Goal: Task Accomplishment & Management: Manage account settings

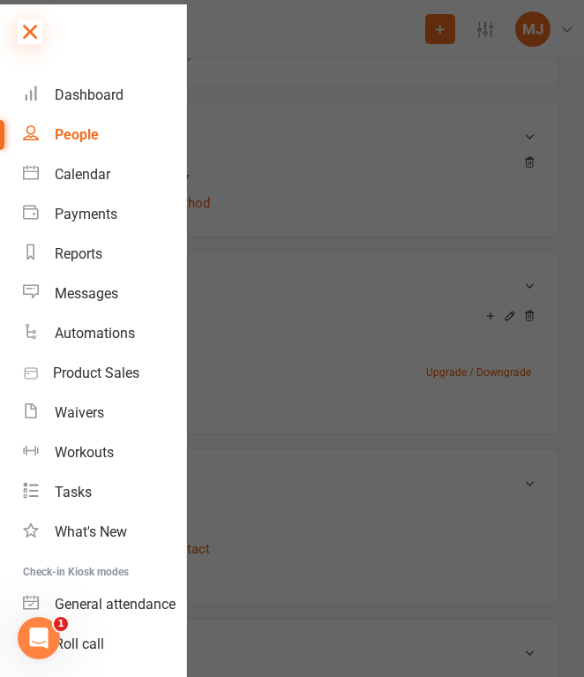
click at [35, 29] on icon at bounding box center [30, 31] width 25 height 25
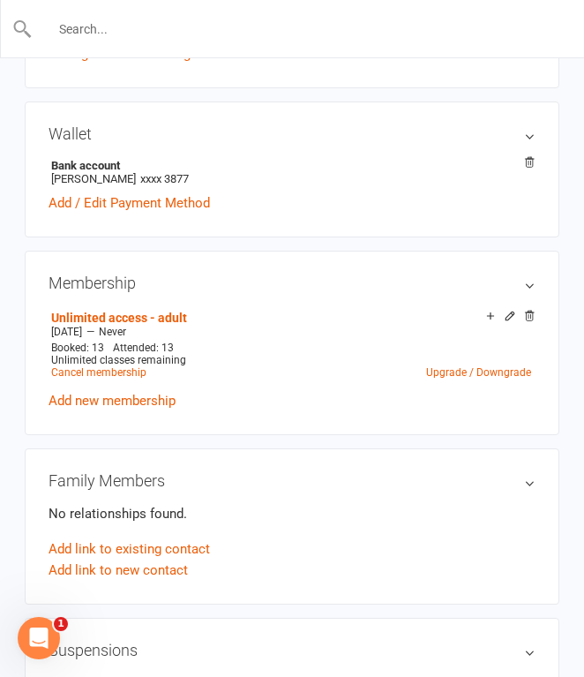
click at [131, 33] on input "text" at bounding box center [293, 29] width 521 height 25
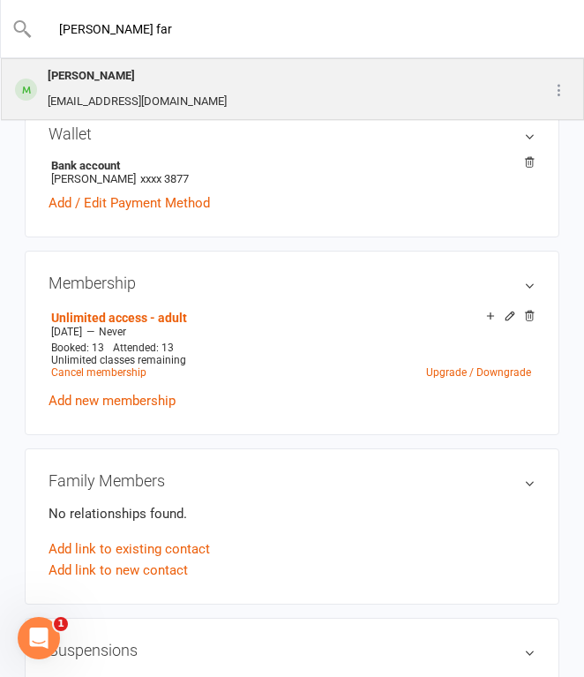
type input "[PERSON_NAME] far"
click at [144, 86] on div "[PERSON_NAME]" at bounding box center [137, 77] width 190 height 26
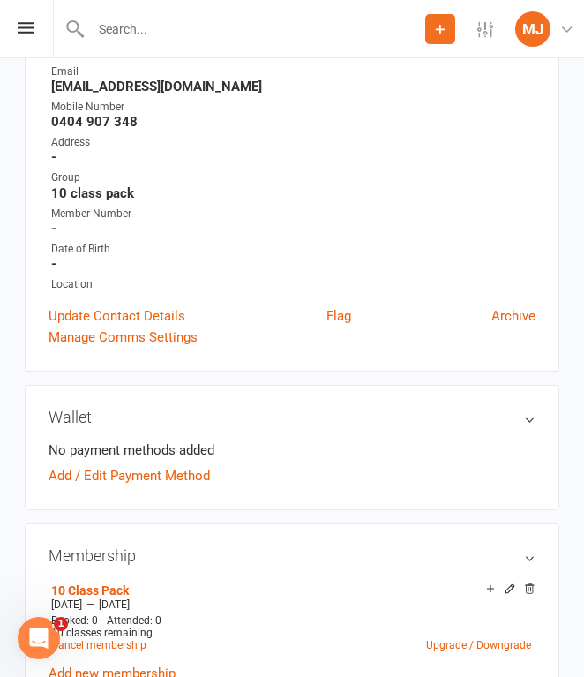
scroll to position [185, 0]
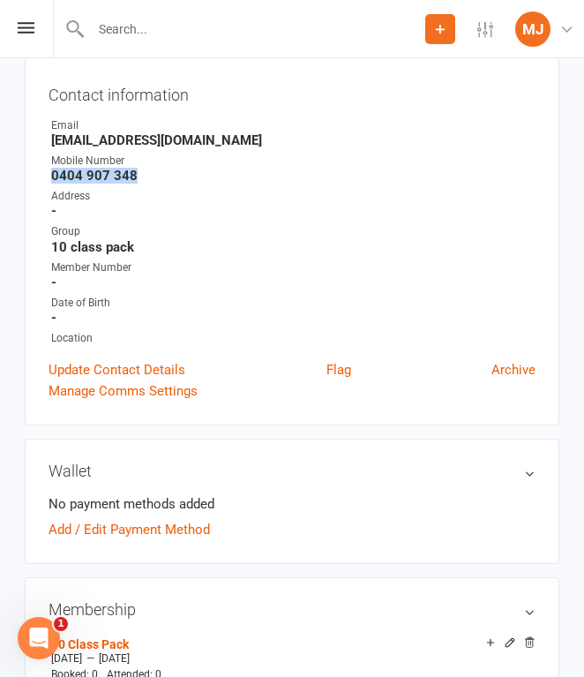
drag, startPoint x: 54, startPoint y: 172, endPoint x: 138, endPoint y: 172, distance: 83.8
click at [138, 172] on strong "0404 907 348" at bounding box center [293, 176] width 484 height 16
copy strong "0404 907 348"
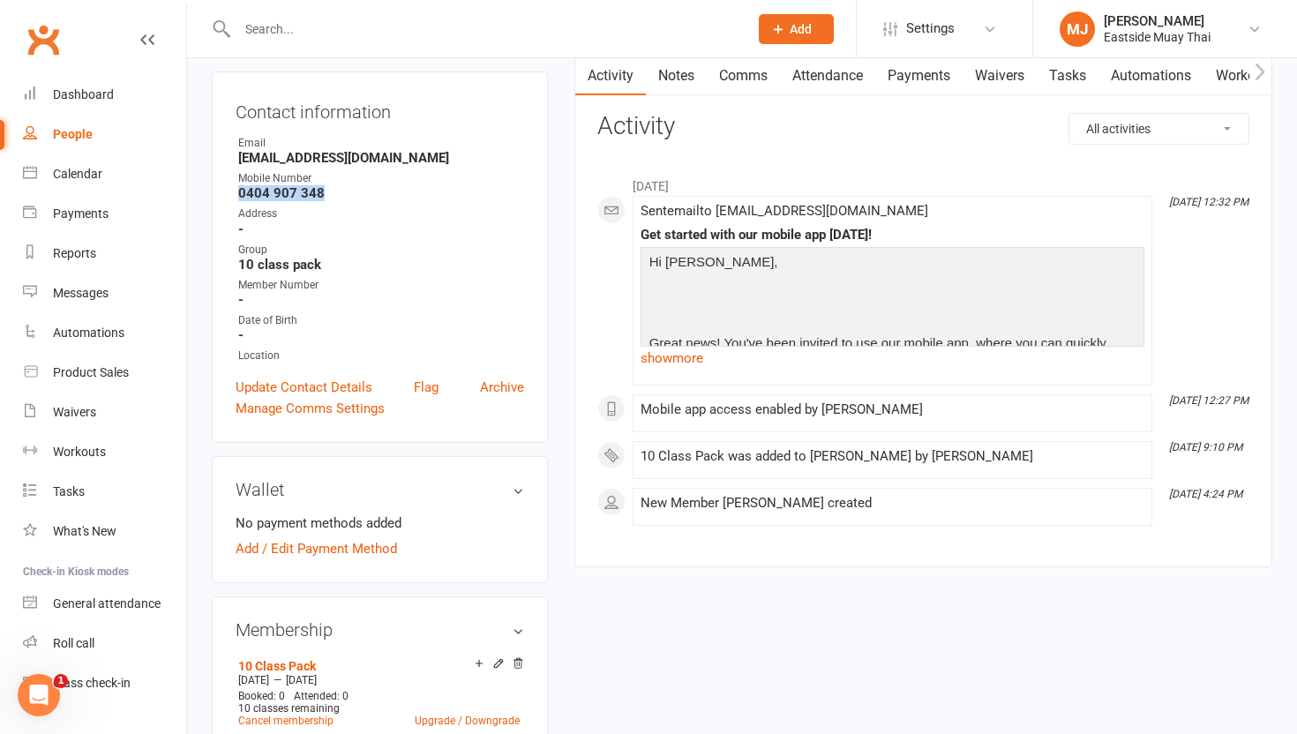
scroll to position [0, 0]
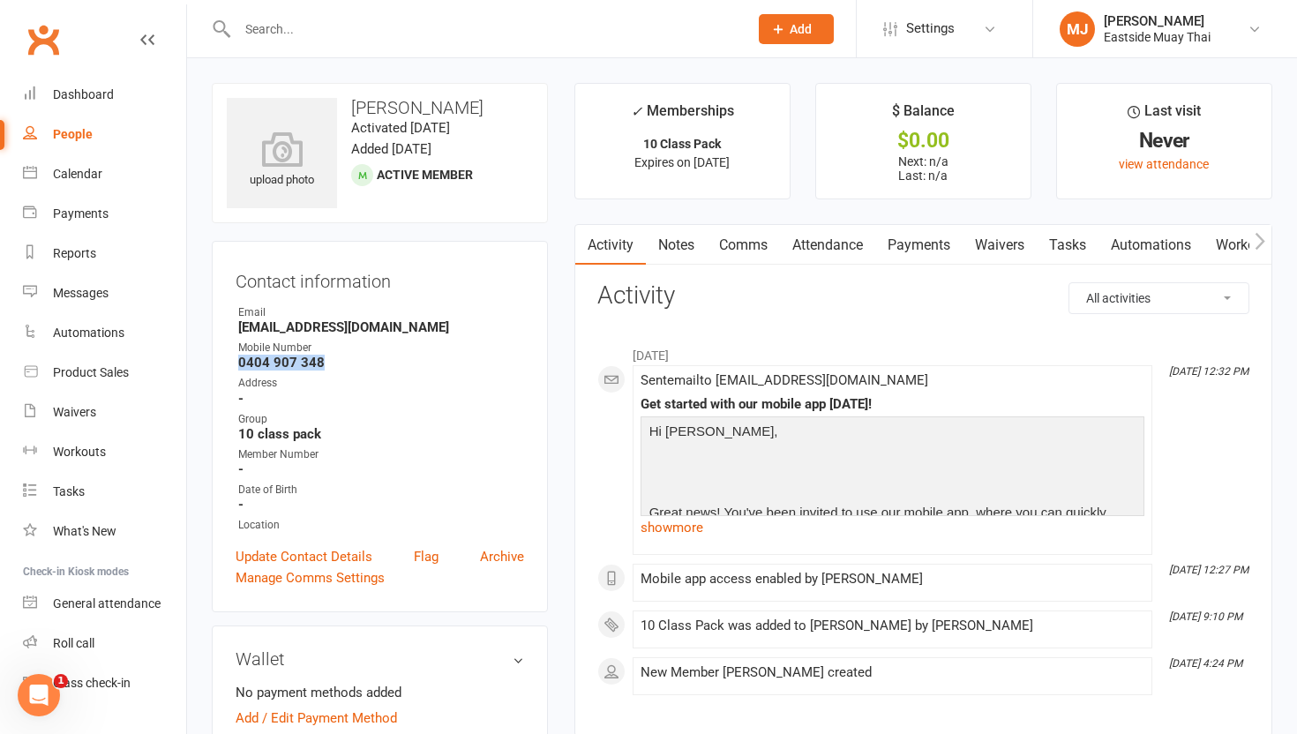
click at [583, 238] on link "Waivers" at bounding box center [1000, 245] width 74 height 41
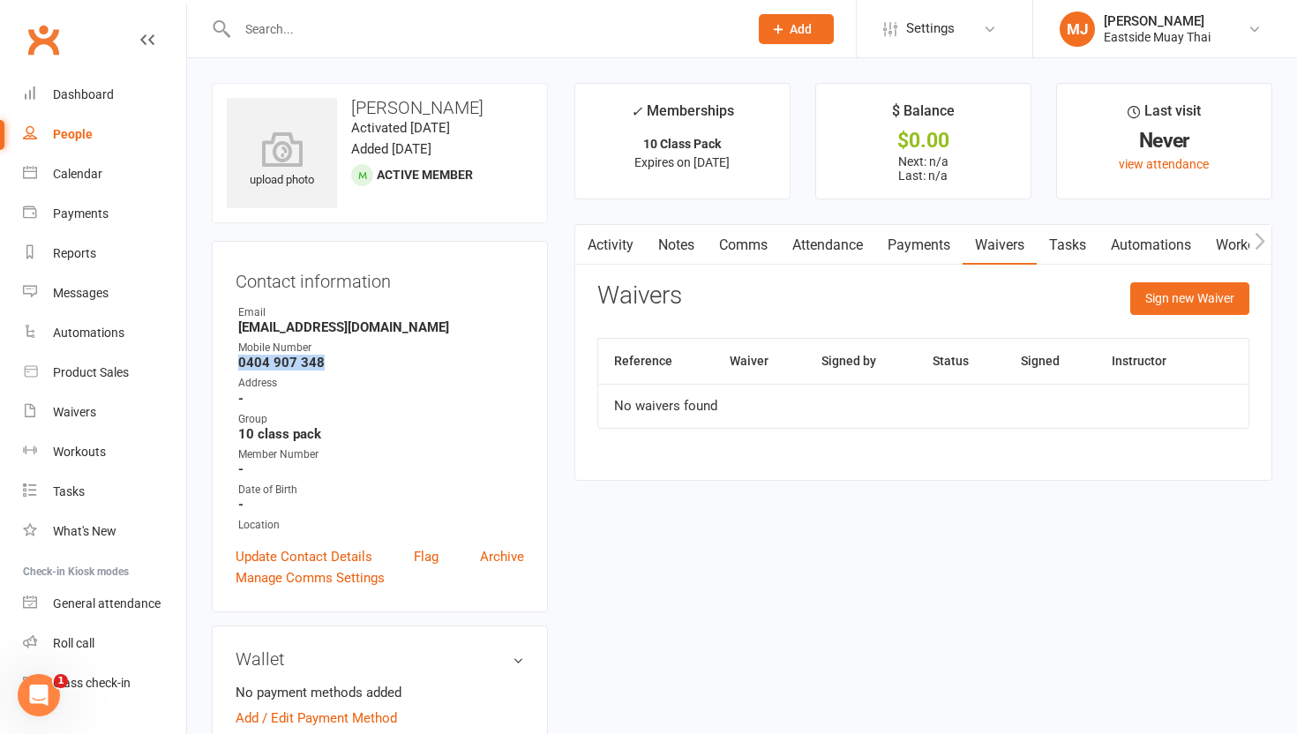
click at [583, 238] on link "Payments" at bounding box center [918, 245] width 87 height 41
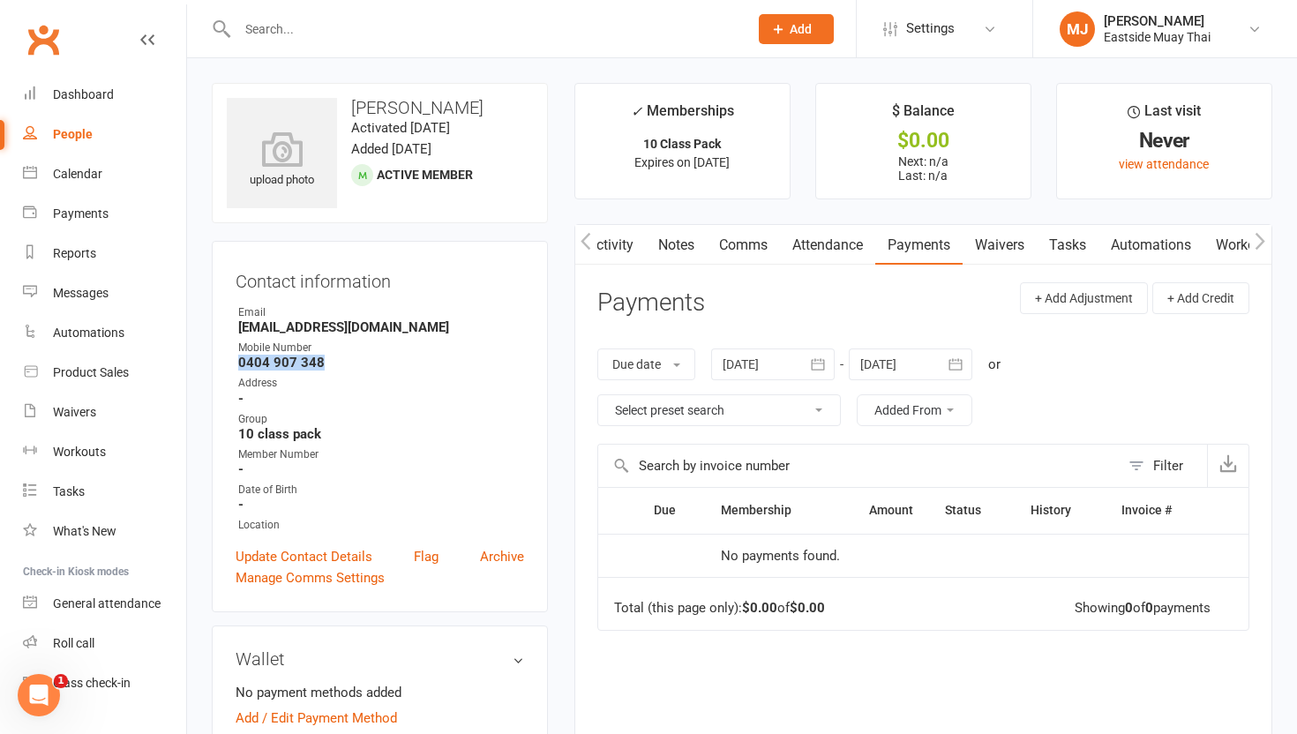
click at [583, 247] on link "Attendance" at bounding box center [827, 245] width 95 height 41
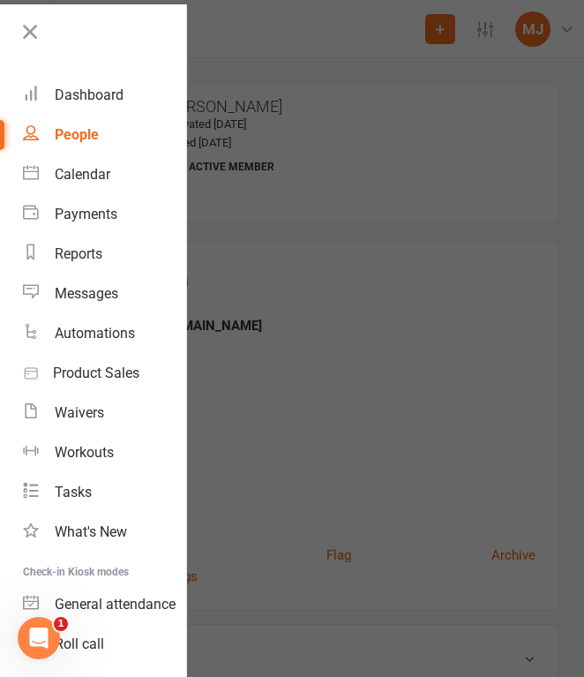
scroll to position [1978, 0]
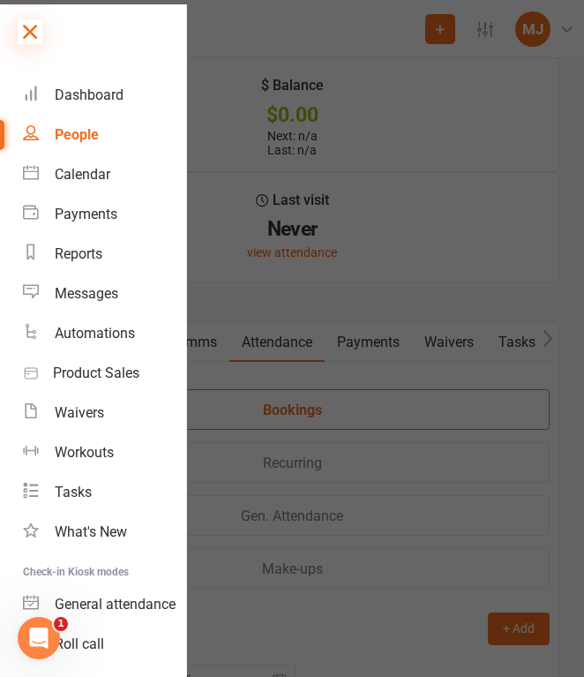
click at [26, 29] on icon at bounding box center [30, 31] width 25 height 25
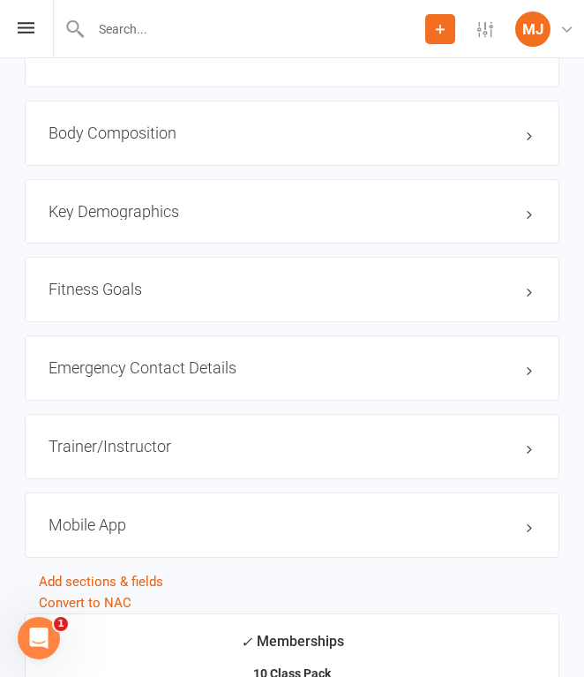
scroll to position [1144, 0]
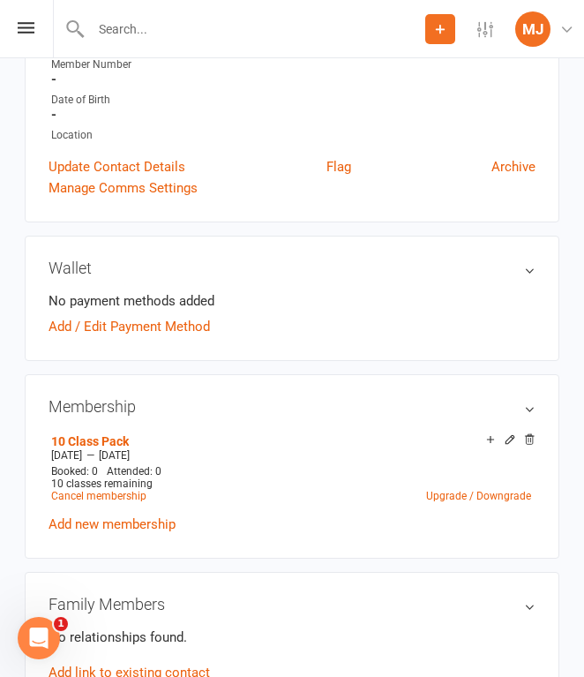
scroll to position [390, 0]
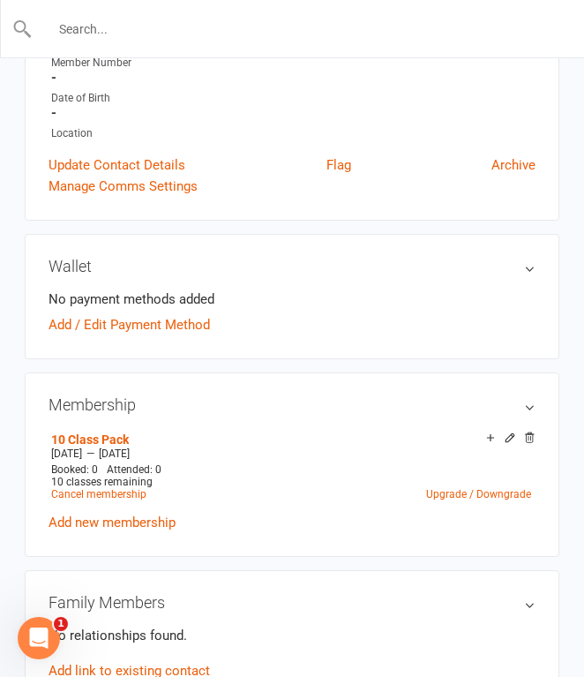
click at [138, 24] on input "text" at bounding box center [293, 29] width 521 height 25
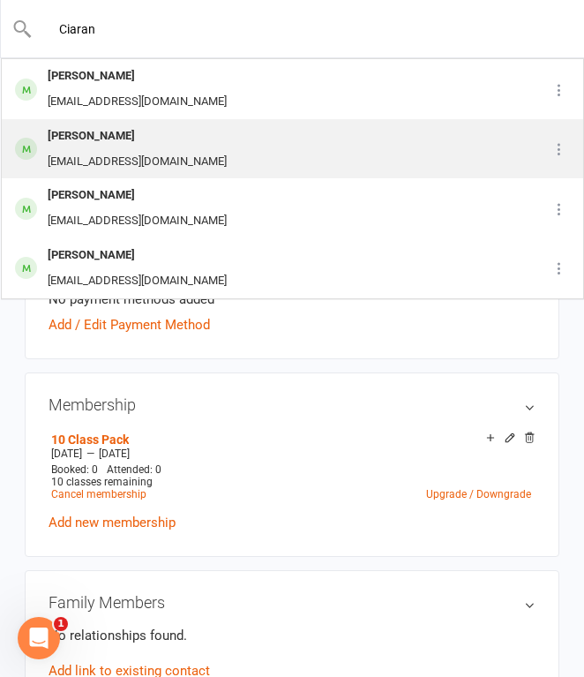
type input "Ciaran"
click at [148, 155] on div "[EMAIL_ADDRESS][DOMAIN_NAME]" at bounding box center [137, 162] width 190 height 26
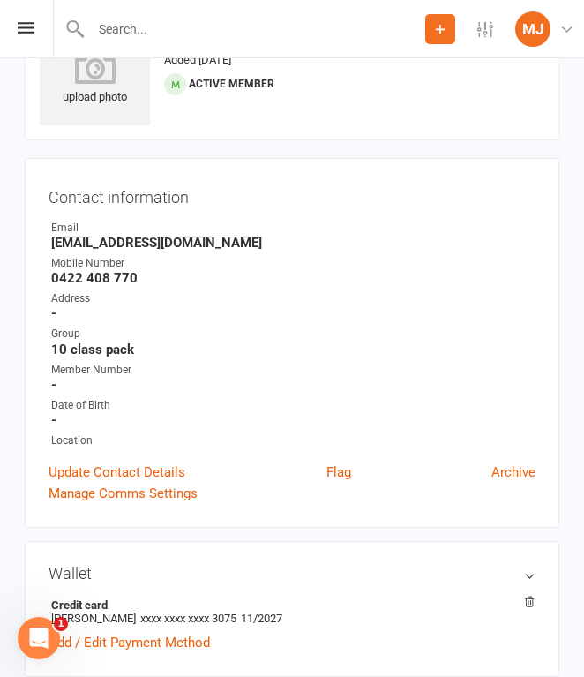
scroll to position [146, 0]
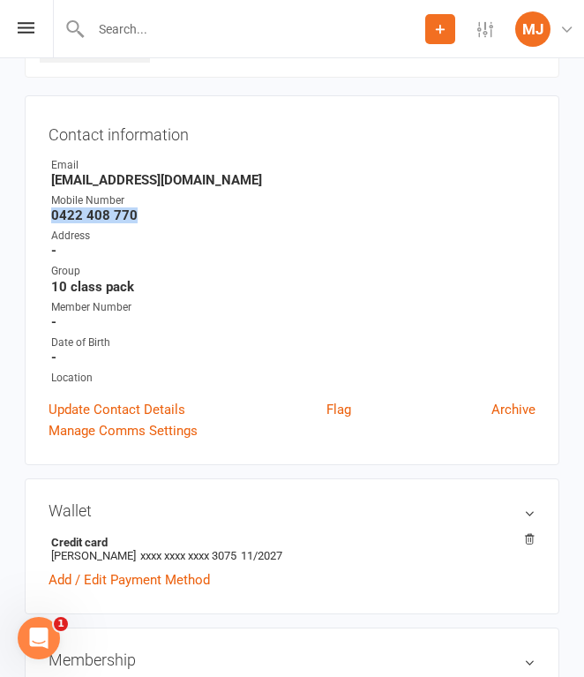
drag, startPoint x: 55, startPoint y: 215, endPoint x: 141, endPoint y: 216, distance: 86.5
click at [141, 216] on strong "0422 408 770" at bounding box center [293, 215] width 484 height 16
copy strong "0422 408 770"
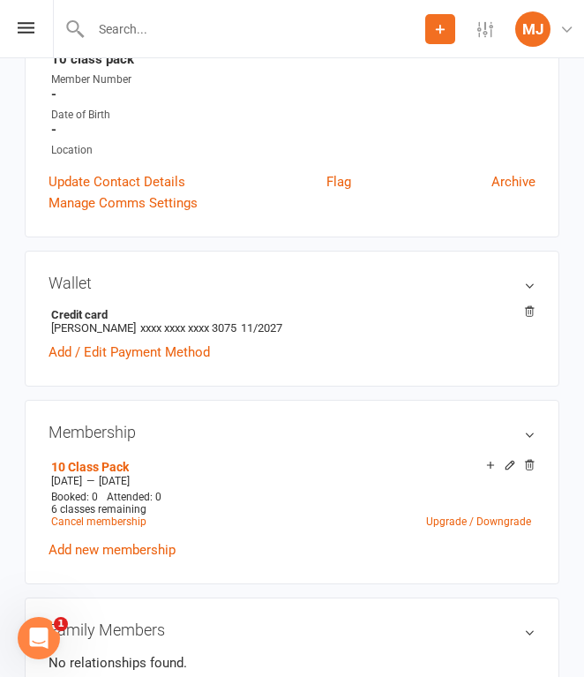
scroll to position [402, 0]
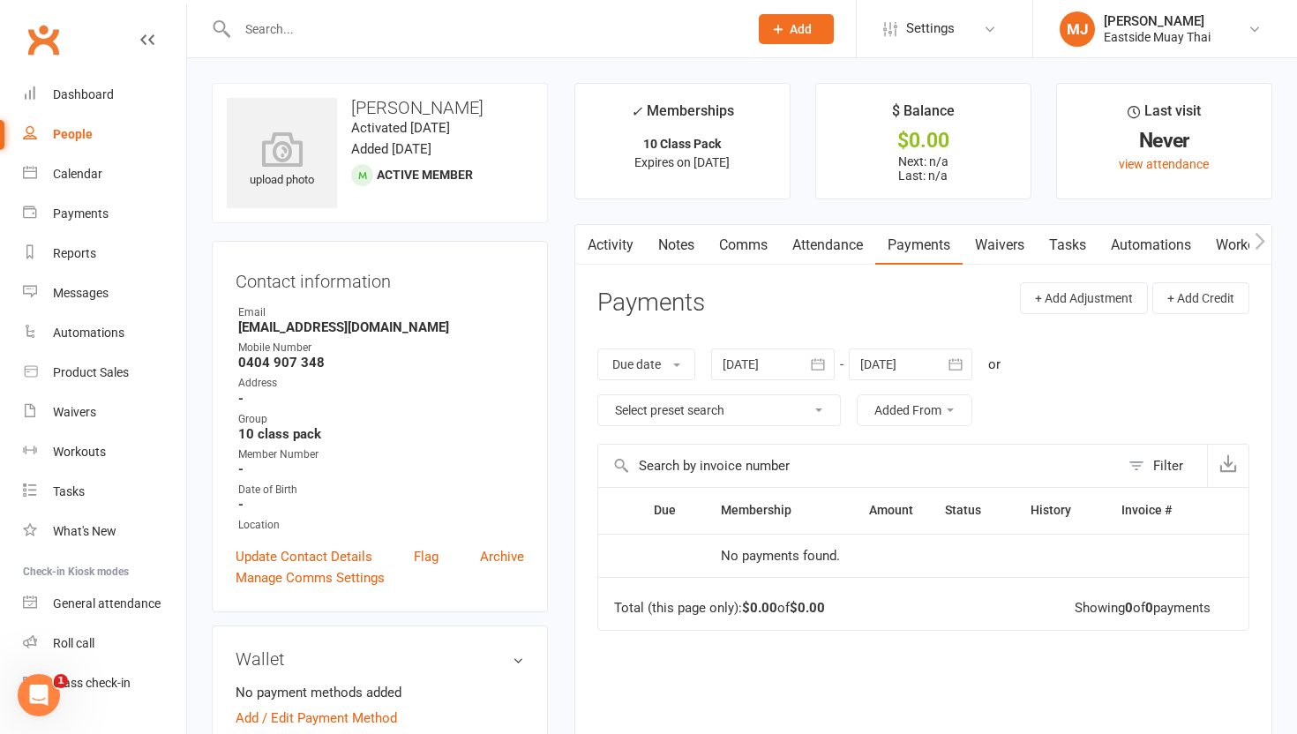
click at [583, 269] on div "Activity Notes Comms Attendance Payments Waivers Tasks Automations Workouts Mob…" at bounding box center [923, 555] width 698 height 662
click at [583, 231] on link "Waivers" at bounding box center [1000, 245] width 74 height 41
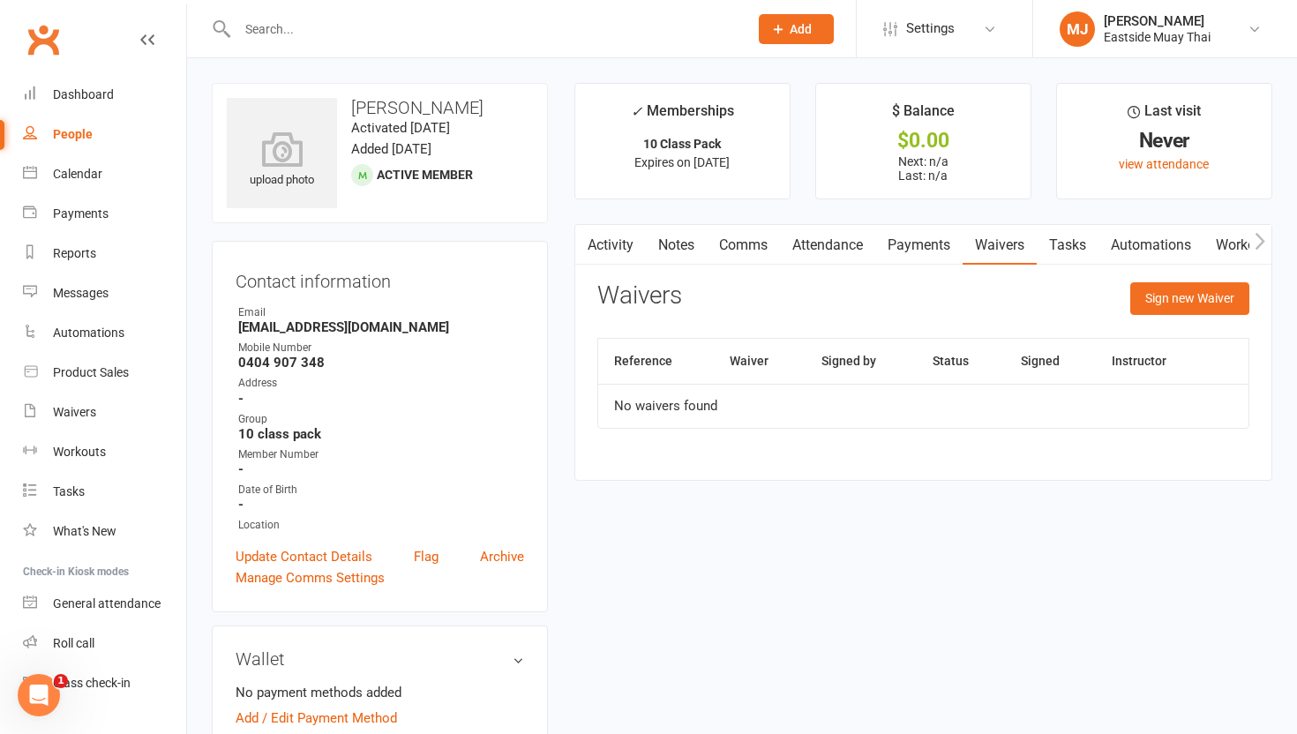
click at [583, 234] on link "Payments" at bounding box center [918, 245] width 87 height 41
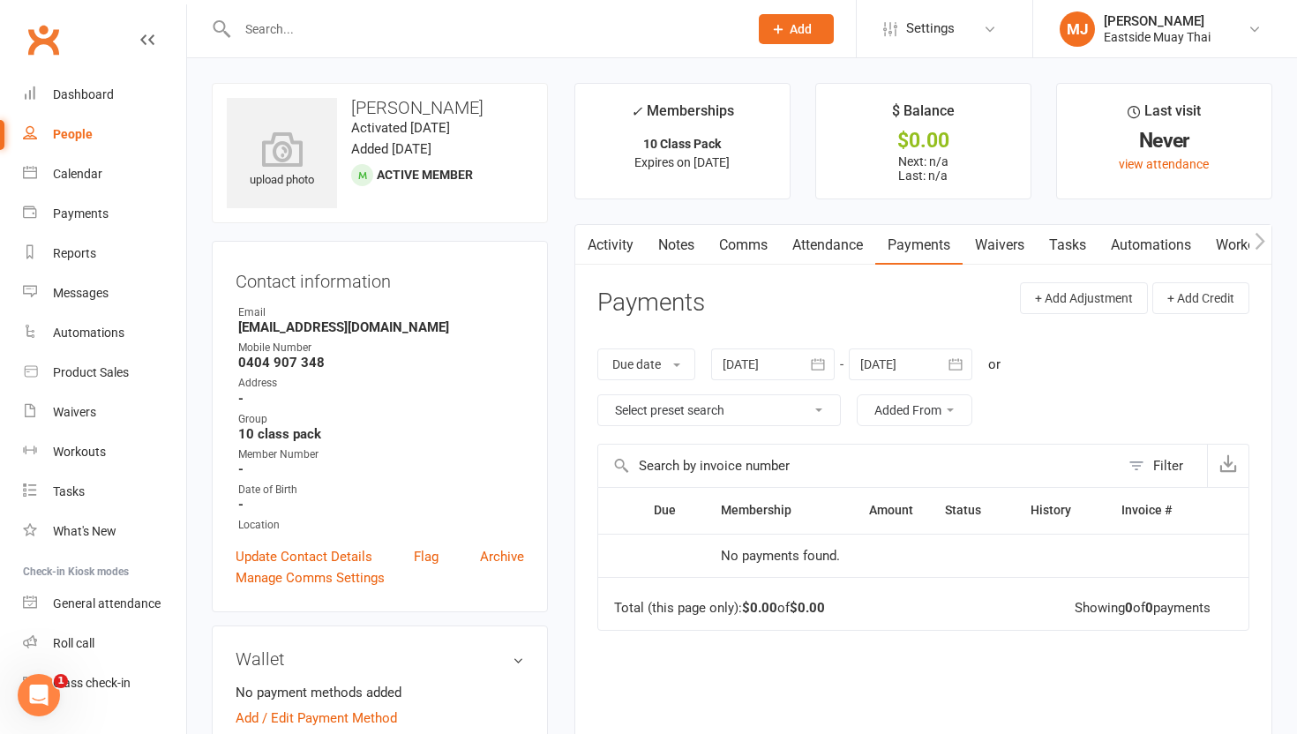
click at [583, 239] on link "Attendance" at bounding box center [827, 245] width 95 height 41
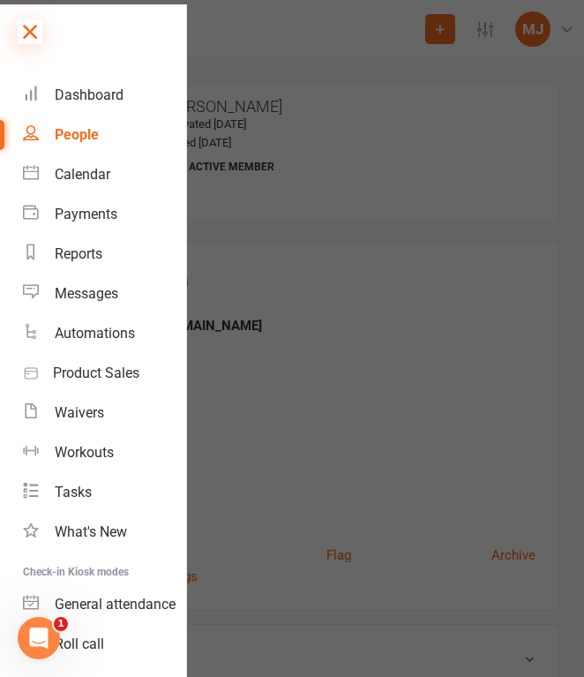
click at [25, 31] on icon at bounding box center [30, 31] width 25 height 25
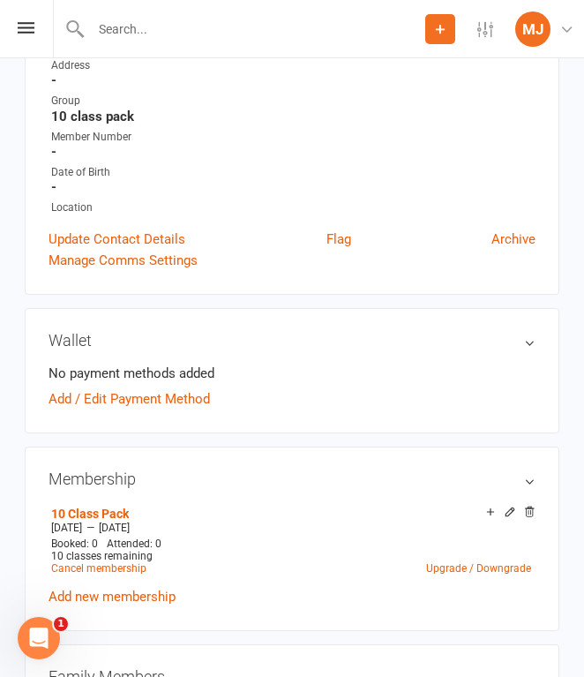
scroll to position [317, 0]
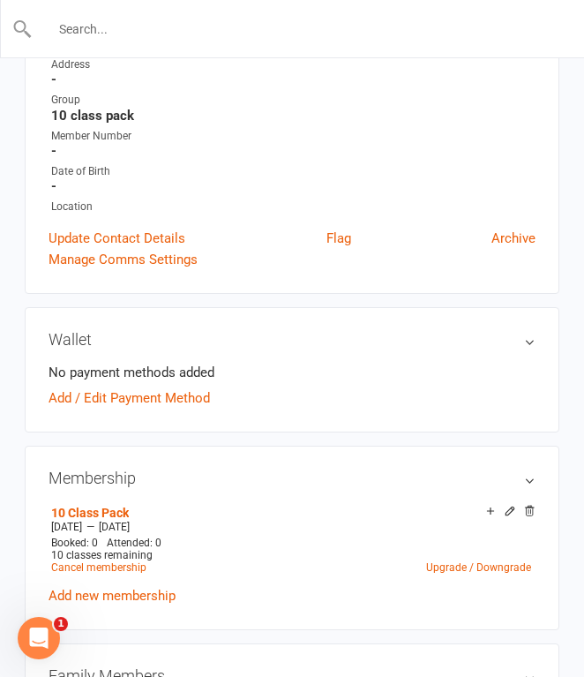
click at [213, 29] on input "text" at bounding box center [293, 29] width 521 height 25
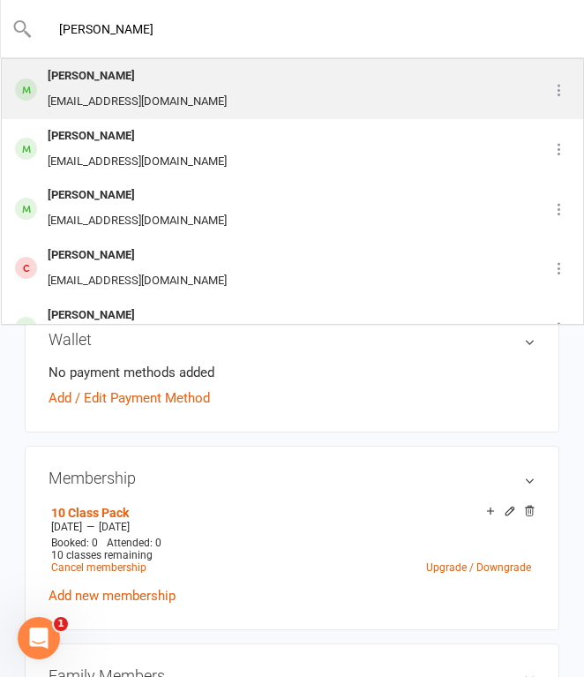
type input "[PERSON_NAME]"
click at [208, 93] on div "[EMAIL_ADDRESS][DOMAIN_NAME]" at bounding box center [137, 102] width 190 height 26
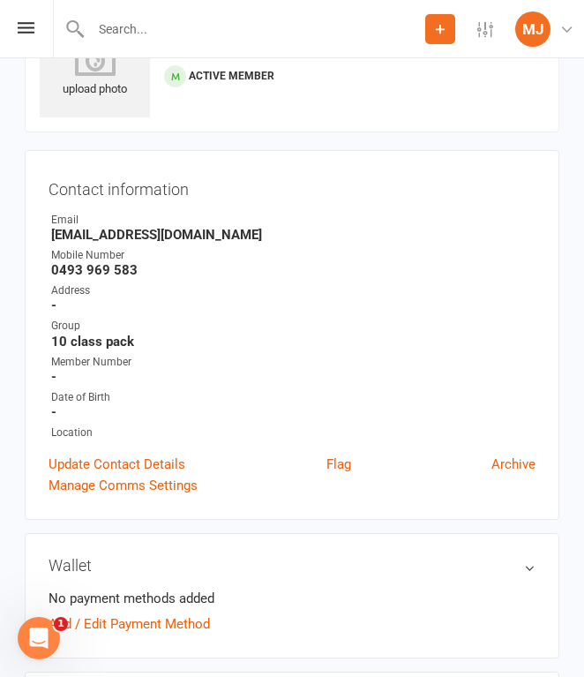
scroll to position [107, 0]
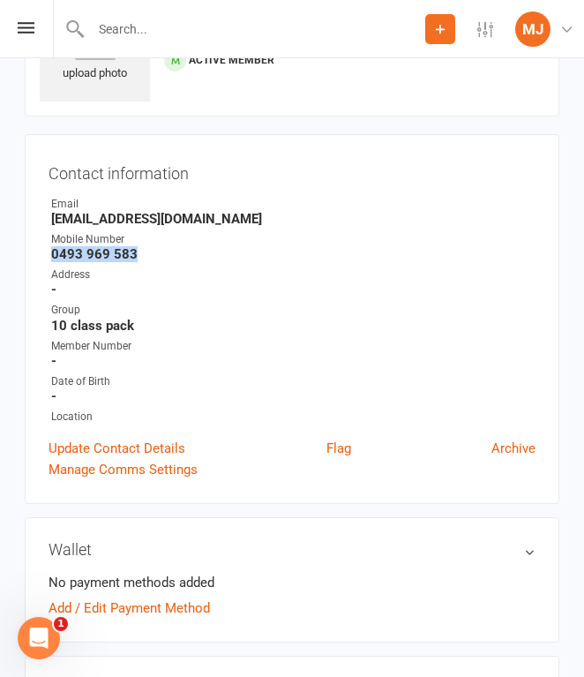
drag, startPoint x: 53, startPoint y: 251, endPoint x: 159, endPoint y: 248, distance: 105.9
click at [159, 248] on strong "0493 969 583" at bounding box center [293, 254] width 484 height 16
click at [102, 251] on strong "0493 969 583" at bounding box center [293, 254] width 484 height 16
drag, startPoint x: 46, startPoint y: 249, endPoint x: 149, endPoint y: 252, distance: 103.3
click at [150, 252] on div "Contact information Owner Email [EMAIL_ADDRESS][DOMAIN_NAME] Mobile Number [PHO…" at bounding box center [292, 319] width 535 height 370
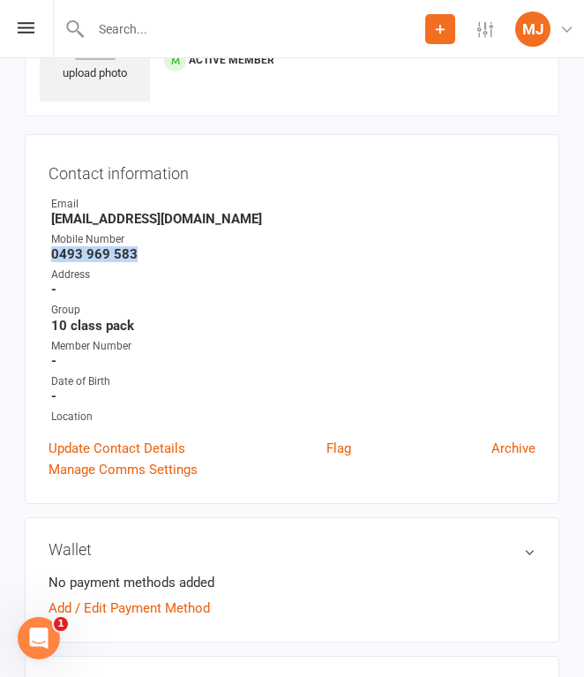
copy strong "0493 969 583"
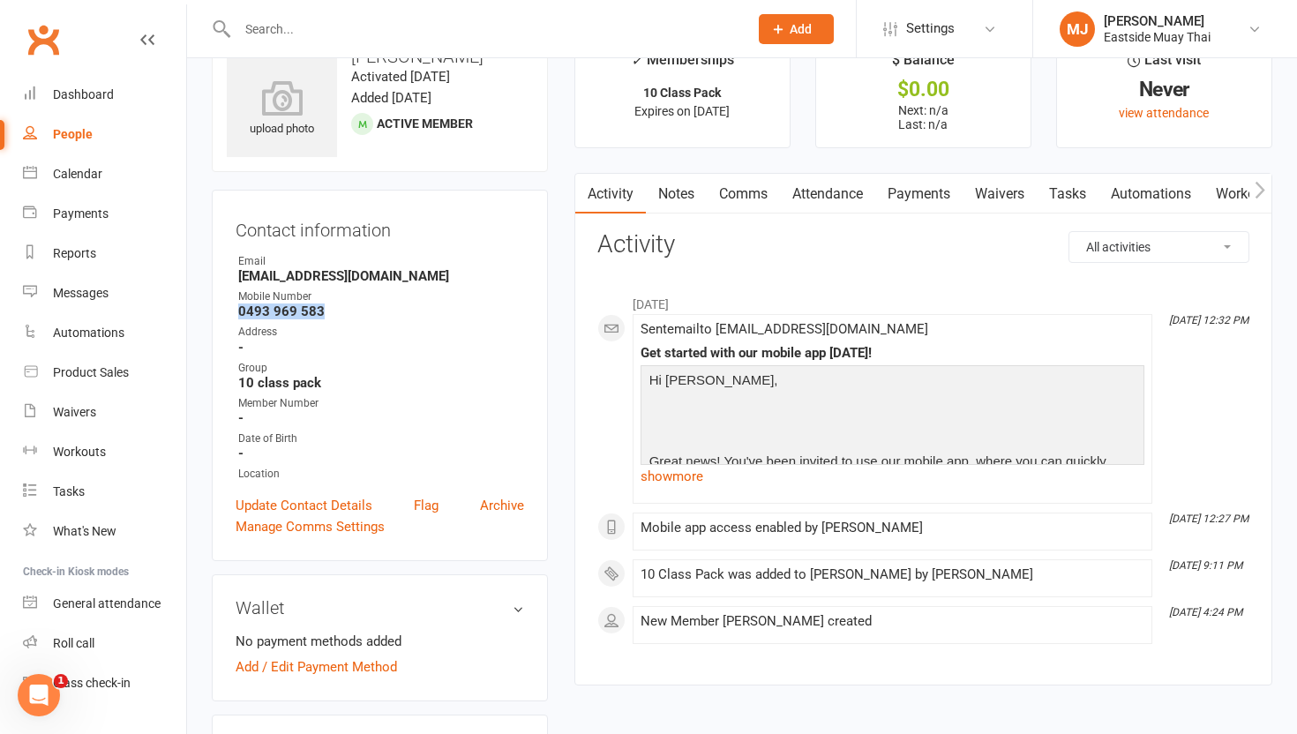
scroll to position [0, 0]
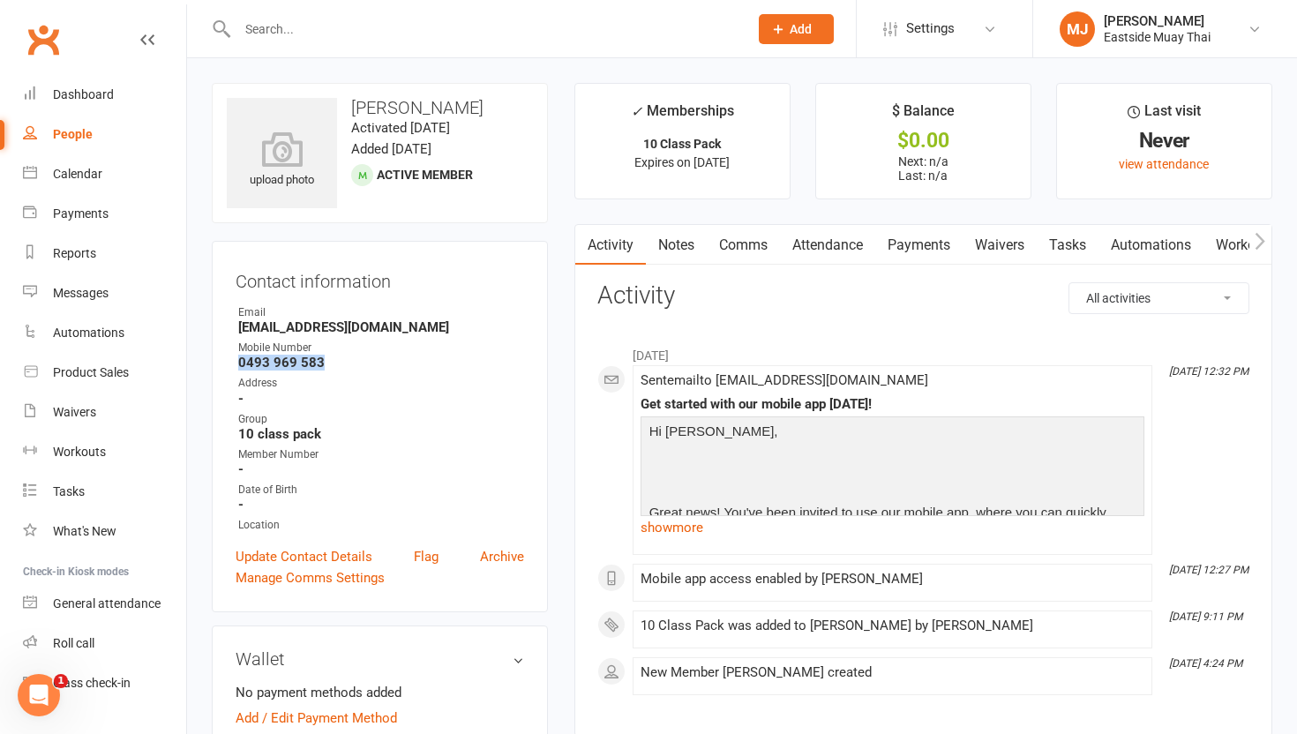
click at [583, 259] on link "Waivers" at bounding box center [1000, 245] width 74 height 41
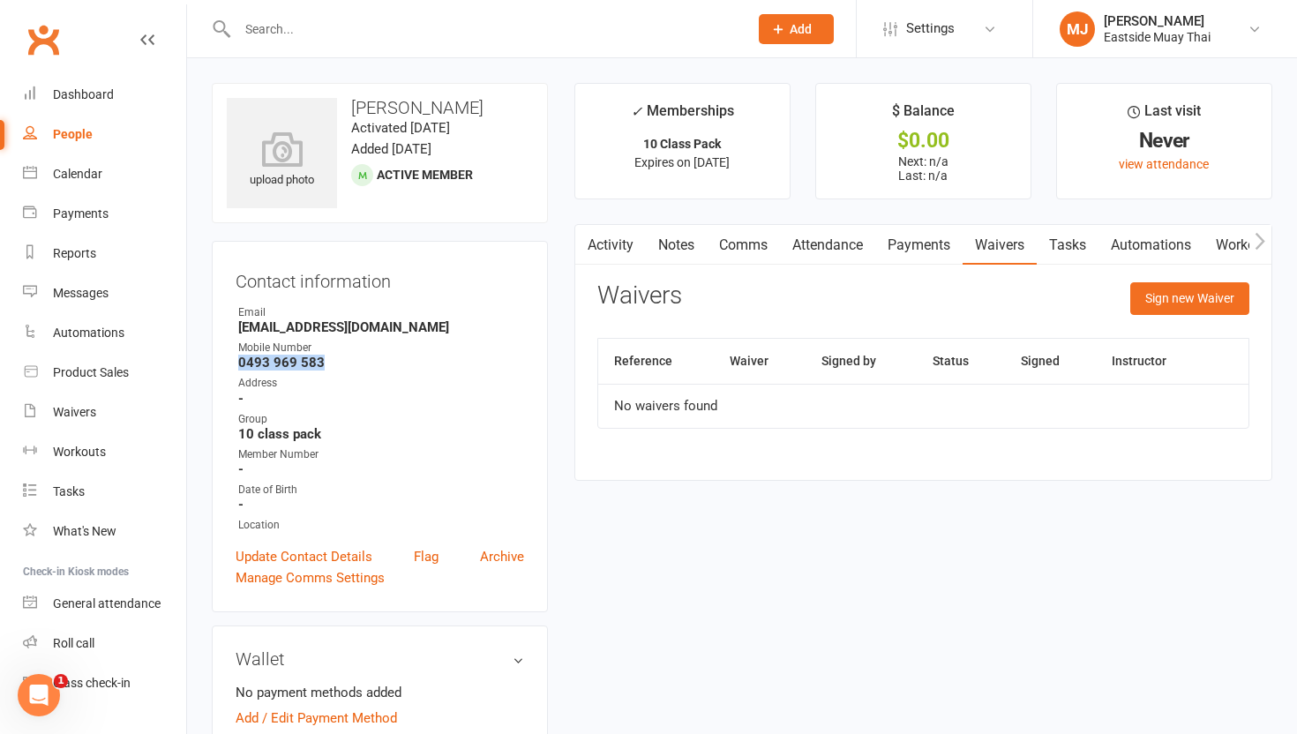
click at [583, 243] on link "Payments" at bounding box center [918, 245] width 87 height 41
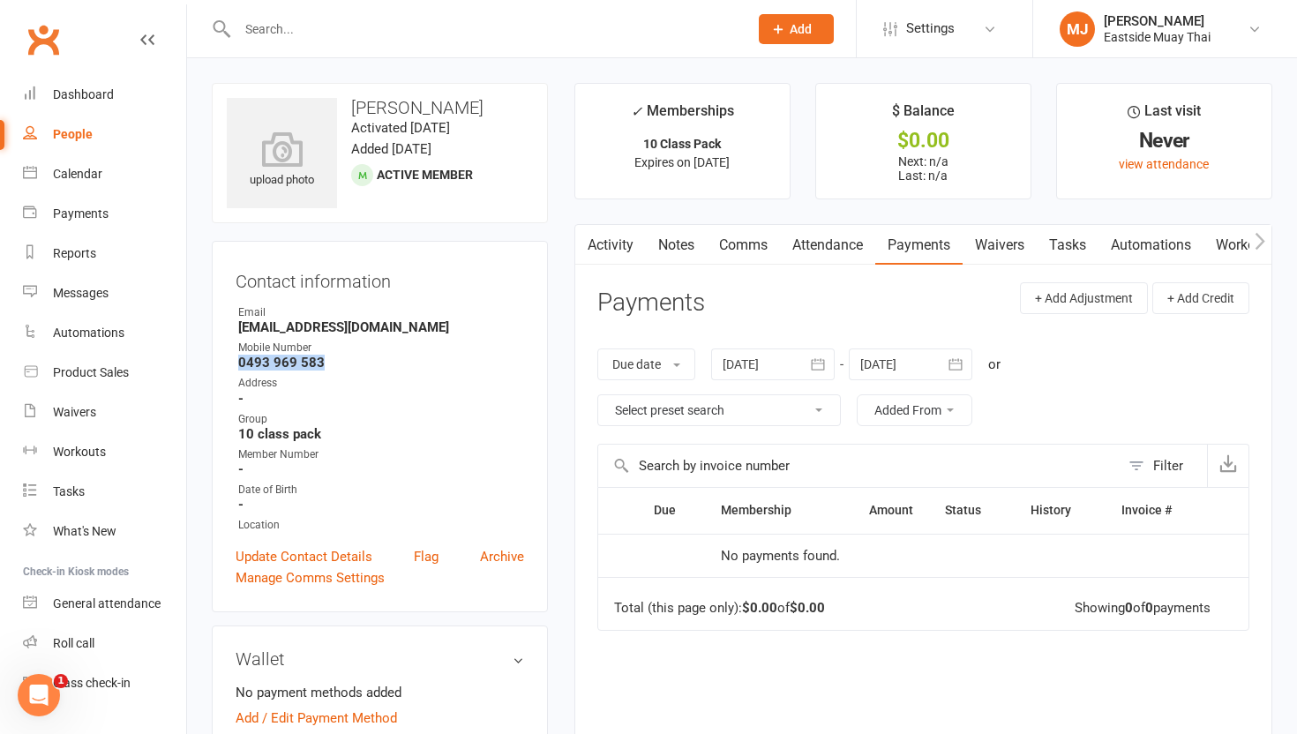
click at [583, 252] on link "Attendance" at bounding box center [827, 245] width 95 height 41
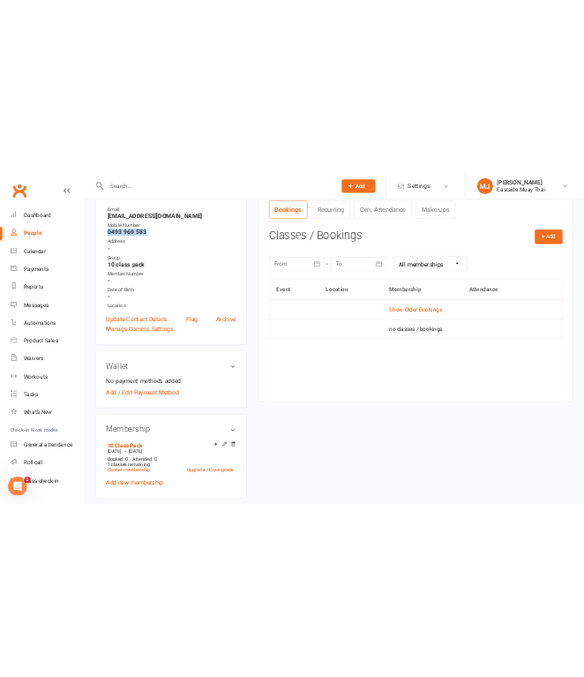
scroll to position [267, 0]
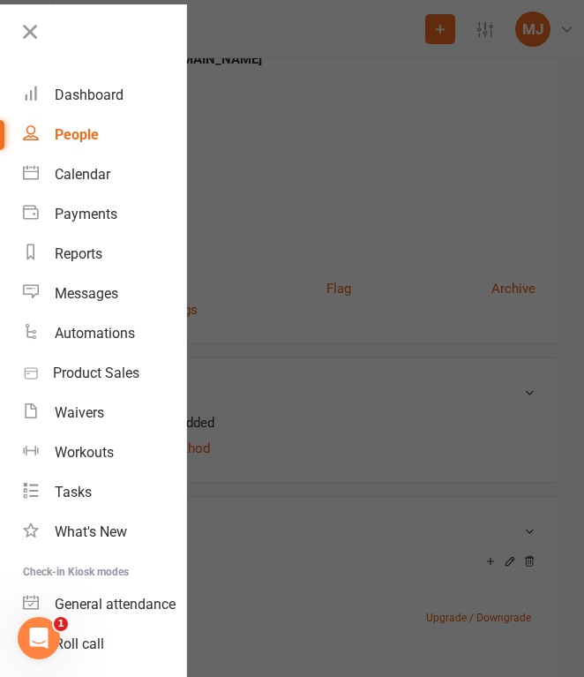
click at [202, 21] on div at bounding box center [292, 338] width 584 height 677
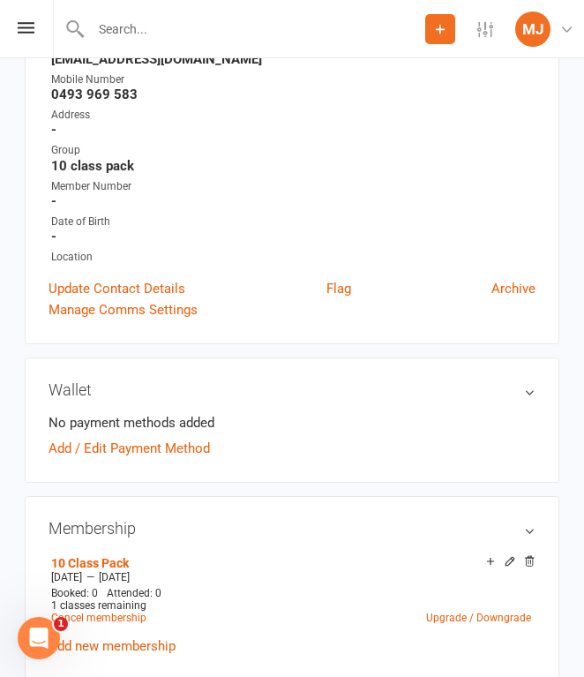
click at [122, 31] on input "text" at bounding box center [256, 29] width 340 height 25
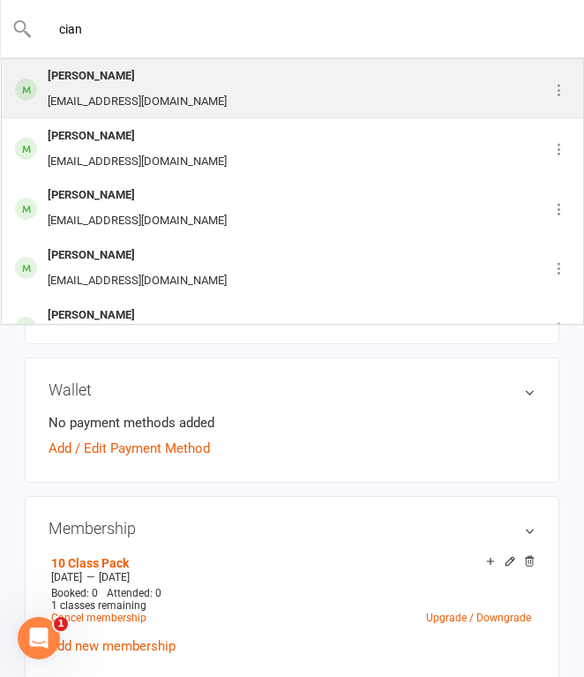
type input "cian"
click at [146, 68] on div "[PERSON_NAME]" at bounding box center [137, 77] width 190 height 26
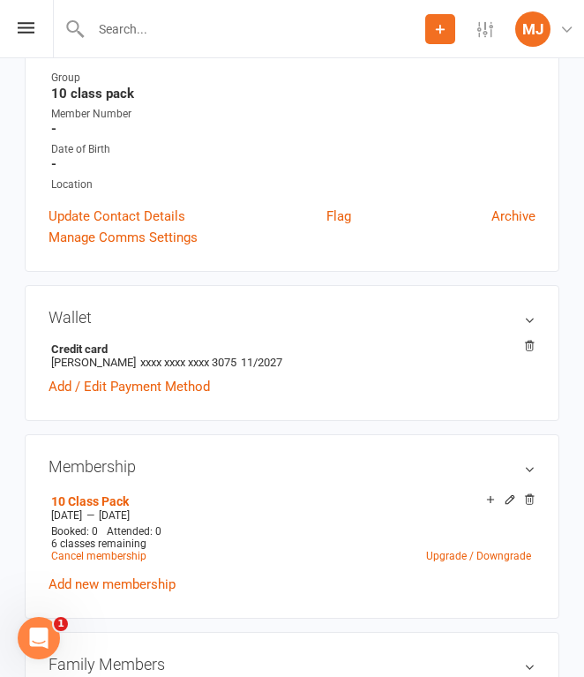
scroll to position [368, 0]
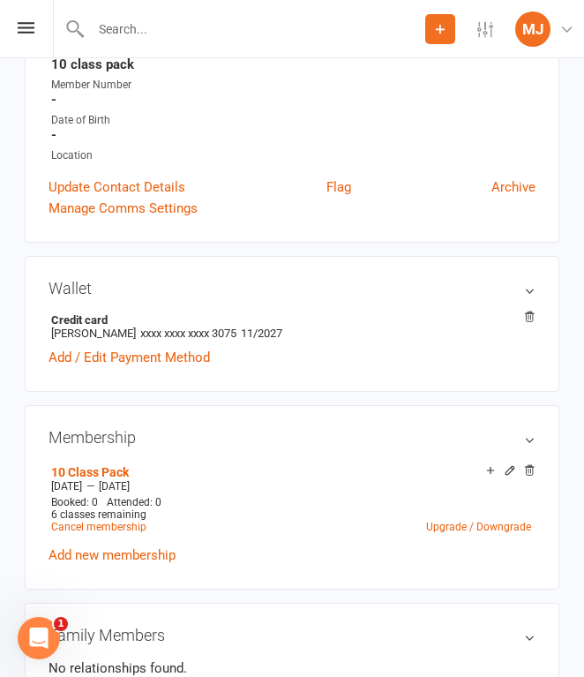
click at [165, 20] on input "text" at bounding box center [256, 29] width 340 height 25
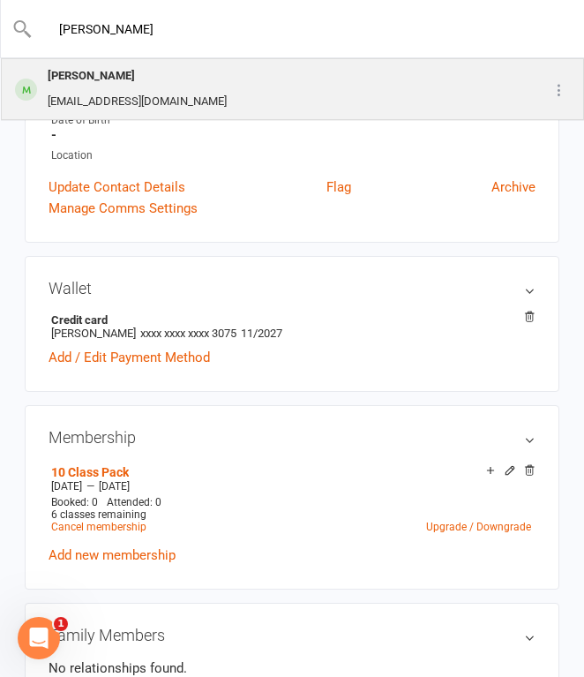
type input "[PERSON_NAME]"
click at [154, 90] on div "[EMAIL_ADDRESS][DOMAIN_NAME]" at bounding box center [137, 102] width 190 height 26
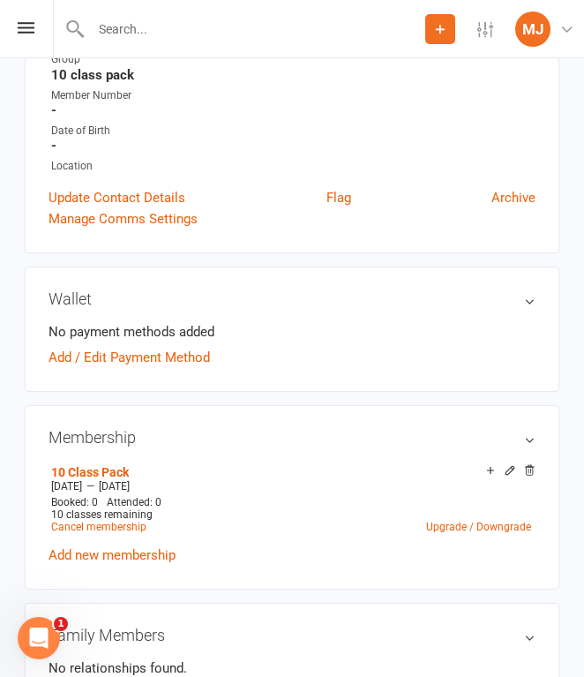
scroll to position [359, 0]
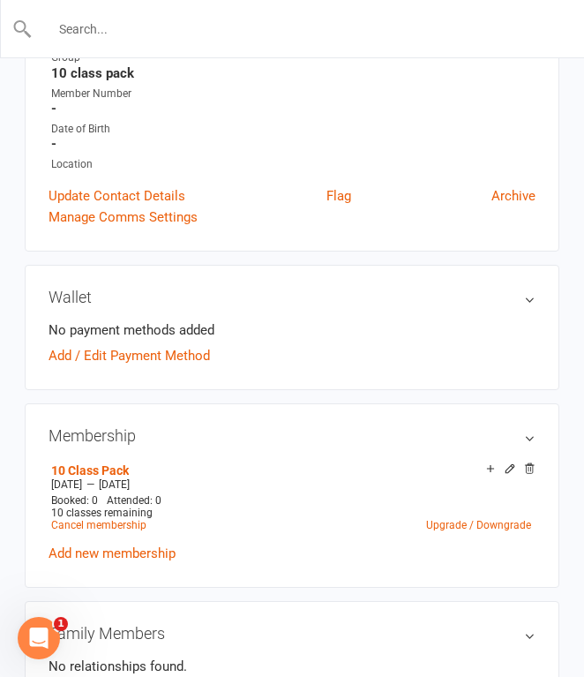
click at [237, 21] on input "text" at bounding box center [293, 29] width 521 height 25
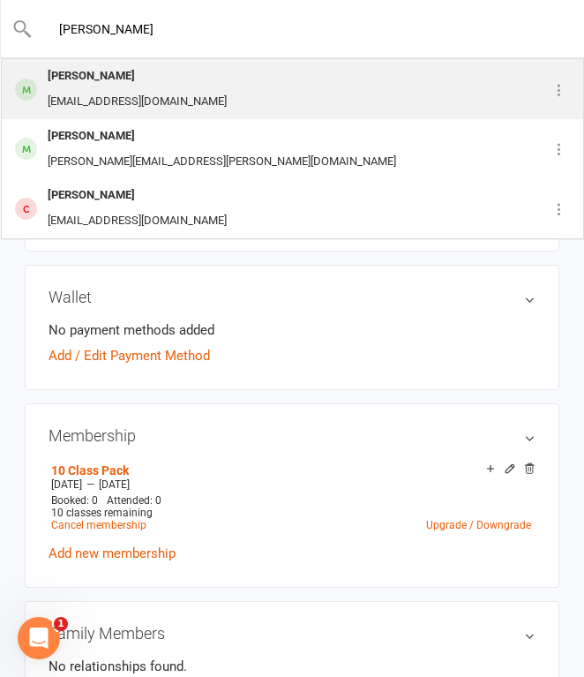
type input "[PERSON_NAME]"
click at [213, 94] on div "[EMAIL_ADDRESS][DOMAIN_NAME]" at bounding box center [137, 102] width 190 height 26
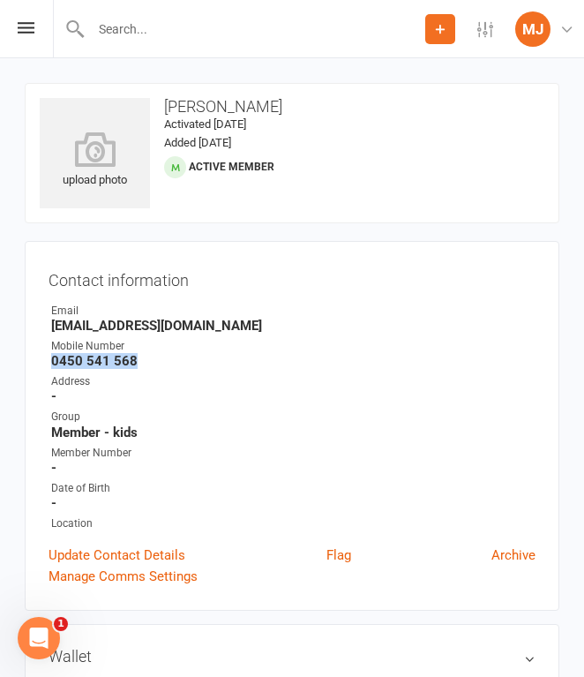
drag, startPoint x: 53, startPoint y: 362, endPoint x: 150, endPoint y: 362, distance: 97.1
click at [150, 362] on strong "0450 541 568" at bounding box center [293, 361] width 484 height 16
copy strong "0450 541 568"
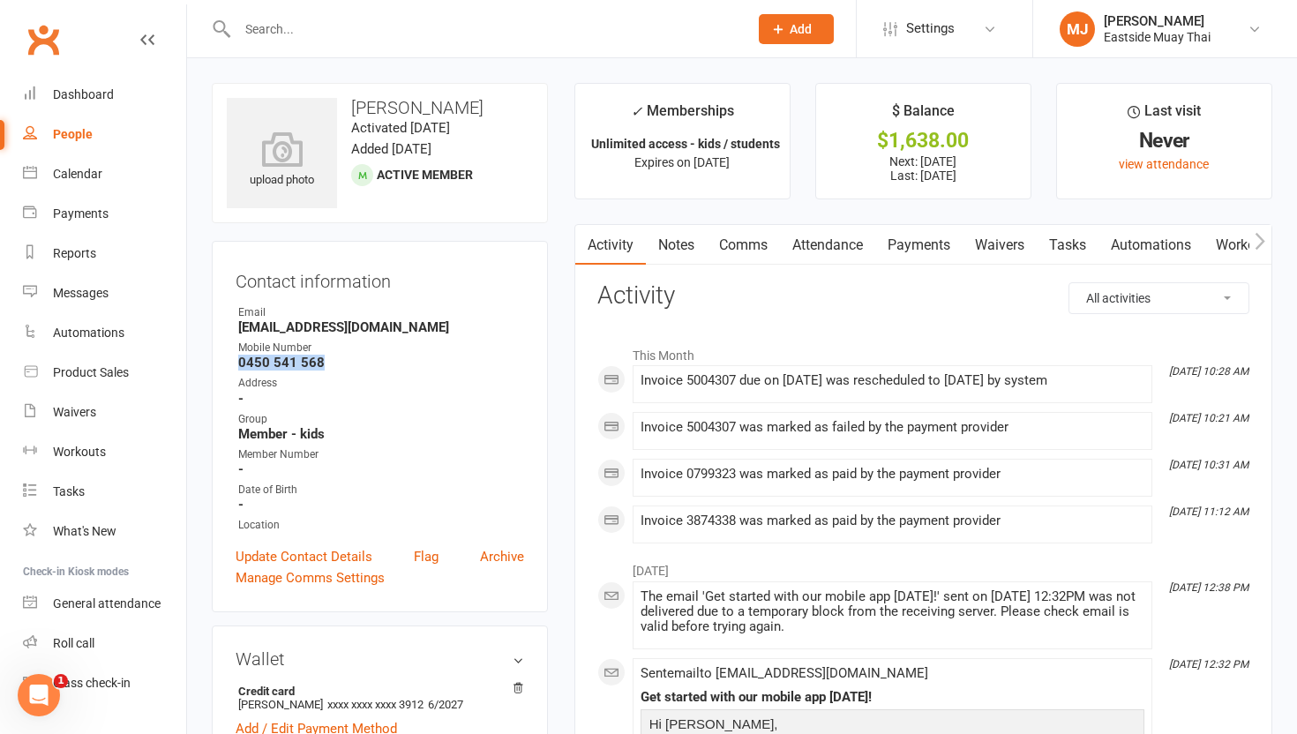
click at [583, 243] on link "Waivers" at bounding box center [1000, 245] width 74 height 41
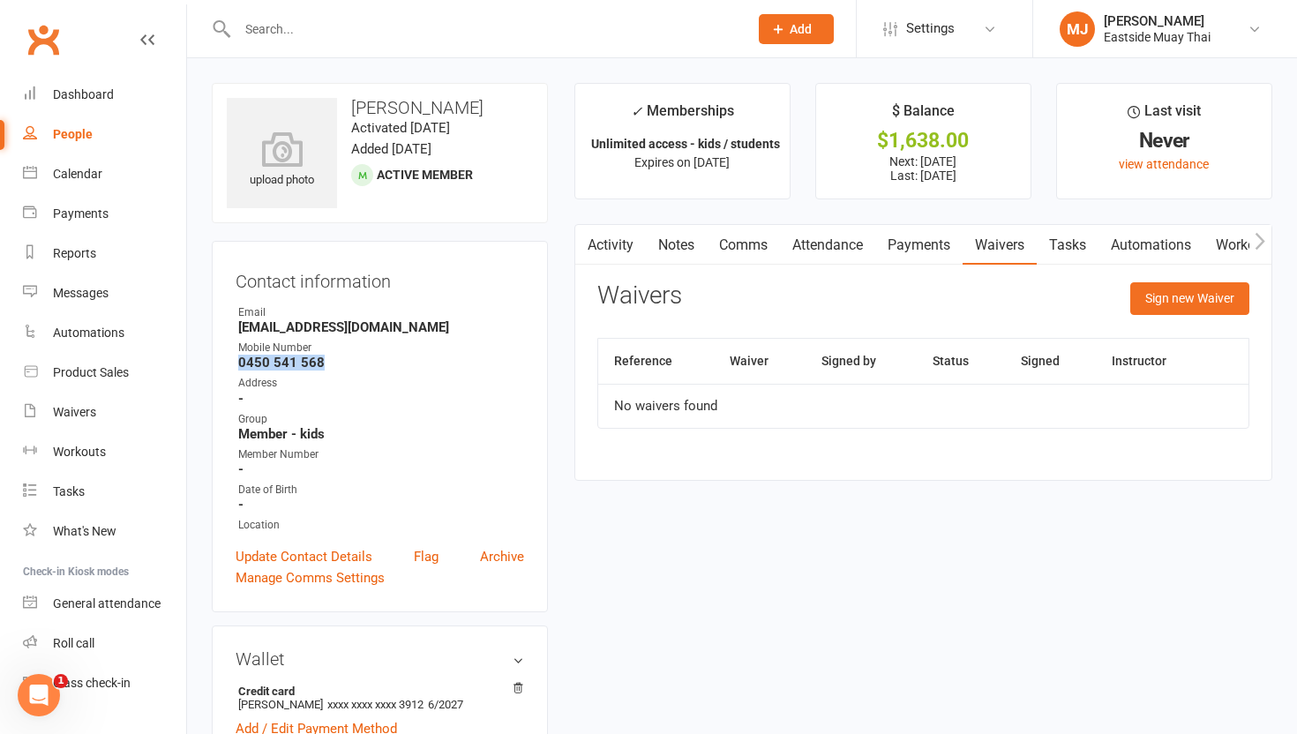
click at [583, 242] on link "Payments" at bounding box center [918, 245] width 87 height 41
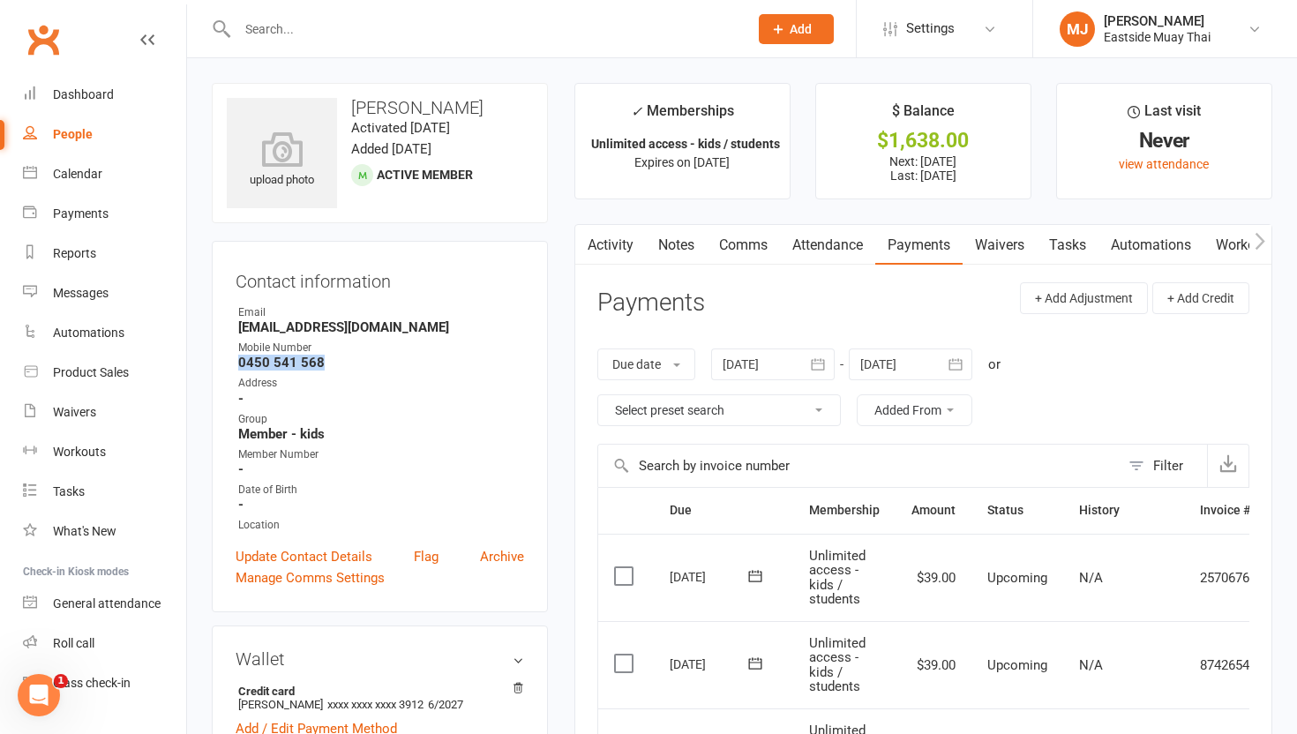
click at [583, 240] on link "Attendance" at bounding box center [827, 245] width 95 height 41
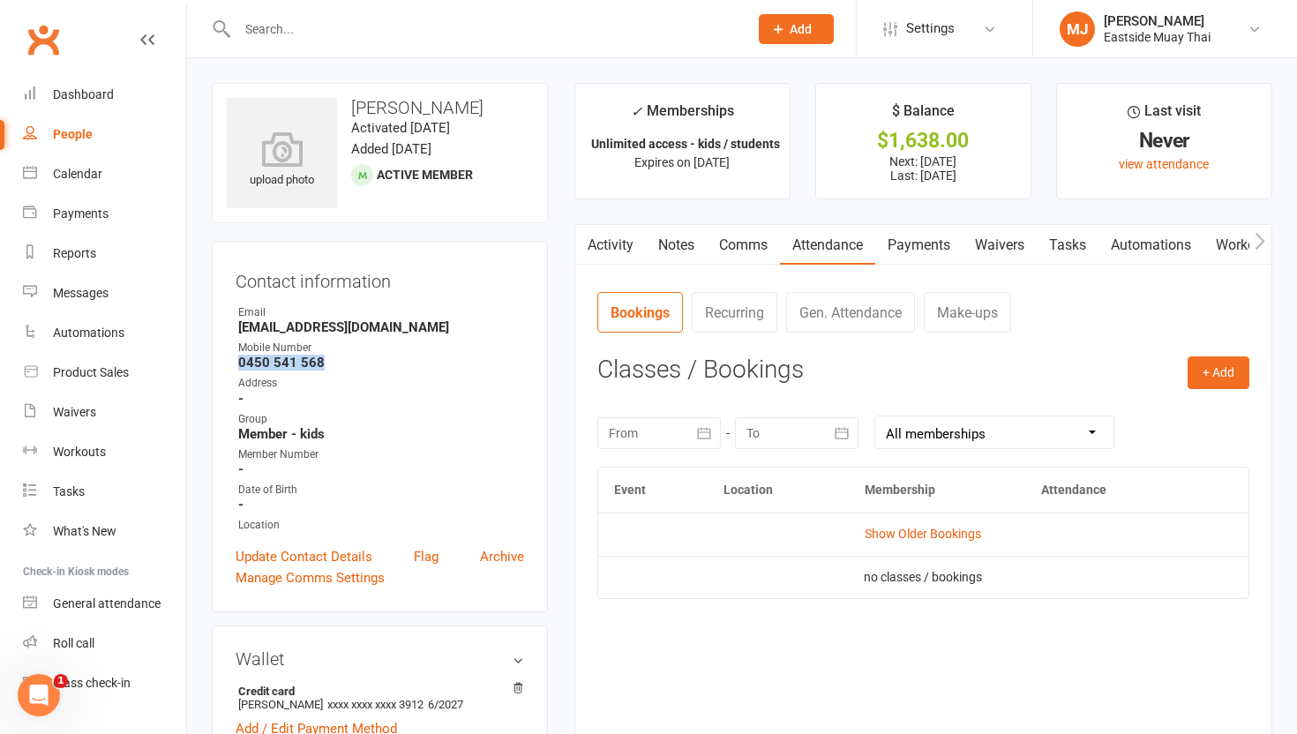
click at [583, 234] on link "Waivers" at bounding box center [1000, 245] width 74 height 41
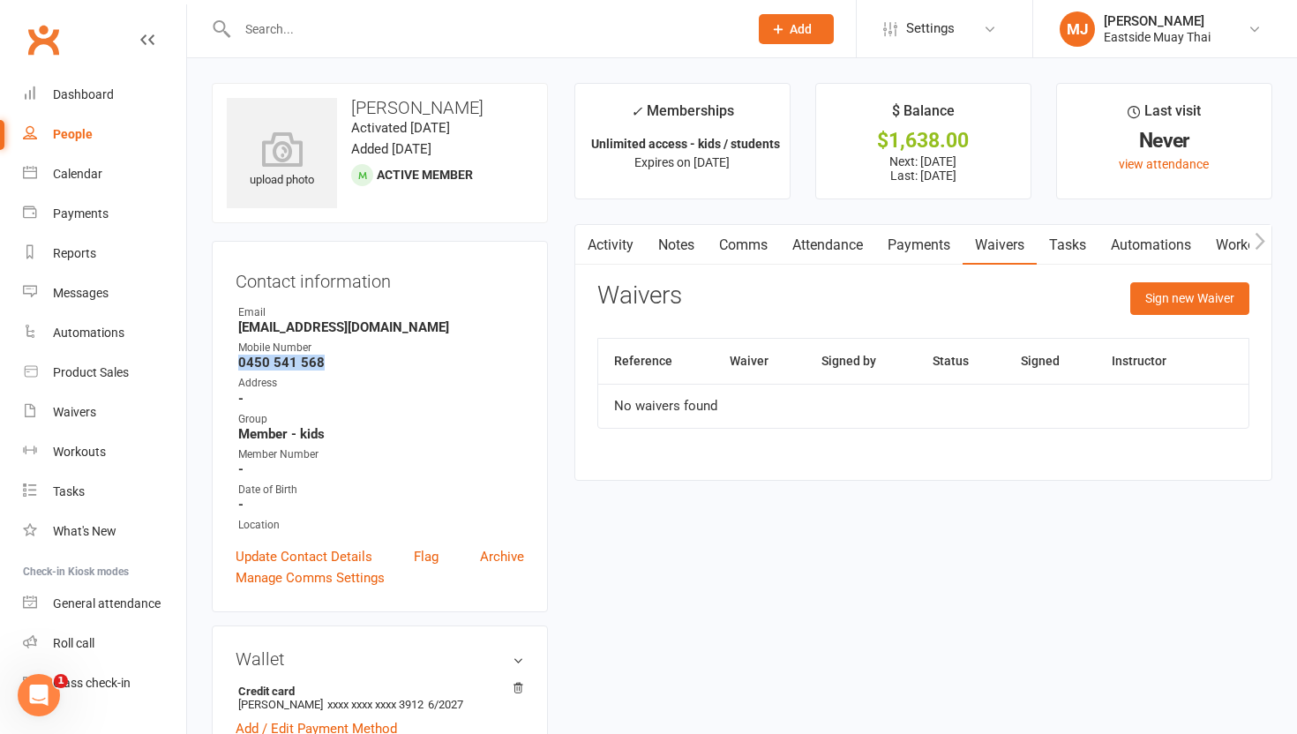
click at [583, 245] on link "Payments" at bounding box center [918, 245] width 87 height 41
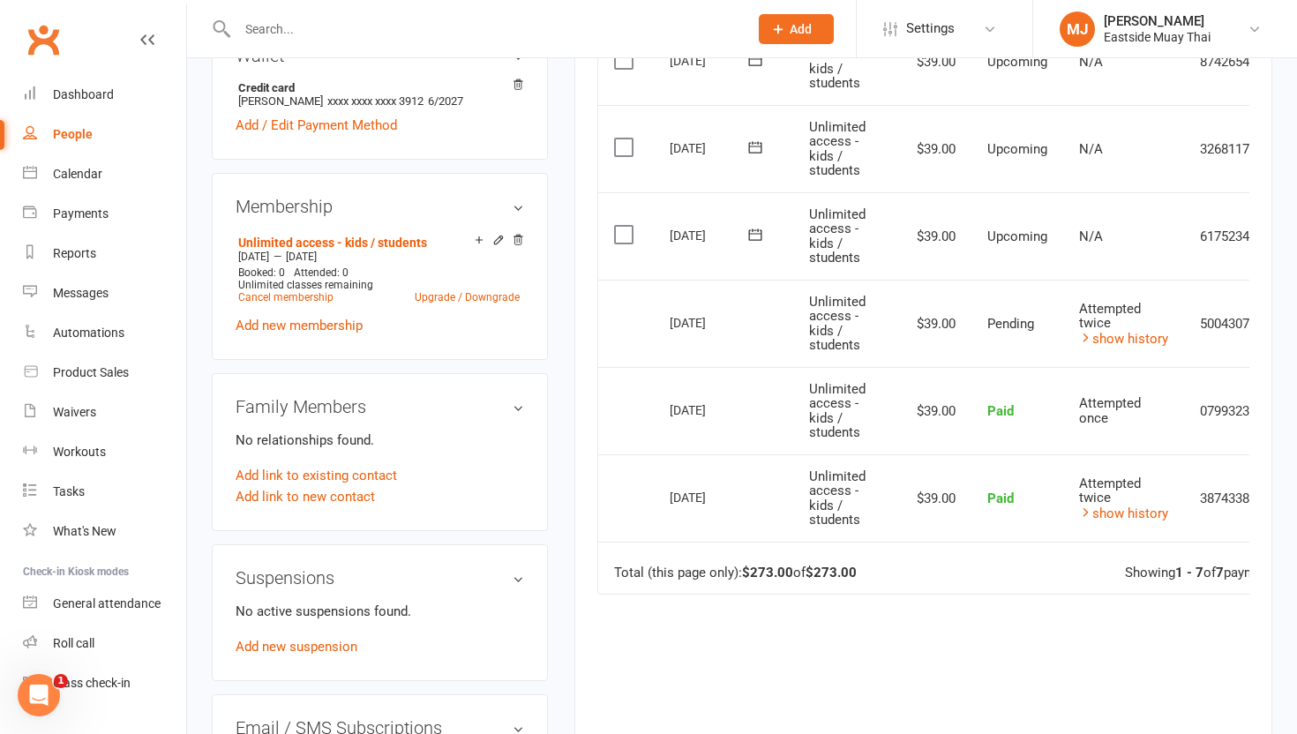
scroll to position [601, 0]
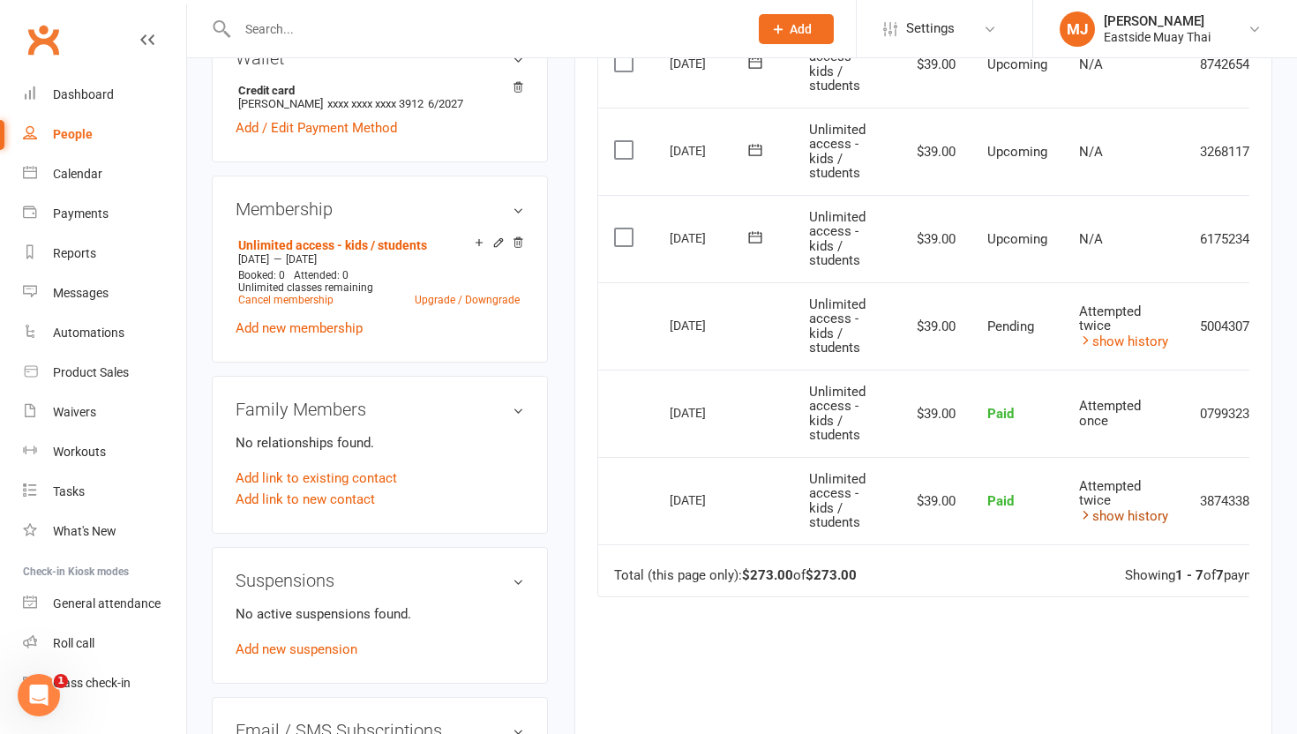
click at [583, 514] on link "show history" at bounding box center [1123, 516] width 89 height 16
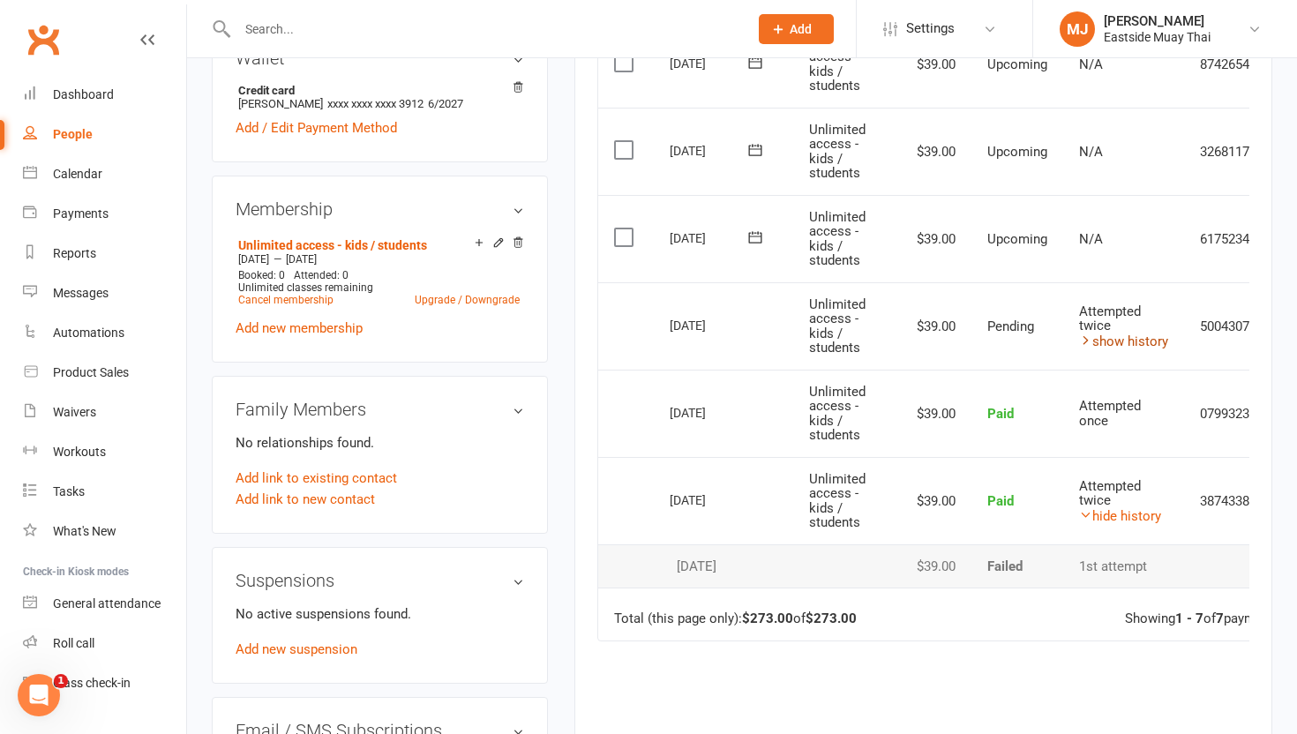
click at [583, 341] on link "show history" at bounding box center [1123, 342] width 89 height 16
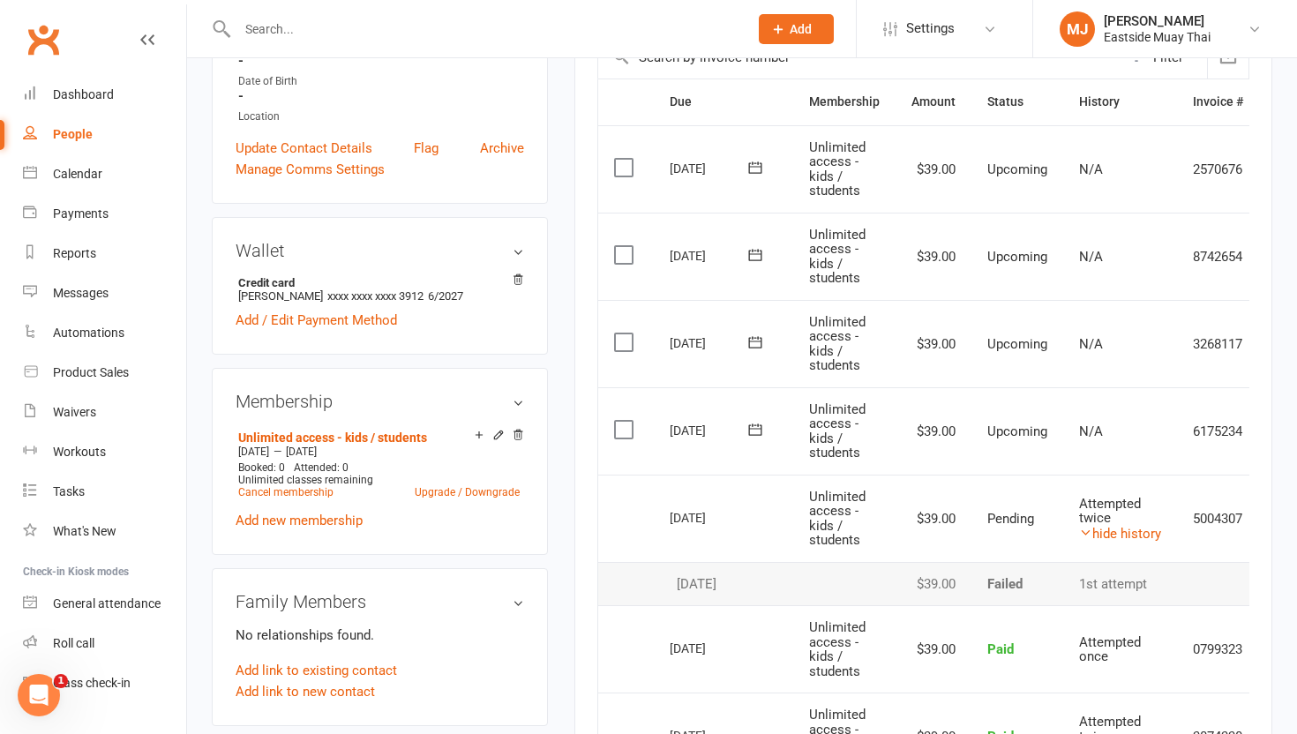
scroll to position [0, 0]
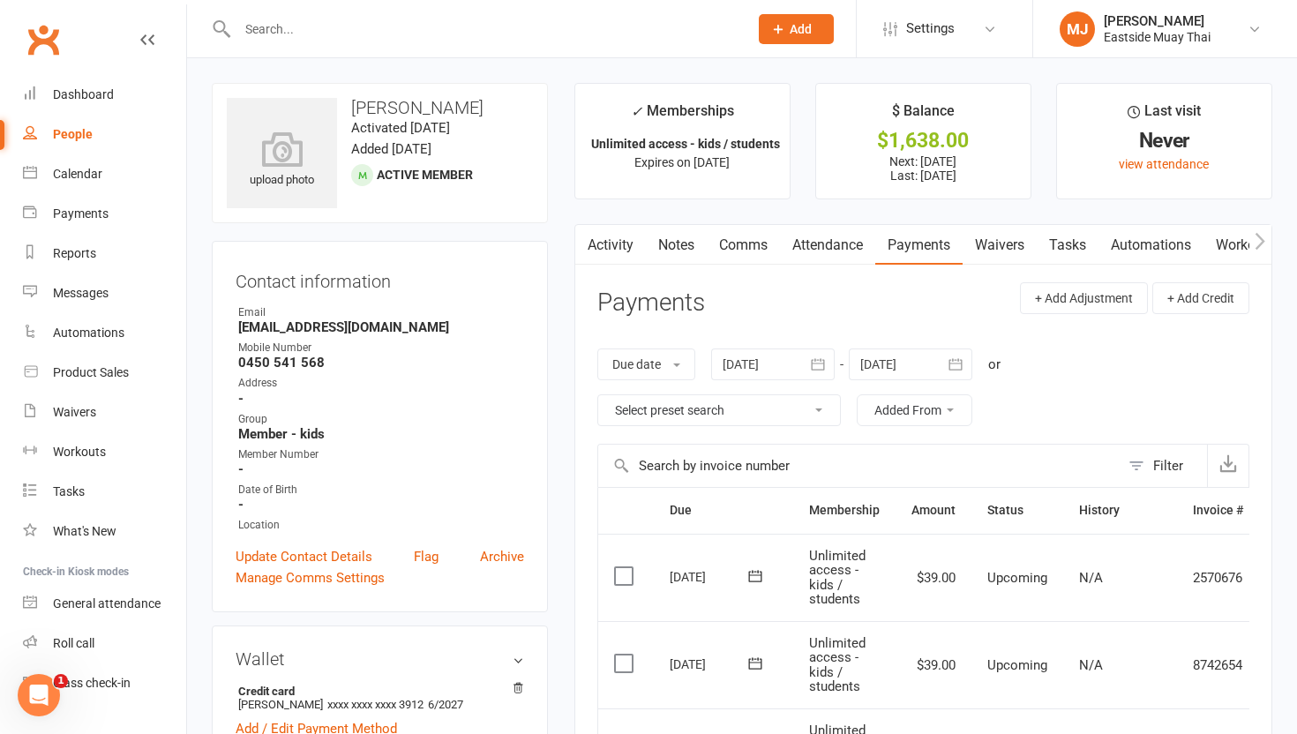
click at [583, 240] on link "Waivers" at bounding box center [1000, 245] width 74 height 41
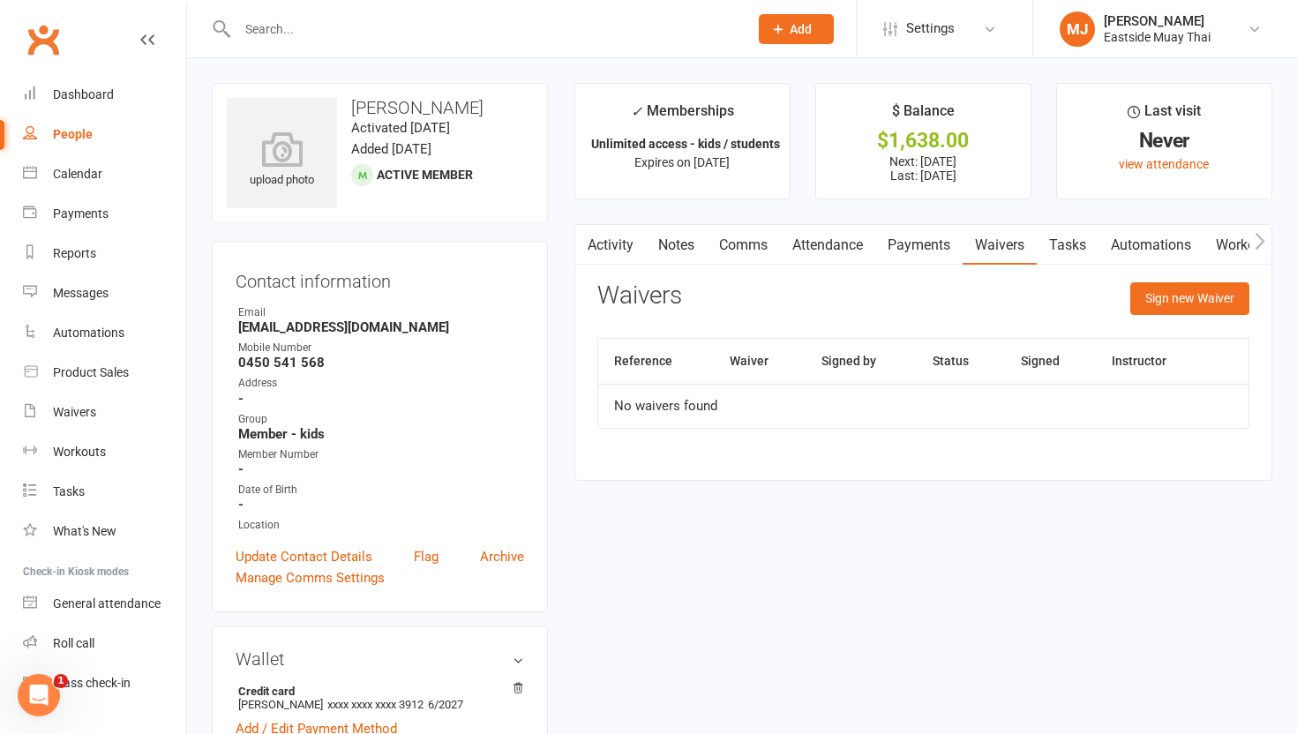
click at [583, 242] on link "Payments" at bounding box center [918, 245] width 87 height 41
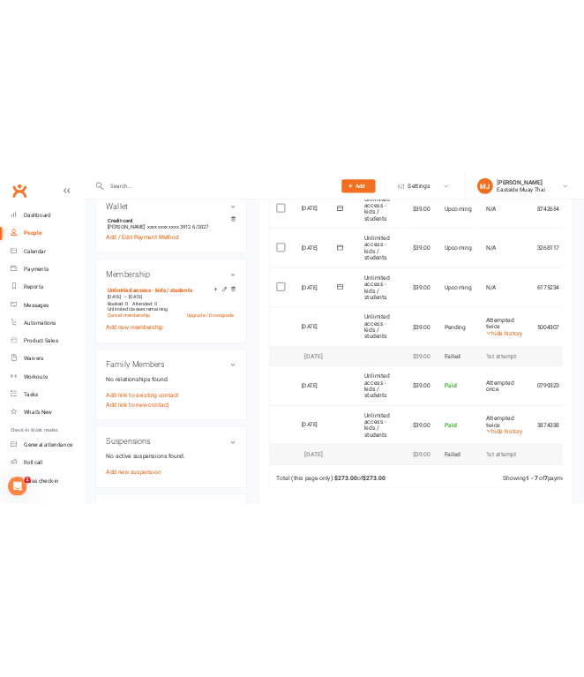
scroll to position [659, 0]
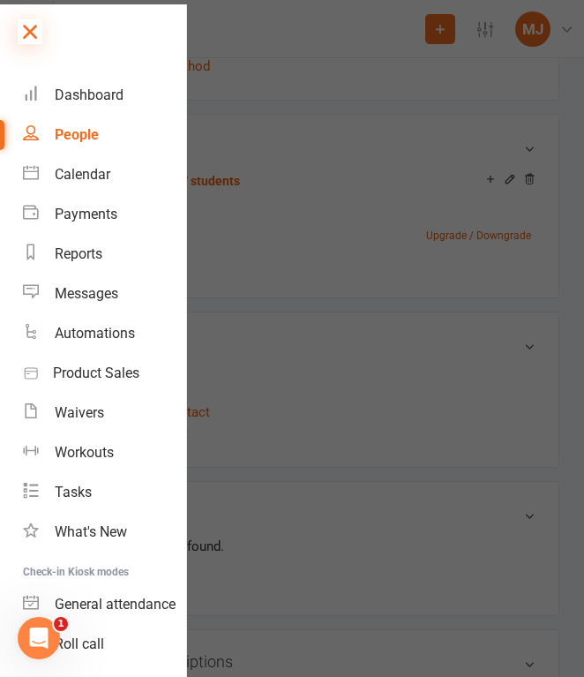
click at [31, 26] on icon at bounding box center [30, 31] width 25 height 25
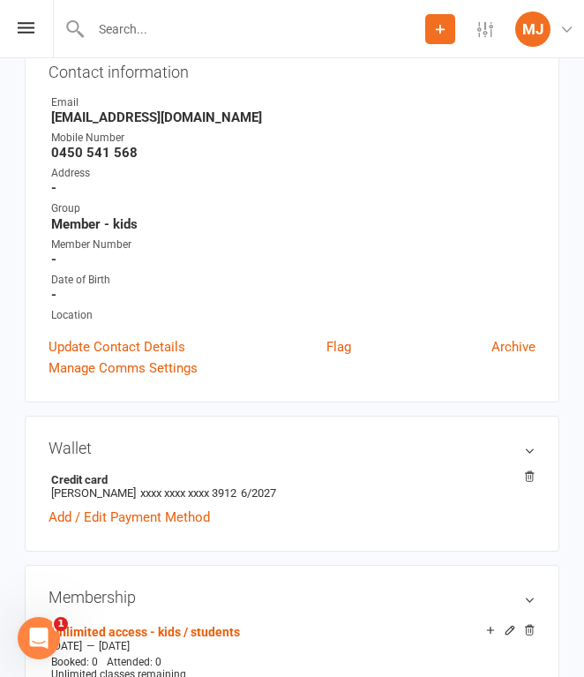
scroll to position [0, 0]
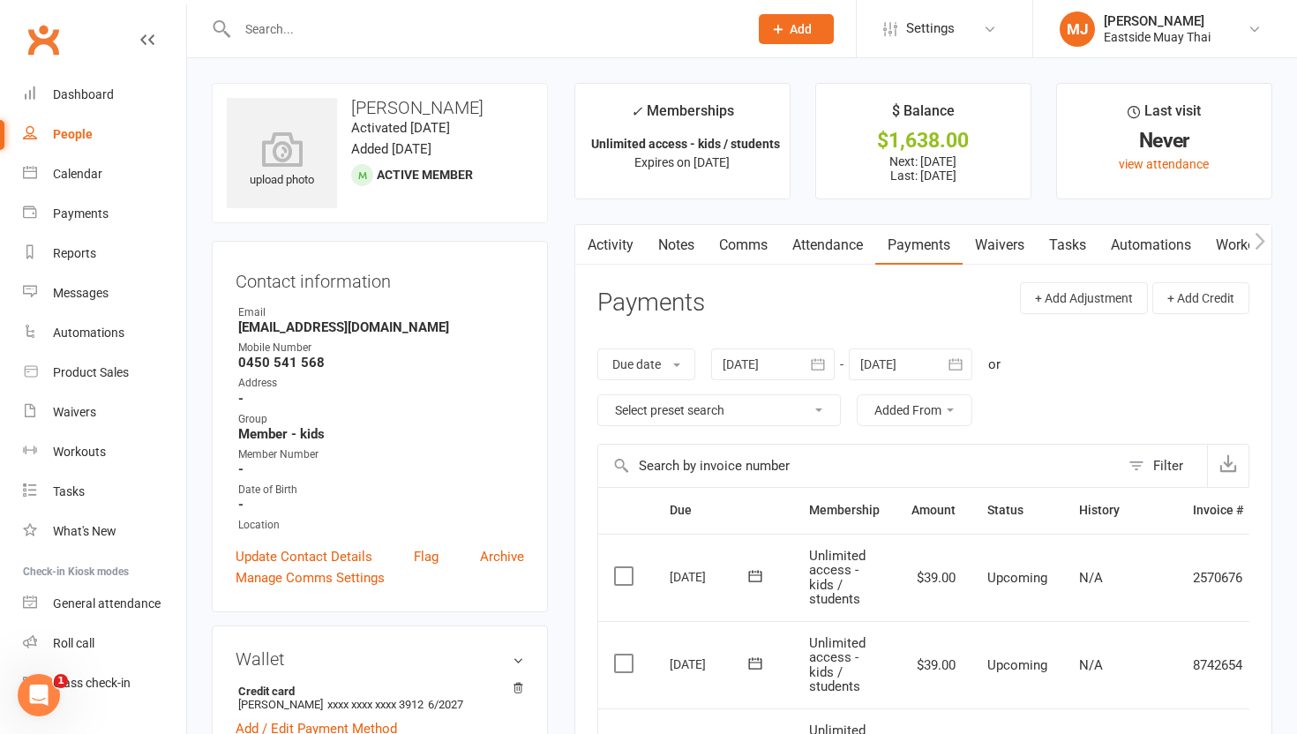
click at [583, 238] on link "Waivers" at bounding box center [1000, 245] width 74 height 41
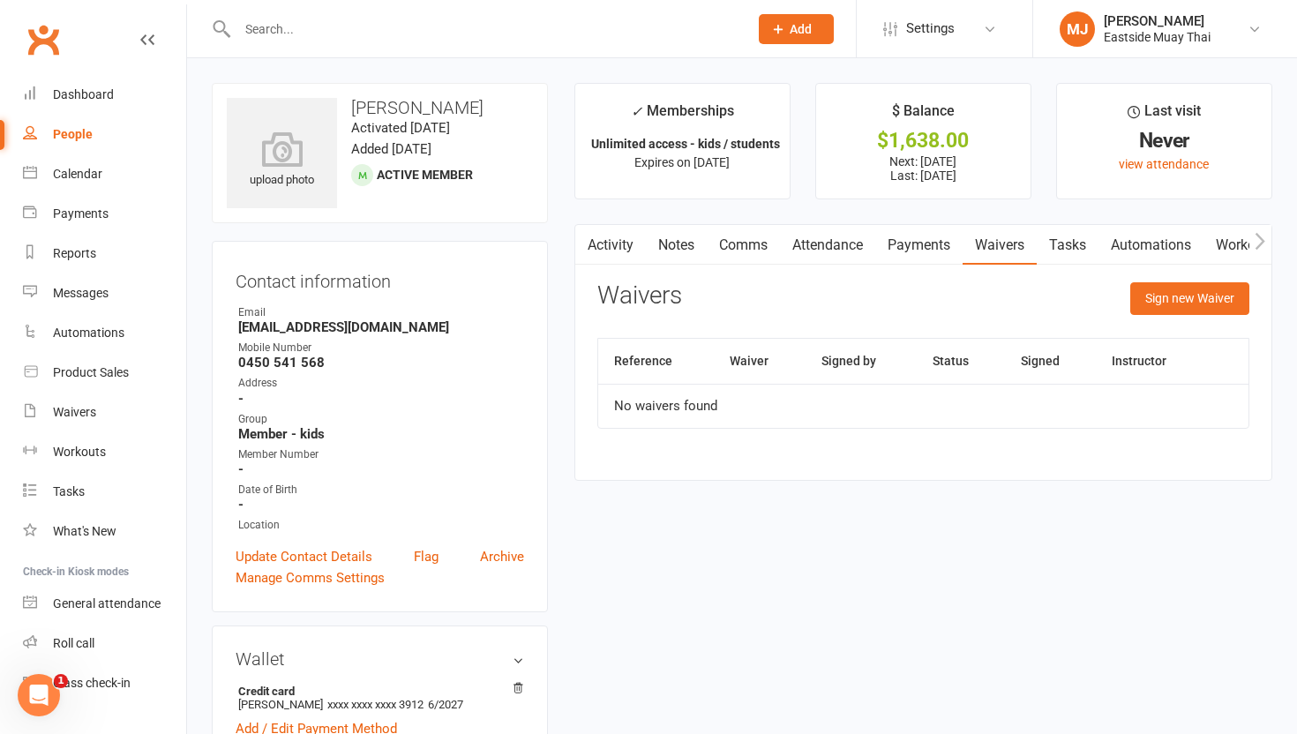
click at [583, 255] on link "Attendance" at bounding box center [827, 245] width 95 height 41
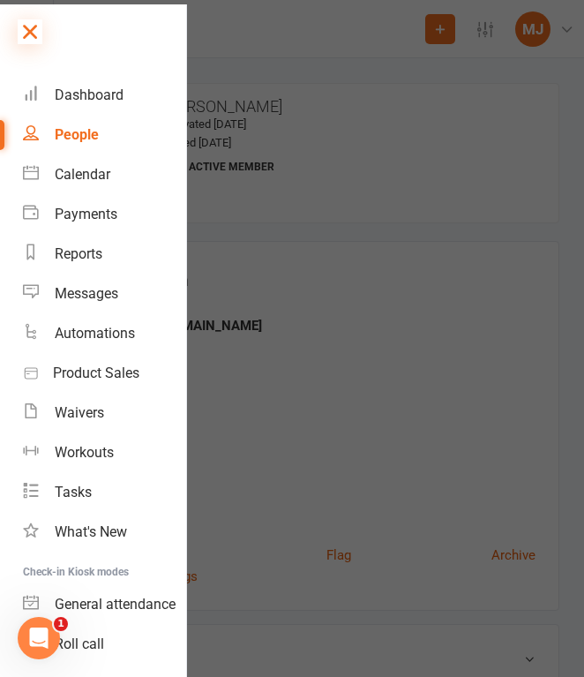
click at [31, 25] on icon at bounding box center [30, 31] width 25 height 25
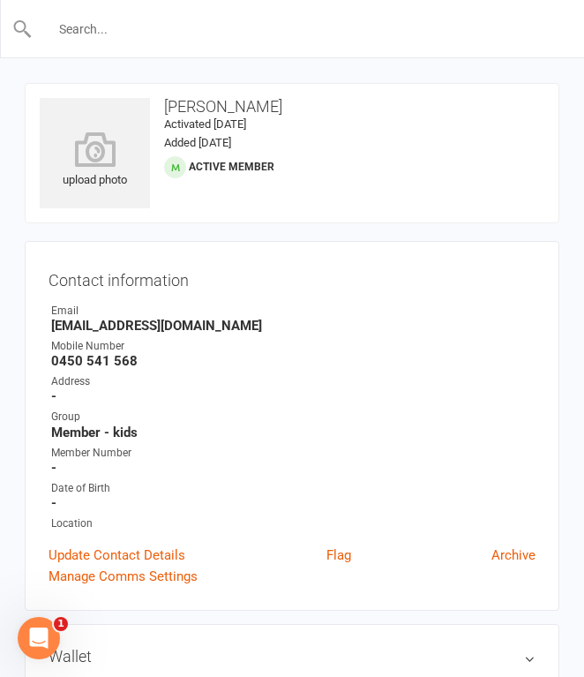
click at [142, 37] on input "text" at bounding box center [293, 29] width 521 height 25
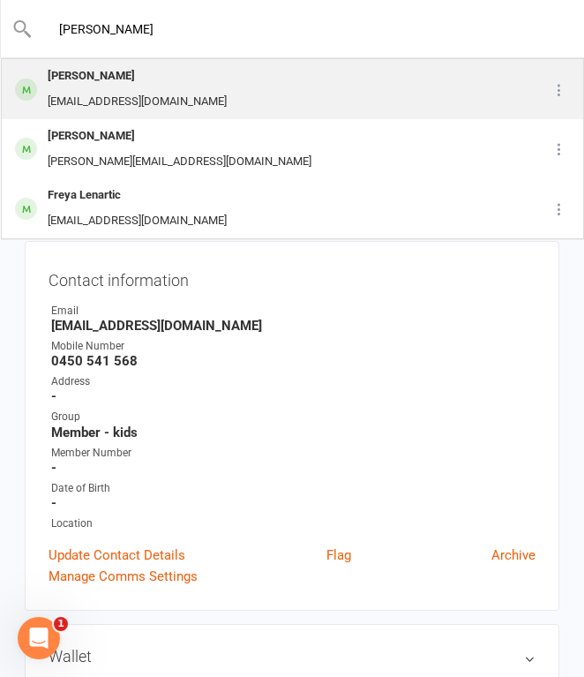
type input "[PERSON_NAME]"
click at [119, 87] on div "[PERSON_NAME]" at bounding box center [137, 77] width 190 height 26
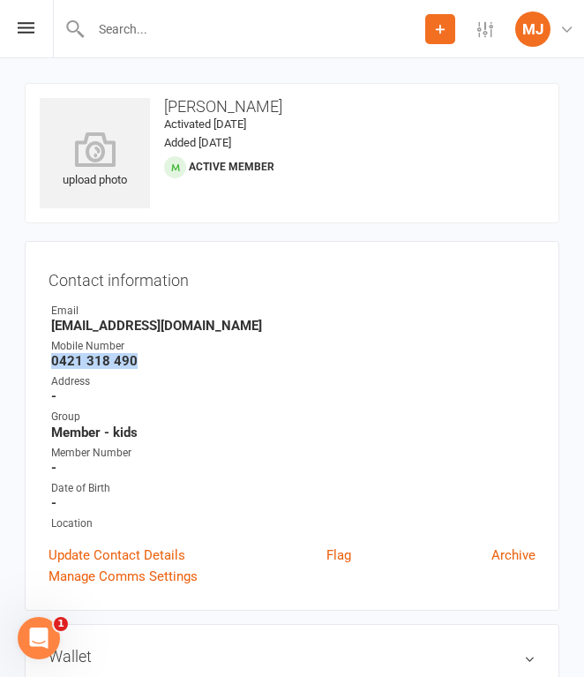
drag, startPoint x: 51, startPoint y: 357, endPoint x: 152, endPoint y: 356, distance: 100.6
click at [152, 356] on strong "0421 318 490" at bounding box center [293, 361] width 484 height 16
copy strong "0421 318 490"
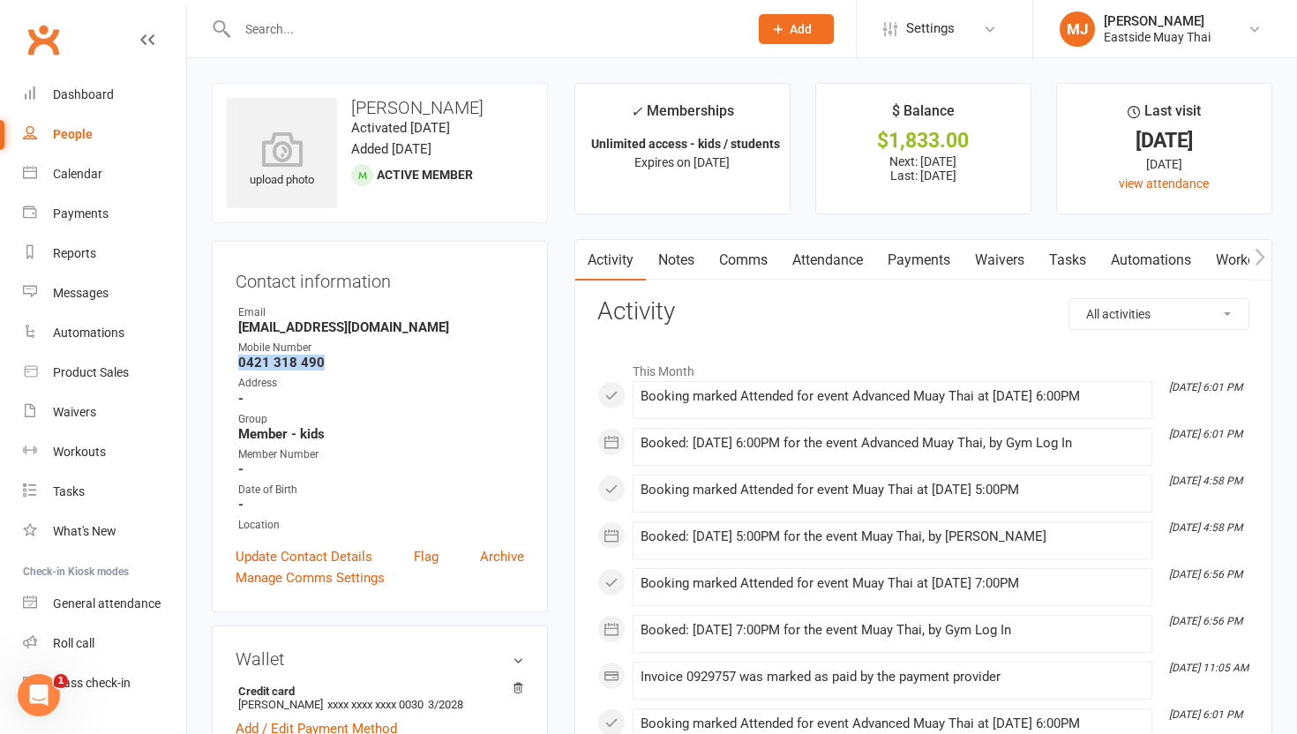
click at [583, 256] on link "Waivers" at bounding box center [1000, 260] width 74 height 41
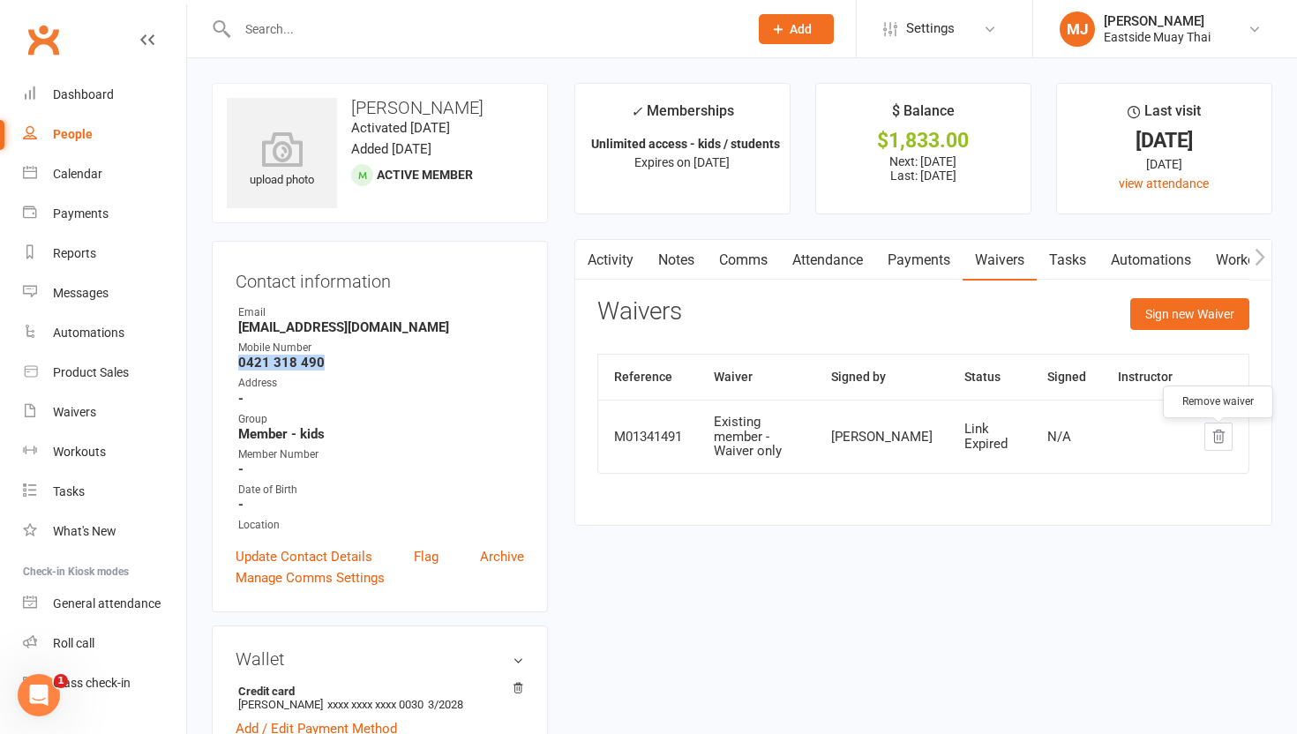
click at [583, 441] on button "button" at bounding box center [1219, 437] width 28 height 28
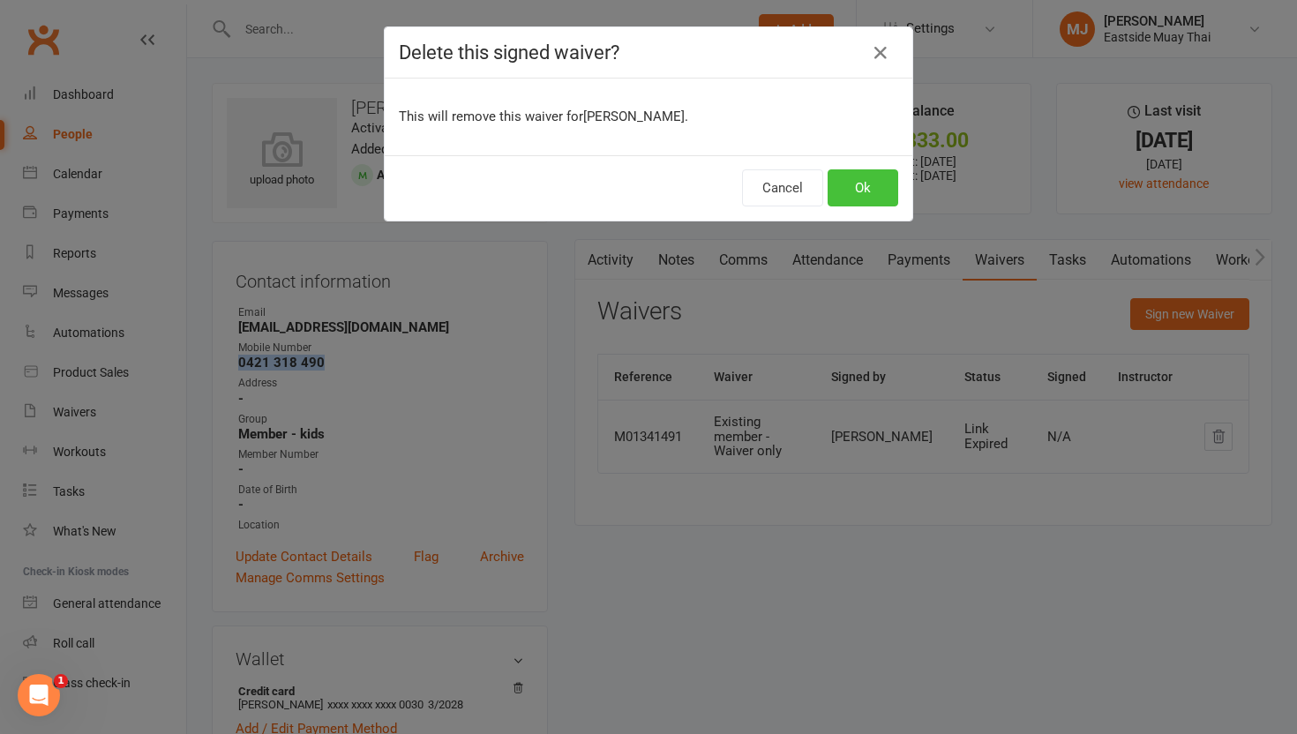
click at [583, 178] on button "Ok" at bounding box center [863, 187] width 71 height 37
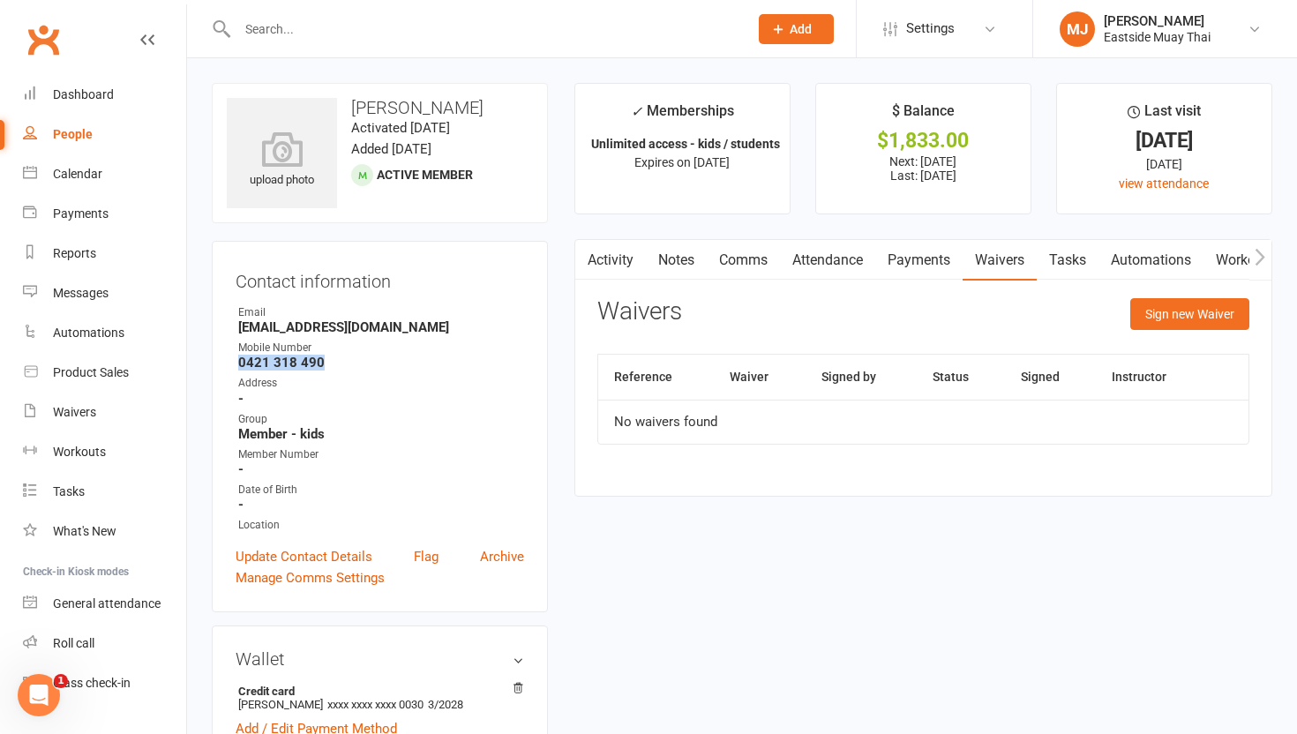
click at [583, 265] on link "Payments" at bounding box center [918, 260] width 87 height 41
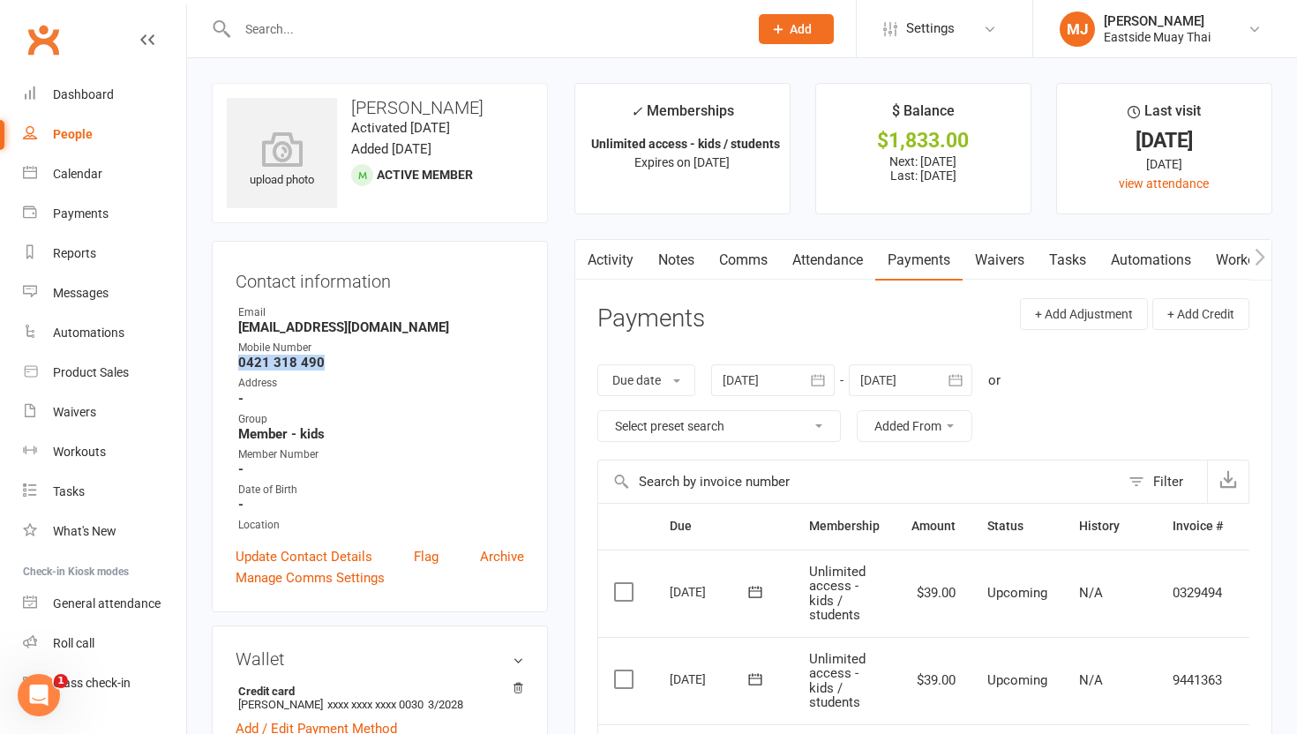
click at [583, 262] on link "Attendance" at bounding box center [827, 260] width 95 height 41
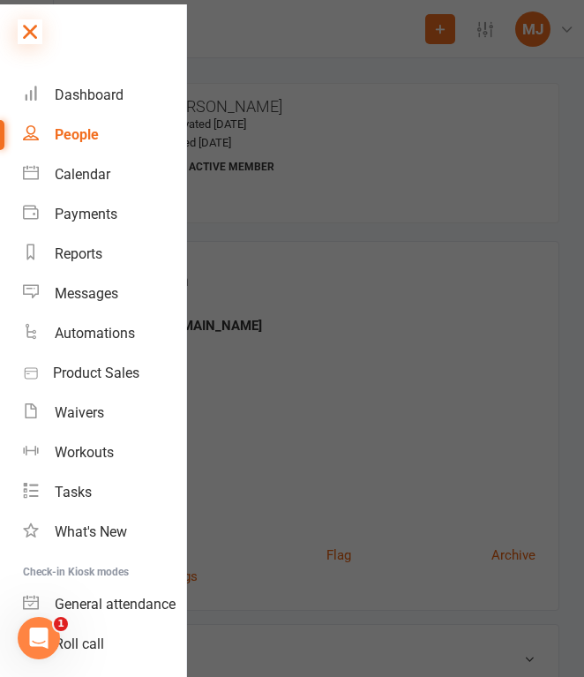
click at [28, 21] on icon at bounding box center [30, 31] width 25 height 25
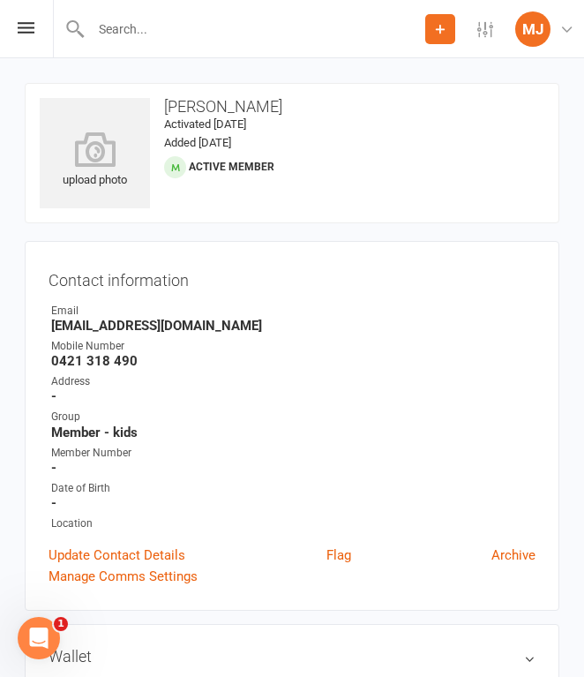
click at [237, 39] on input "text" at bounding box center [256, 29] width 340 height 25
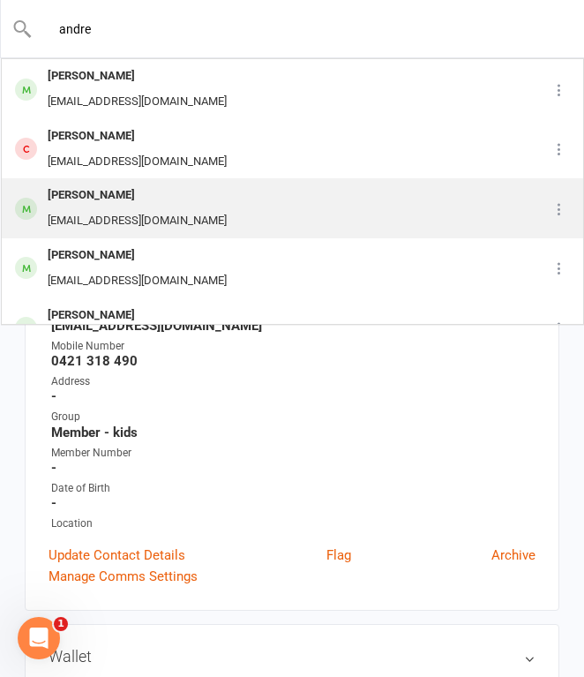
type input "andre"
click at [223, 206] on div "[PERSON_NAME] [EMAIL_ADDRESS][DOMAIN_NAME]" at bounding box center [255, 208] width 505 height 58
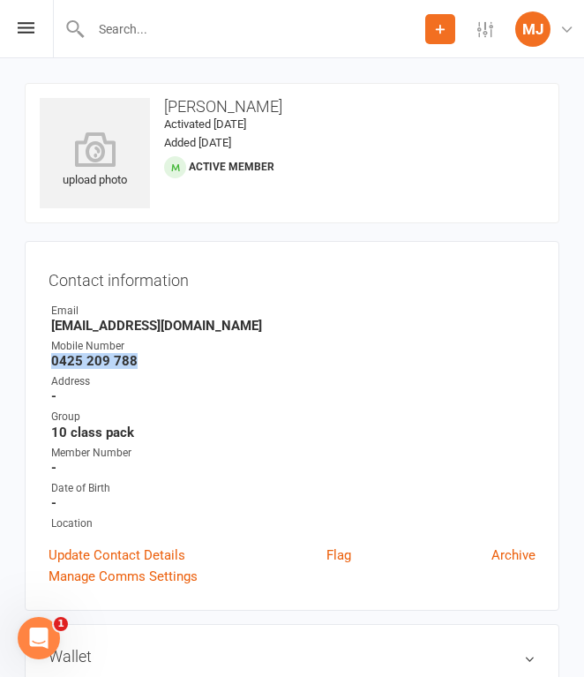
drag, startPoint x: 51, startPoint y: 360, endPoint x: 139, endPoint y: 360, distance: 87.4
click at [139, 360] on strong "0425 209 788" at bounding box center [293, 361] width 484 height 16
copy strong "0425 209 788"
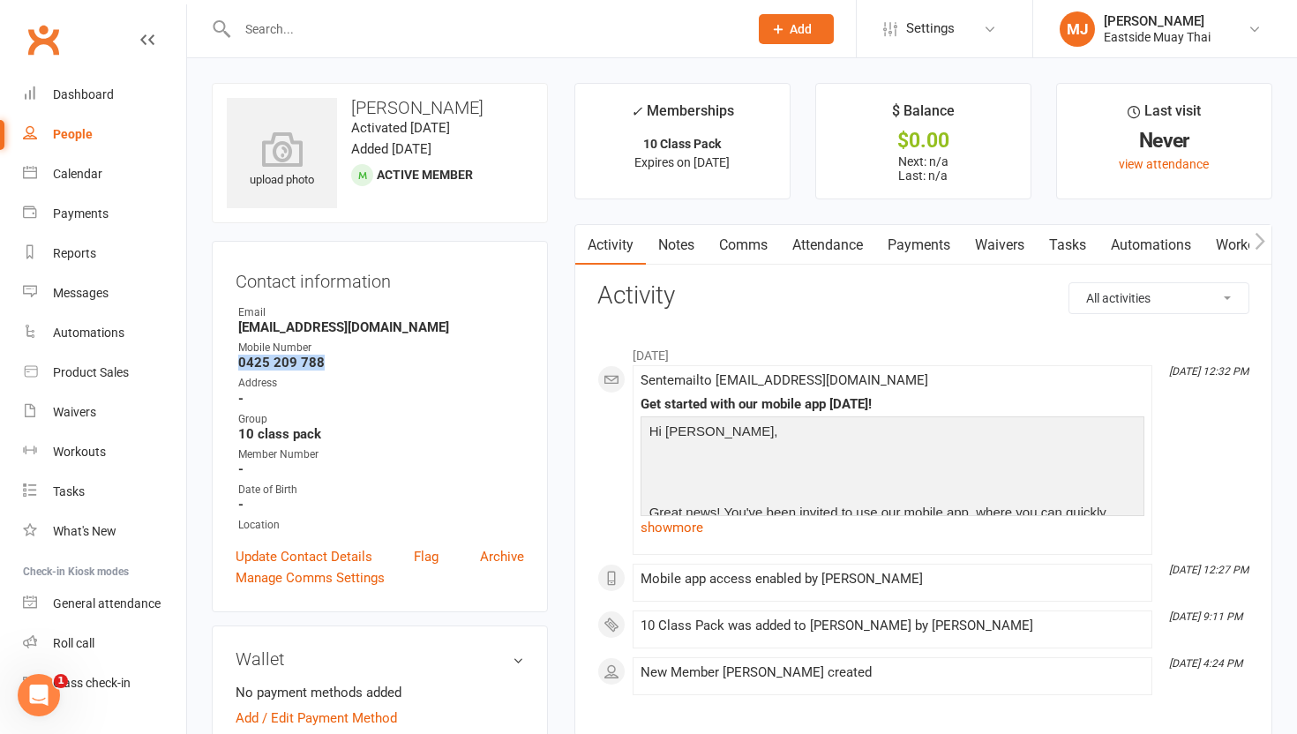
click at [583, 260] on link "Waivers" at bounding box center [1000, 245] width 74 height 41
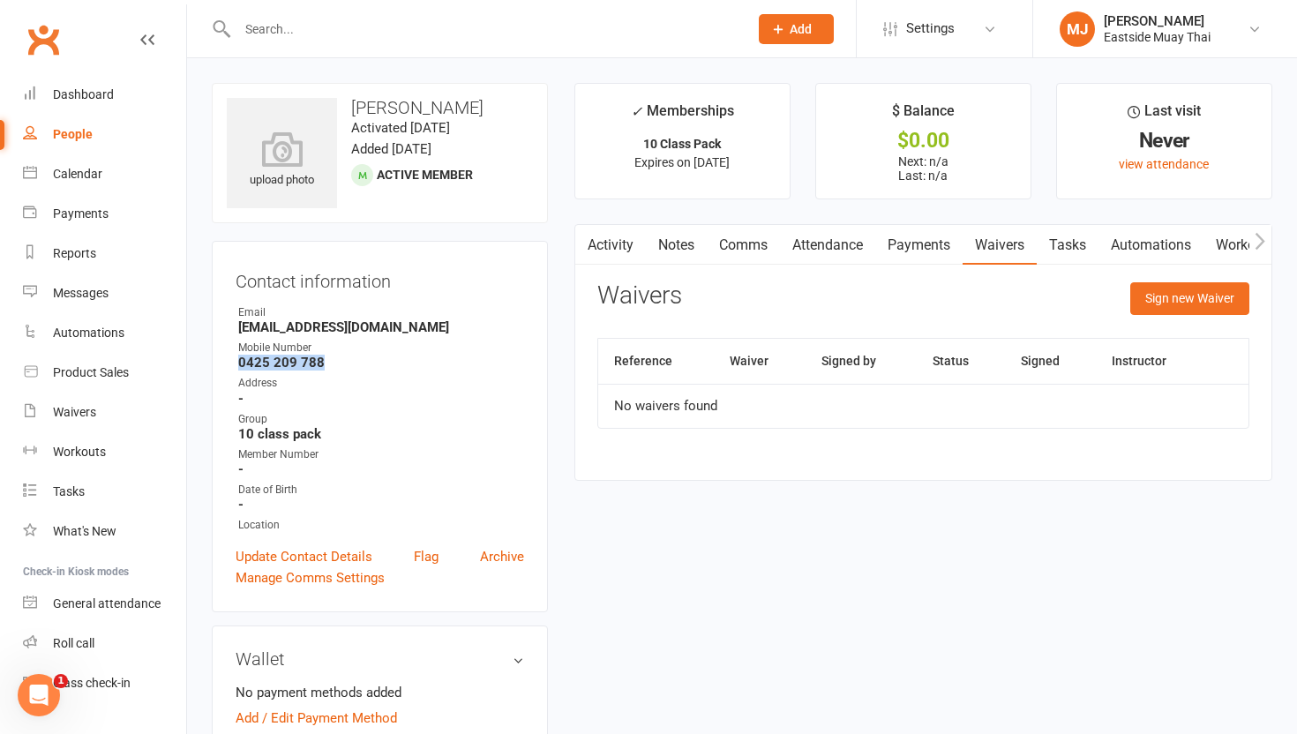
click at [583, 254] on link "Payments" at bounding box center [918, 245] width 87 height 41
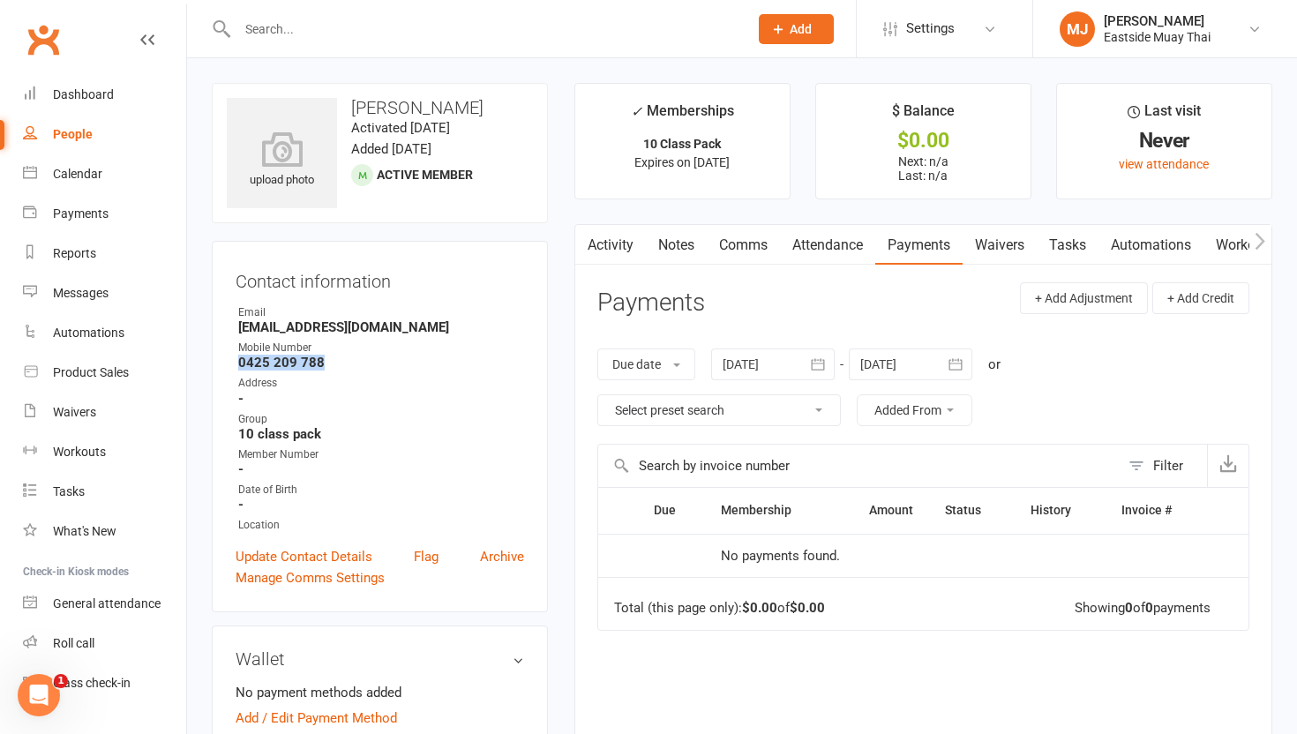
click at [583, 248] on link "Attendance" at bounding box center [827, 245] width 95 height 41
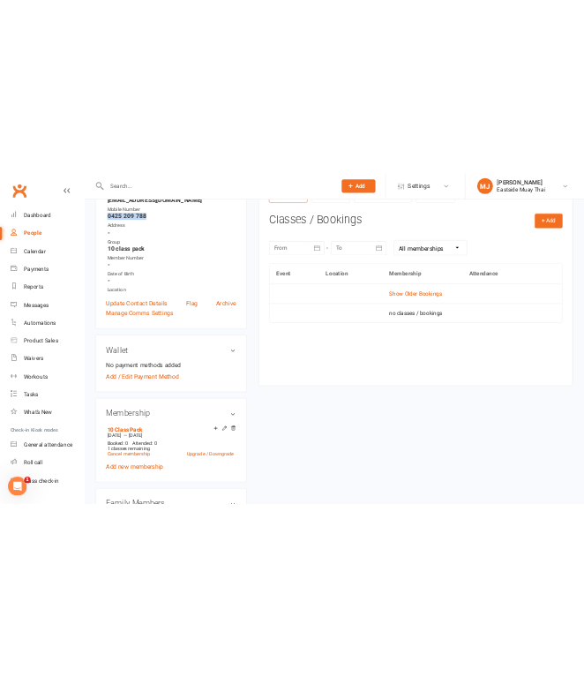
scroll to position [300, 0]
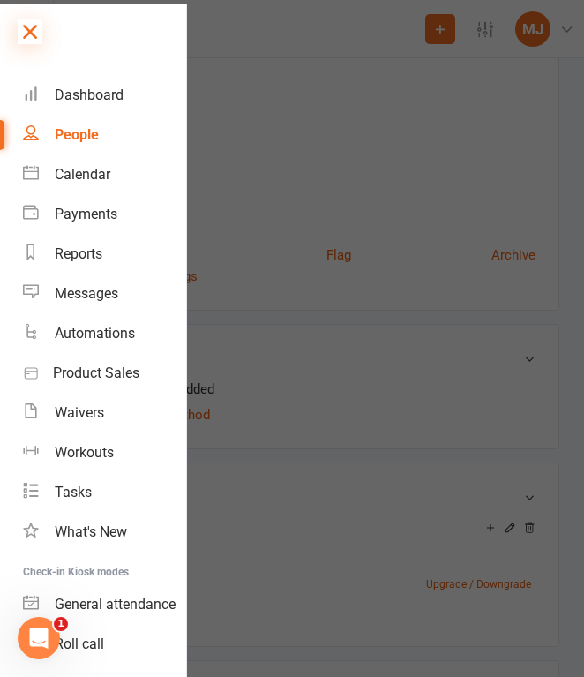
click at [28, 25] on icon at bounding box center [30, 31] width 25 height 25
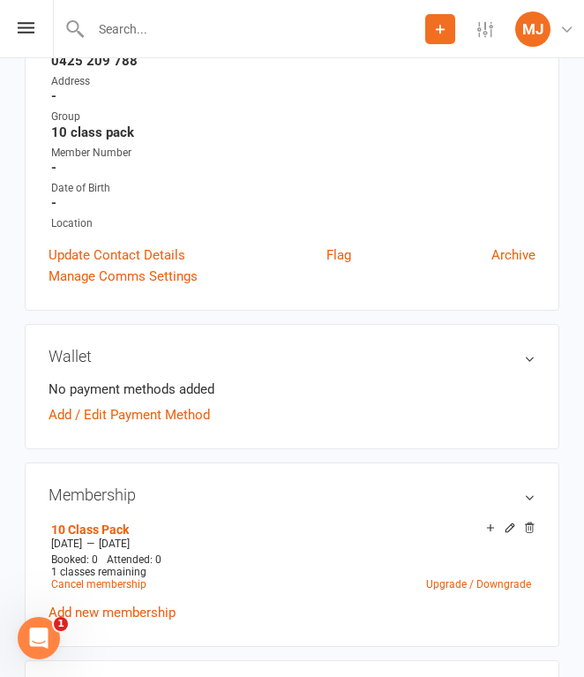
click at [116, 29] on input "text" at bounding box center [256, 29] width 340 height 25
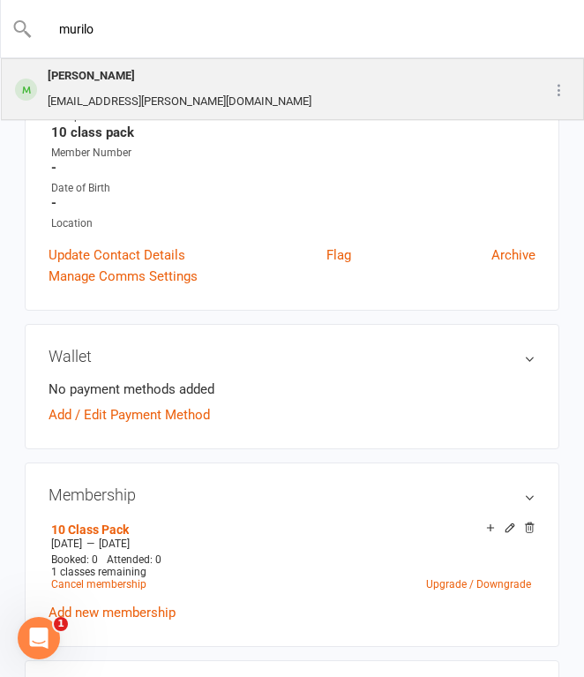
type input "murilo"
click at [139, 83] on div "[PERSON_NAME]" at bounding box center [179, 77] width 274 height 26
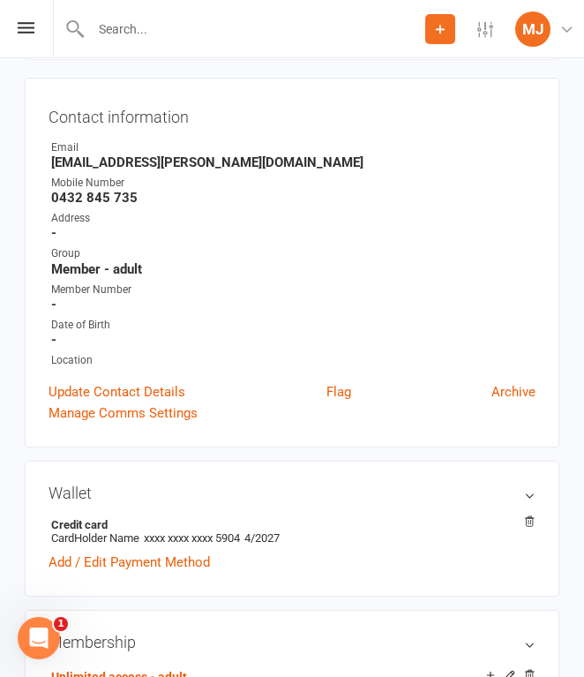
scroll to position [182, 0]
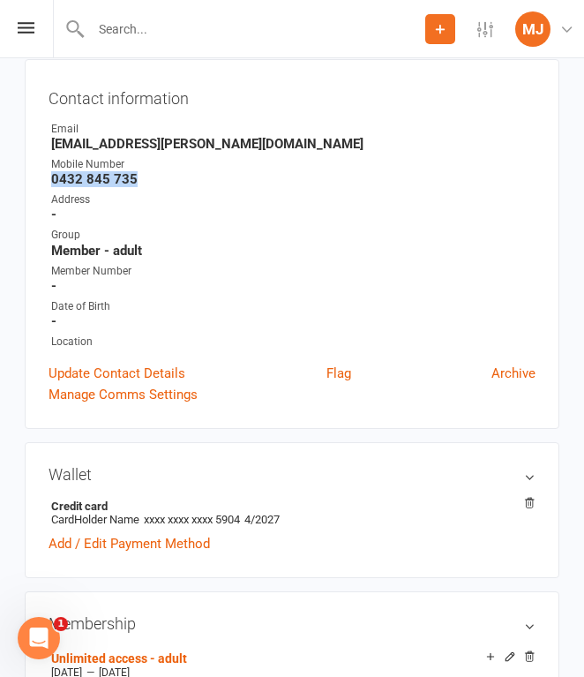
drag, startPoint x: 54, startPoint y: 176, endPoint x: 164, endPoint y: 176, distance: 110.3
click at [164, 176] on strong "0432 845 735" at bounding box center [293, 179] width 484 height 16
copy strong "0432 845 735"
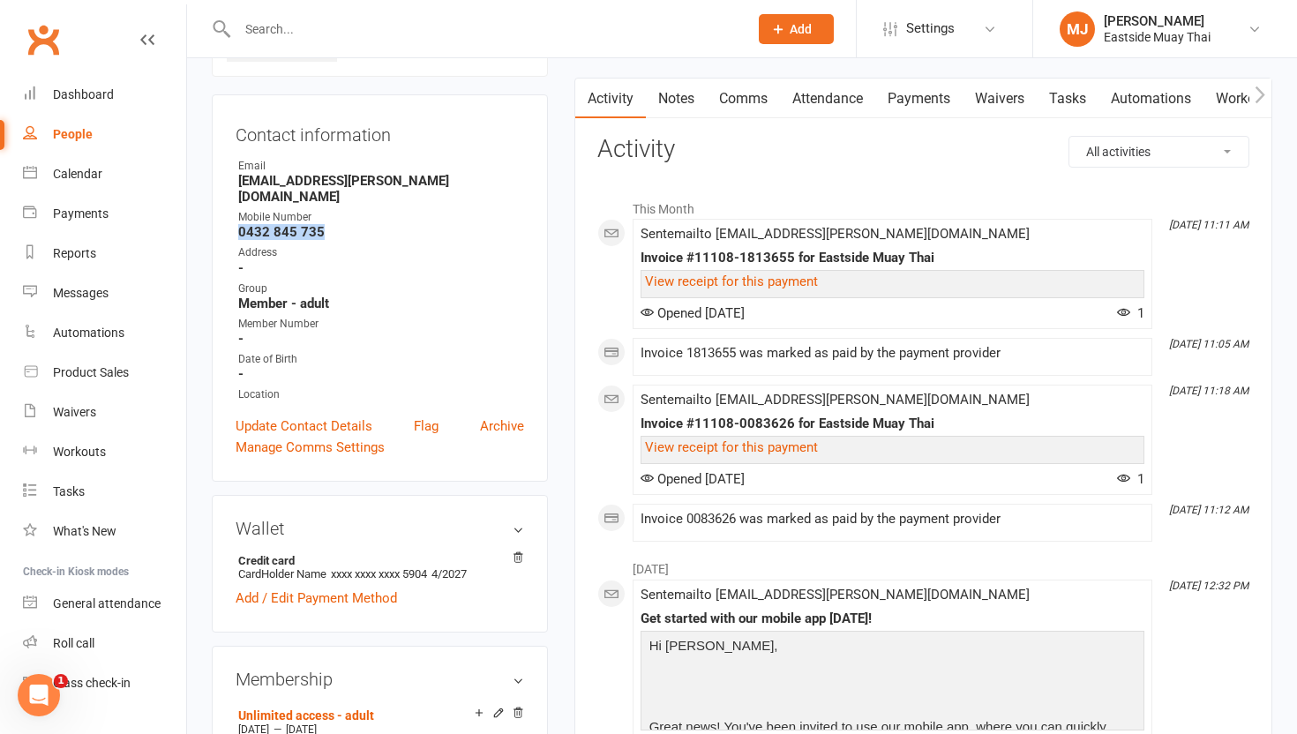
scroll to position [0, 0]
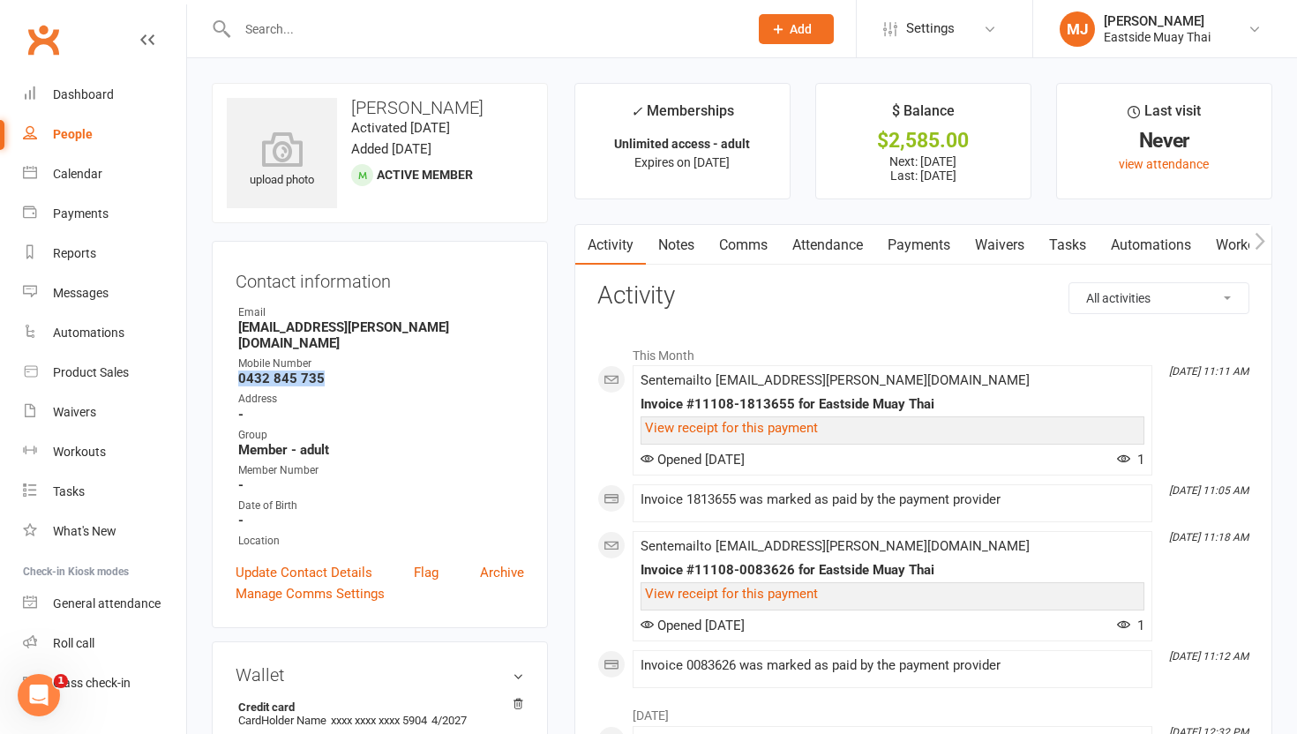
click at [583, 236] on link "Waivers" at bounding box center [1000, 245] width 74 height 41
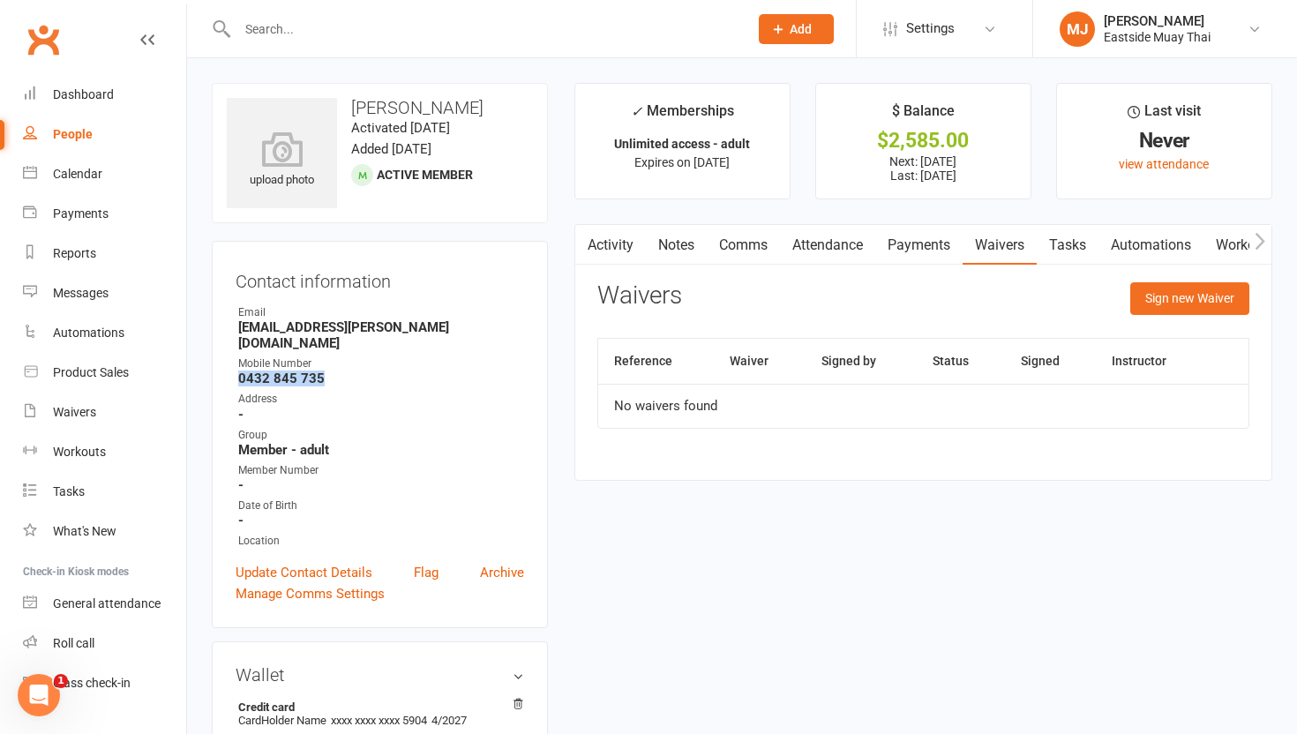
click at [583, 252] on link "Payments" at bounding box center [918, 245] width 87 height 41
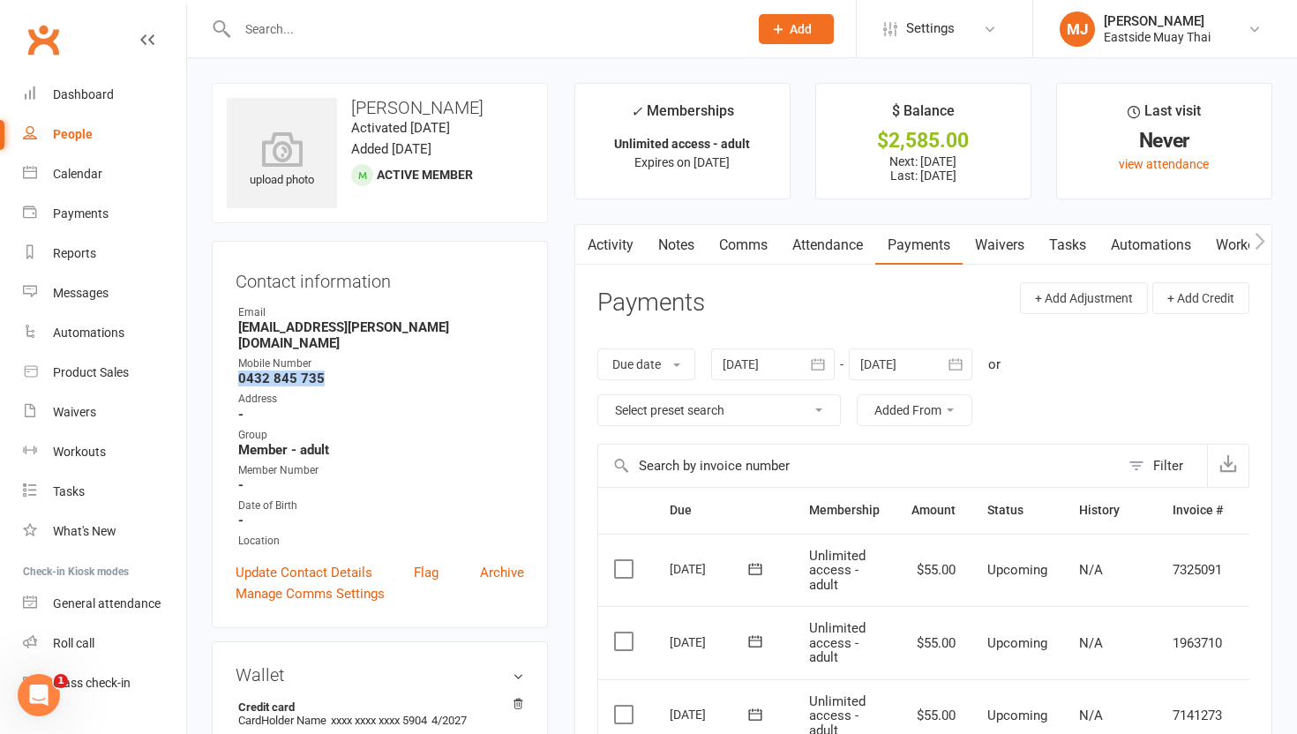
click at [583, 261] on link "Attendance" at bounding box center [827, 245] width 95 height 41
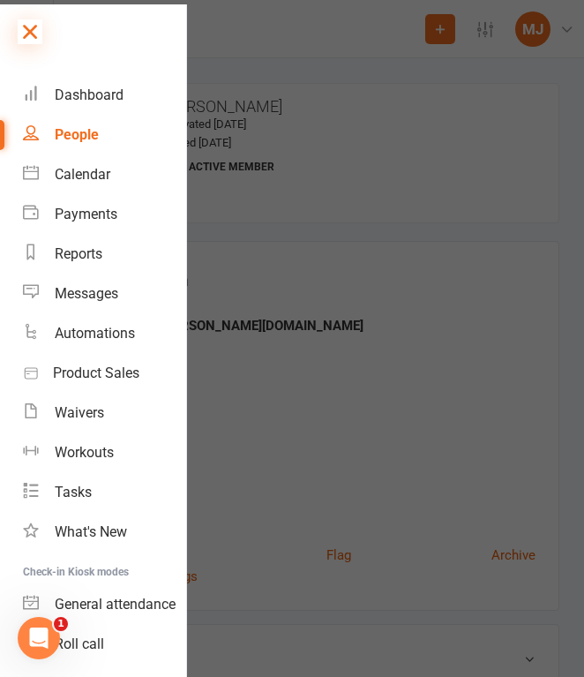
click at [35, 29] on icon at bounding box center [30, 31] width 25 height 25
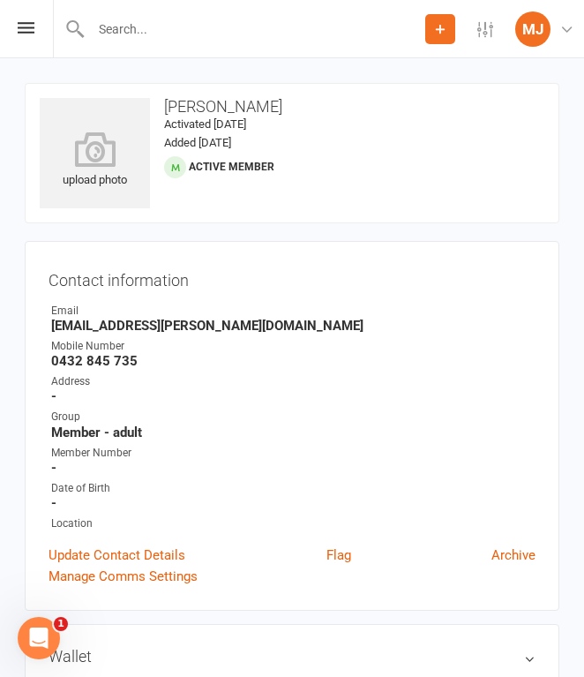
click at [127, 28] on input "text" at bounding box center [256, 29] width 340 height 25
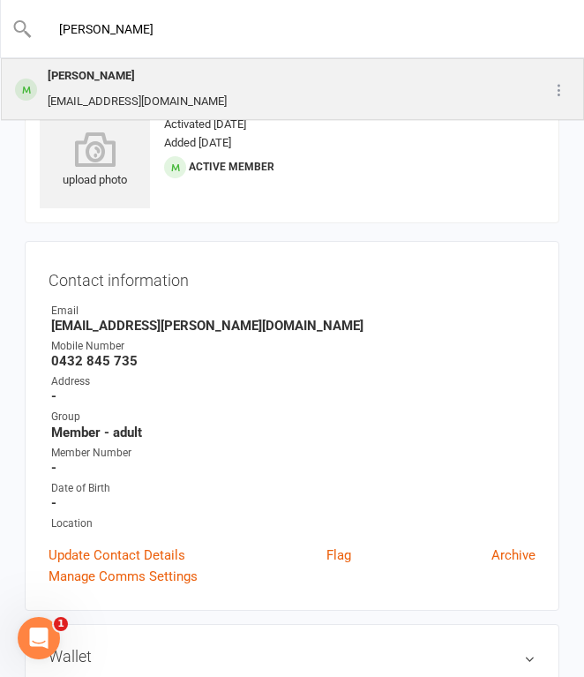
type input "[PERSON_NAME]"
click at [149, 97] on div "[EMAIL_ADDRESS][DOMAIN_NAME]" at bounding box center [137, 102] width 190 height 26
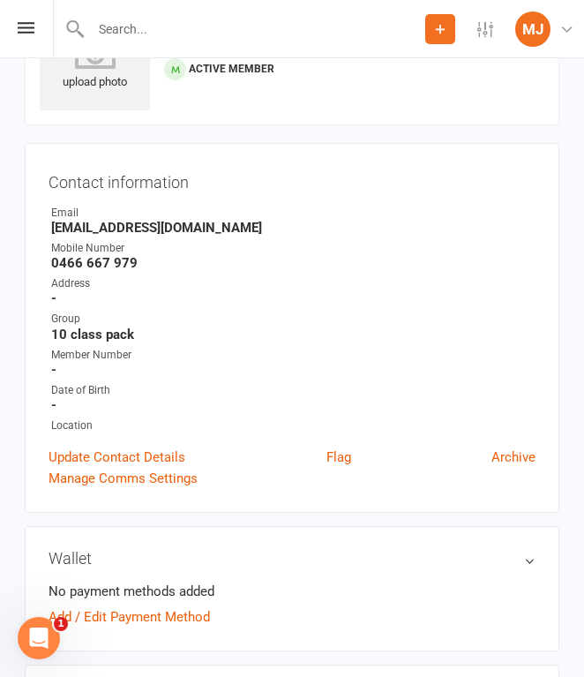
scroll to position [100, 0]
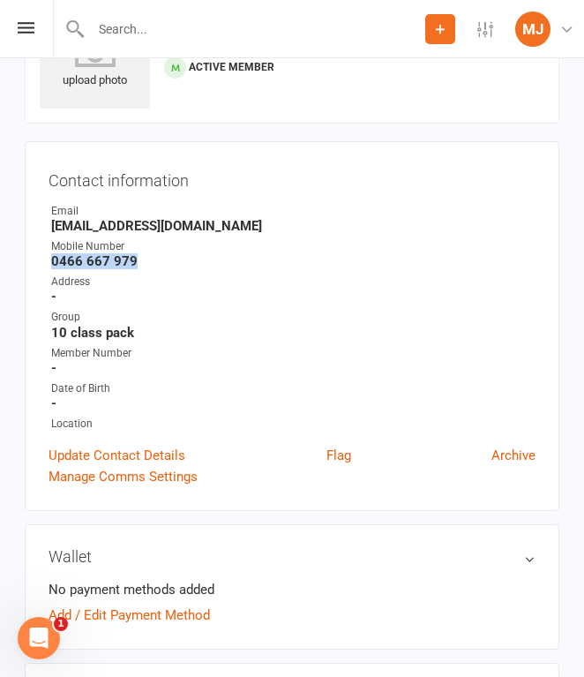
drag, startPoint x: 54, startPoint y: 258, endPoint x: 146, endPoint y: 259, distance: 92.7
click at [146, 259] on strong "0466 667 979" at bounding box center [293, 261] width 484 height 16
copy strong "0466 667 979"
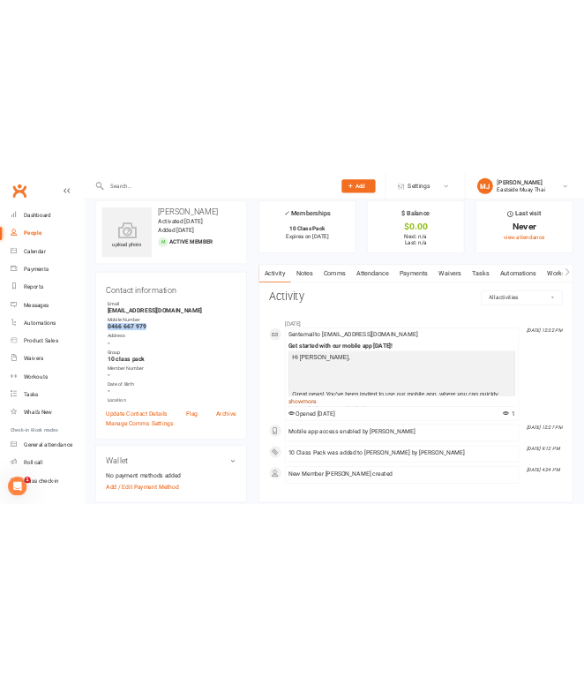
scroll to position [0, 0]
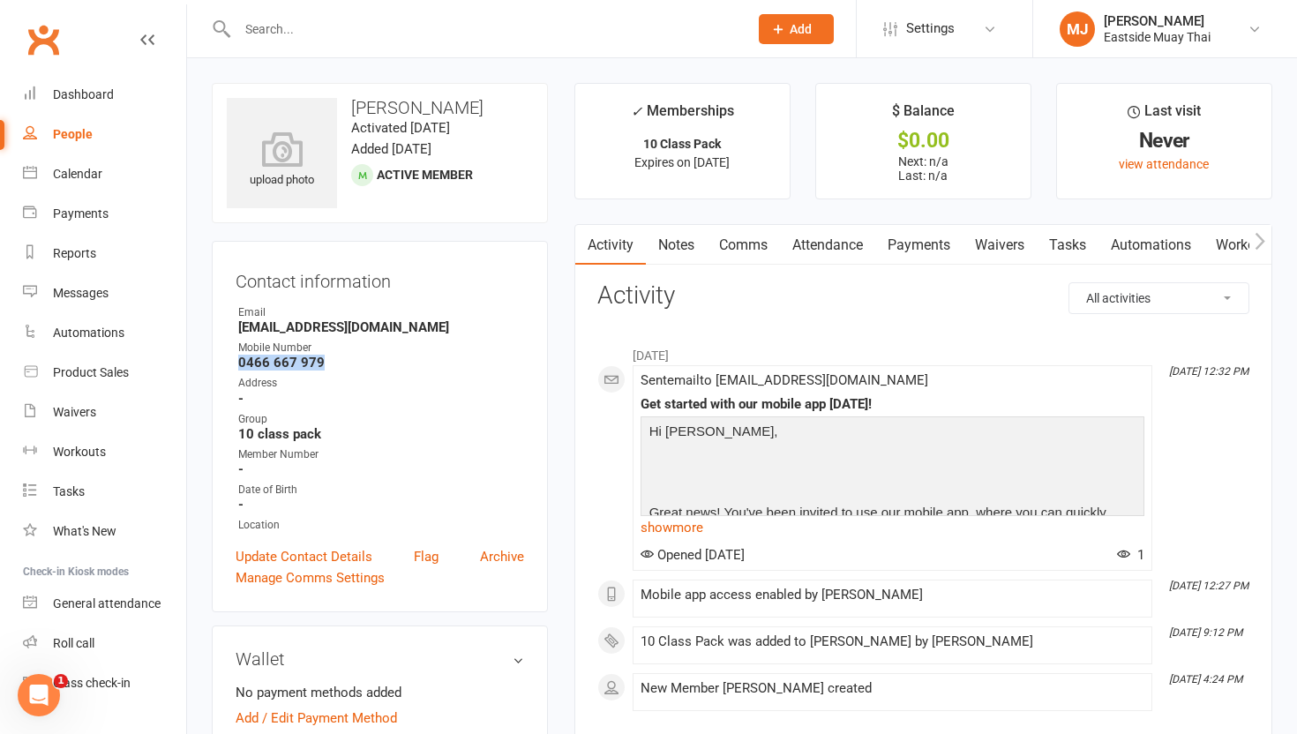
click at [583, 239] on link "Waivers" at bounding box center [1000, 245] width 74 height 41
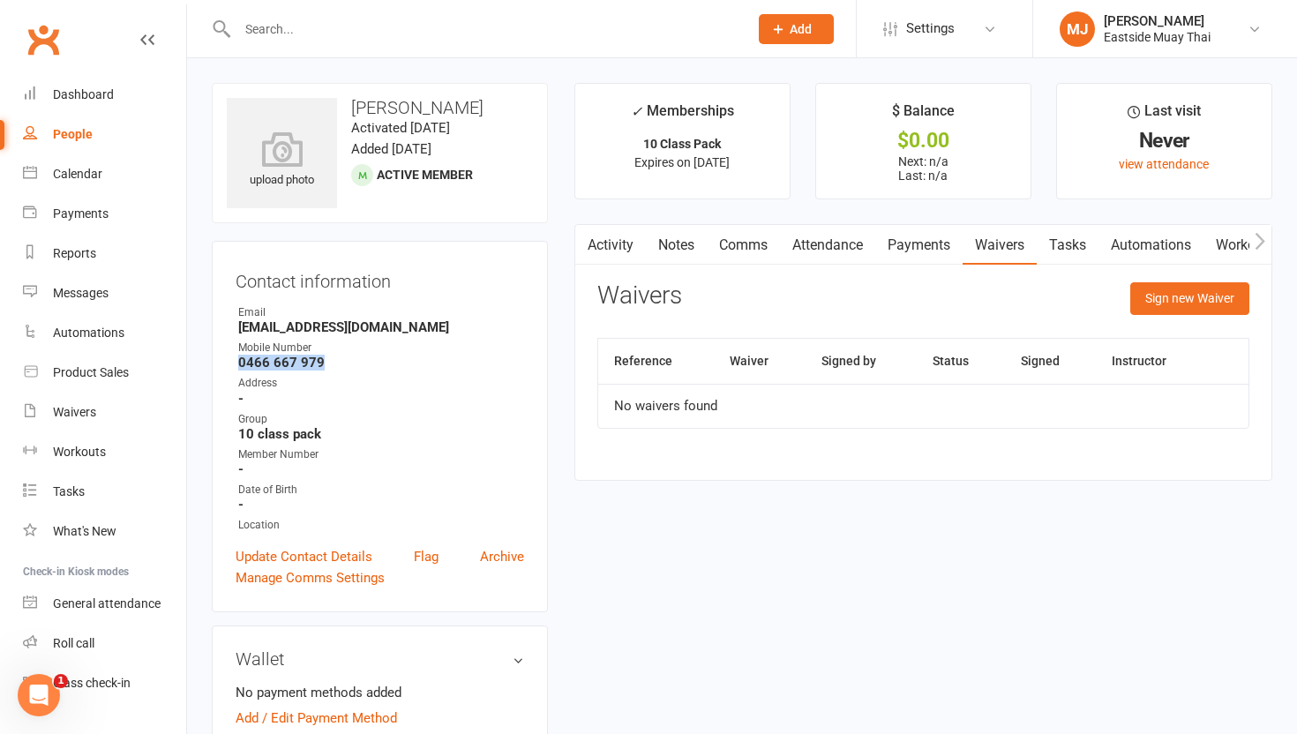
click at [583, 236] on link "Payments" at bounding box center [918, 245] width 87 height 41
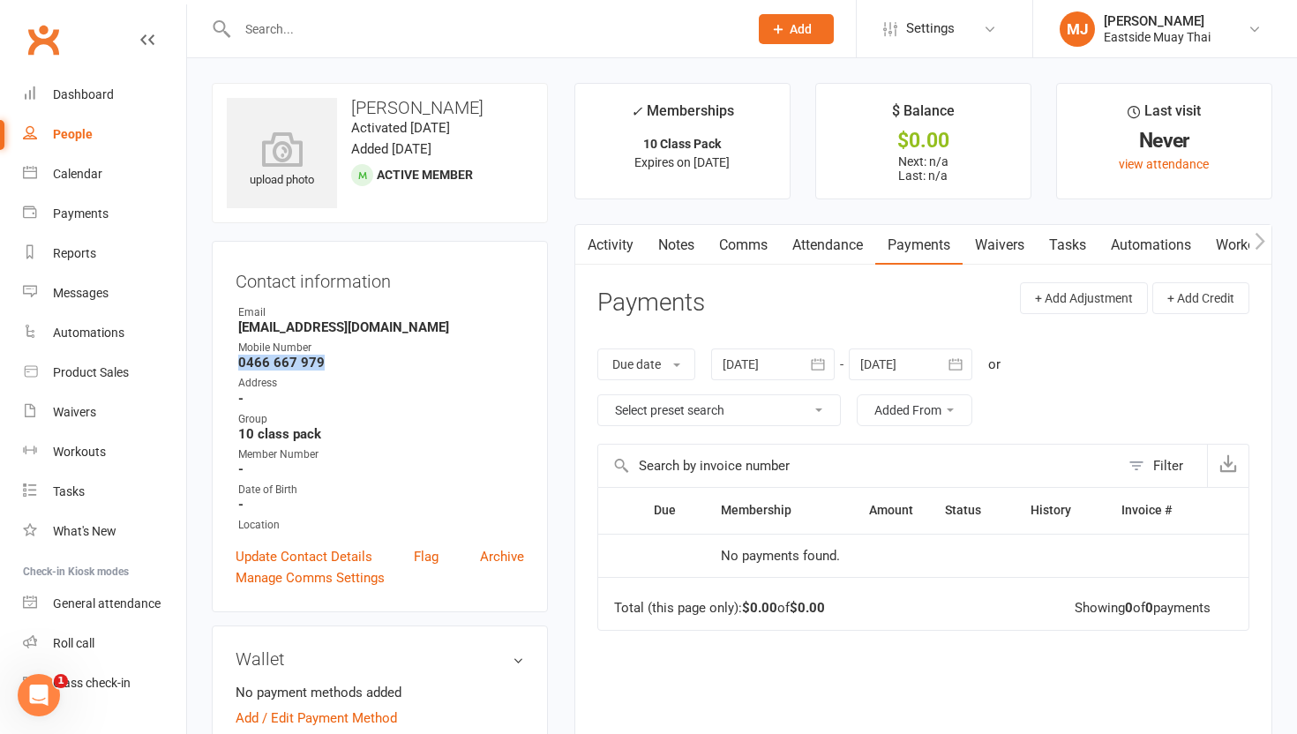
click at [583, 248] on link "Attendance" at bounding box center [827, 245] width 95 height 41
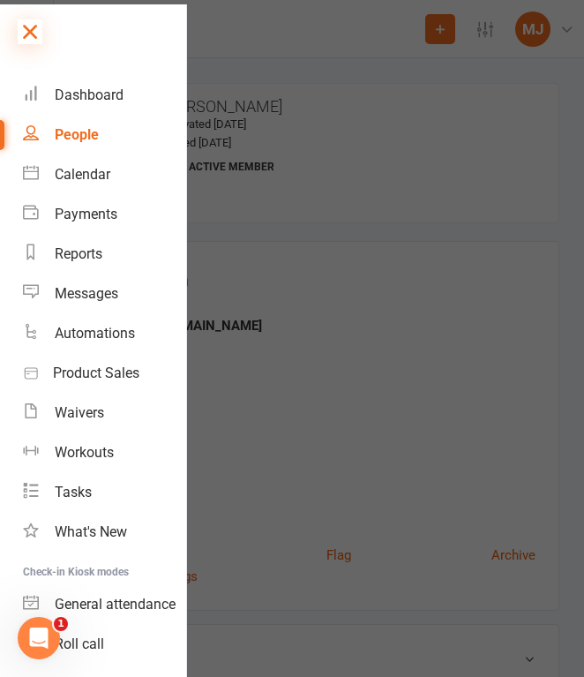
click at [34, 29] on icon at bounding box center [30, 31] width 25 height 25
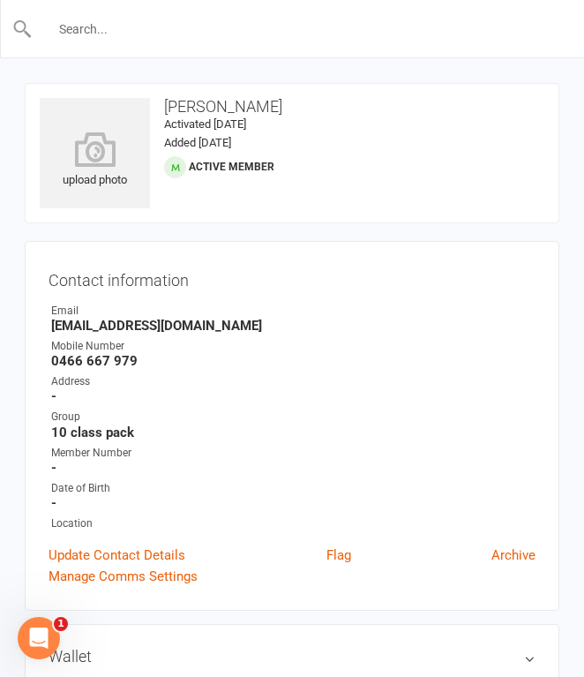
click at [130, 30] on input "text" at bounding box center [293, 29] width 521 height 25
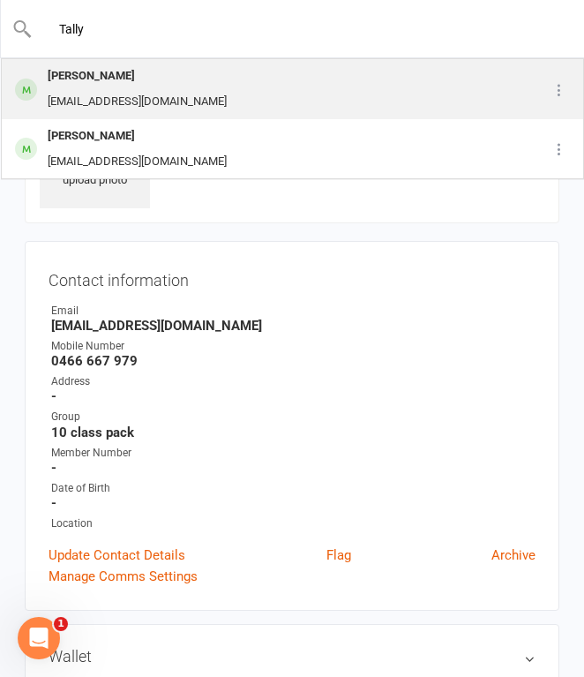
type input "Tally"
click at [139, 84] on div "[PERSON_NAME]" at bounding box center [137, 77] width 190 height 26
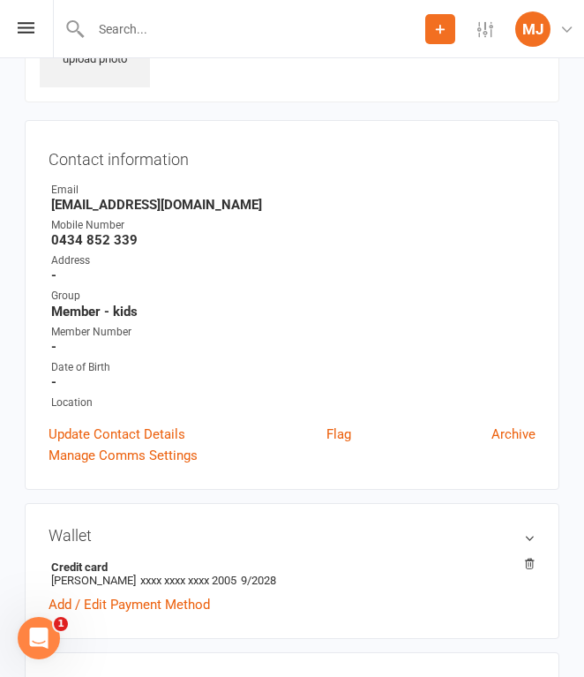
scroll to position [116, 0]
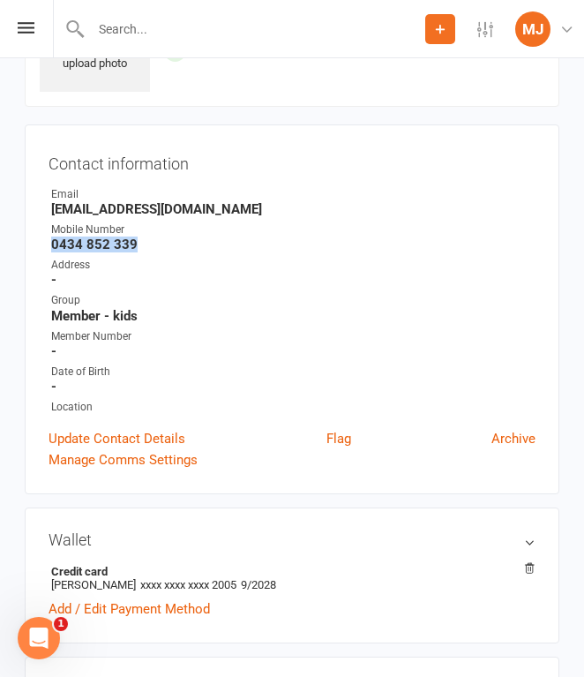
drag, startPoint x: 52, startPoint y: 240, endPoint x: 150, endPoint y: 240, distance: 98.0
click at [150, 240] on strong "0434 852 339" at bounding box center [293, 245] width 484 height 16
copy strong "0434 852 339"
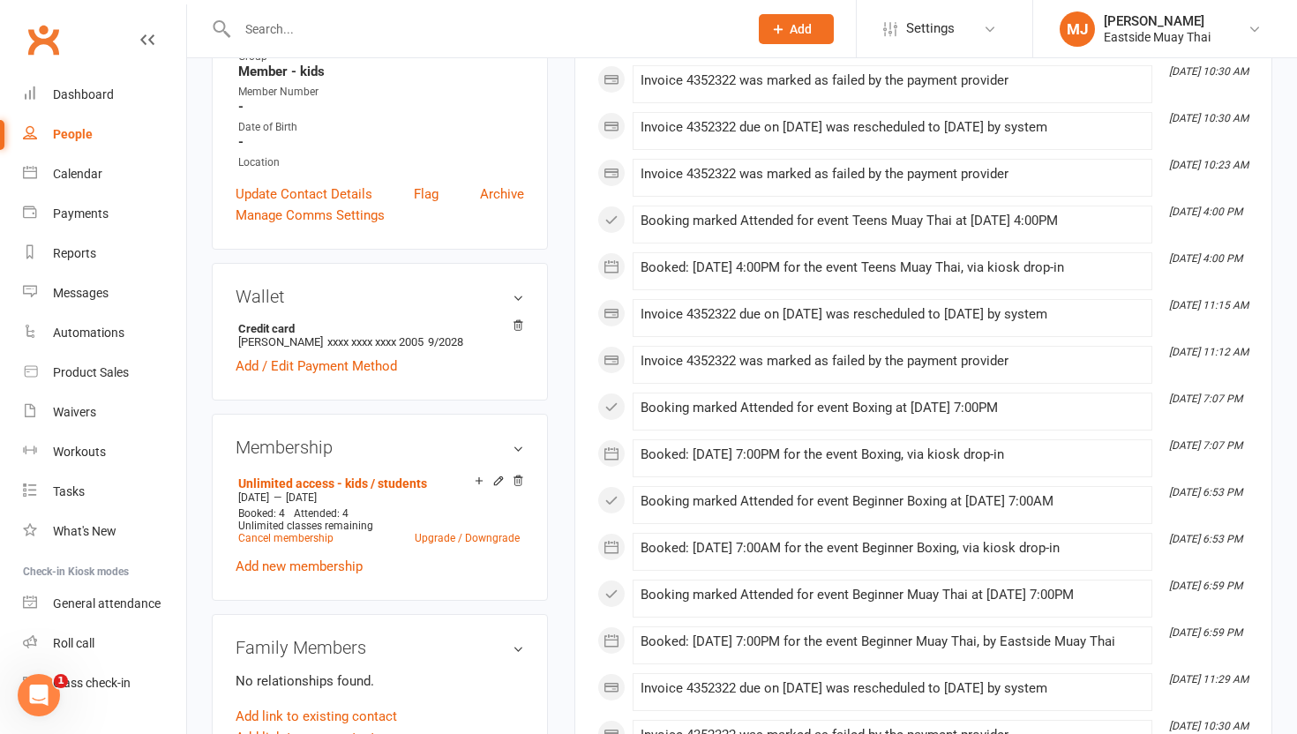
scroll to position [0, 0]
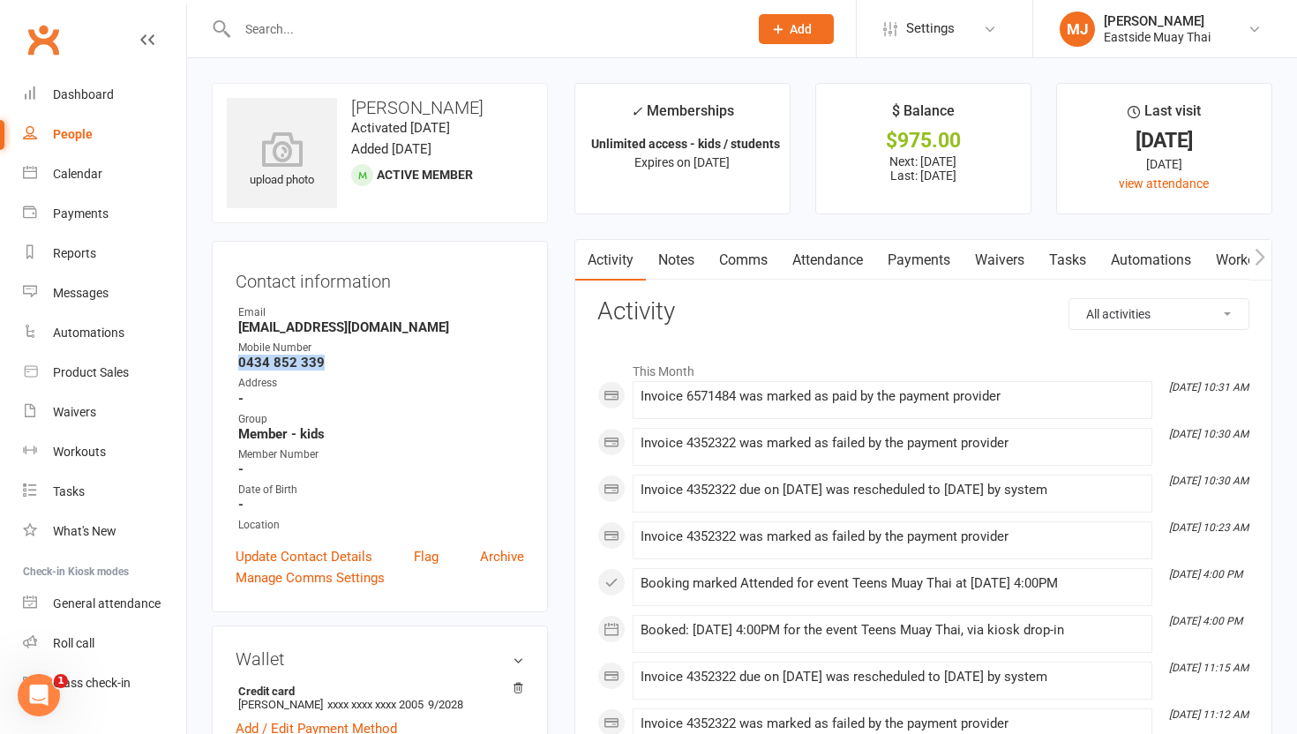
click at [583, 259] on link "Waivers" at bounding box center [1000, 260] width 74 height 41
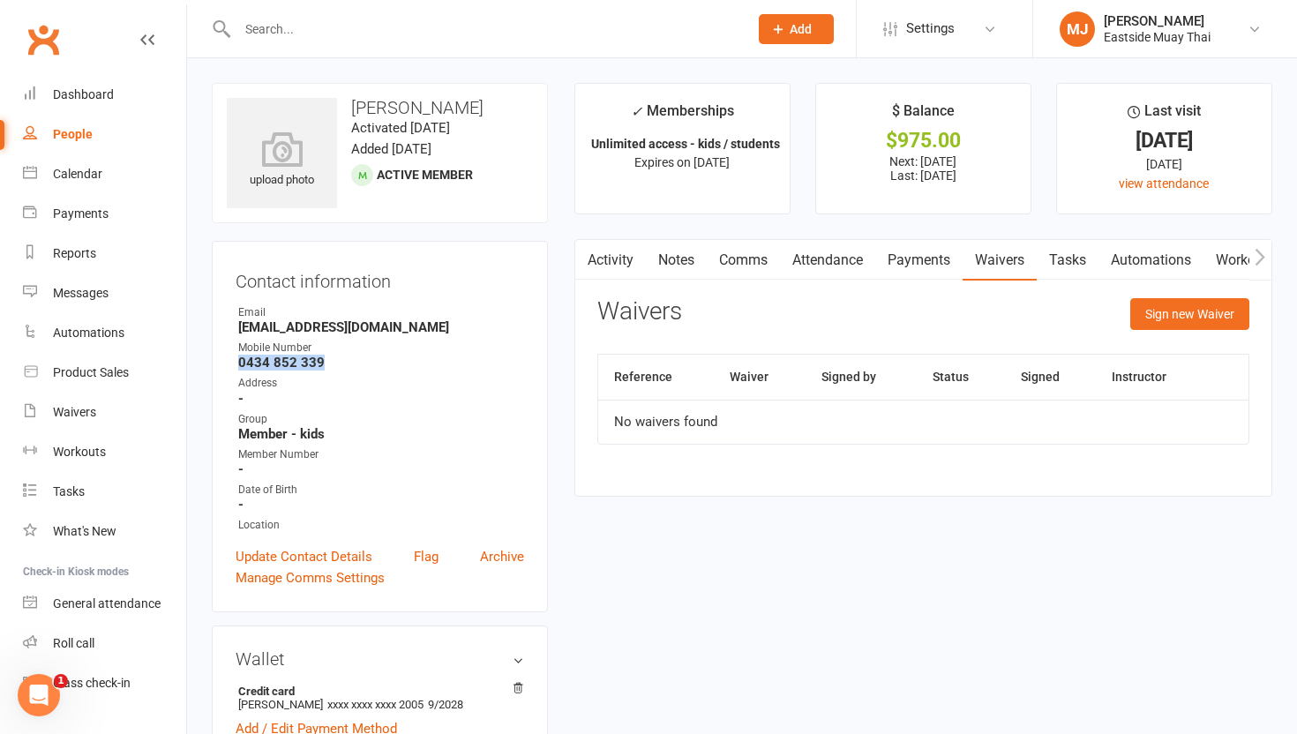
click at [583, 264] on link "Payments" at bounding box center [918, 260] width 87 height 41
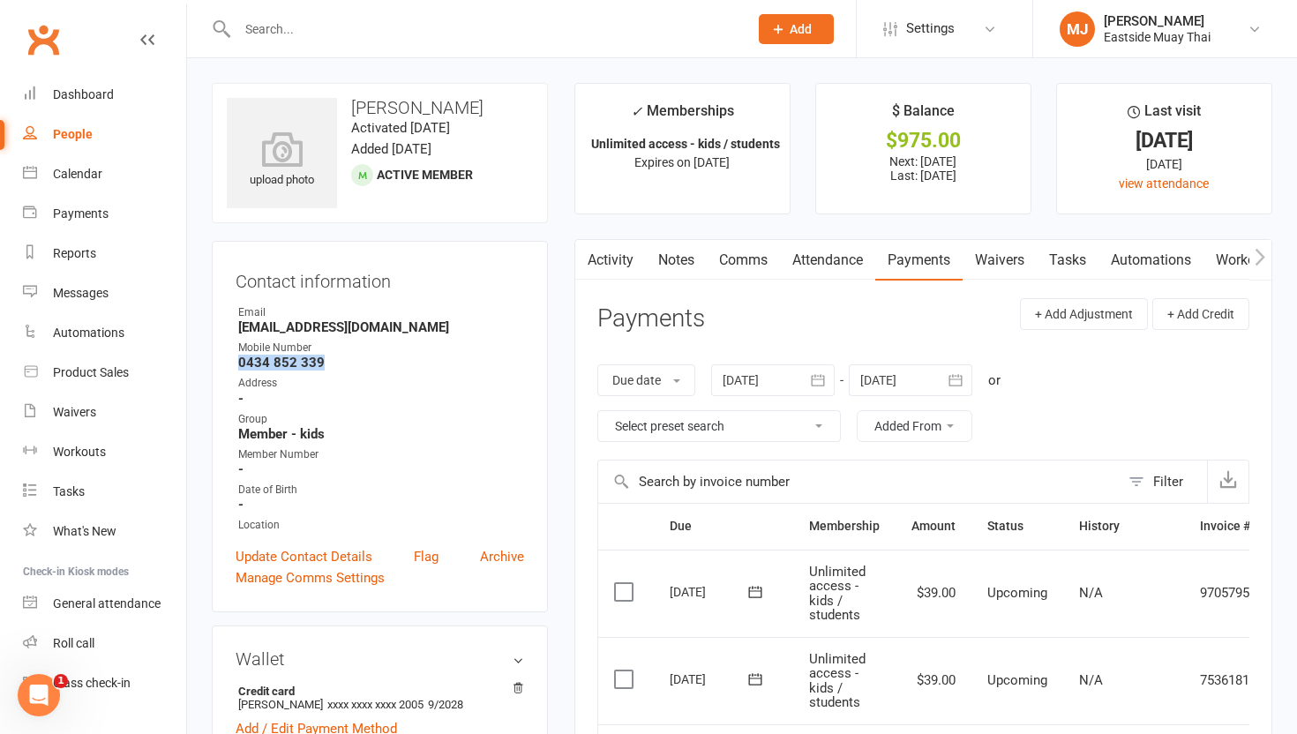
click at [583, 272] on link "Attendance" at bounding box center [827, 260] width 95 height 41
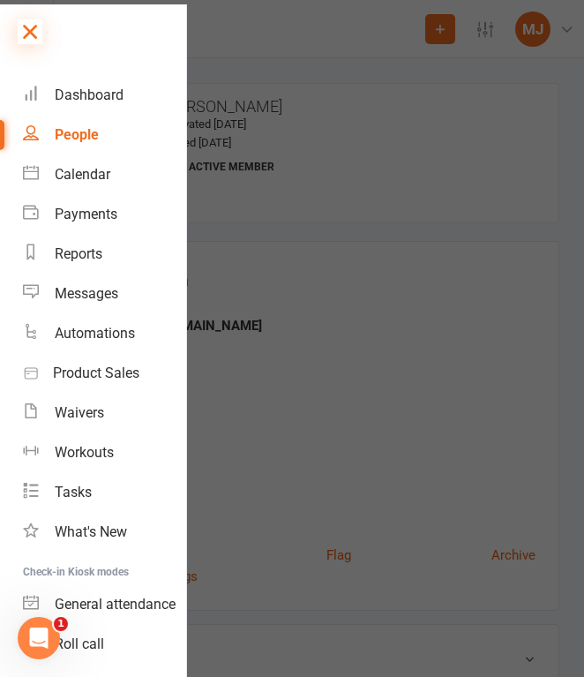
click at [36, 23] on icon at bounding box center [30, 31] width 25 height 25
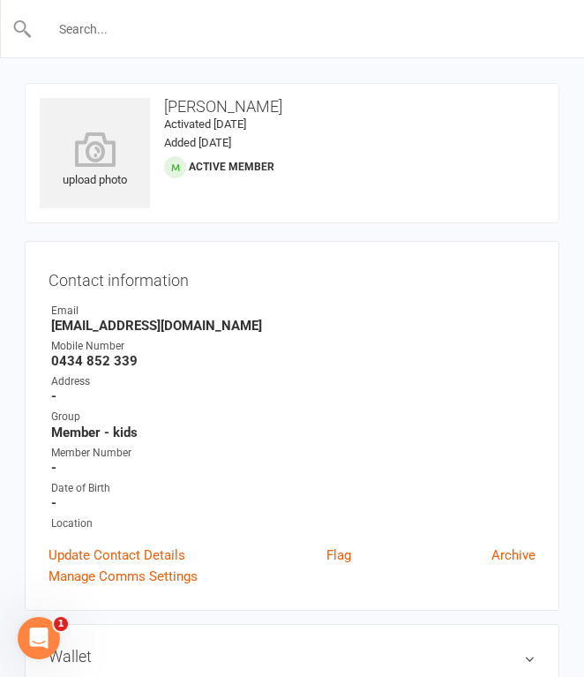
click at [143, 33] on input "text" at bounding box center [293, 29] width 521 height 25
type input "orlando"
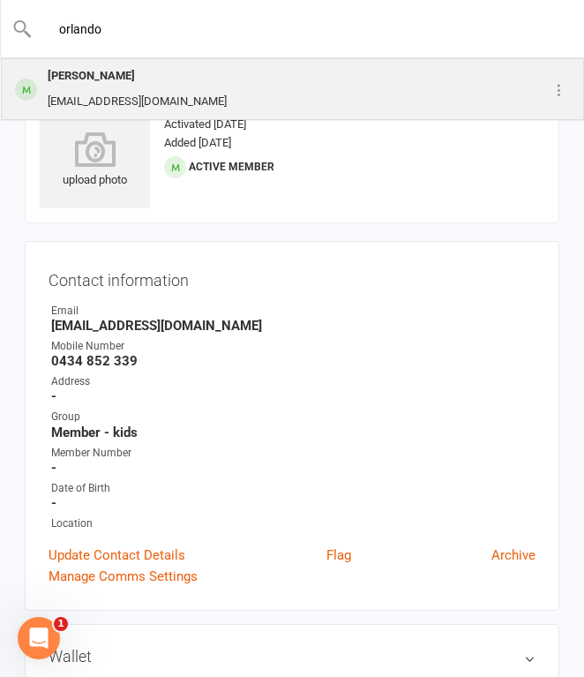
click at [209, 92] on div "[PERSON_NAME] [EMAIL_ADDRESS][DOMAIN_NAME]" at bounding box center [255, 89] width 505 height 58
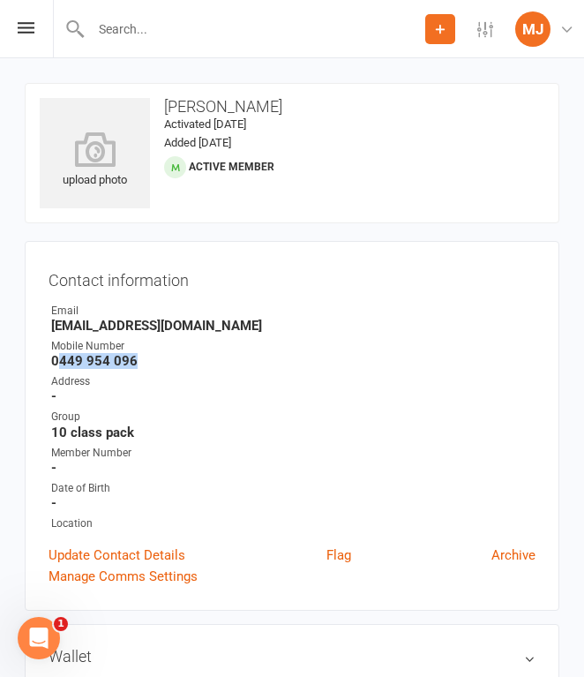
drag, startPoint x: 55, startPoint y: 356, endPoint x: 145, endPoint y: 363, distance: 90.3
click at [145, 363] on strong "0449 954 096" at bounding box center [293, 361] width 484 height 16
click at [58, 360] on strong "0449 954 096" at bounding box center [293, 361] width 484 height 16
drag, startPoint x: 51, startPoint y: 358, endPoint x: 161, endPoint y: 357, distance: 110.3
click at [161, 357] on strong "0449 954 096" at bounding box center [293, 361] width 484 height 16
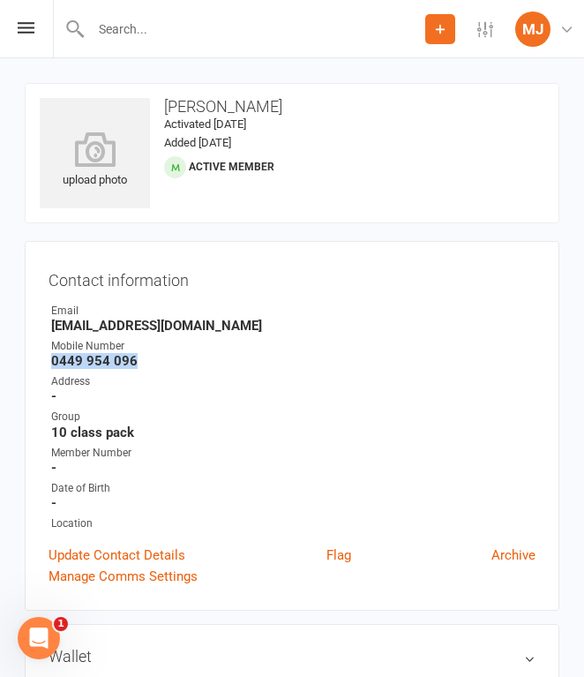
copy strong "0449 954 096"
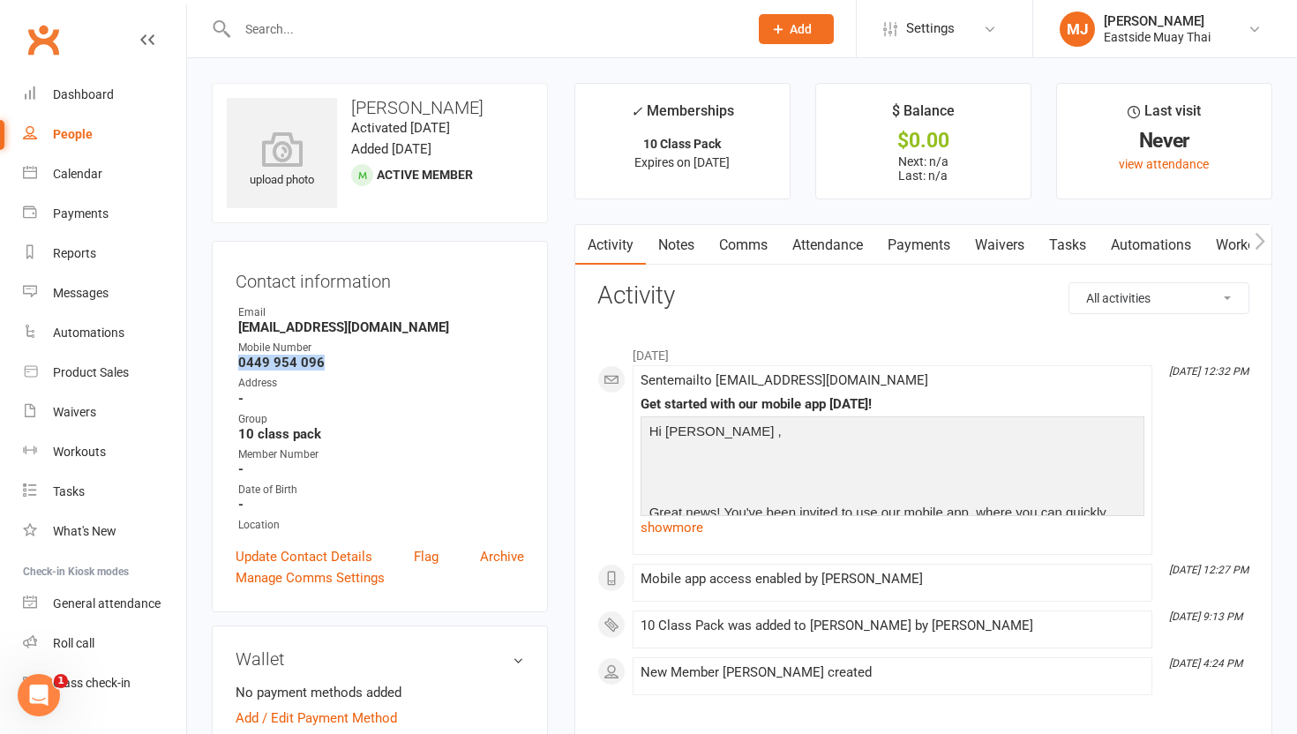
click at [583, 250] on link "Waivers" at bounding box center [1000, 245] width 74 height 41
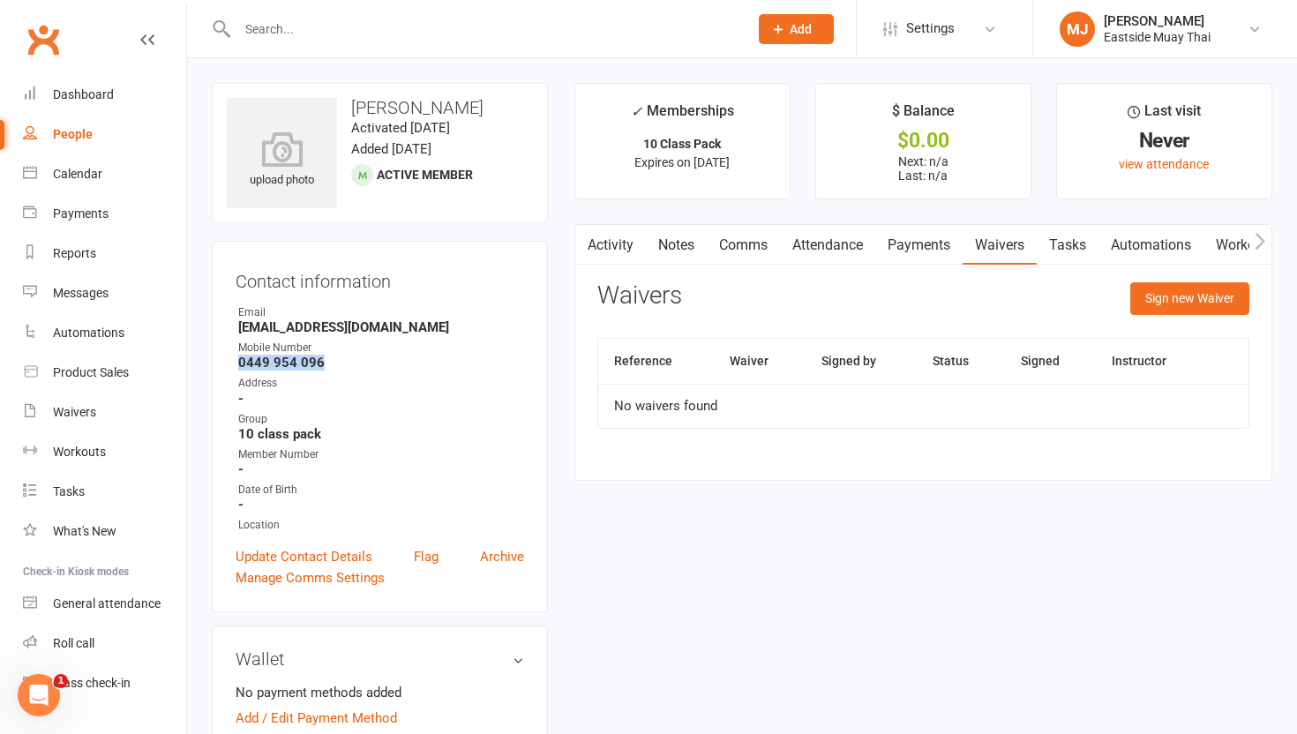
click at [583, 243] on link "Payments" at bounding box center [918, 245] width 87 height 41
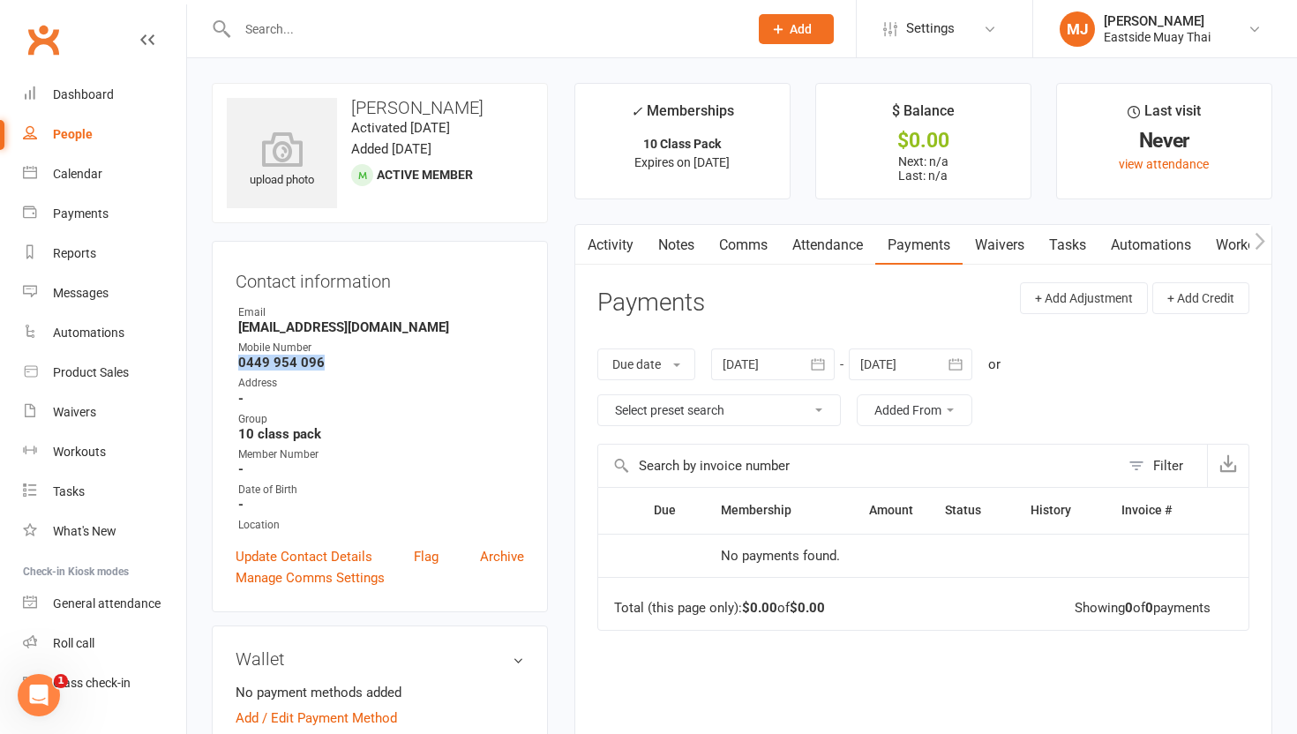
click at [583, 241] on link "Attendance" at bounding box center [827, 245] width 95 height 41
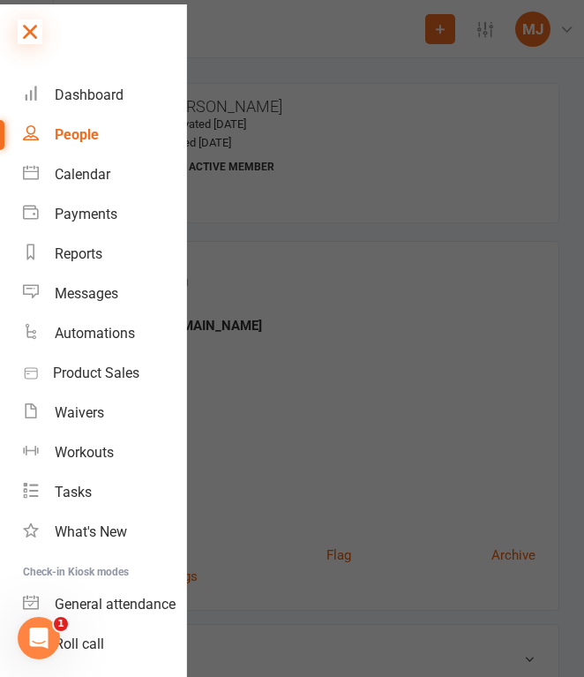
click at [31, 39] on icon at bounding box center [30, 31] width 25 height 25
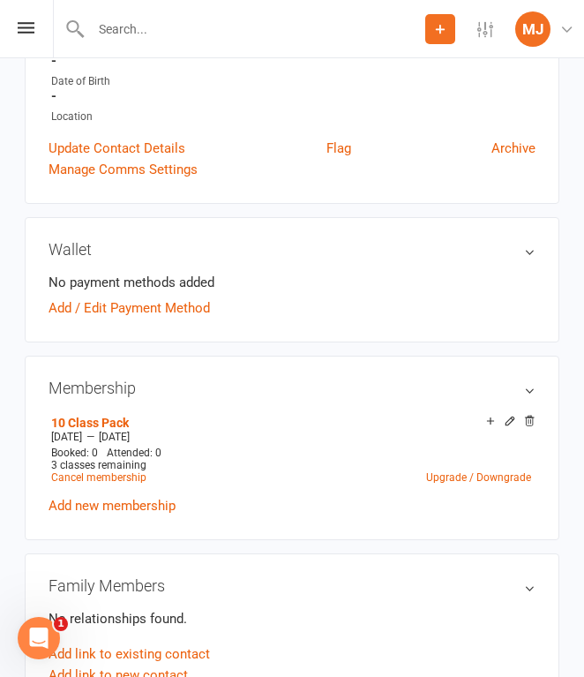
scroll to position [413, 0]
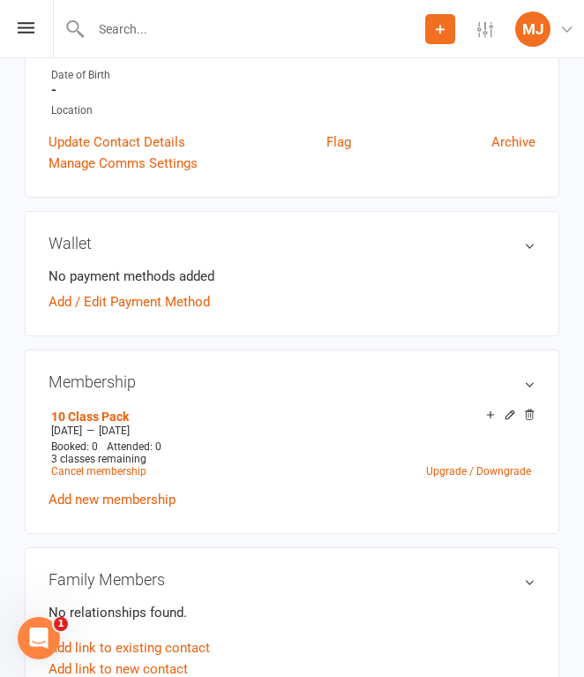
click at [173, 34] on input "text" at bounding box center [256, 29] width 340 height 25
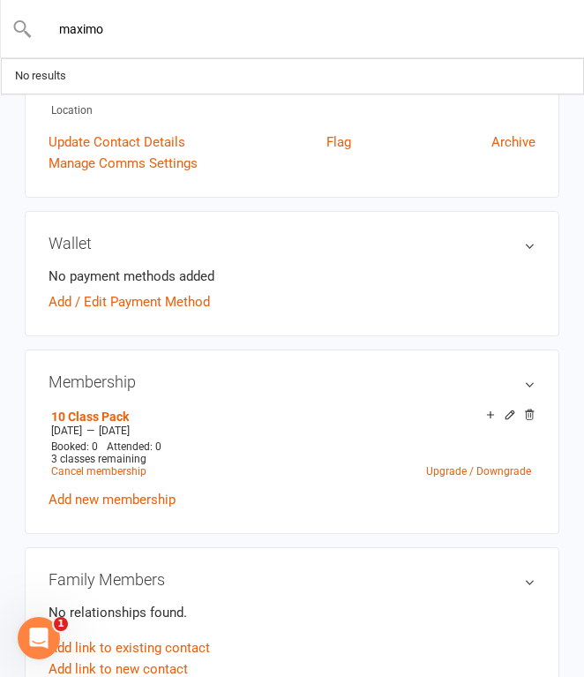
type input "maximo"
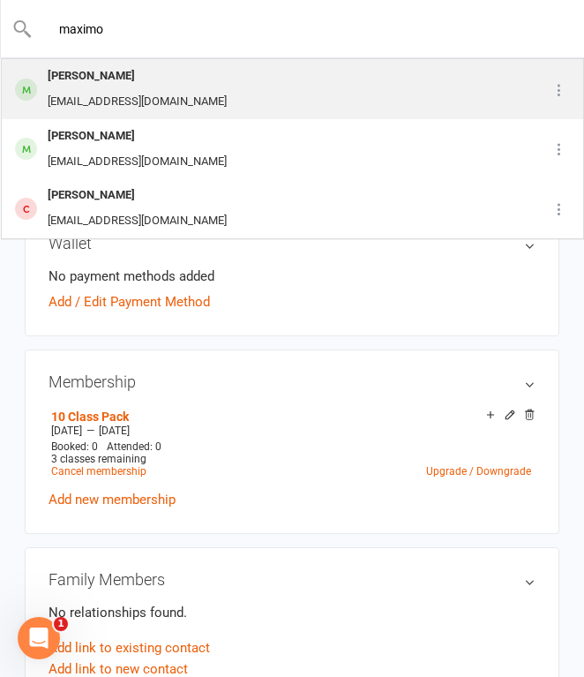
click at [238, 100] on div "[PERSON_NAME] [EMAIL_ADDRESS][DOMAIN_NAME]" at bounding box center [255, 89] width 505 height 58
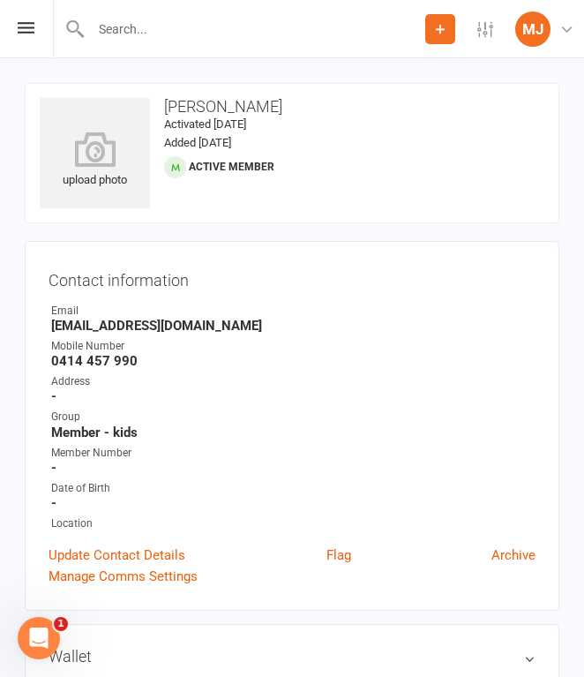
click at [52, 359] on strong "0414 457 990" at bounding box center [293, 361] width 484 height 16
drag, startPoint x: 52, startPoint y: 359, endPoint x: 161, endPoint y: 355, distance: 109.5
click at [161, 355] on strong "0414 457 990" at bounding box center [293, 361] width 484 height 16
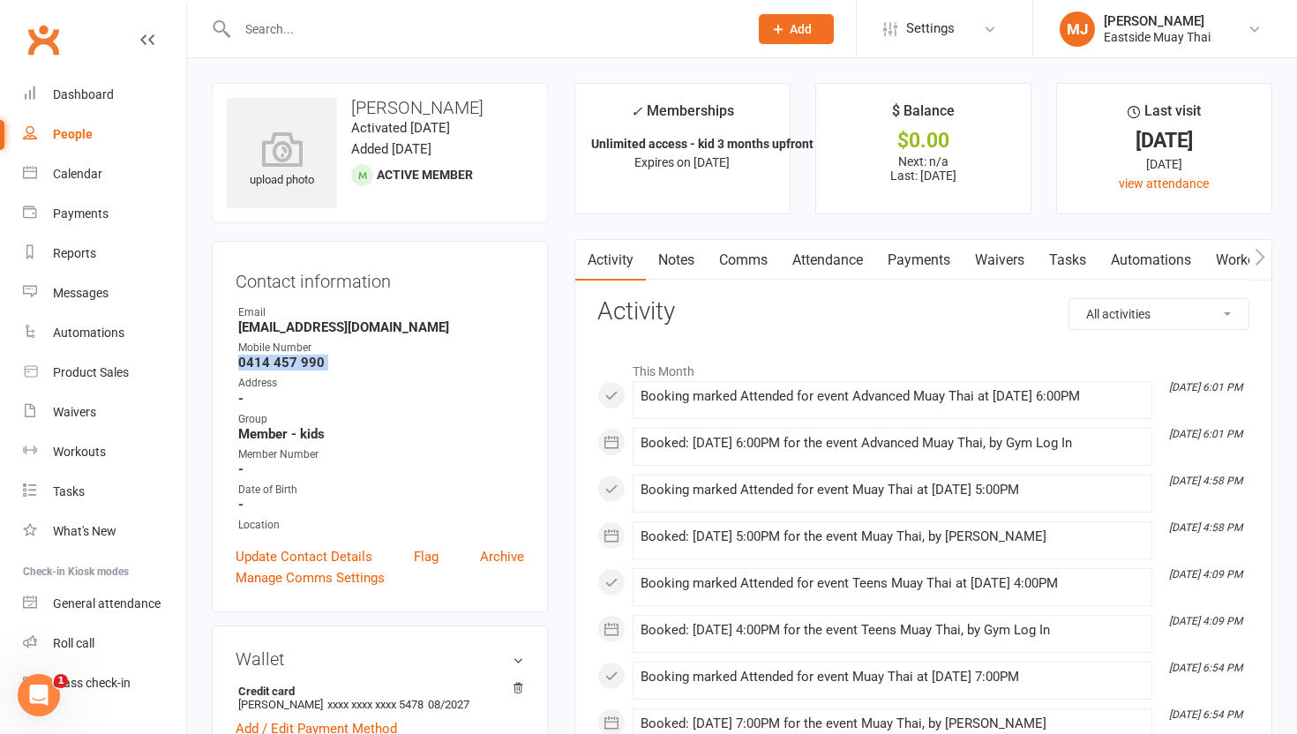
click at [583, 267] on link "Waivers" at bounding box center [1000, 260] width 74 height 41
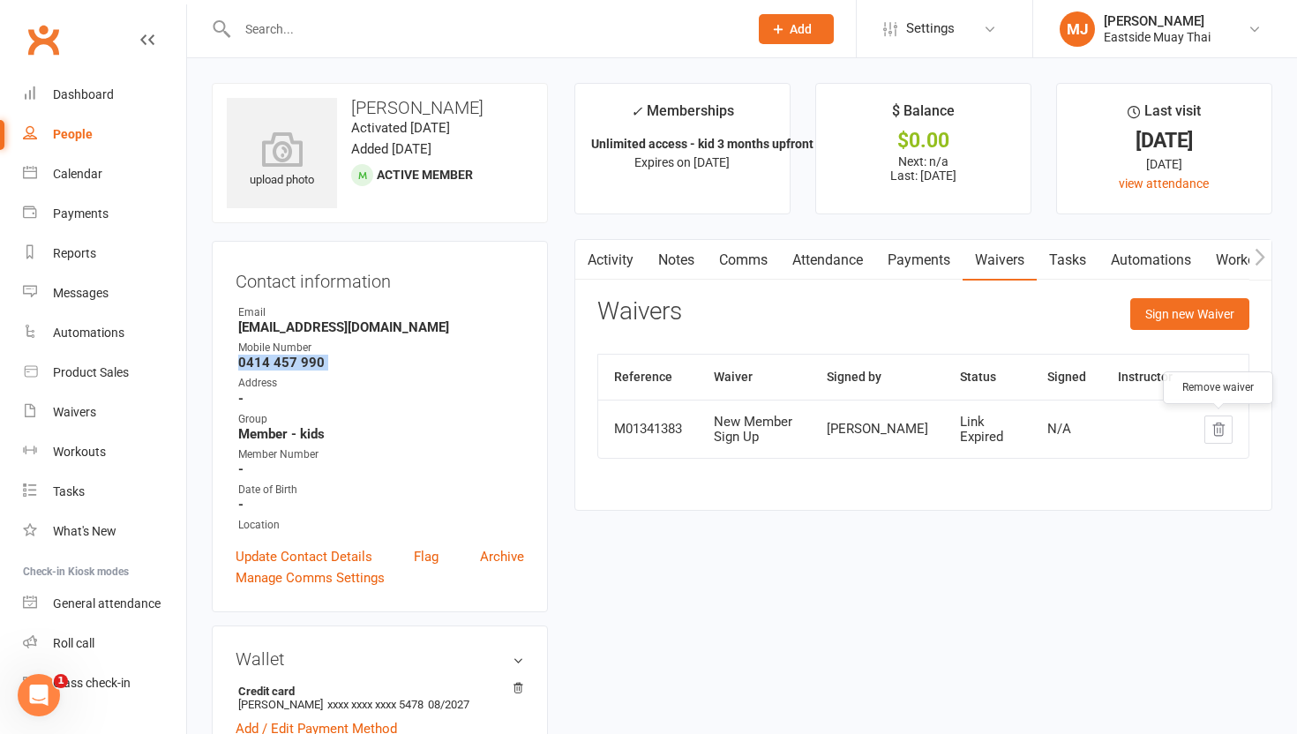
click at [583, 424] on icon "button" at bounding box center [1219, 430] width 16 height 16
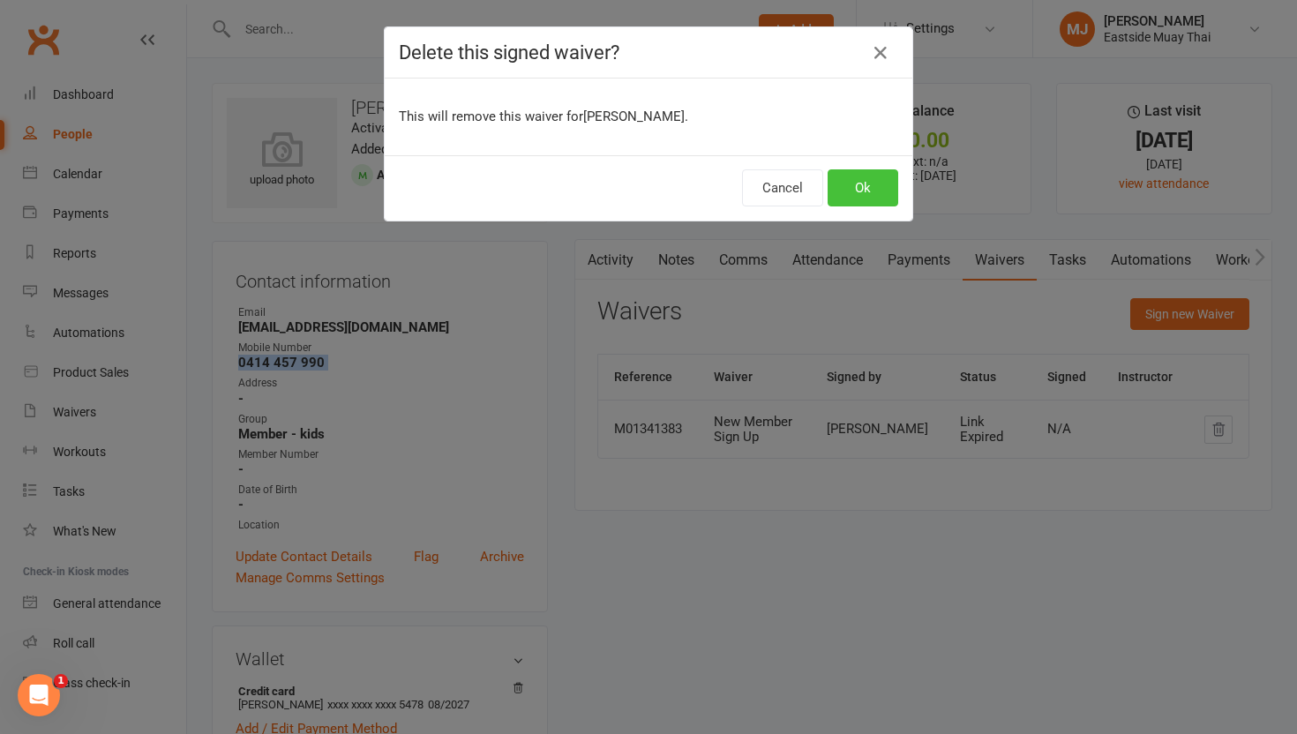
click at [583, 172] on button "Ok" at bounding box center [863, 187] width 71 height 37
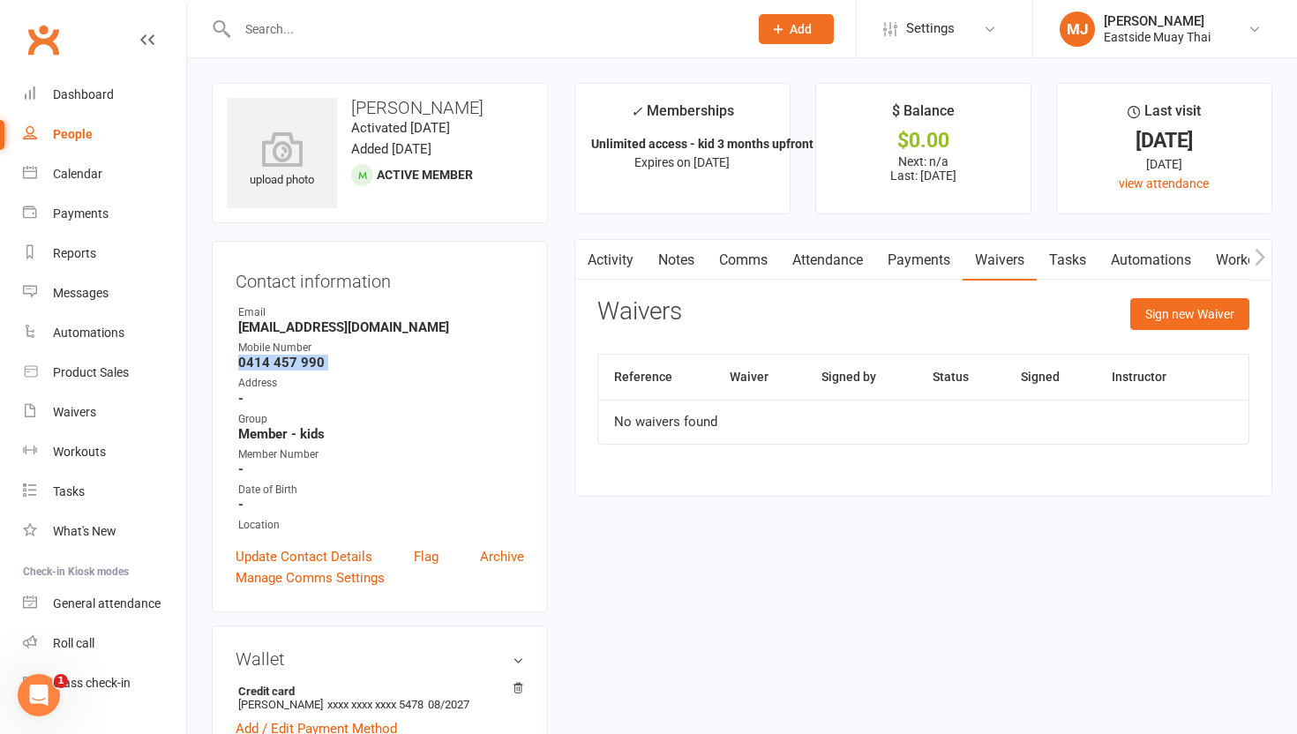
click at [583, 258] on link "Attendance" at bounding box center [827, 260] width 95 height 41
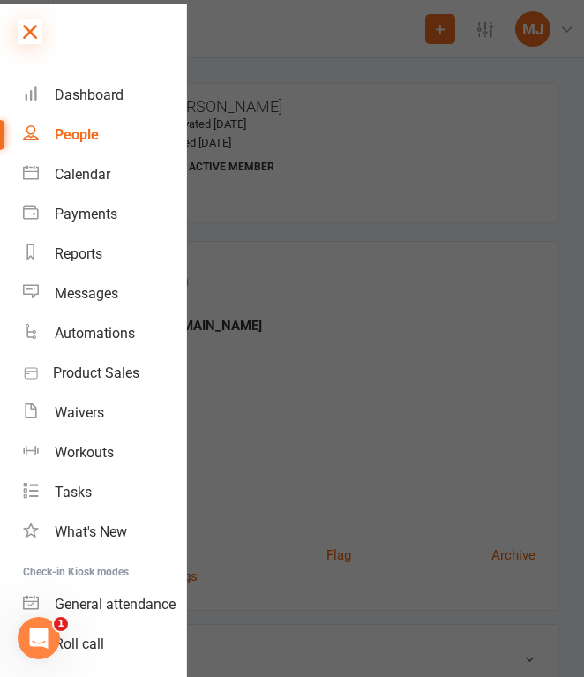
click at [29, 25] on icon at bounding box center [30, 31] width 25 height 25
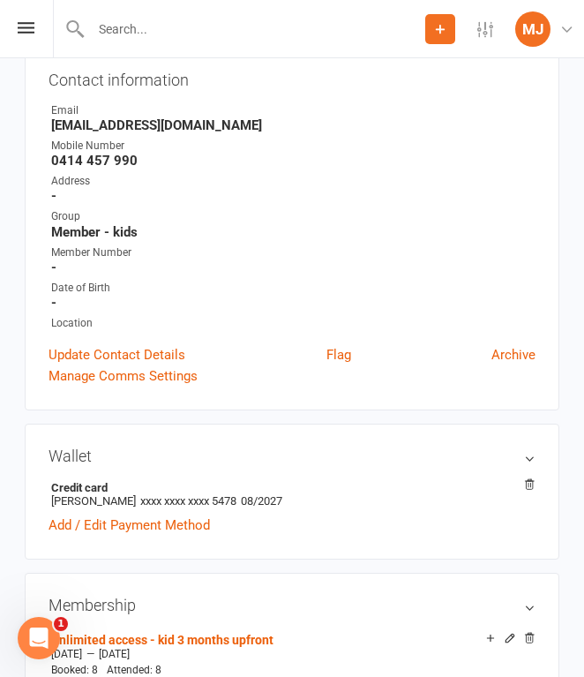
scroll to position [207, 0]
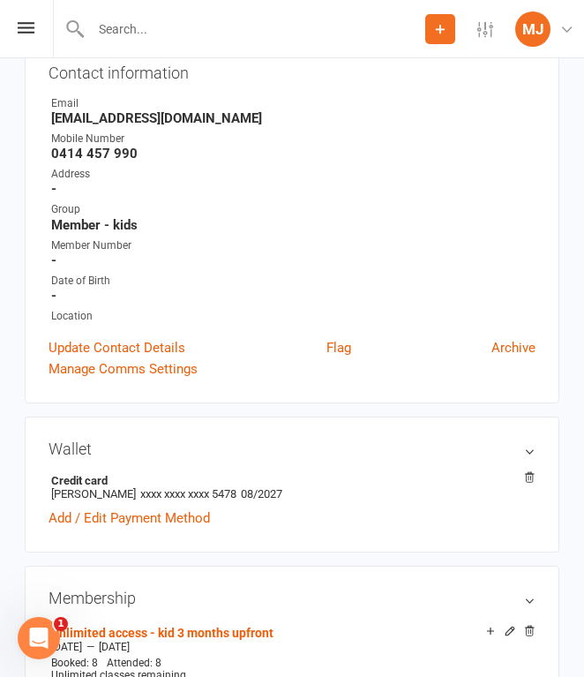
click at [156, 30] on input "text" at bounding box center [256, 29] width 340 height 25
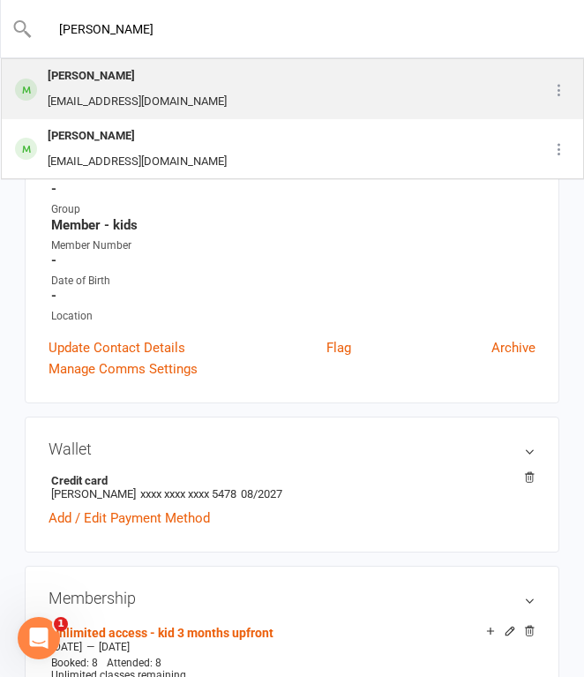
type input "[PERSON_NAME]"
click at [214, 86] on div "[PERSON_NAME] [EMAIL_ADDRESS][DOMAIN_NAME]" at bounding box center [255, 89] width 505 height 58
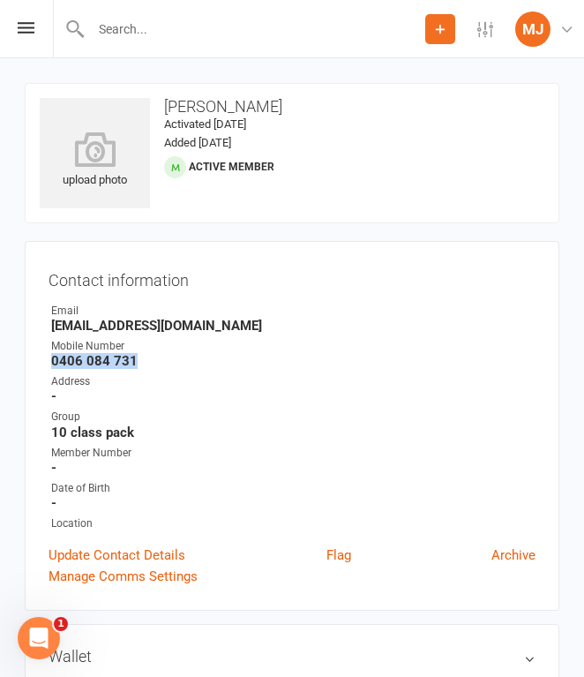
drag, startPoint x: 50, startPoint y: 359, endPoint x: 161, endPoint y: 359, distance: 110.3
click at [161, 359] on strong "0406 084 731" at bounding box center [293, 361] width 484 height 16
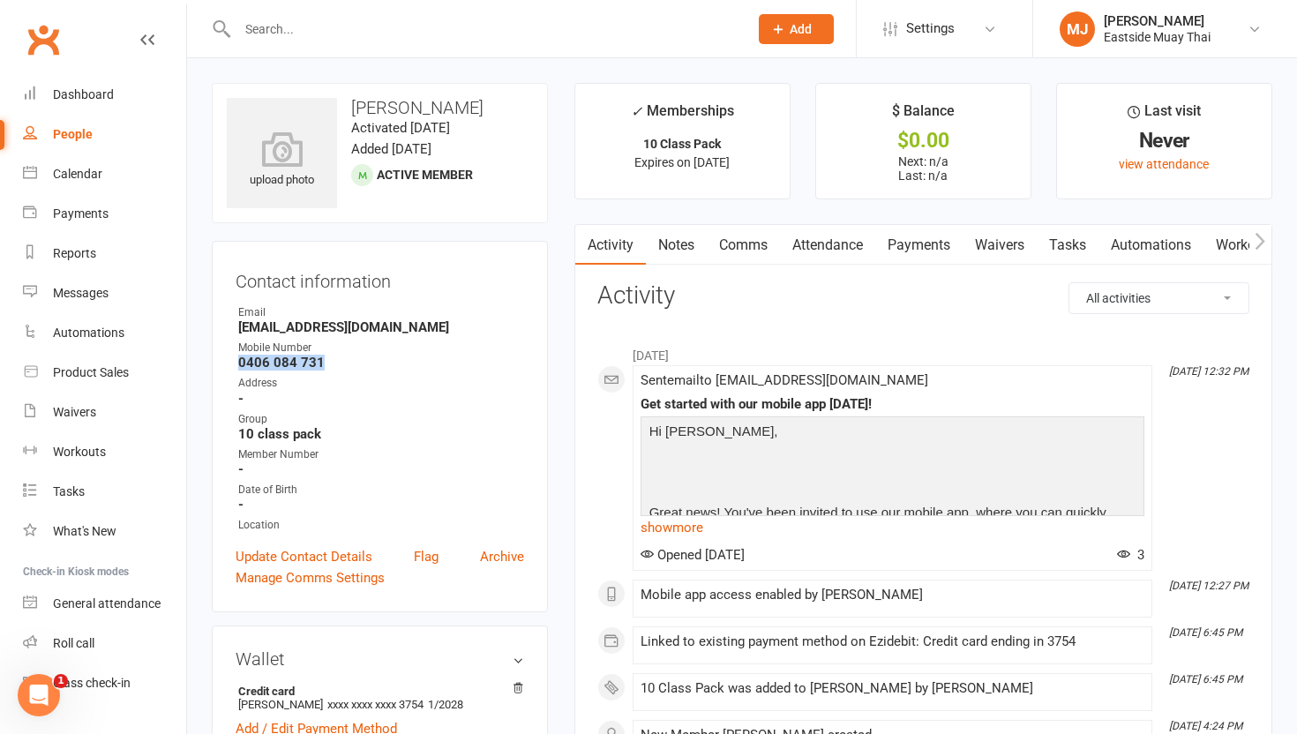
click at [583, 244] on link "Payments" at bounding box center [918, 245] width 87 height 41
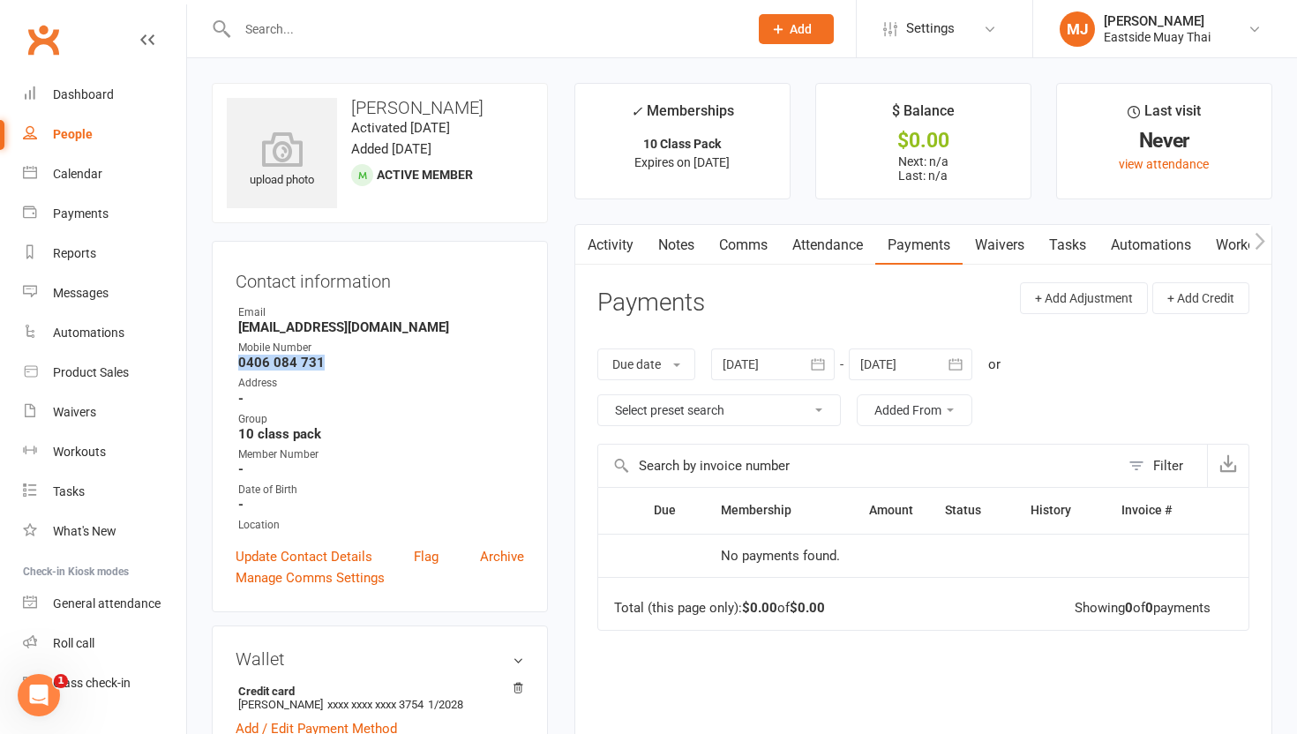
click at [583, 244] on link "Waivers" at bounding box center [1000, 245] width 74 height 41
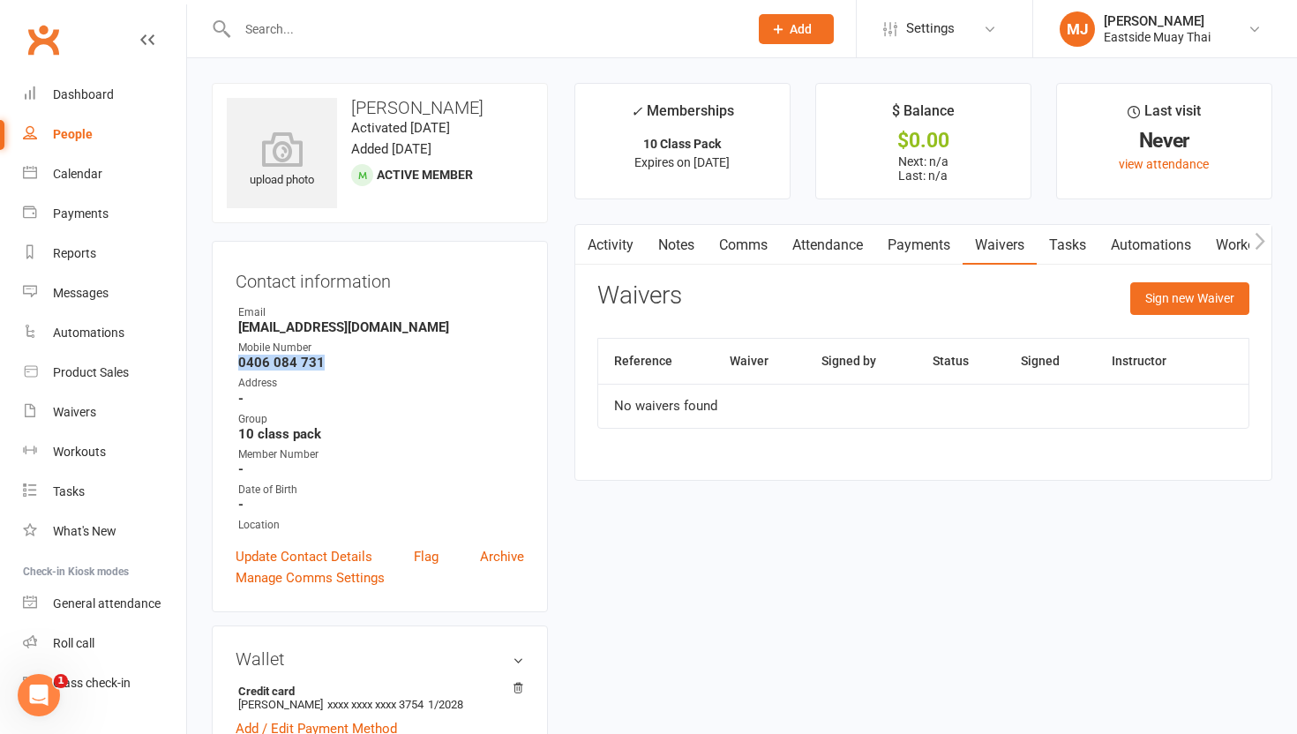
click at [583, 248] on link "Attendance" at bounding box center [827, 245] width 95 height 41
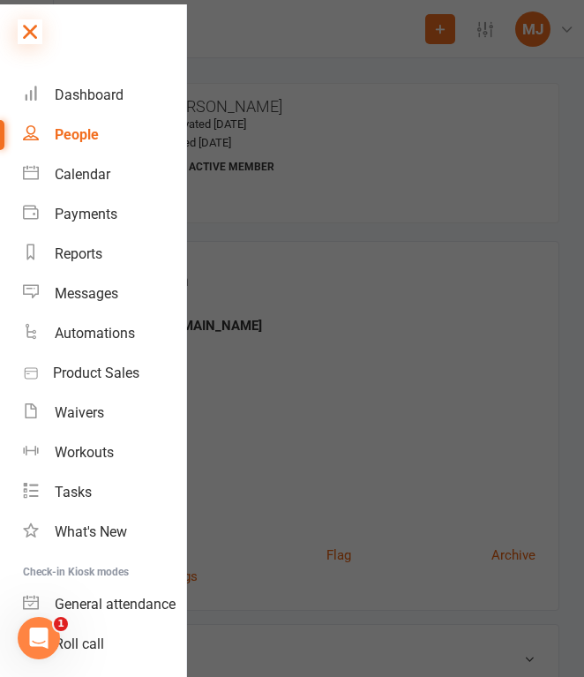
click at [31, 35] on icon at bounding box center [30, 31] width 25 height 25
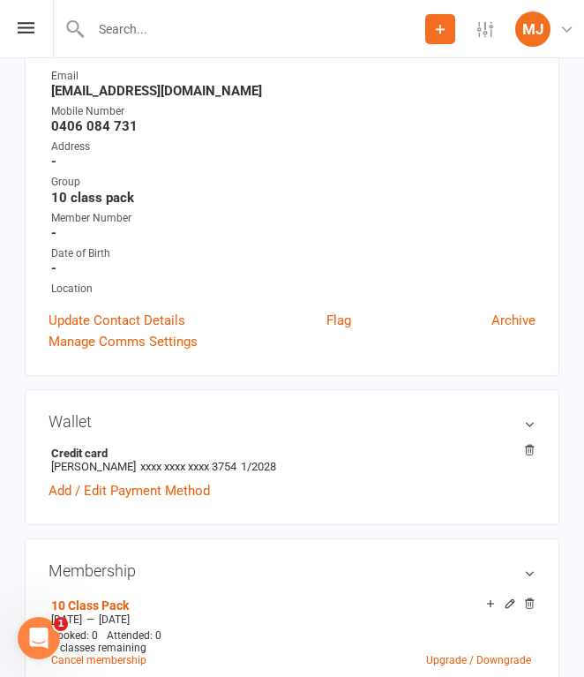
scroll to position [259, 0]
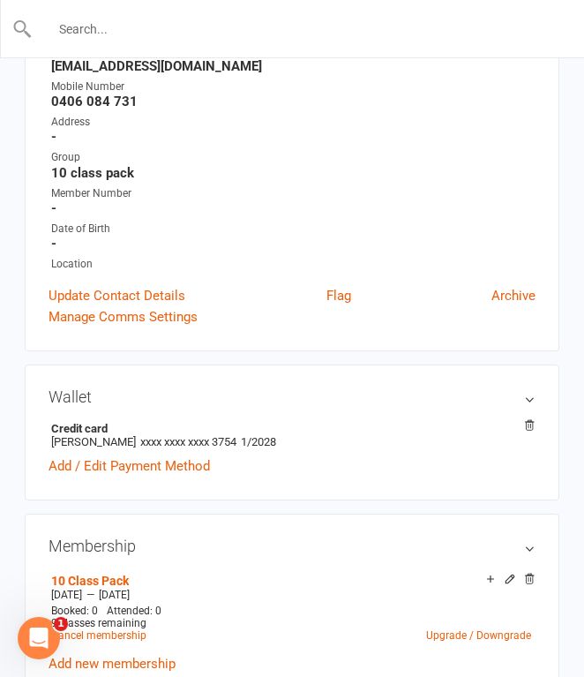
click at [193, 22] on input "text" at bounding box center [293, 29] width 521 height 25
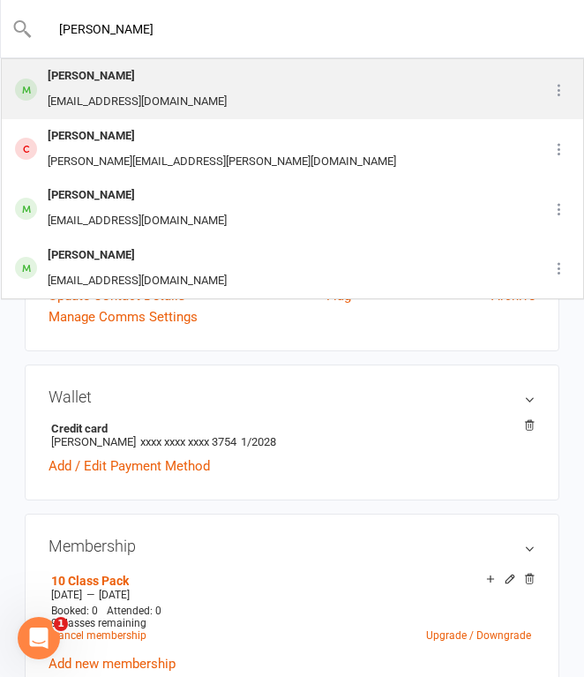
type input "[PERSON_NAME]"
click at [197, 93] on div "[PERSON_NAME] [EMAIL_ADDRESS][DOMAIN_NAME]" at bounding box center [269, 89] width 533 height 58
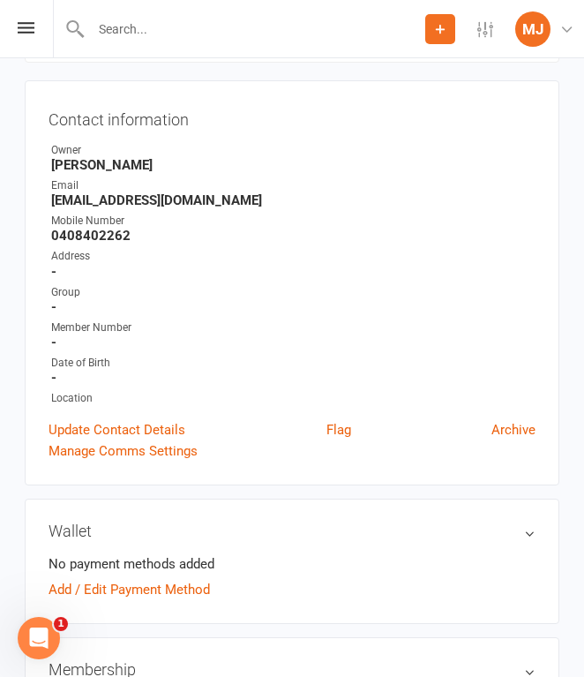
scroll to position [161, 0]
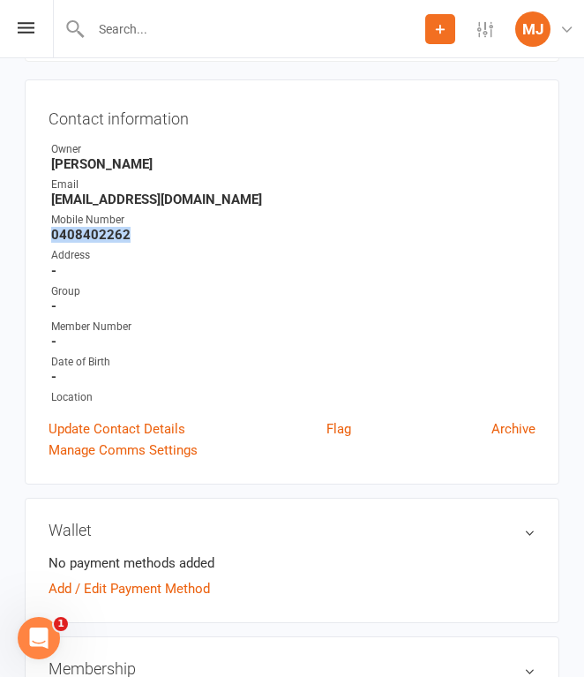
drag, startPoint x: 53, startPoint y: 237, endPoint x: 147, endPoint y: 238, distance: 94.4
click at [147, 238] on strong "0408402262" at bounding box center [293, 235] width 484 height 16
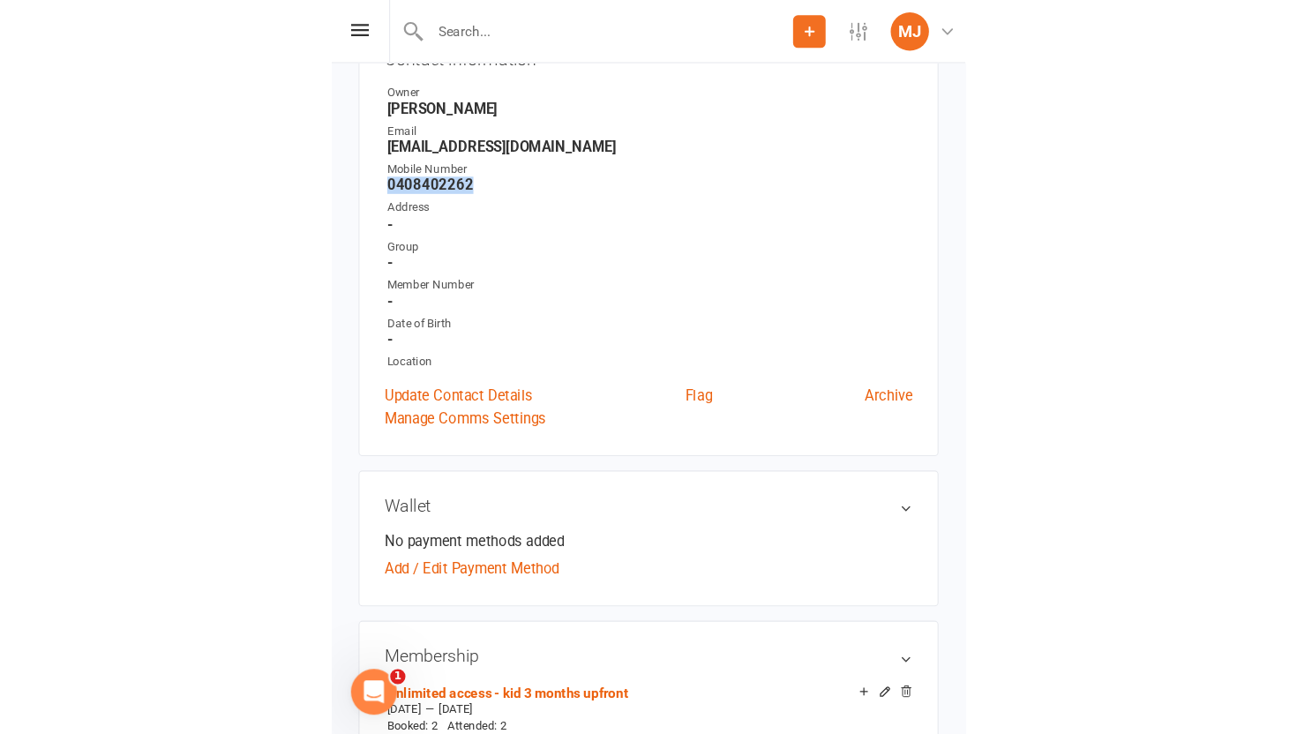
scroll to position [0, 0]
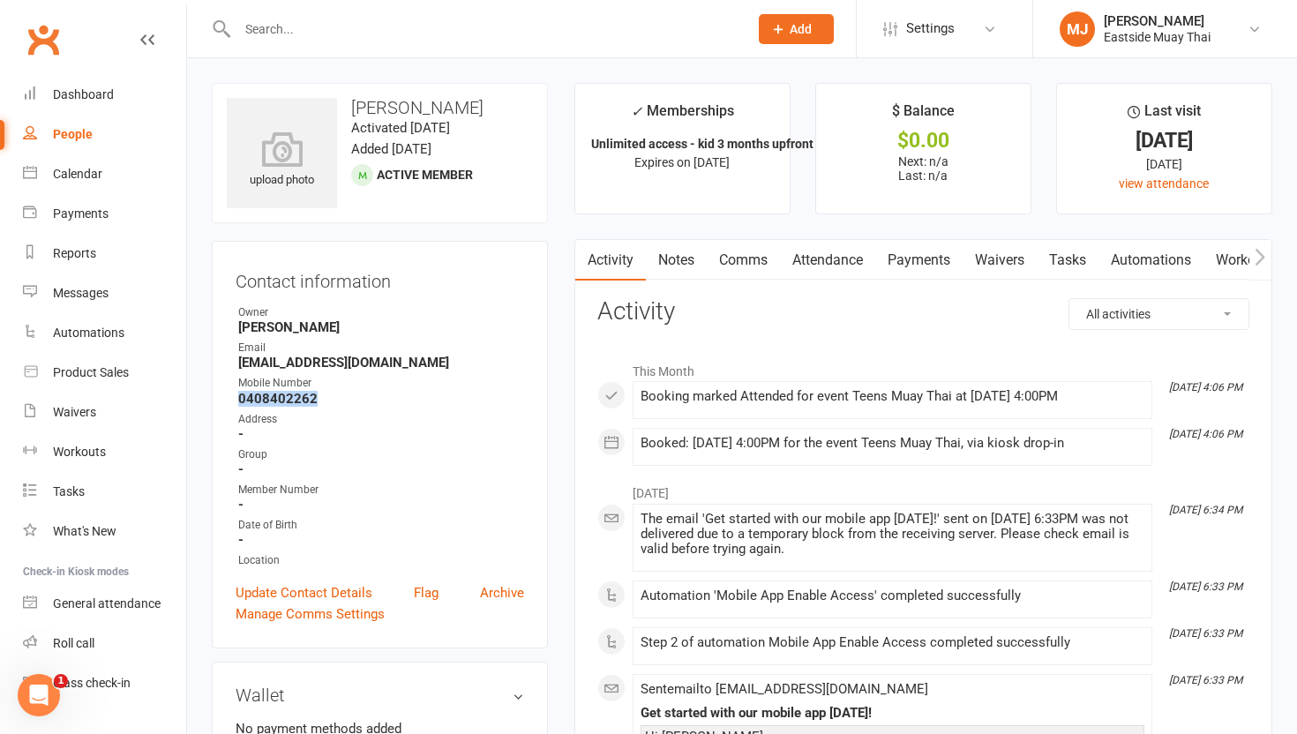
click at [583, 264] on link "Waivers" at bounding box center [1000, 260] width 74 height 41
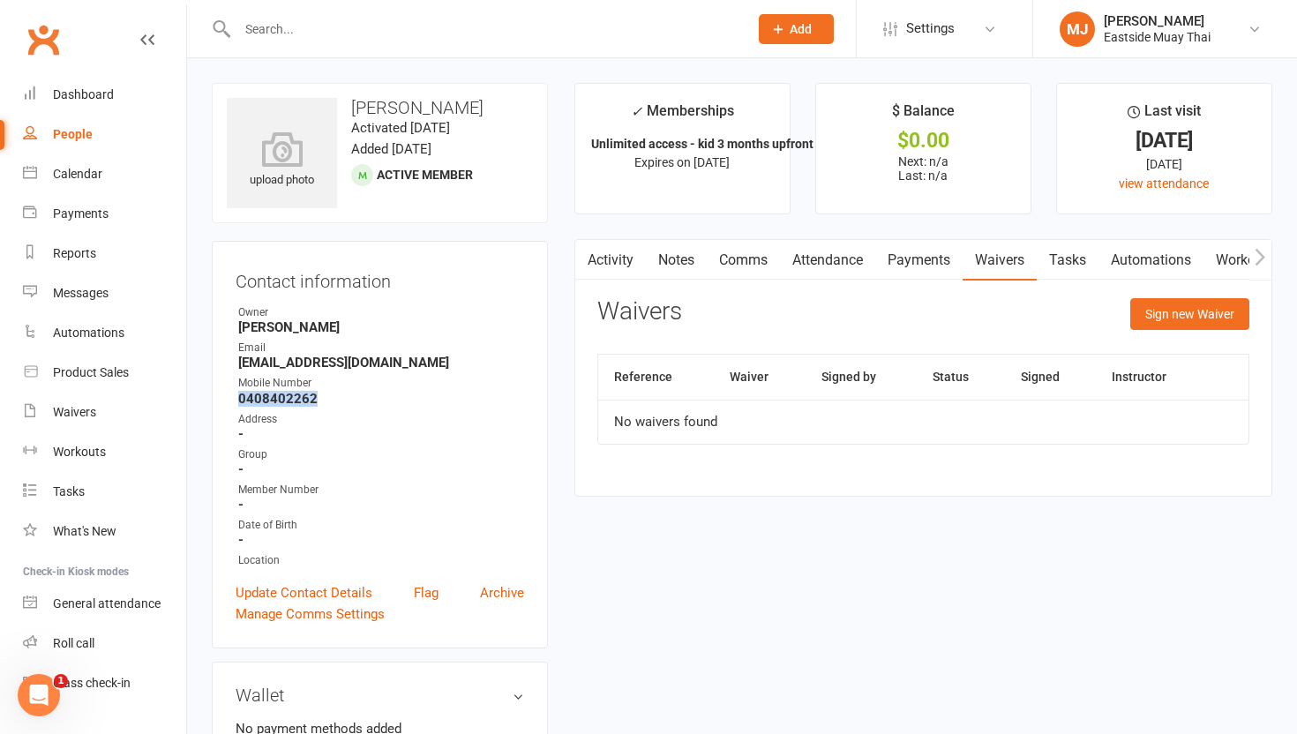
click at [583, 256] on link "Payments" at bounding box center [918, 260] width 87 height 41
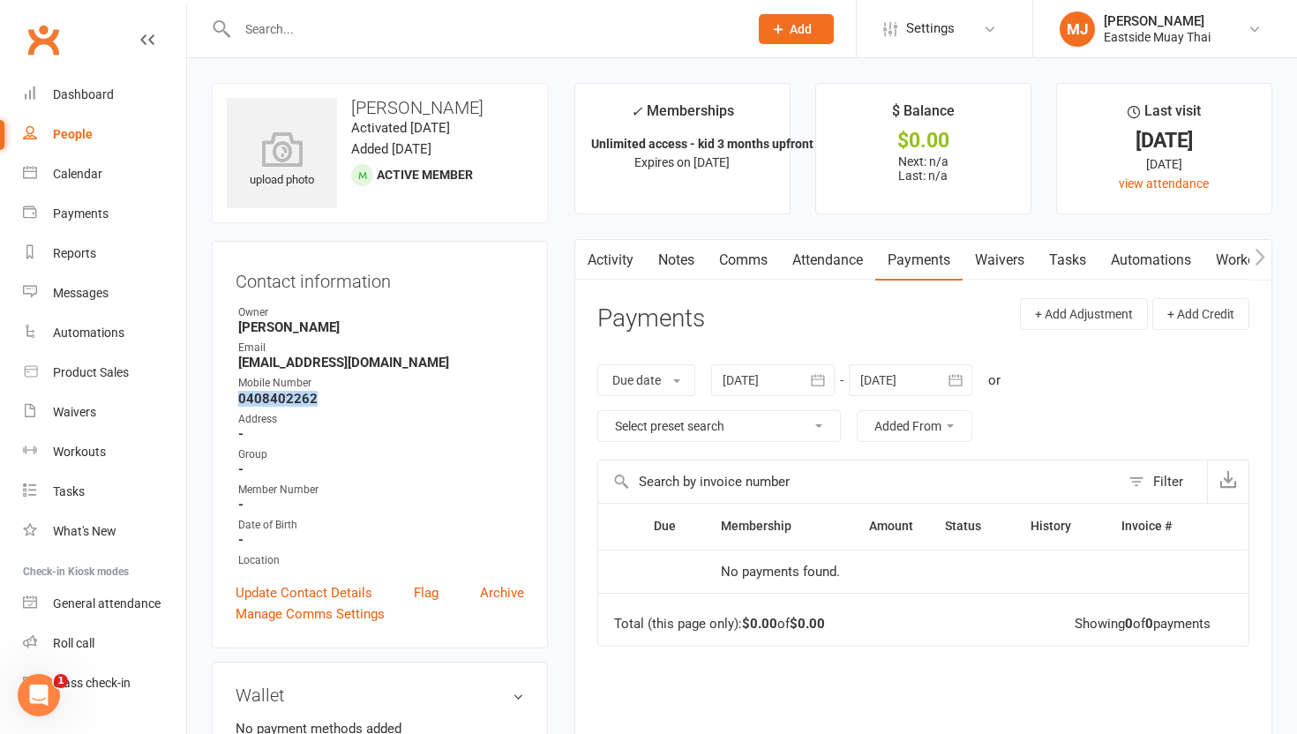
click at [583, 254] on link "Attendance" at bounding box center [827, 260] width 95 height 41
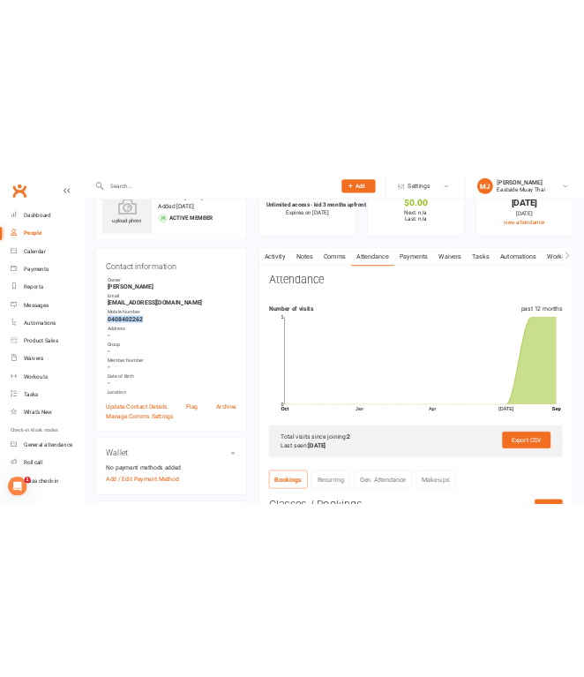
scroll to position [77, 0]
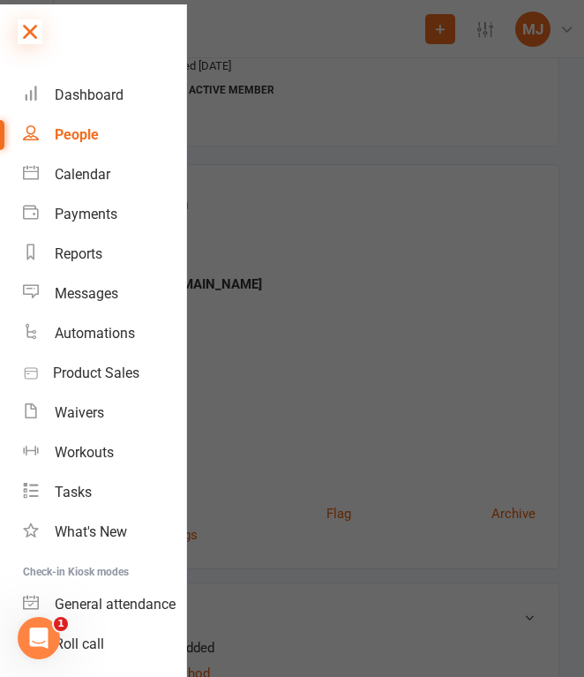
click at [21, 29] on icon at bounding box center [30, 31] width 25 height 25
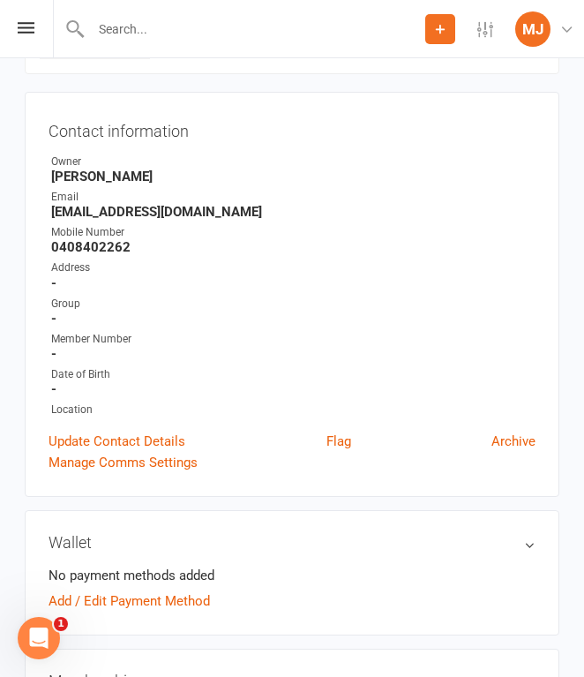
scroll to position [172, 0]
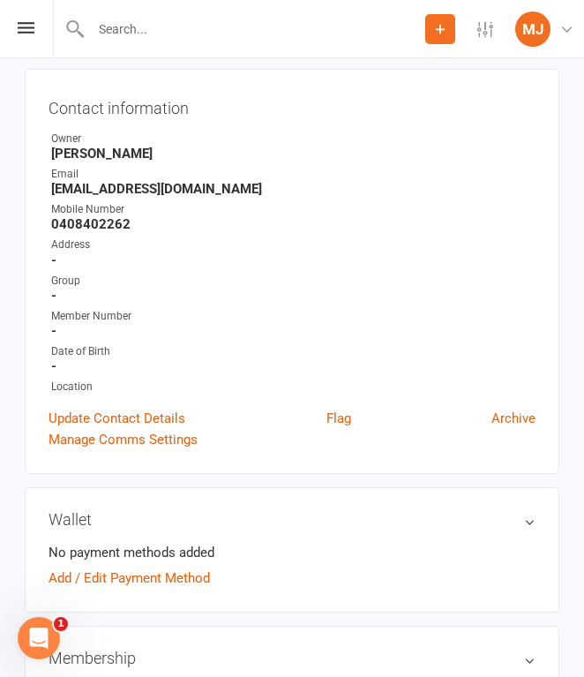
click at [191, 20] on input "text" at bounding box center [256, 29] width 340 height 25
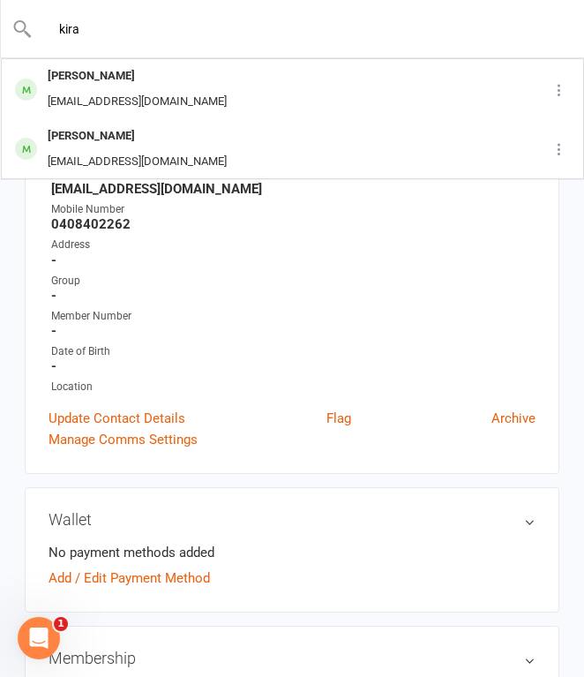
type input "kira"
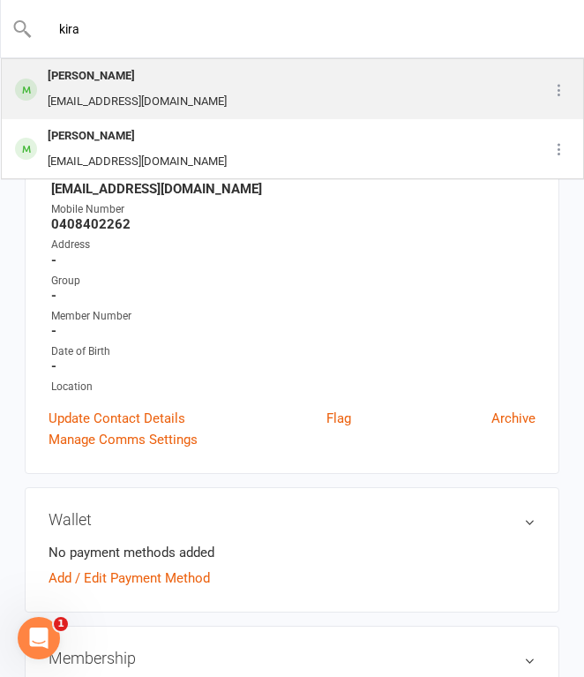
click at [205, 80] on div "[PERSON_NAME] [PERSON_NAME][EMAIL_ADDRESS][DOMAIN_NAME]" at bounding box center [255, 89] width 505 height 58
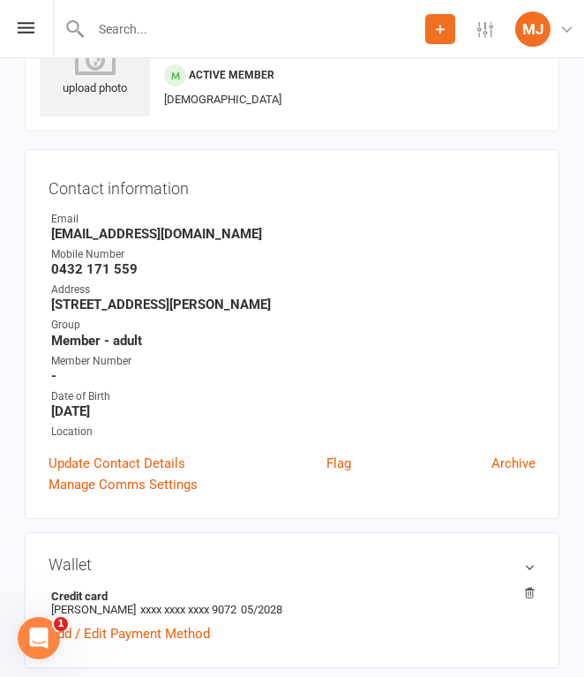
scroll to position [93, 0]
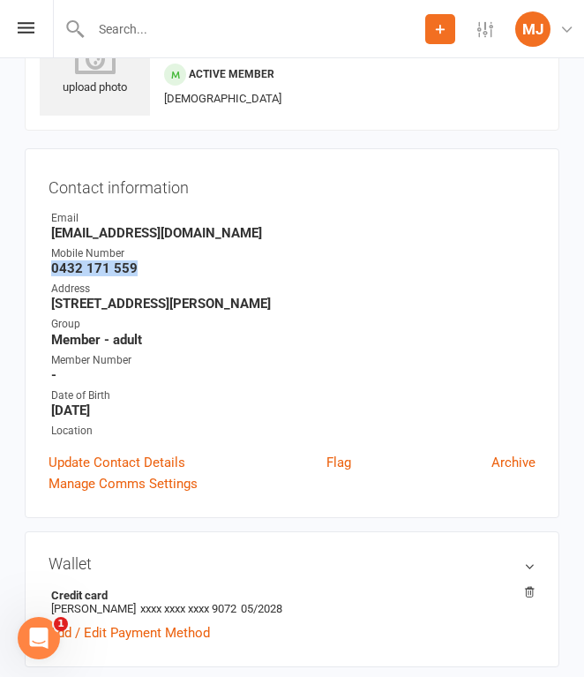
drag, startPoint x: 52, startPoint y: 259, endPoint x: 138, endPoint y: 261, distance: 85.6
click at [138, 261] on strong "0432 171 559" at bounding box center [293, 268] width 484 height 16
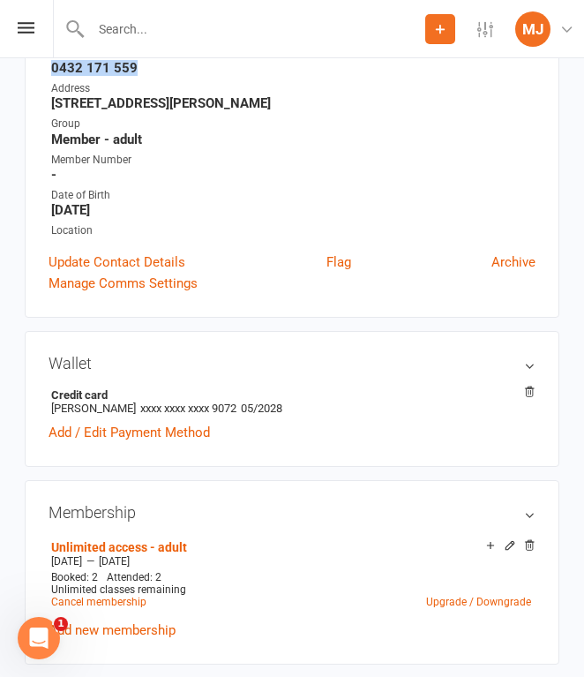
scroll to position [318, 0]
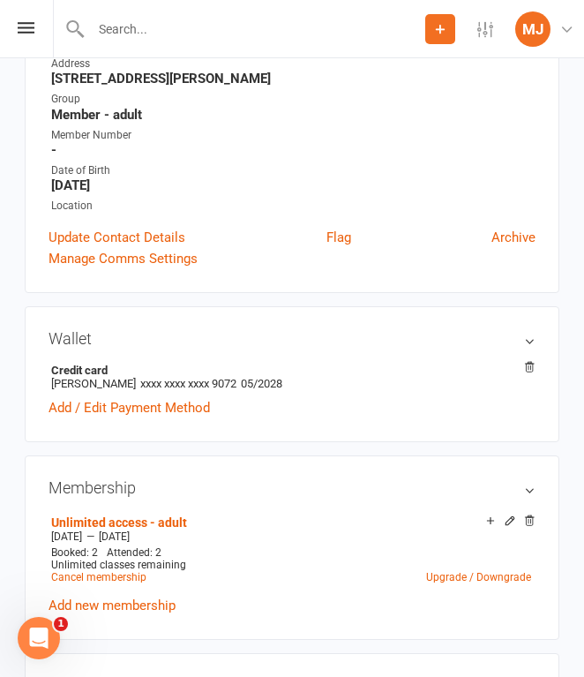
click at [393, 506] on div "Membership Unlimited access - adult [DATE] — [DATE] Booked: 2 Attended: 2 Unlim…" at bounding box center [292, 547] width 535 height 184
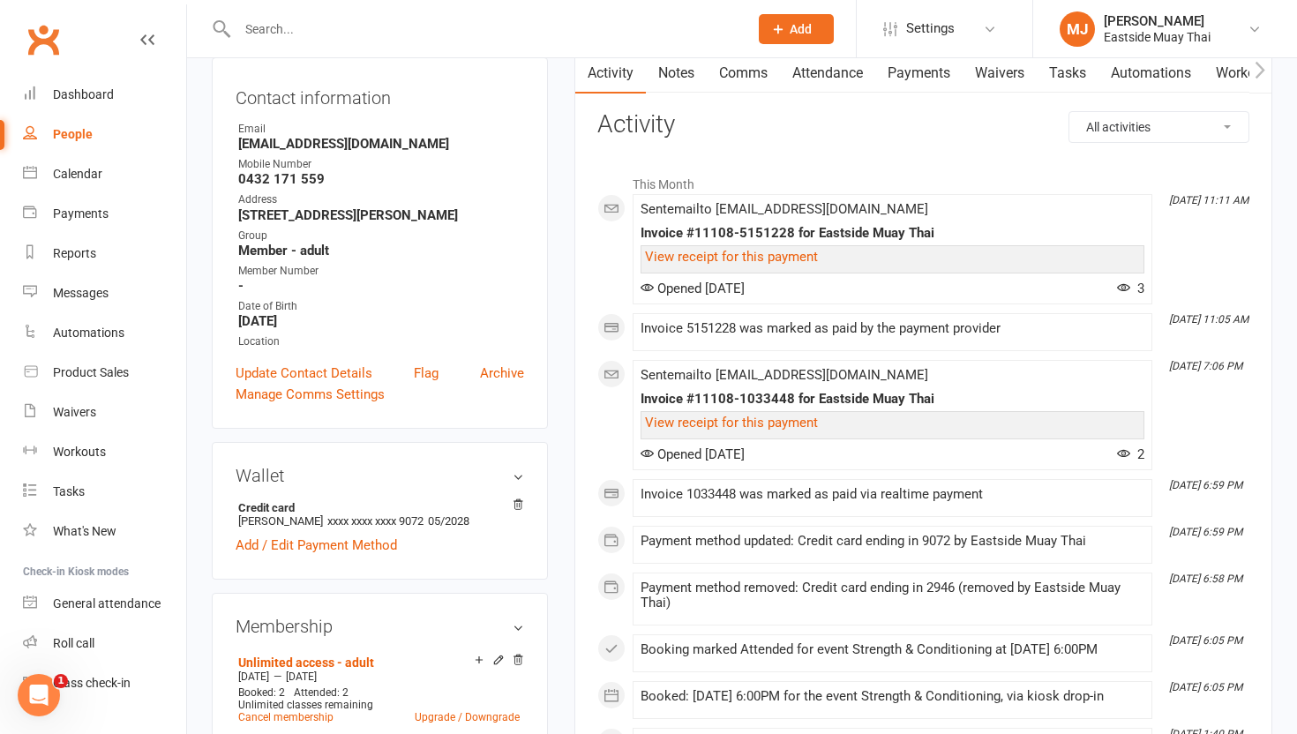
scroll to position [0, 0]
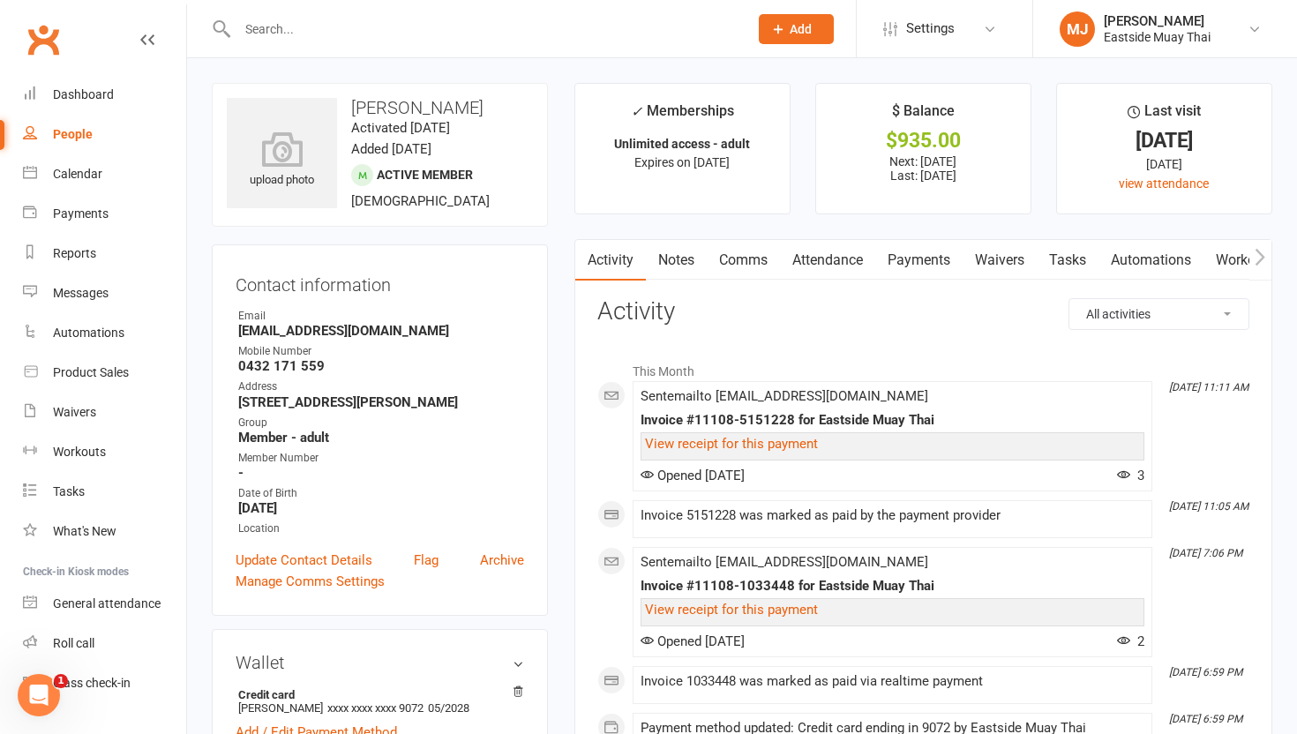
click at [583, 264] on link "Waivers" at bounding box center [1000, 260] width 74 height 41
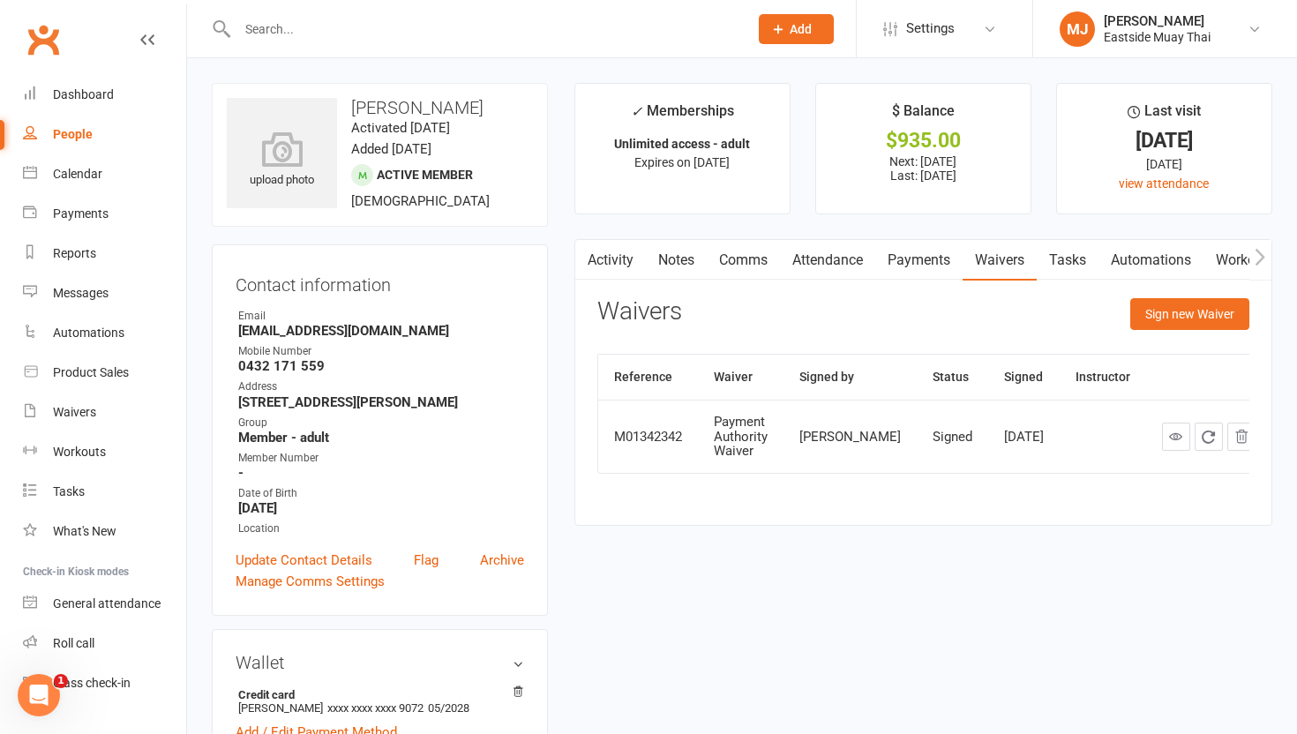
click at [583, 268] on link "Attendance" at bounding box center [827, 260] width 95 height 41
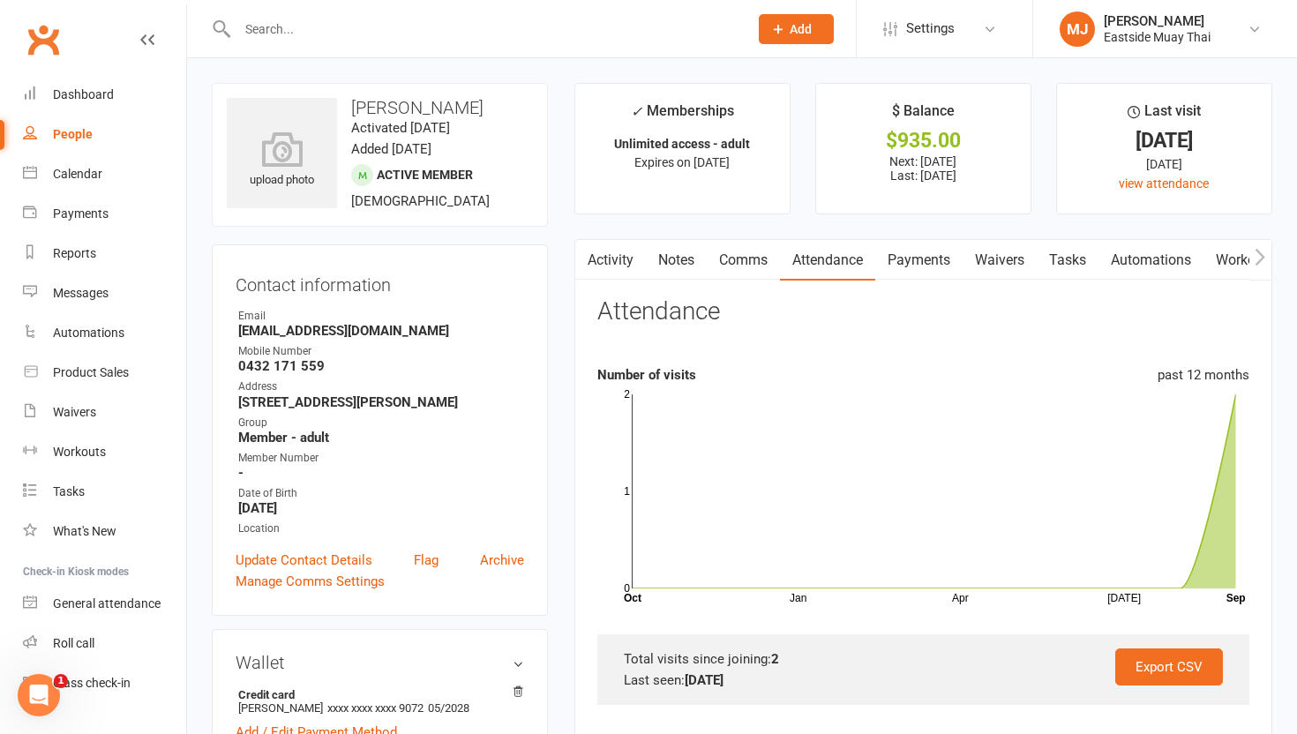
click at [583, 265] on link "Payments" at bounding box center [918, 260] width 87 height 41
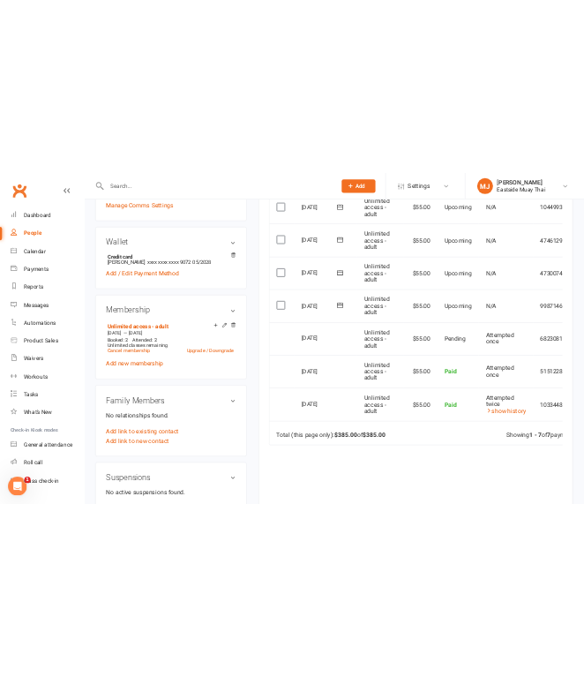
scroll to position [514, 0]
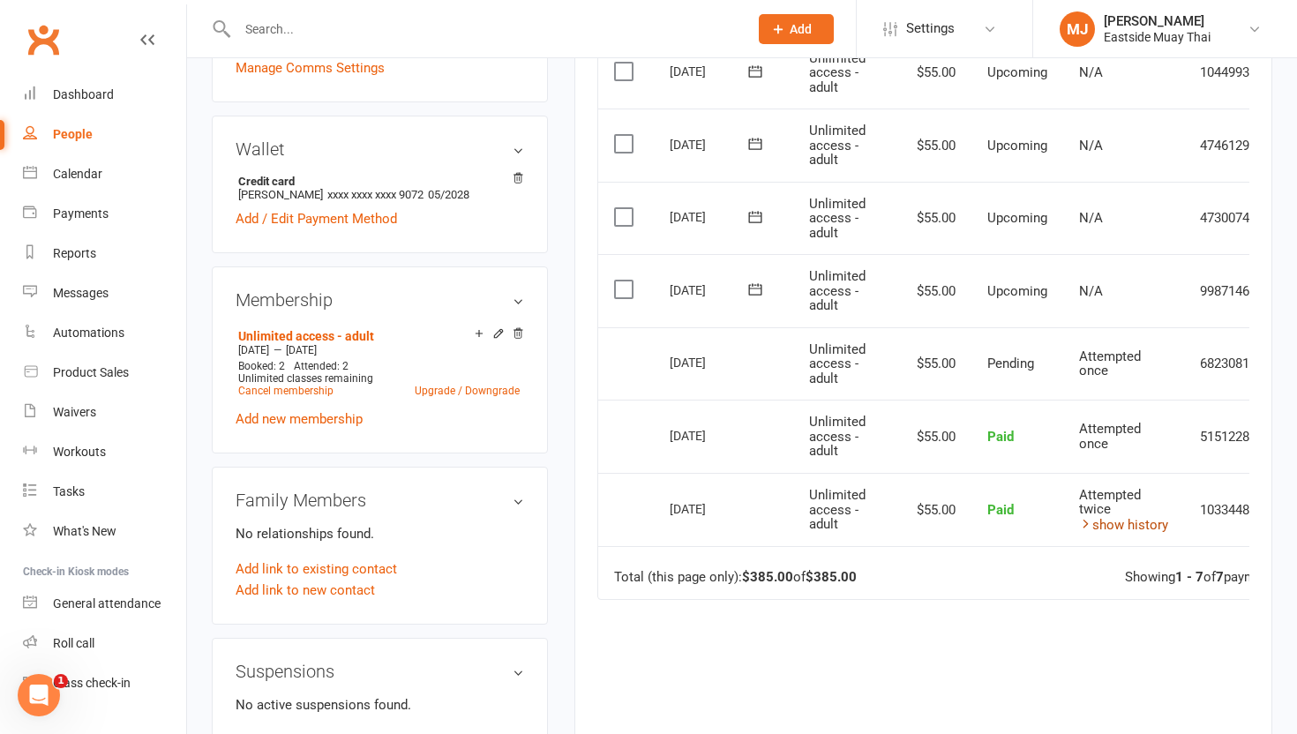
click at [583, 522] on link "show history" at bounding box center [1123, 525] width 89 height 16
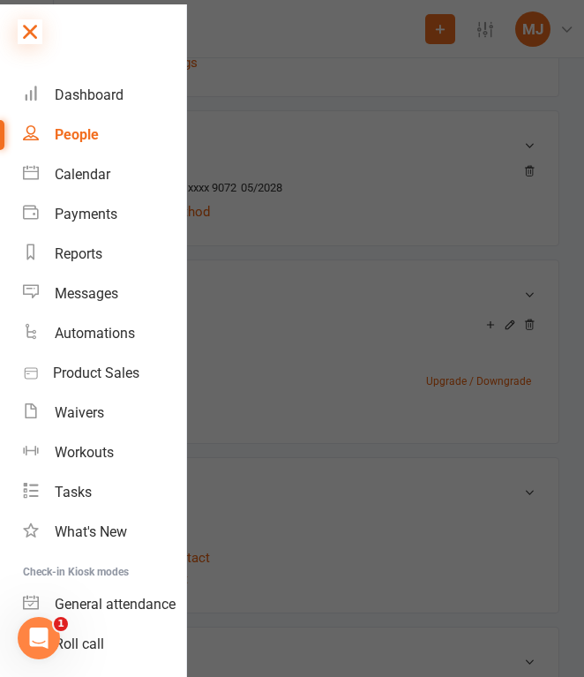
click at [19, 22] on icon at bounding box center [30, 31] width 25 height 25
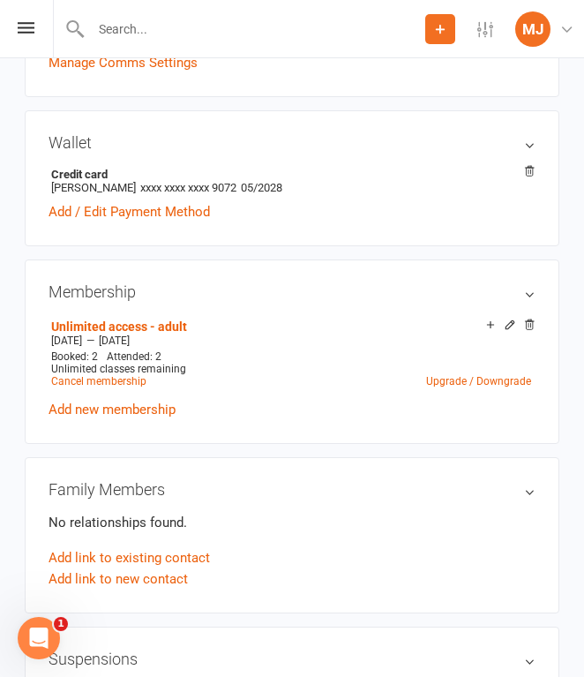
click at [145, 19] on input "text" at bounding box center [256, 29] width 340 height 25
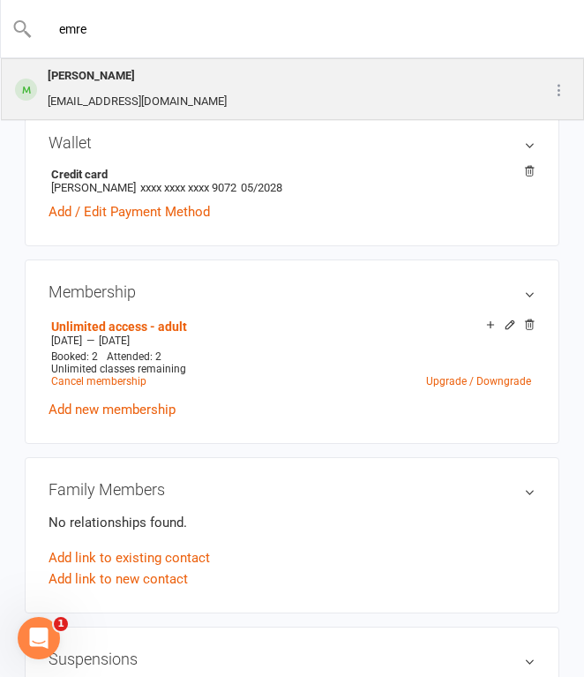
type input "emre"
click at [124, 96] on div "[EMAIL_ADDRESS][DOMAIN_NAME]" at bounding box center [137, 102] width 190 height 26
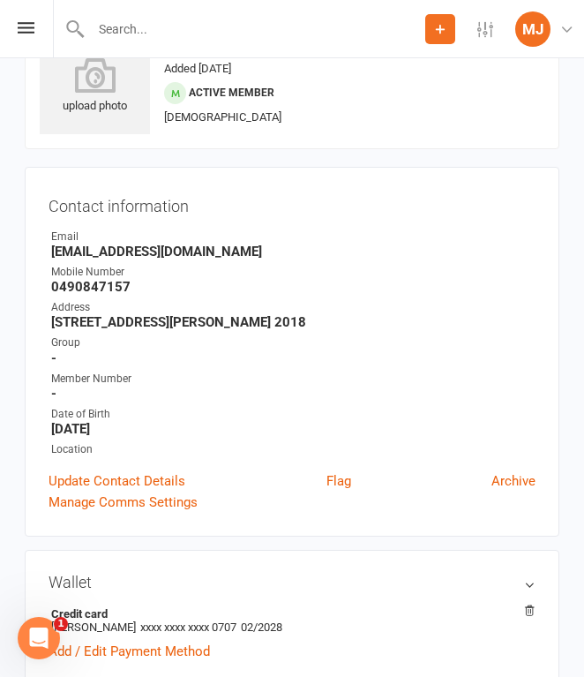
scroll to position [78, 0]
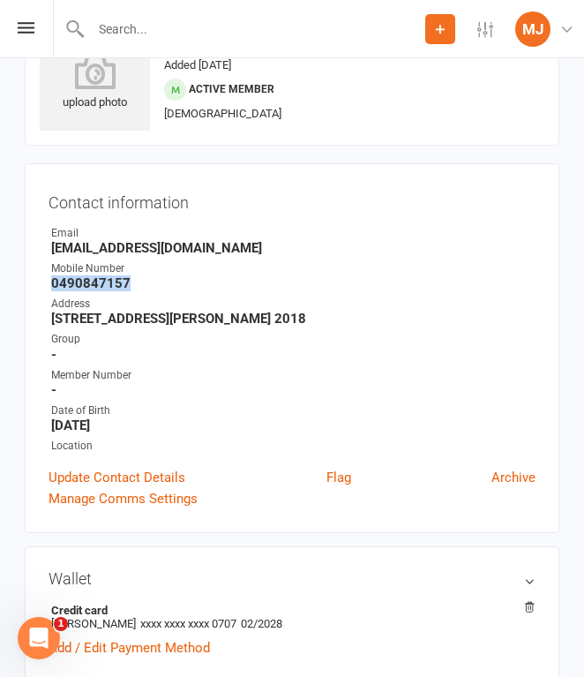
drag, startPoint x: 52, startPoint y: 281, endPoint x: 133, endPoint y: 282, distance: 81.2
click at [133, 282] on strong "0490847157" at bounding box center [293, 283] width 484 height 16
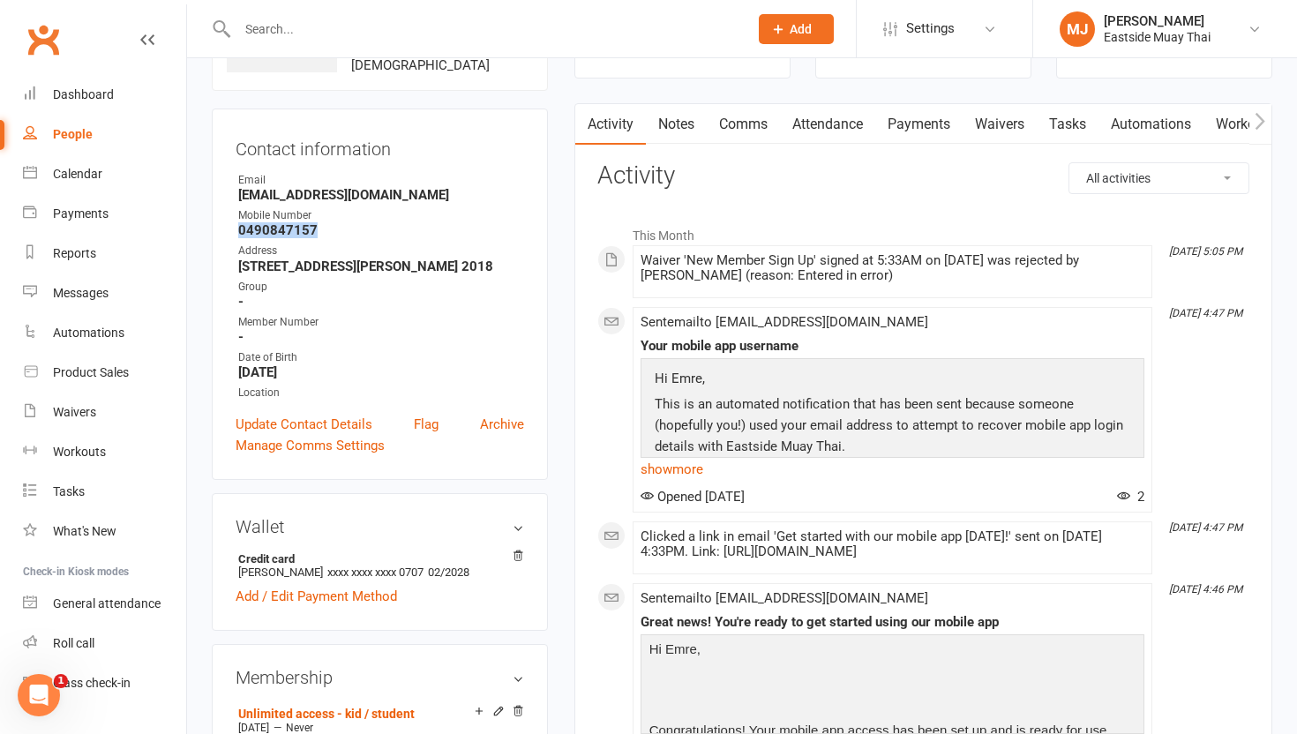
scroll to position [0, 0]
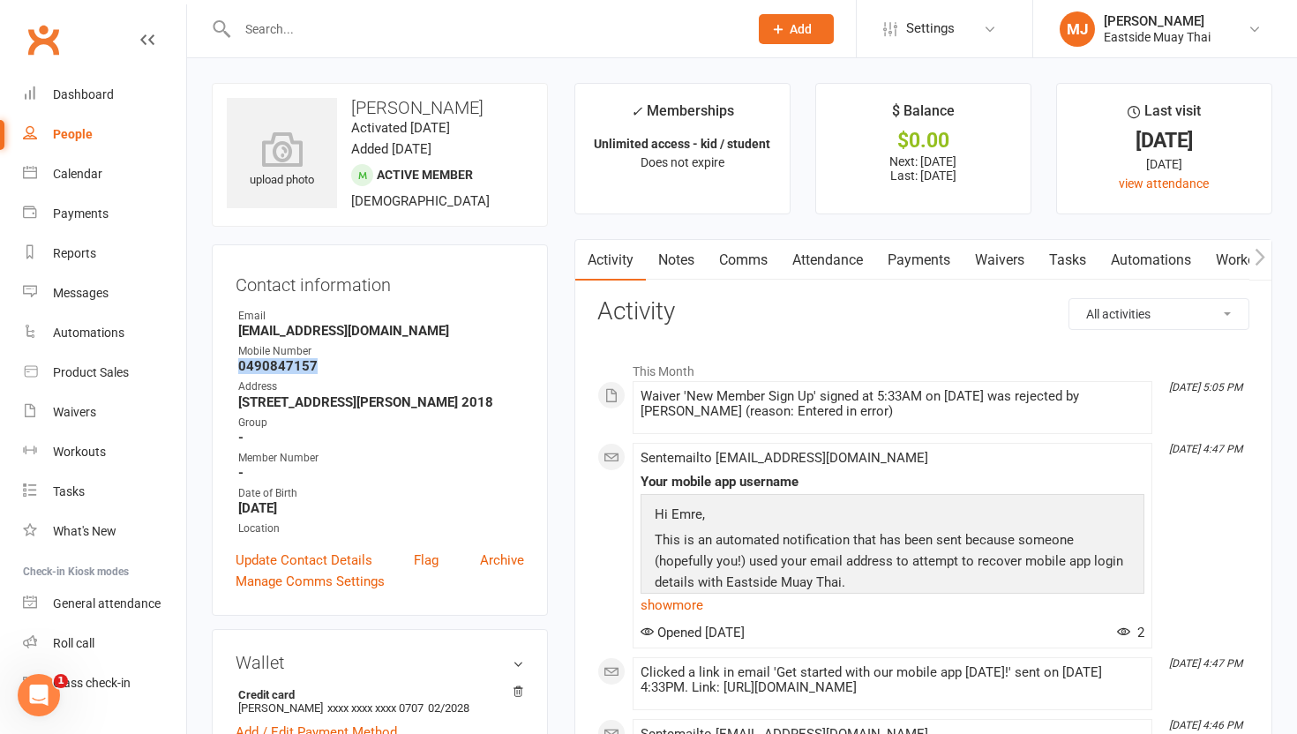
click at [583, 263] on link "Waivers" at bounding box center [1000, 260] width 74 height 41
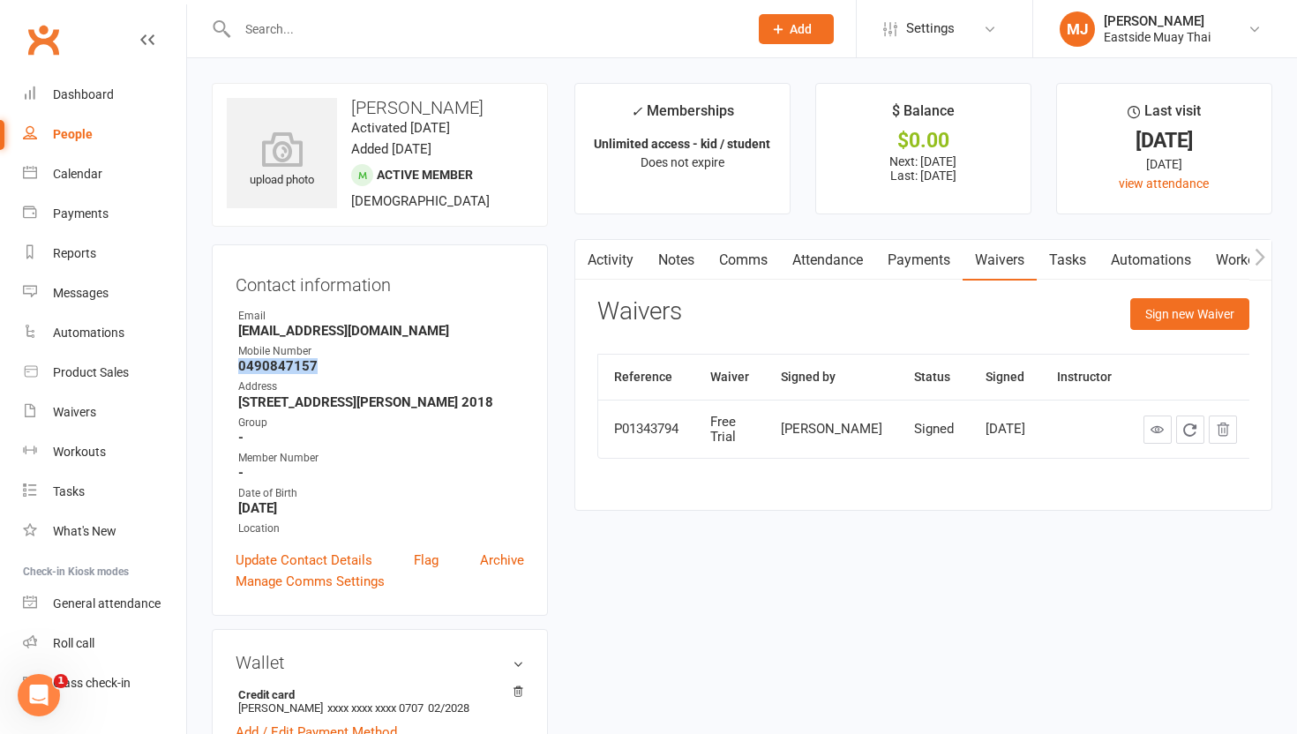
click at [583, 259] on link "Payments" at bounding box center [918, 260] width 87 height 41
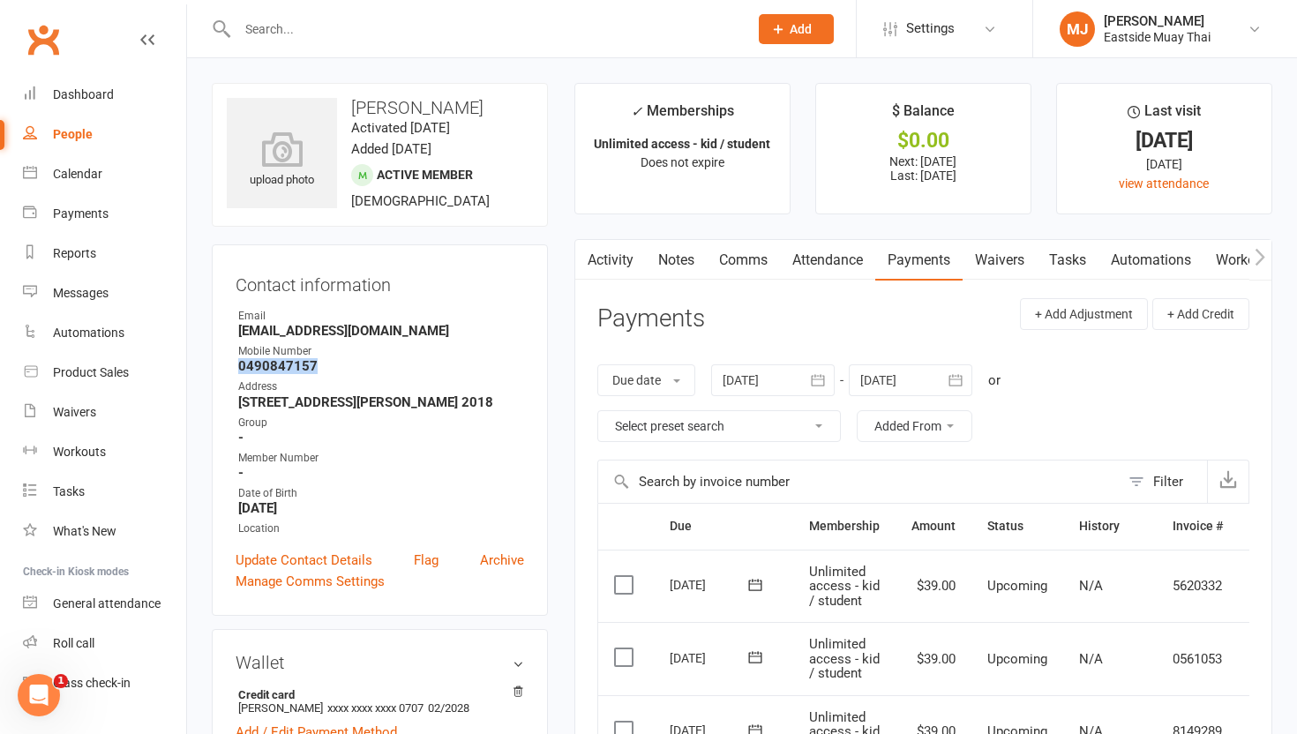
click at [583, 269] on link "Attendance" at bounding box center [827, 260] width 95 height 41
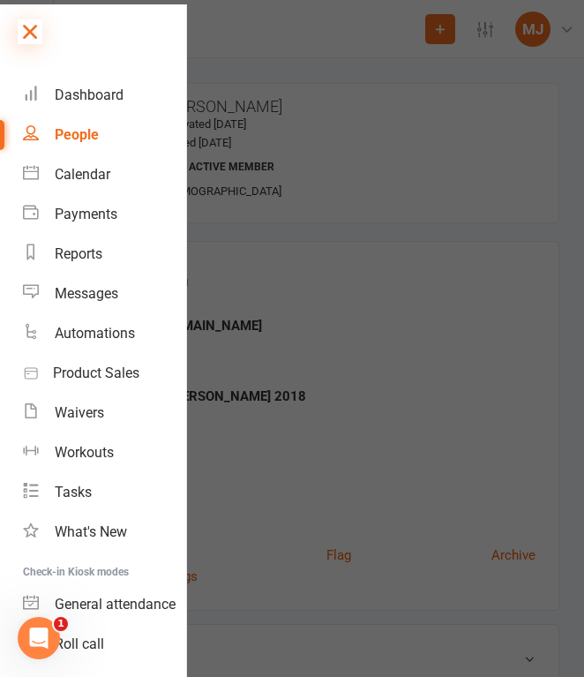
click at [27, 37] on icon at bounding box center [30, 31] width 25 height 25
click at [35, 28] on icon at bounding box center [30, 31] width 25 height 25
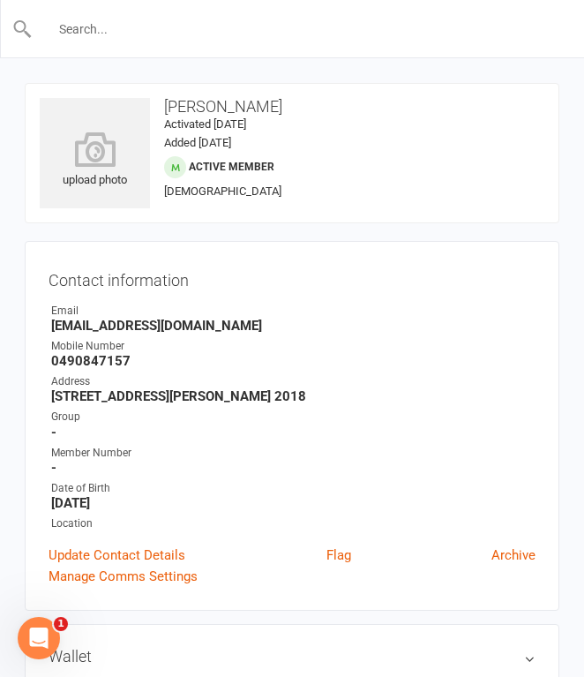
click at [137, 22] on input "text" at bounding box center [293, 29] width 521 height 25
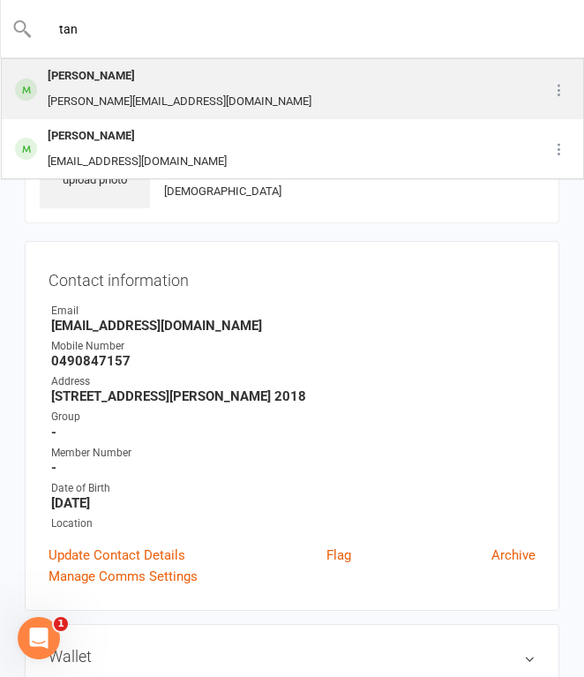
type input "tan"
click at [129, 71] on div "[PERSON_NAME]" at bounding box center [179, 77] width 274 height 26
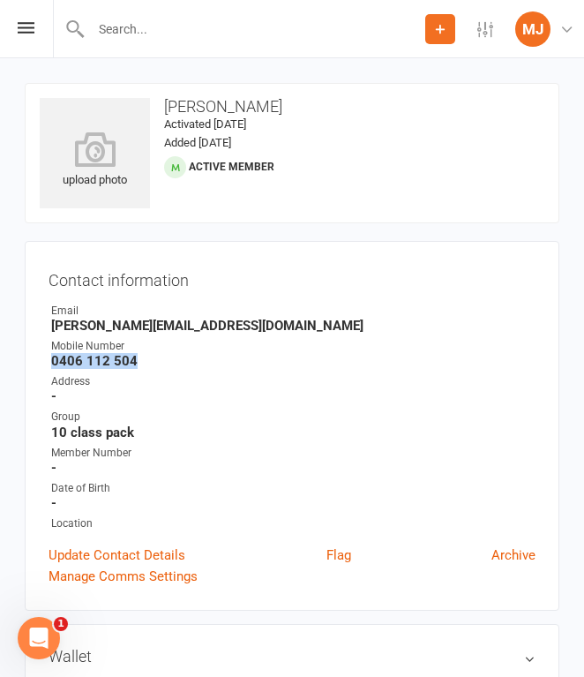
drag, startPoint x: 51, startPoint y: 361, endPoint x: 157, endPoint y: 361, distance: 105.9
click at [157, 361] on strong "0406 112 504" at bounding box center [293, 361] width 484 height 16
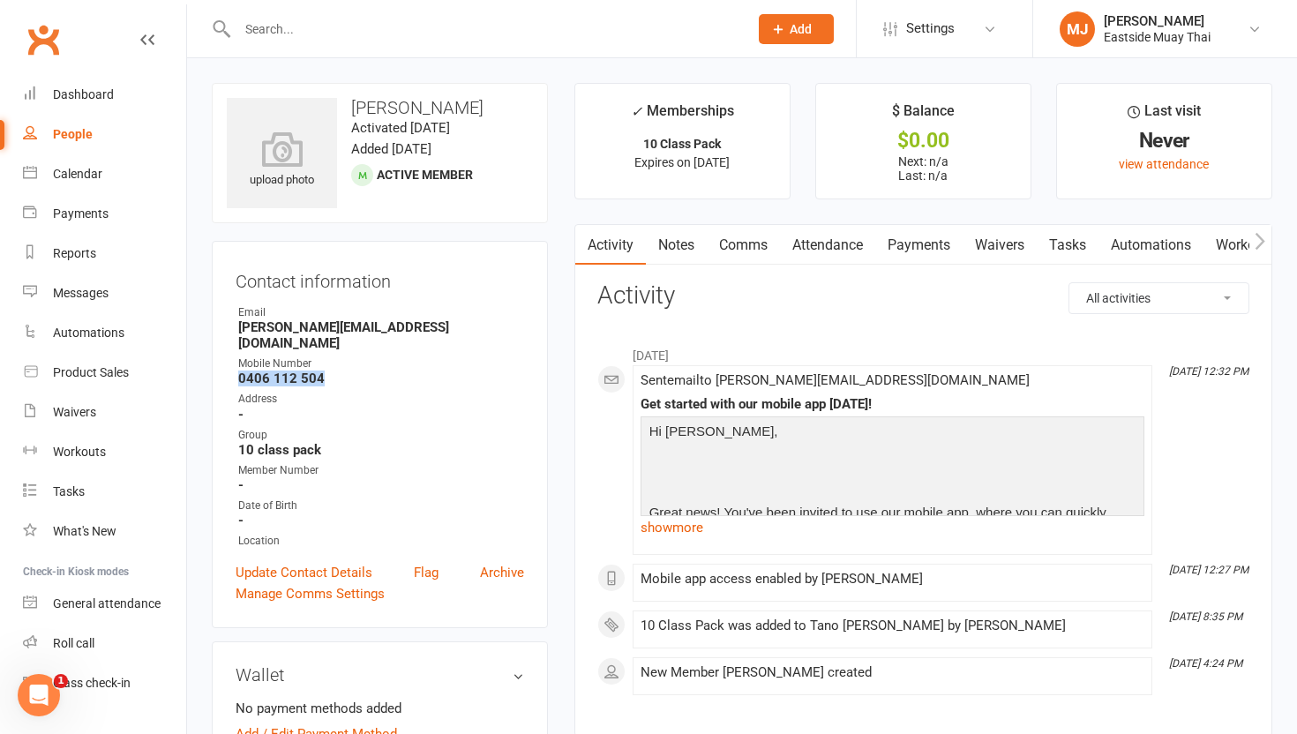
click at [583, 237] on link "Waivers" at bounding box center [1000, 245] width 74 height 41
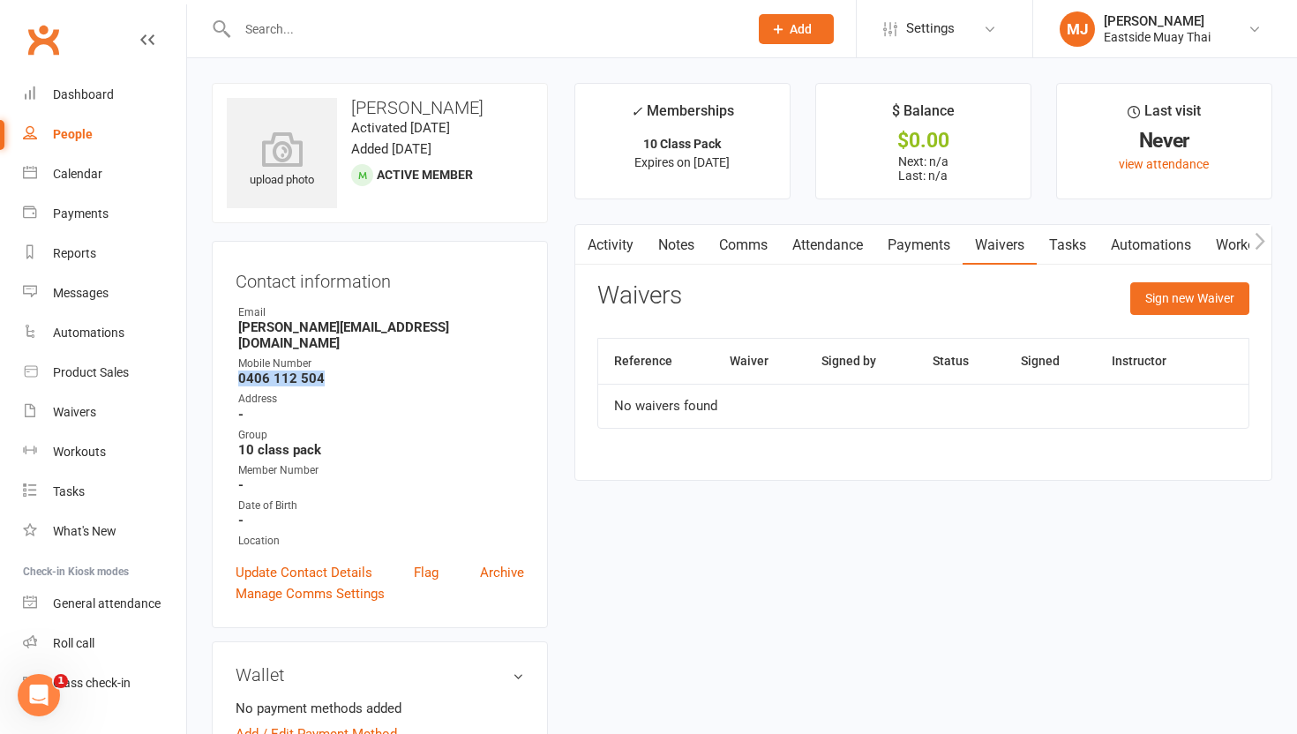
click at [583, 243] on link "Payments" at bounding box center [918, 245] width 87 height 41
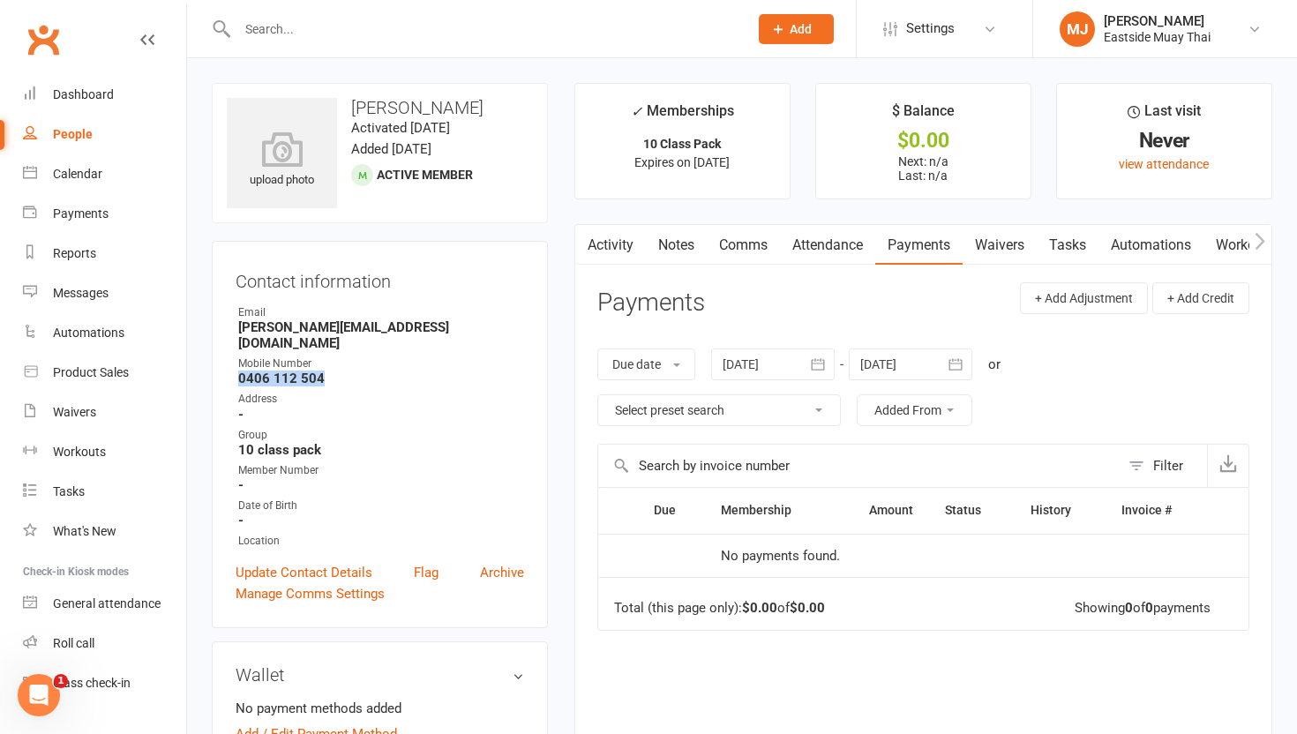
click at [583, 237] on link "Attendance" at bounding box center [827, 245] width 95 height 41
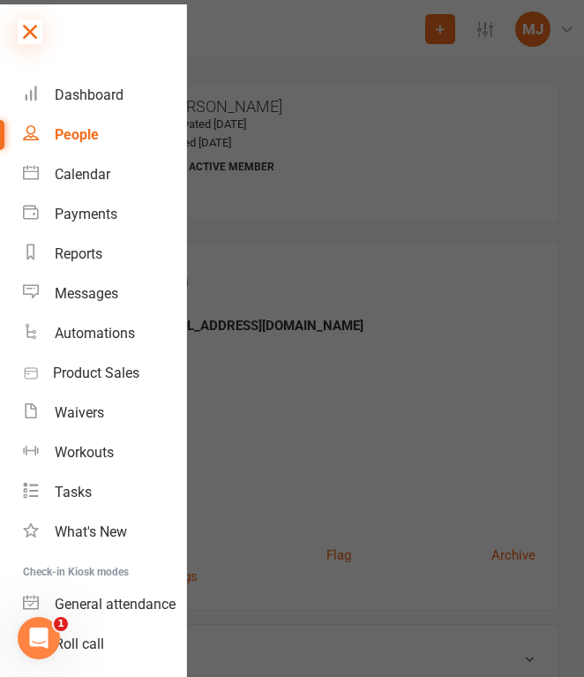
click at [25, 31] on icon at bounding box center [30, 31] width 25 height 25
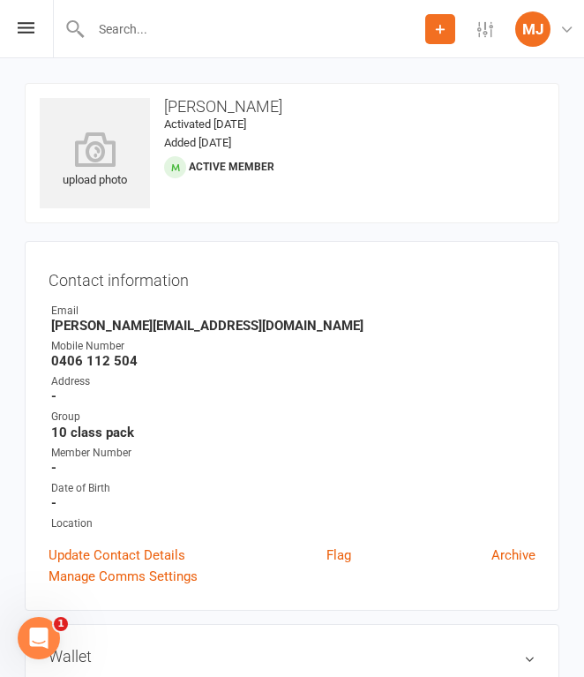
click at [148, 33] on input "text" at bounding box center [256, 29] width 340 height 25
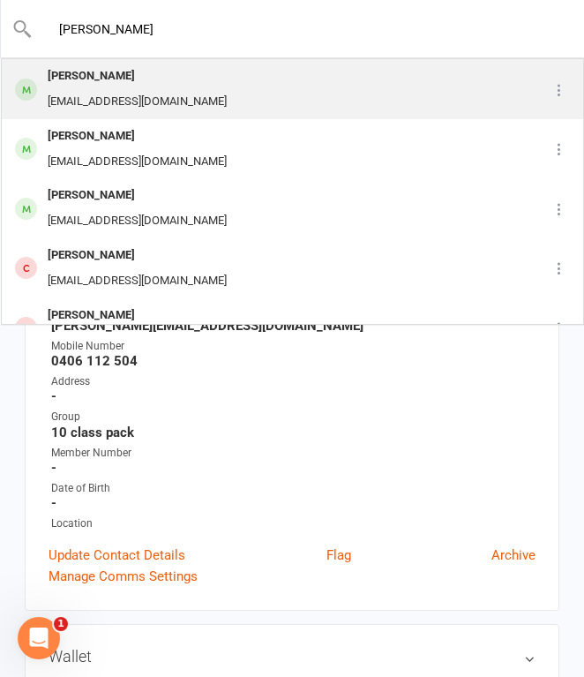
type input "[PERSON_NAME]"
click at [179, 73] on div "[PERSON_NAME]" at bounding box center [137, 77] width 190 height 26
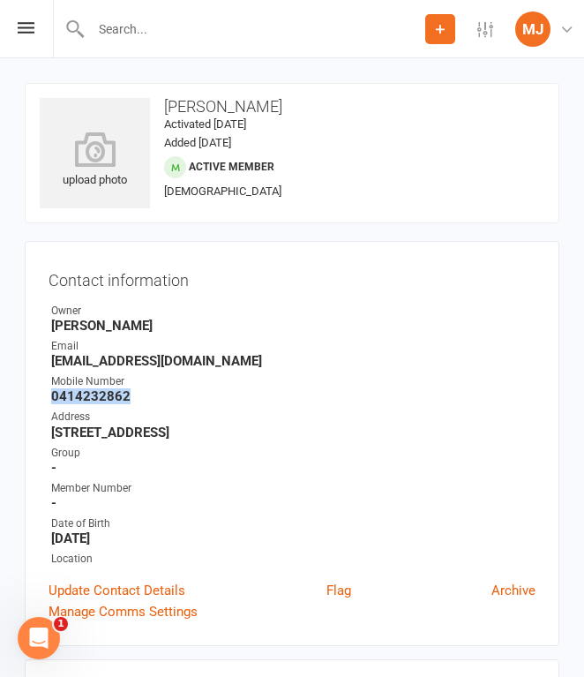
drag, startPoint x: 50, startPoint y: 396, endPoint x: 162, endPoint y: 396, distance: 112.1
click at [163, 397] on strong "0414232862" at bounding box center [293, 396] width 484 height 16
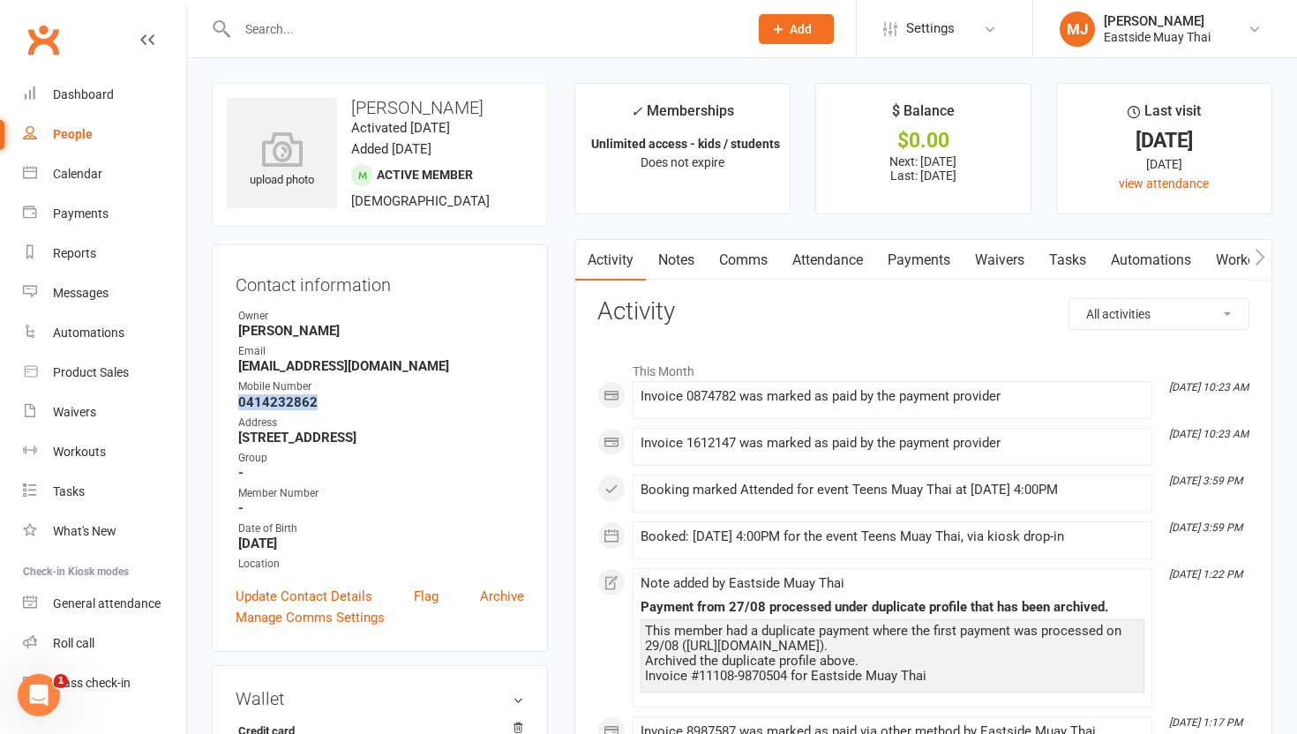
click at [583, 259] on link "Waivers" at bounding box center [1000, 260] width 74 height 41
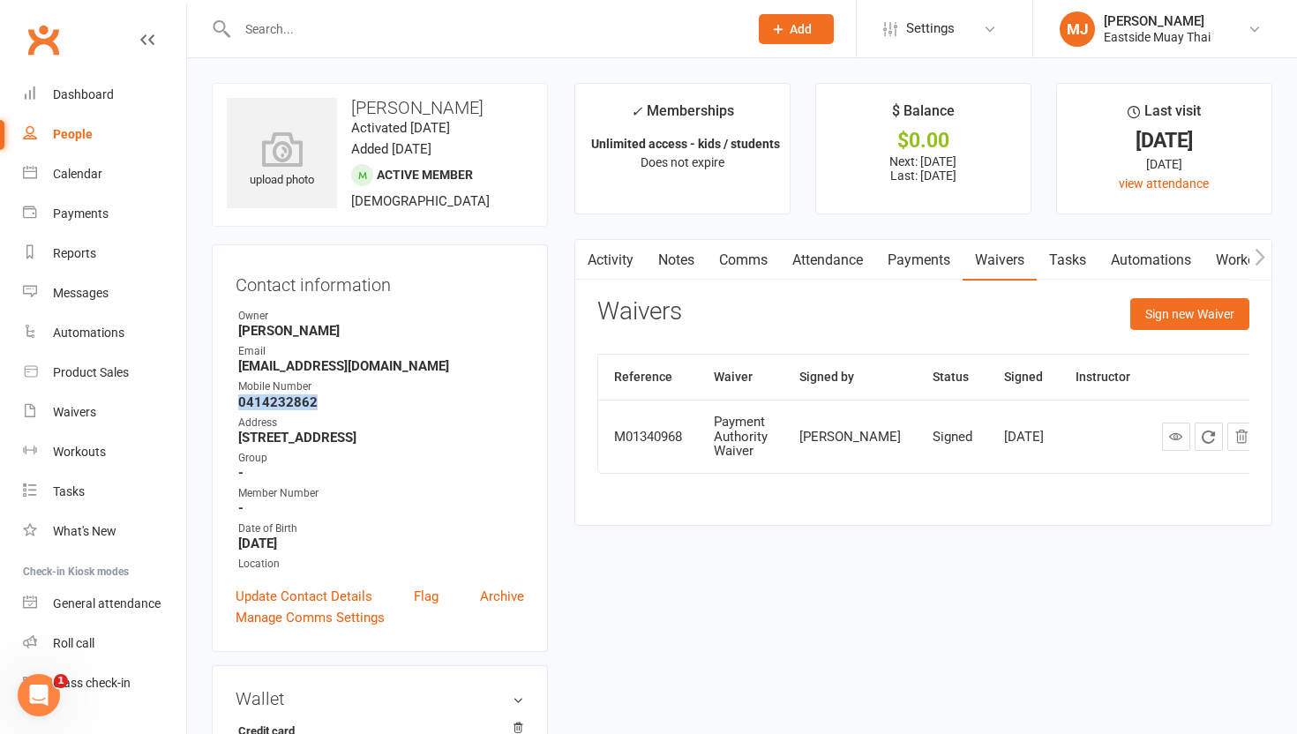
click at [583, 255] on link "Payments" at bounding box center [918, 260] width 87 height 41
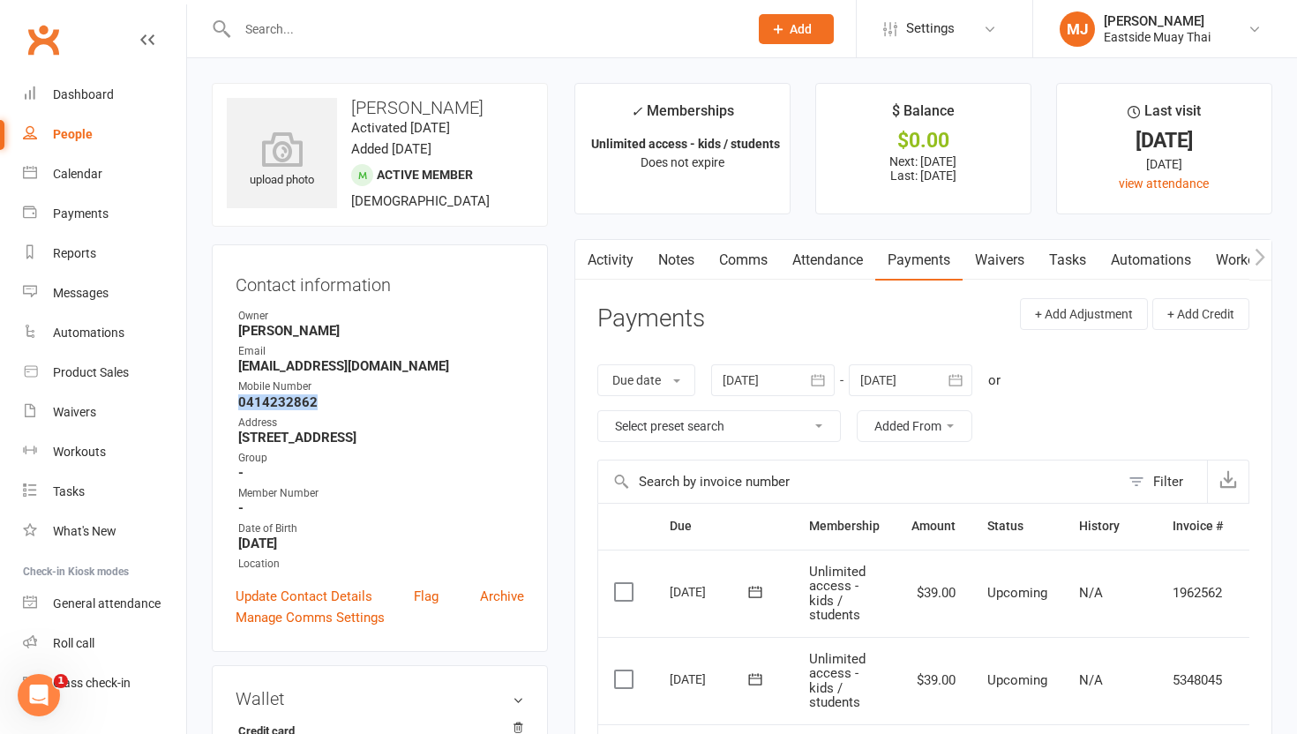
click at [583, 261] on link "Attendance" at bounding box center [827, 260] width 95 height 41
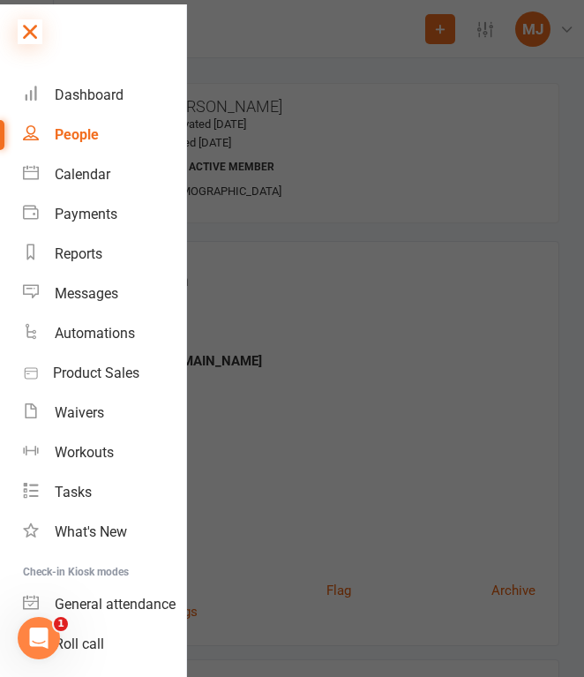
click at [25, 34] on icon at bounding box center [30, 31] width 25 height 25
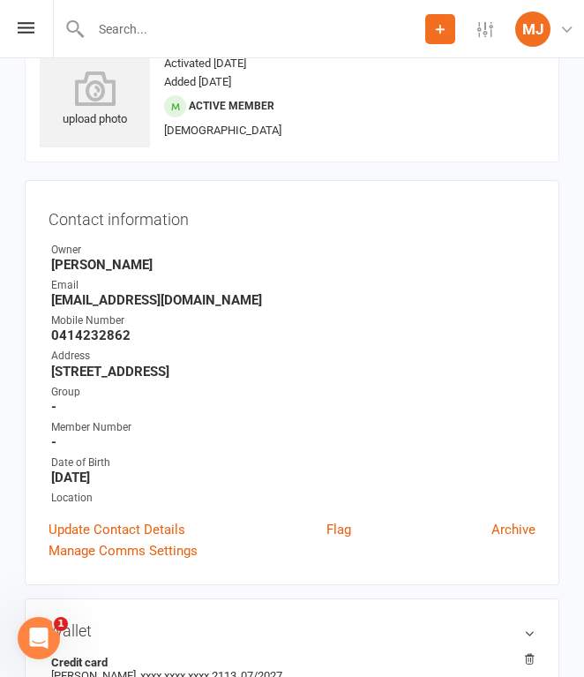
scroll to position [45, 0]
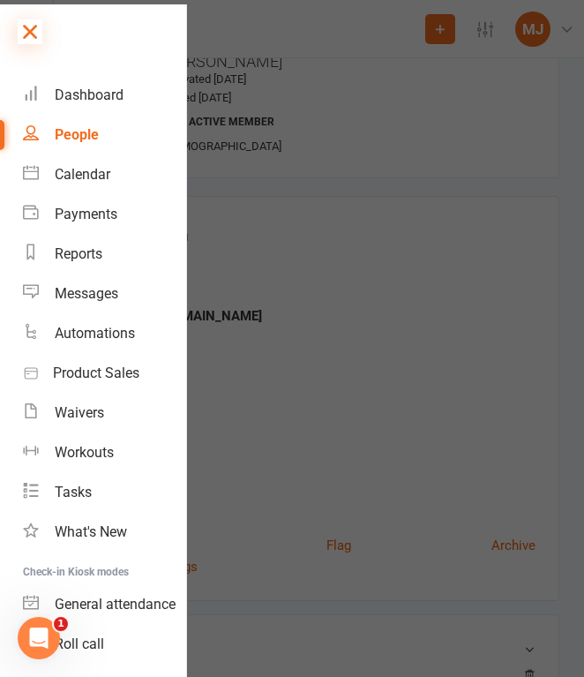
click at [34, 32] on icon at bounding box center [30, 31] width 25 height 25
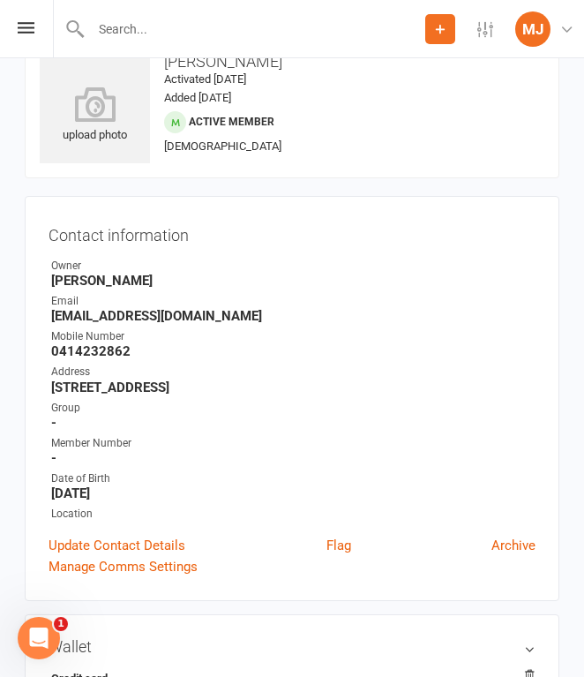
click at [150, 26] on input "text" at bounding box center [256, 29] width 340 height 25
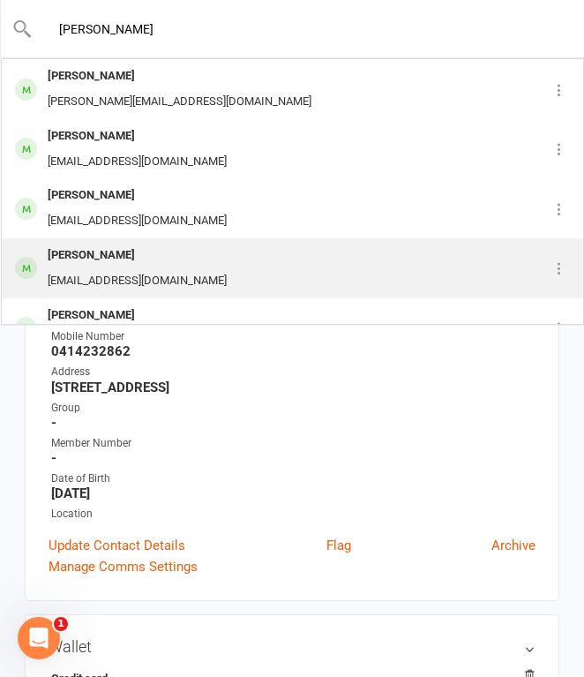
type input "[PERSON_NAME]"
click at [146, 251] on div "[PERSON_NAME]" at bounding box center [137, 256] width 190 height 26
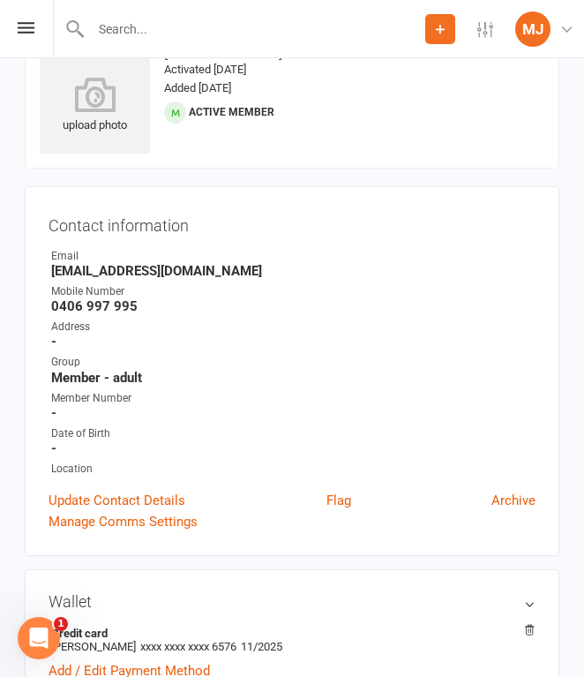
scroll to position [69, 0]
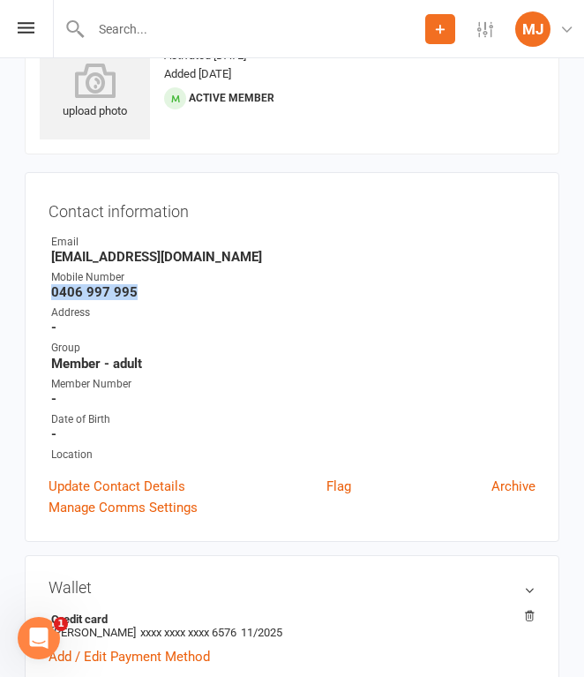
drag, startPoint x: 52, startPoint y: 292, endPoint x: 145, endPoint y: 292, distance: 92.7
click at [145, 292] on strong "0406 997 995" at bounding box center [293, 292] width 484 height 16
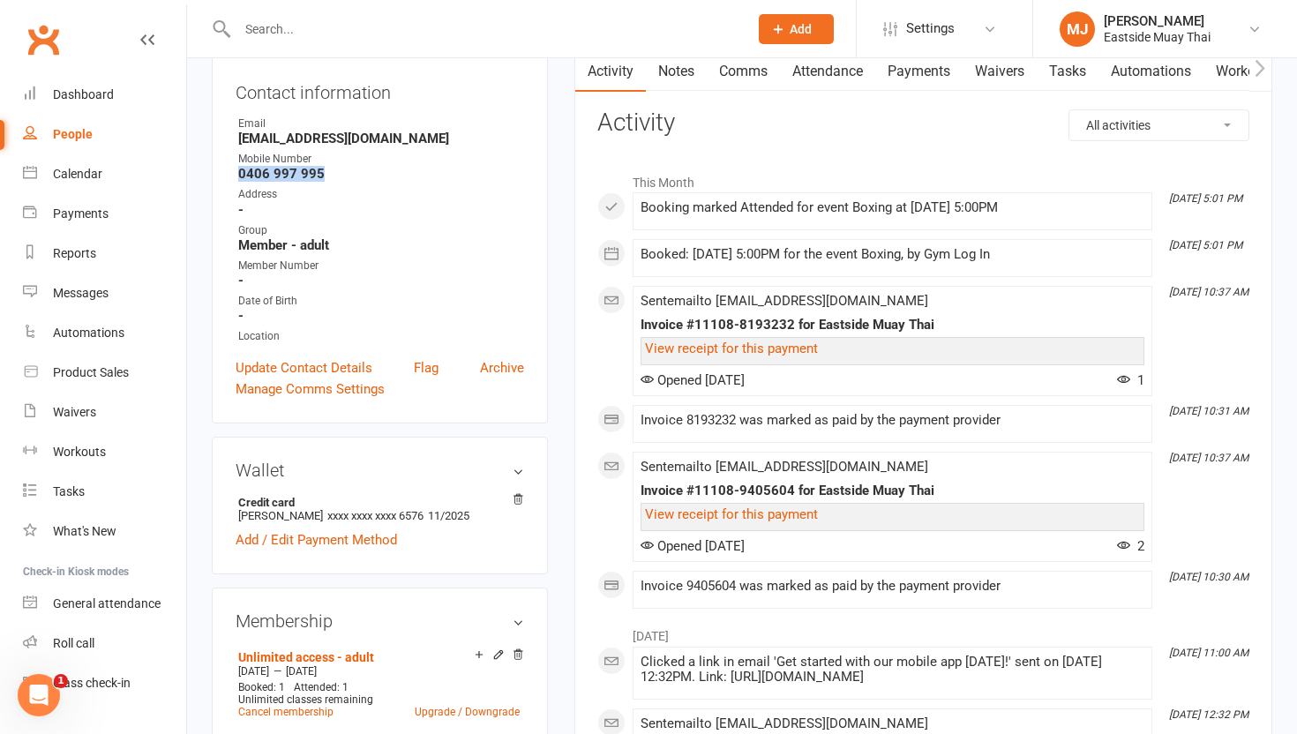
scroll to position [0, 0]
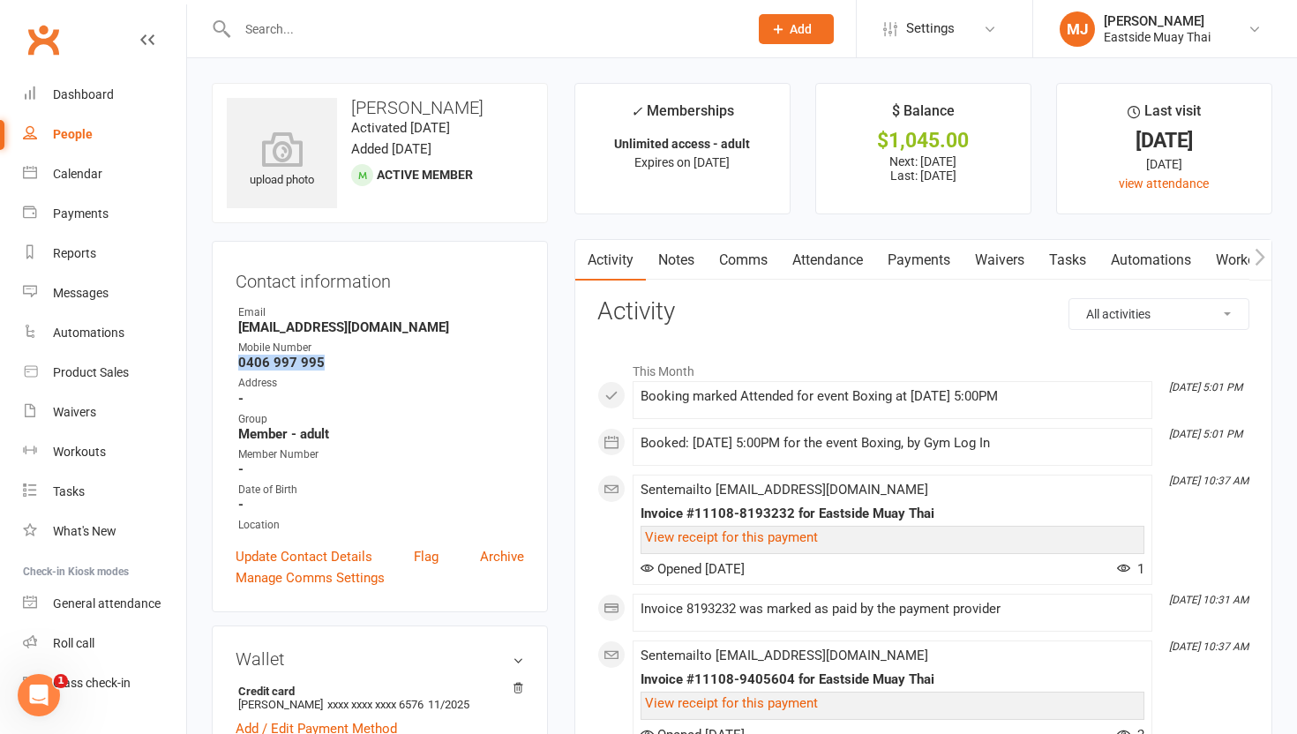
click at [583, 258] on link "Waivers" at bounding box center [1000, 260] width 74 height 41
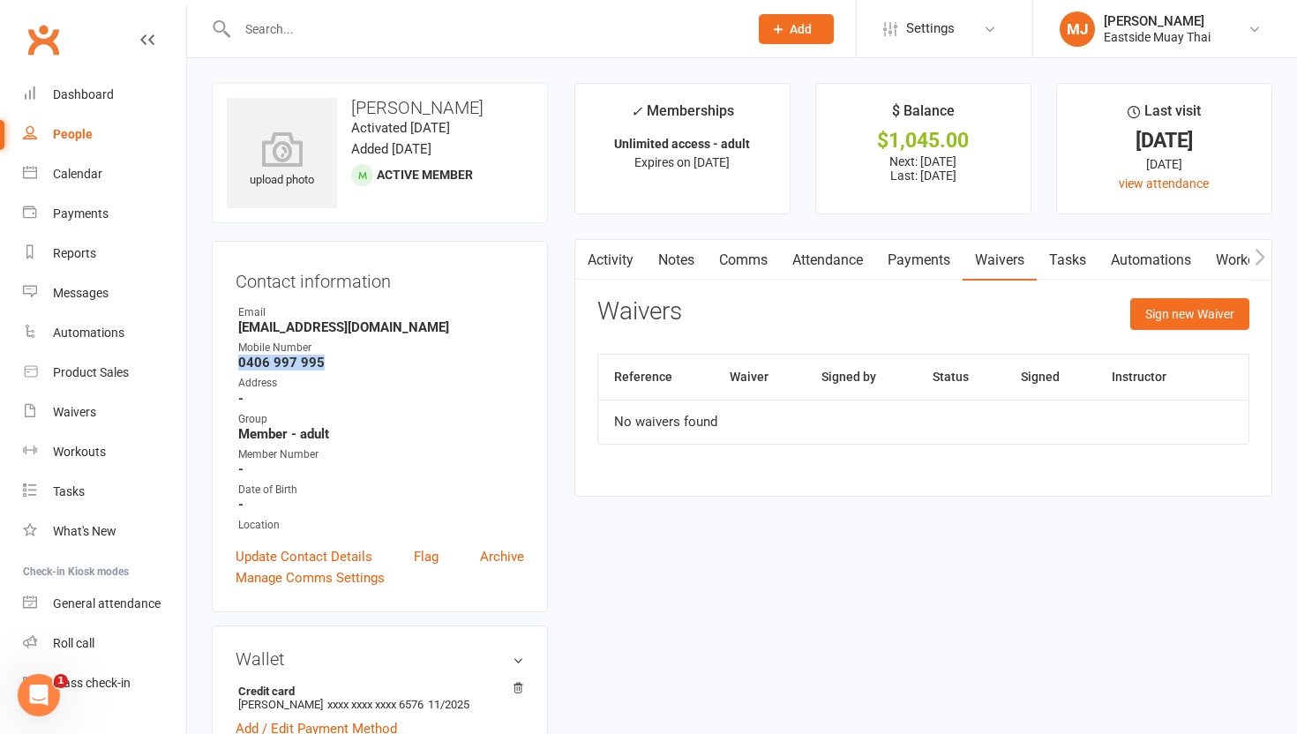
click at [583, 261] on link "Payments" at bounding box center [918, 260] width 87 height 41
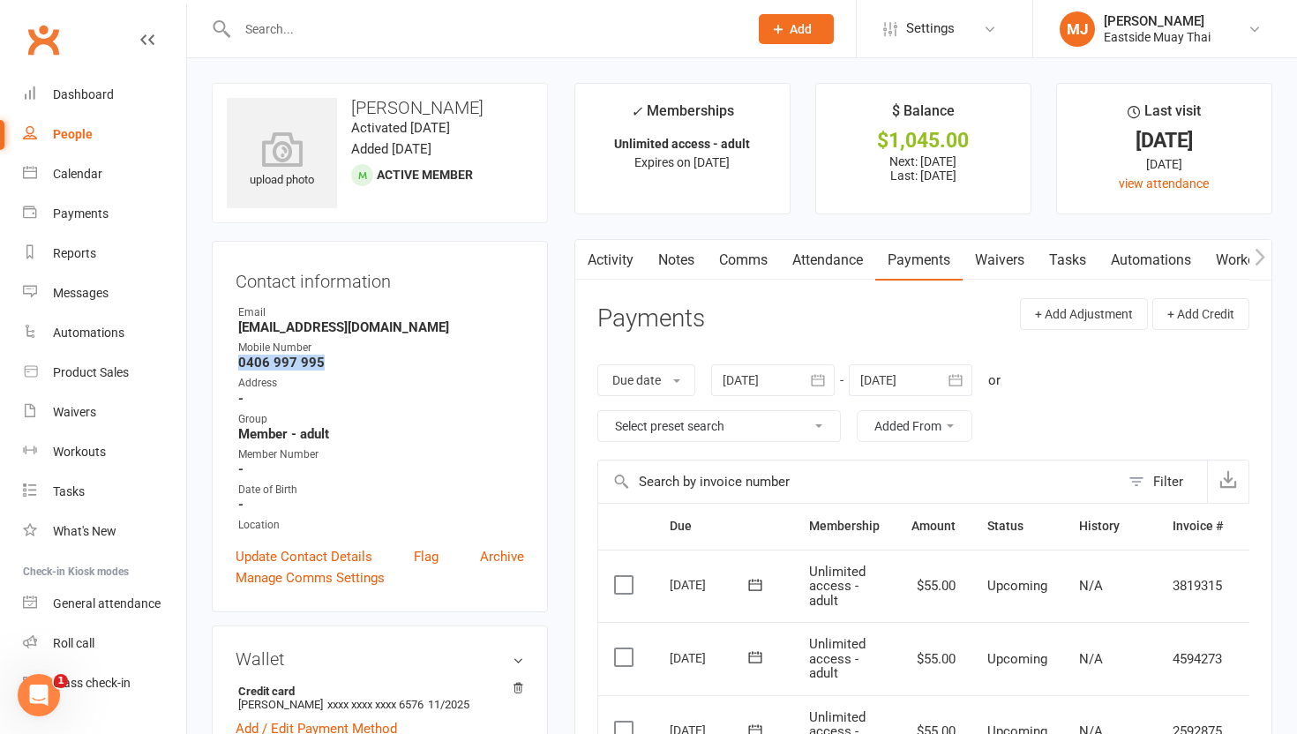
click at [583, 263] on link "Attendance" at bounding box center [827, 260] width 95 height 41
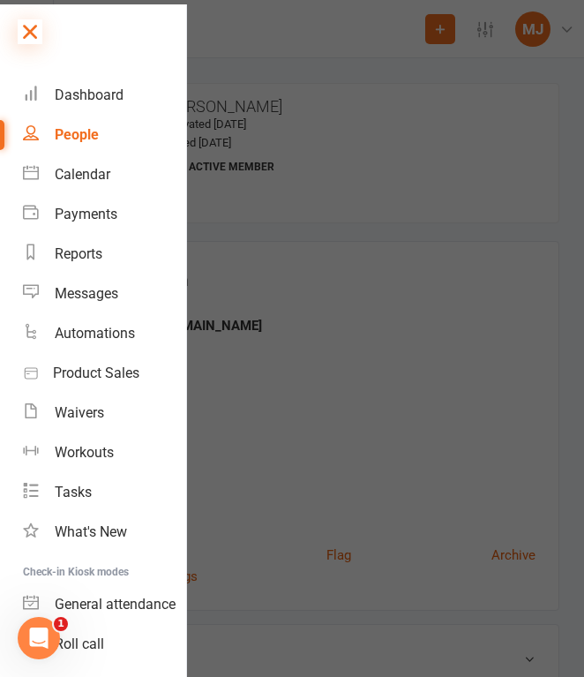
click at [29, 31] on icon at bounding box center [30, 31] width 25 height 25
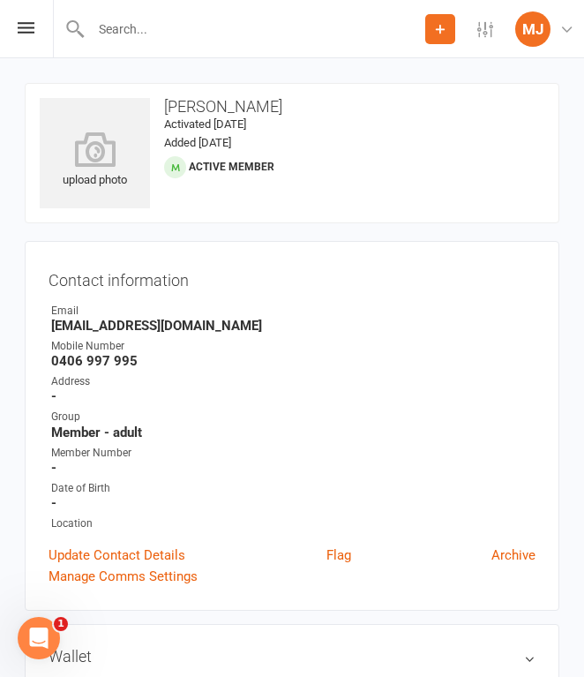
click at [171, 28] on input "text" at bounding box center [256, 29] width 340 height 25
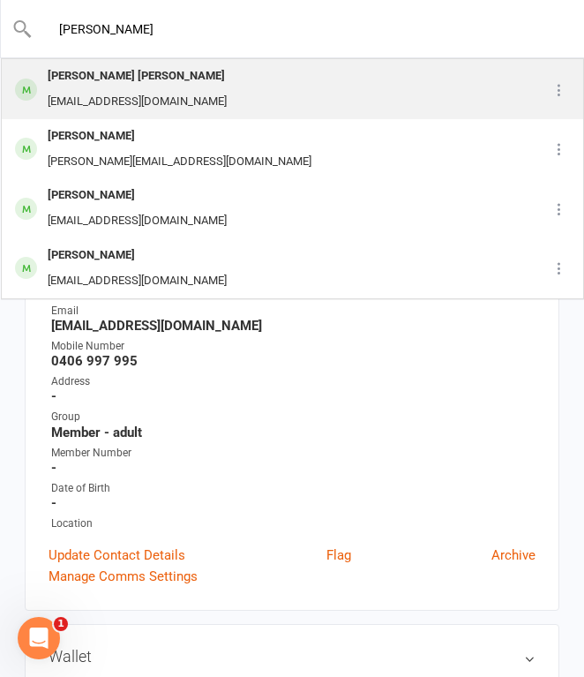
type input "[PERSON_NAME]"
click at [207, 69] on div "[PERSON_NAME] [PERSON_NAME] [EMAIL_ADDRESS][DOMAIN_NAME]" at bounding box center [264, 89] width 522 height 58
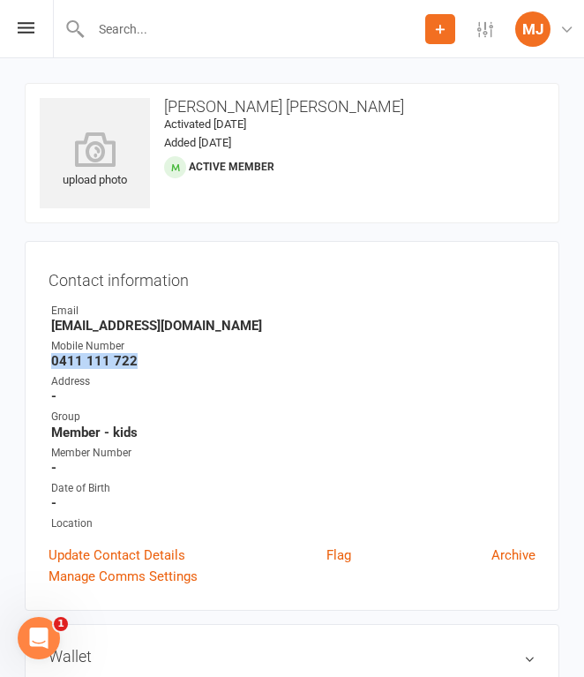
drag, startPoint x: 52, startPoint y: 357, endPoint x: 153, endPoint y: 357, distance: 100.6
click at [154, 357] on strong "0411 111 722" at bounding box center [293, 361] width 484 height 16
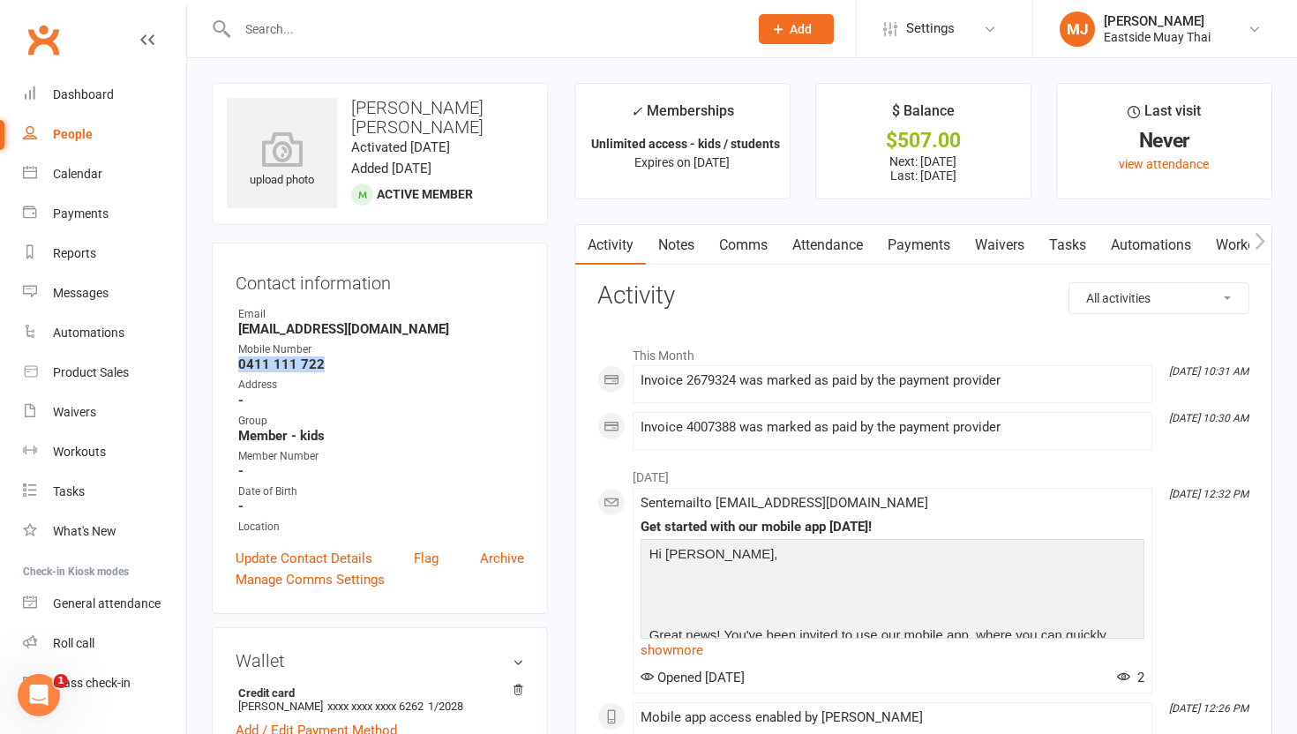
click at [583, 237] on link "Waivers" at bounding box center [1000, 245] width 74 height 41
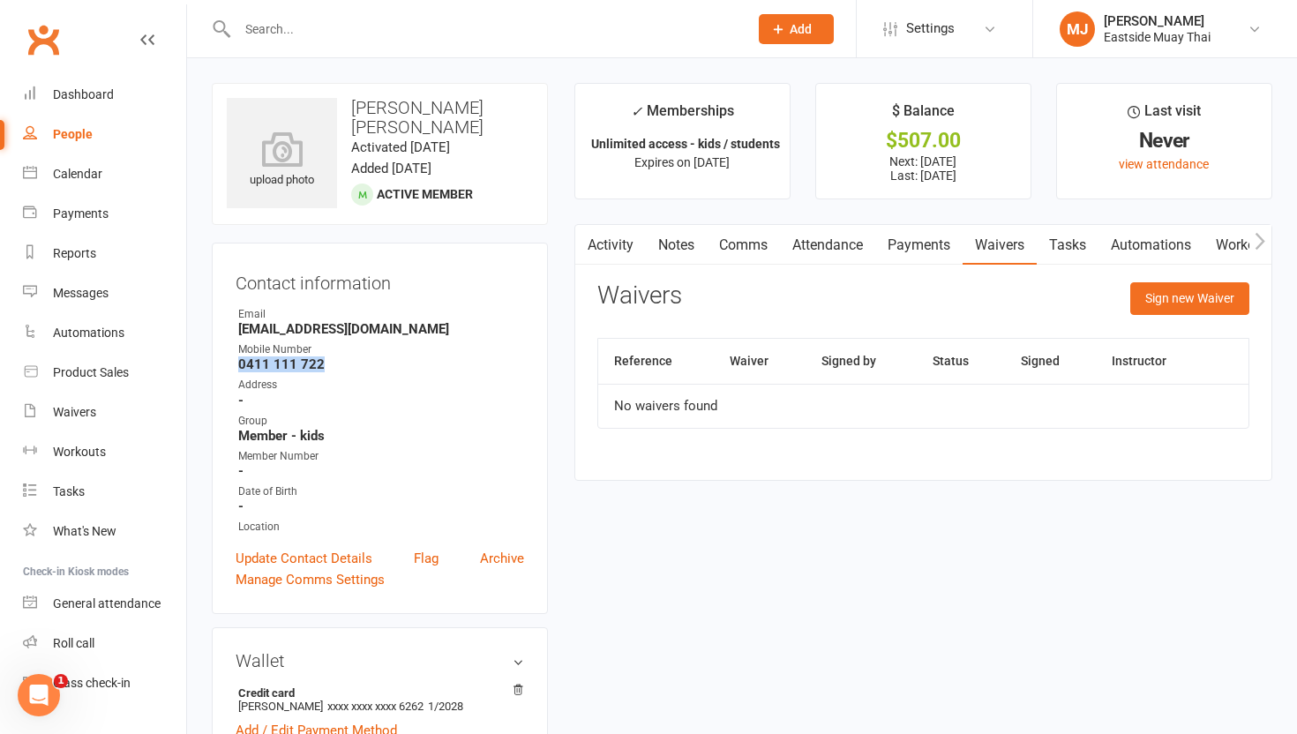
click at [583, 249] on link "Payments" at bounding box center [918, 245] width 87 height 41
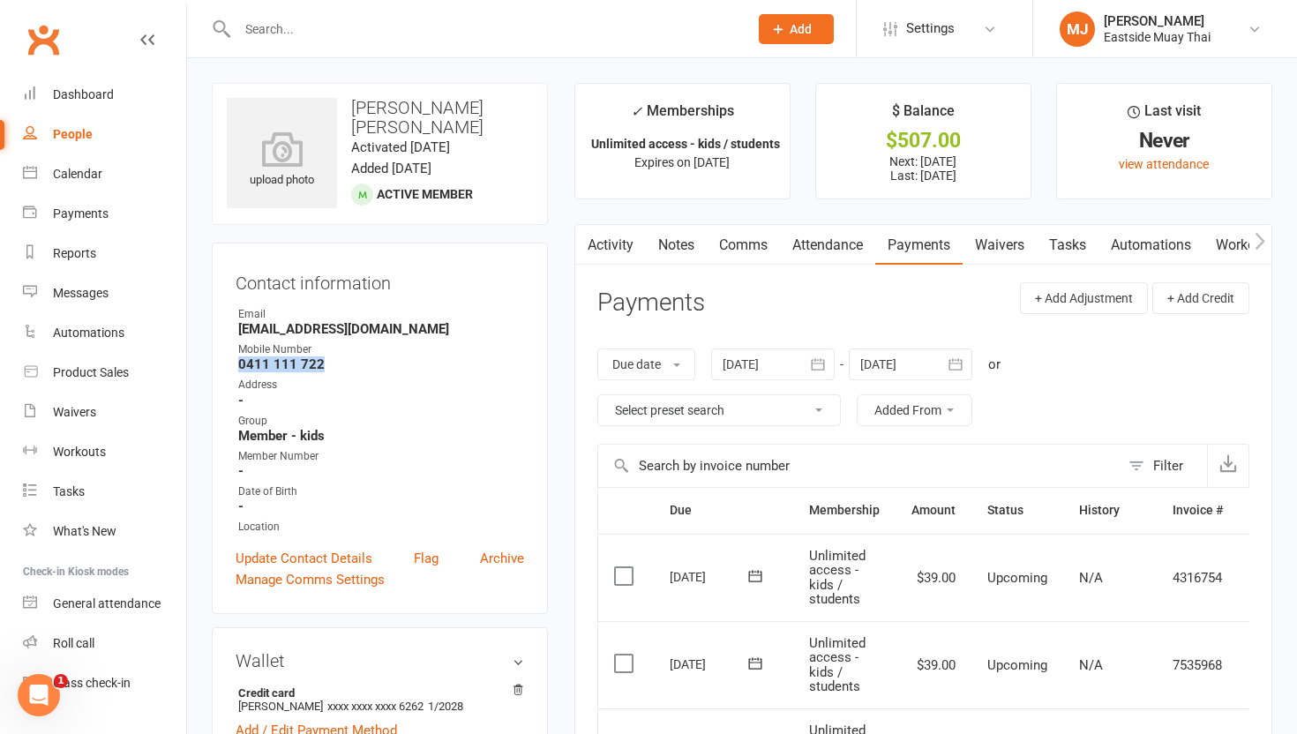
click at [583, 252] on link "Attendance" at bounding box center [827, 245] width 95 height 41
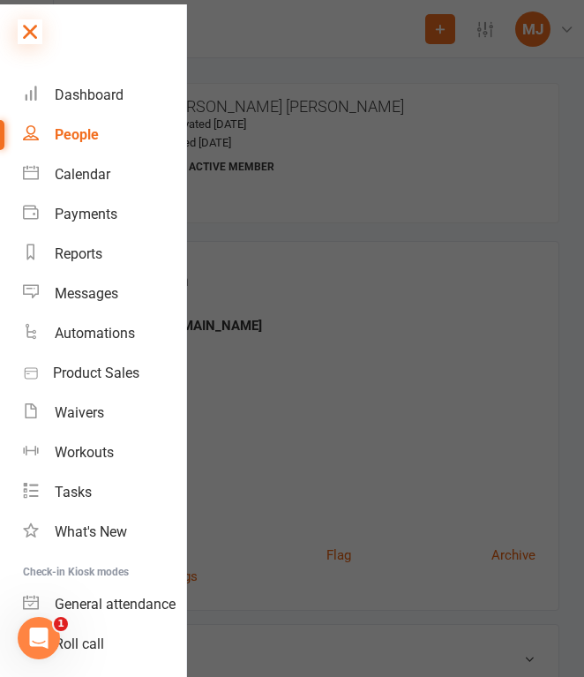
click at [39, 30] on icon at bounding box center [30, 31] width 25 height 25
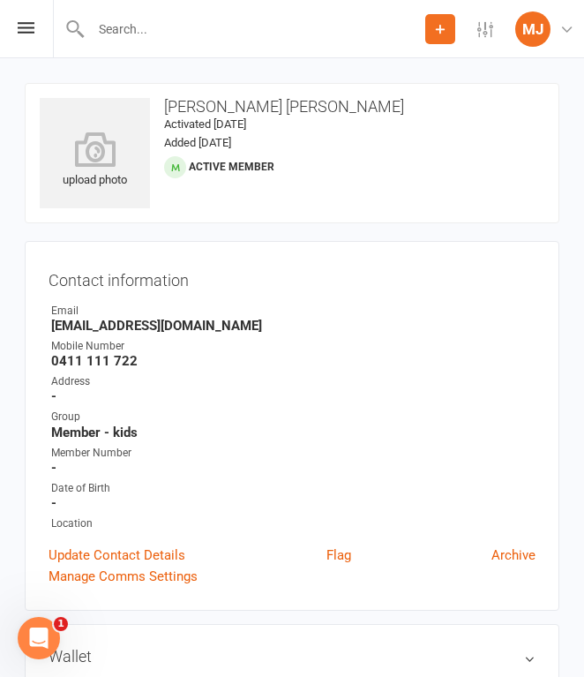
click at [181, 34] on input "text" at bounding box center [256, 29] width 340 height 25
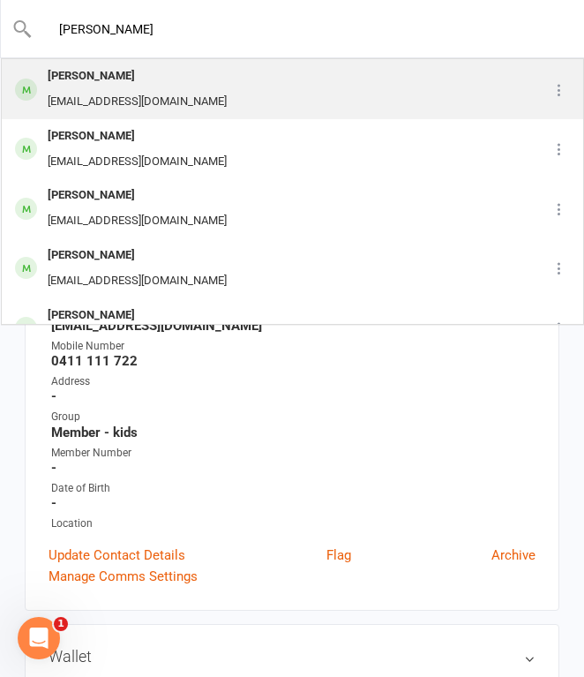
type input "[PERSON_NAME]"
click at [187, 78] on div "[PERSON_NAME]" at bounding box center [137, 77] width 190 height 26
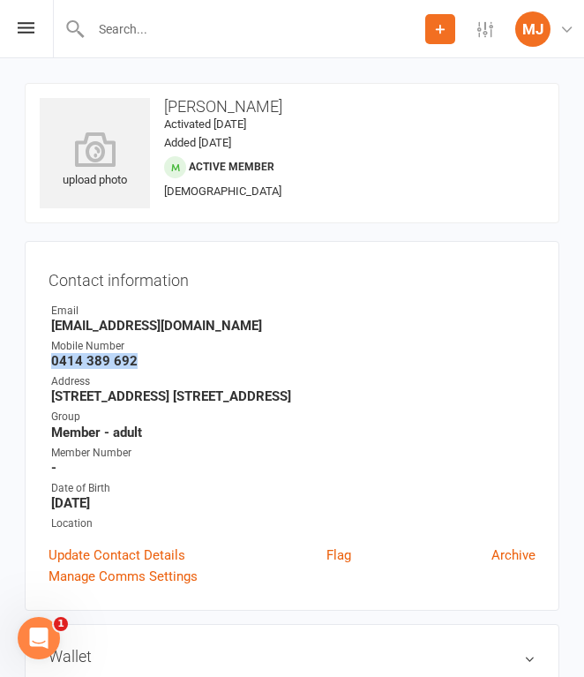
drag, startPoint x: 51, startPoint y: 359, endPoint x: 140, endPoint y: 359, distance: 89.1
click at [140, 359] on strong "0414 389 692" at bounding box center [293, 361] width 484 height 16
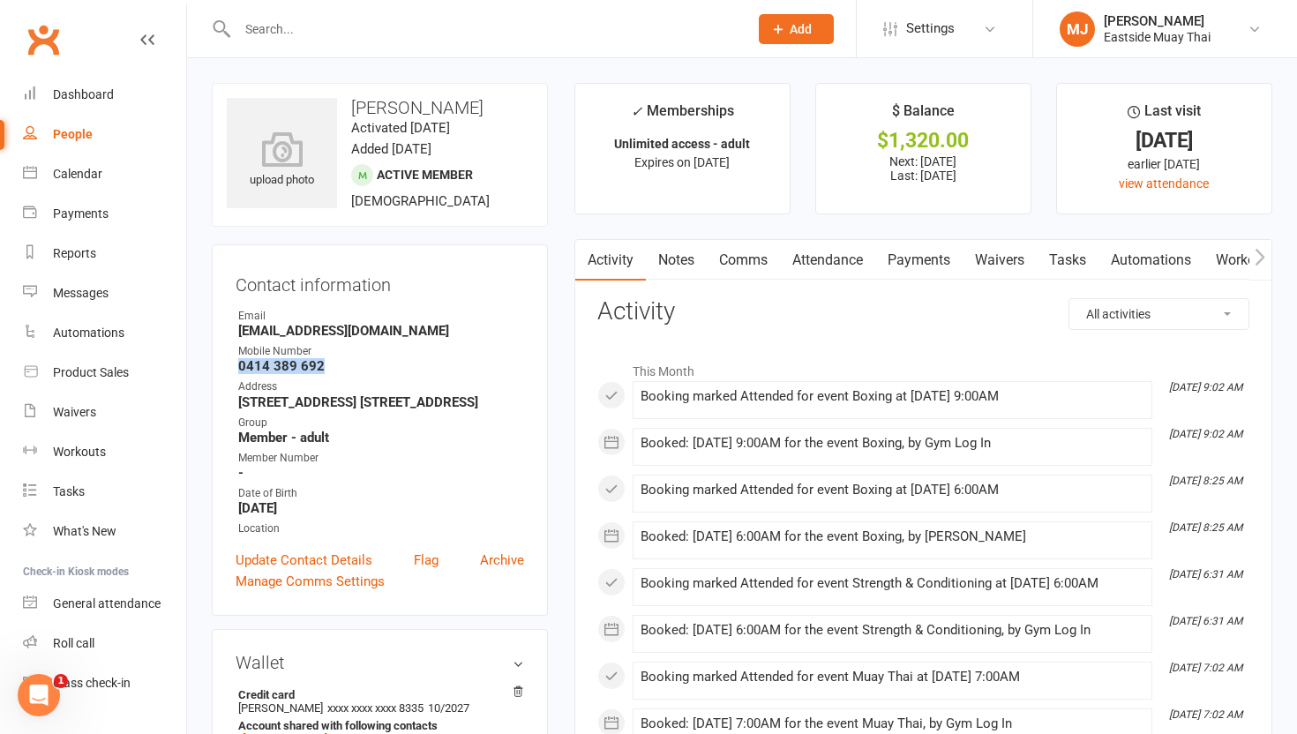
click at [583, 268] on link "Attendance" at bounding box center [827, 260] width 95 height 41
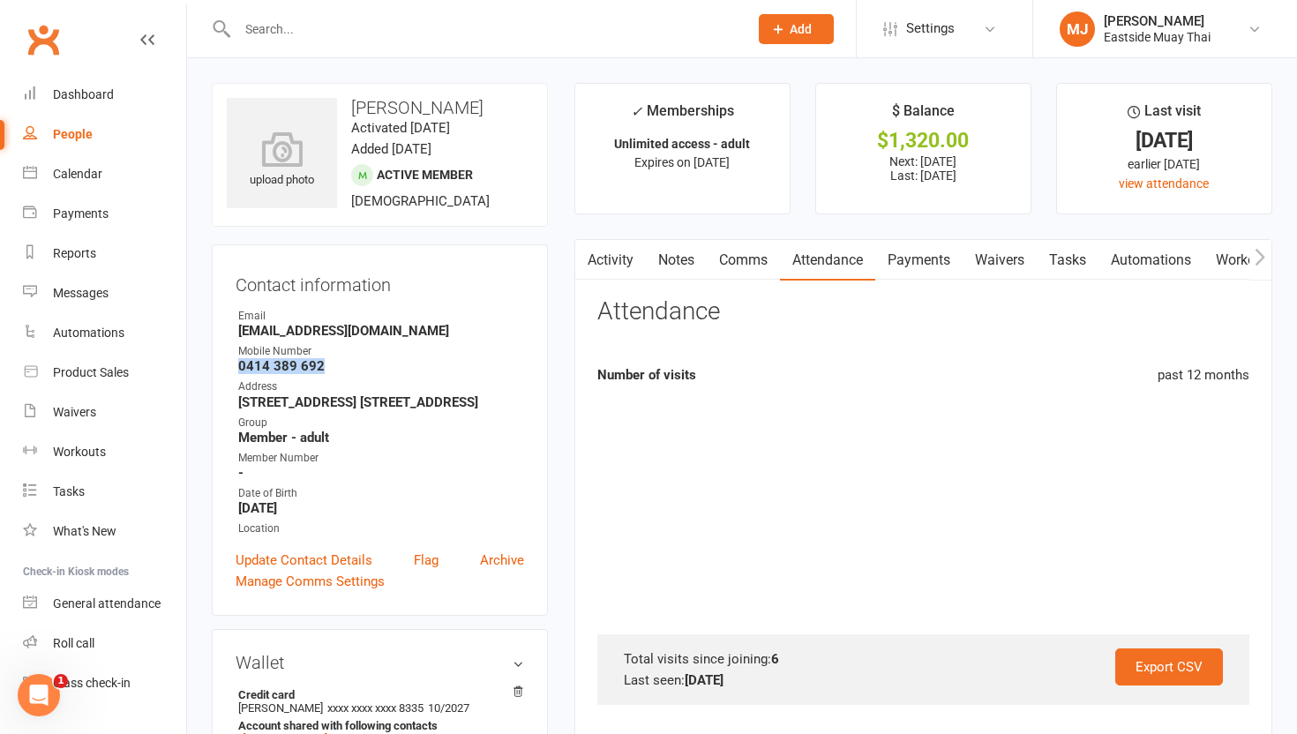
click at [583, 260] on link "Waivers" at bounding box center [1000, 260] width 74 height 41
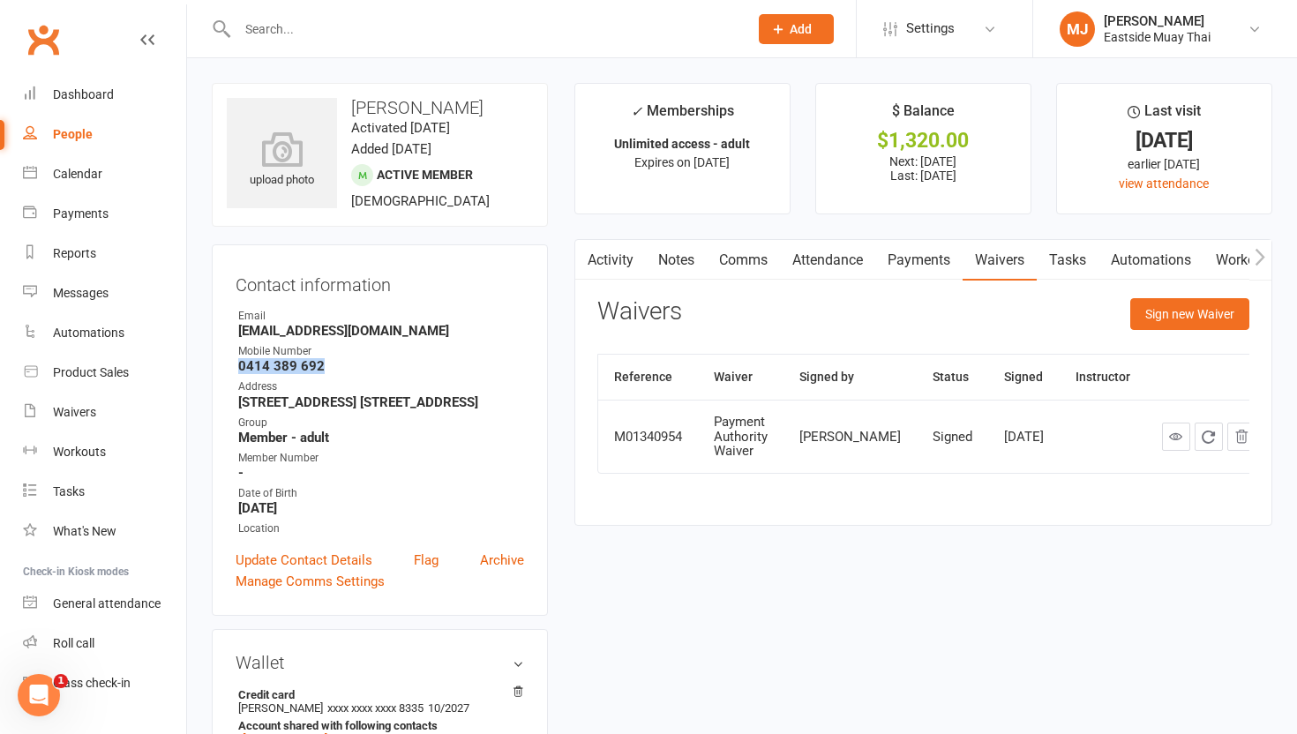
click at [583, 264] on link "Payments" at bounding box center [918, 260] width 87 height 41
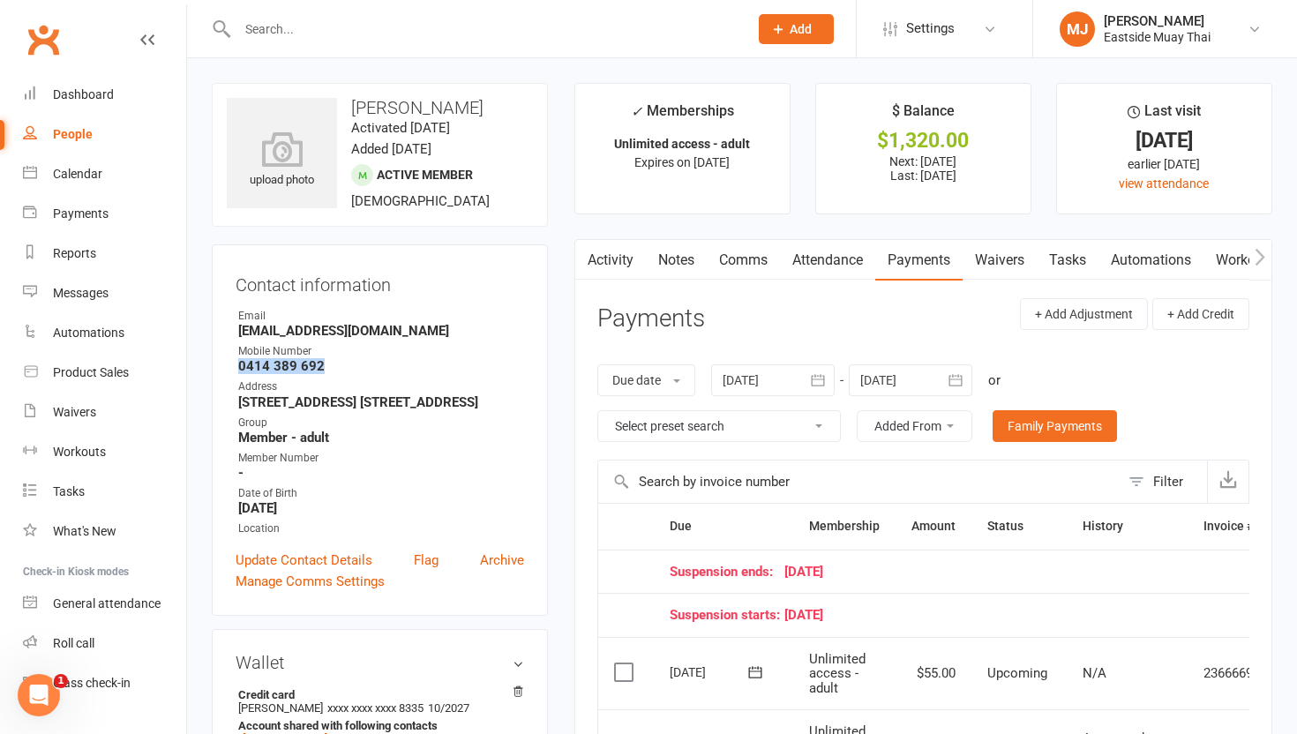
click at [583, 251] on link "Attendance" at bounding box center [827, 260] width 95 height 41
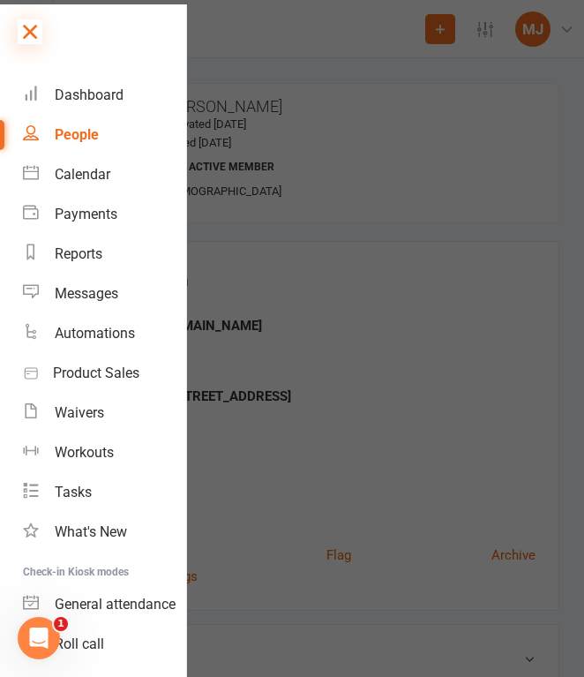
click at [27, 26] on icon at bounding box center [30, 31] width 25 height 25
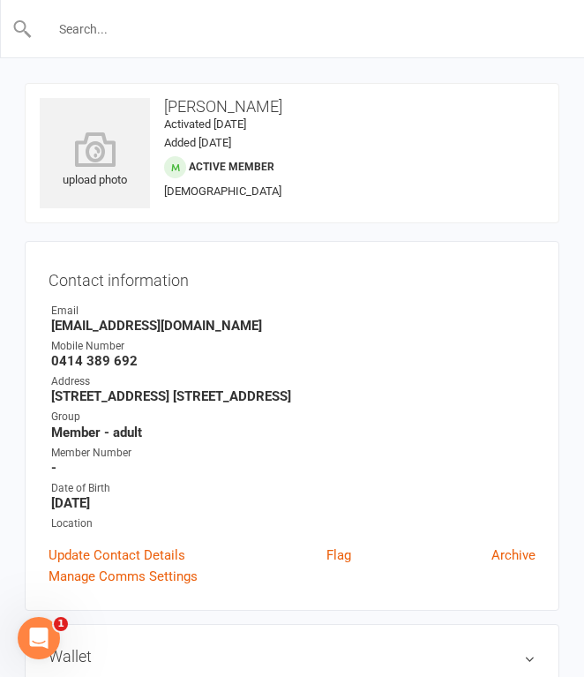
click at [176, 32] on input "text" at bounding box center [293, 29] width 521 height 25
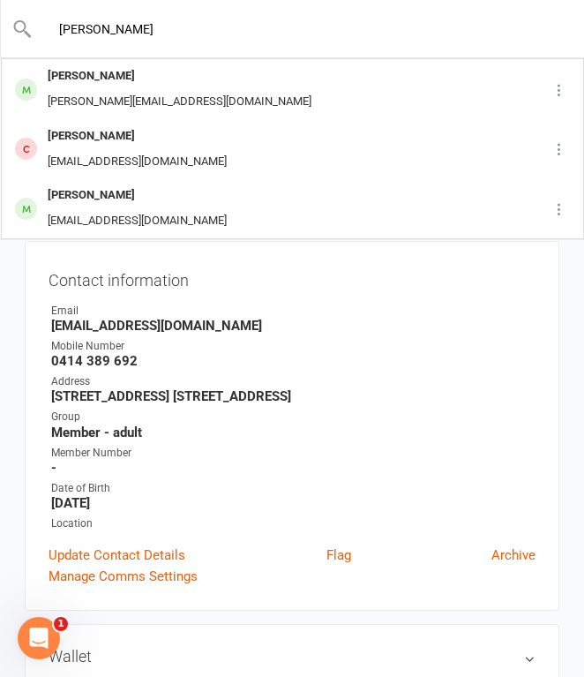
type input "[PERSON_NAME]"
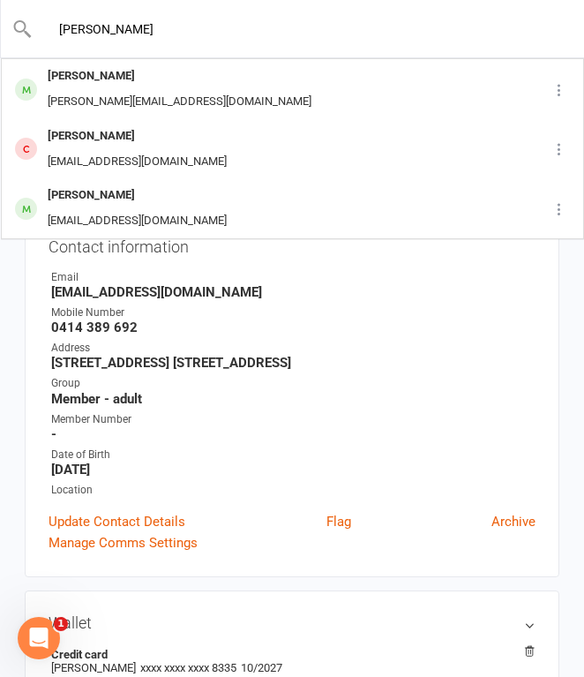
scroll to position [35, 0]
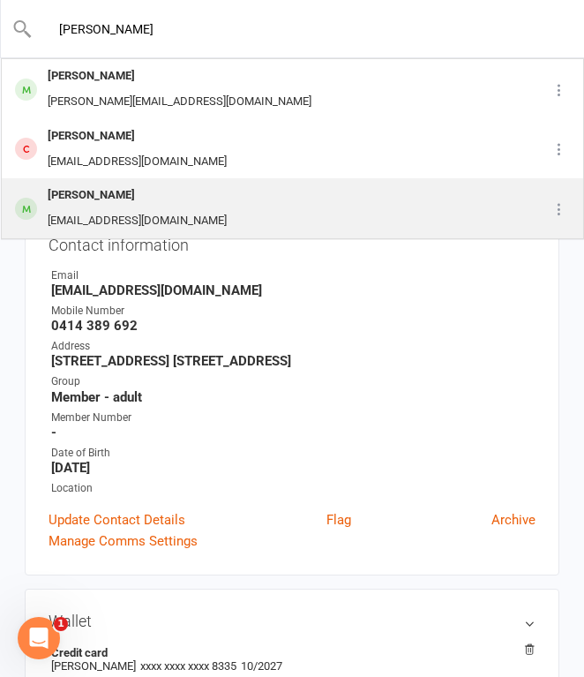
click at [192, 221] on div "[EMAIL_ADDRESS][DOMAIN_NAME]" at bounding box center [137, 221] width 190 height 26
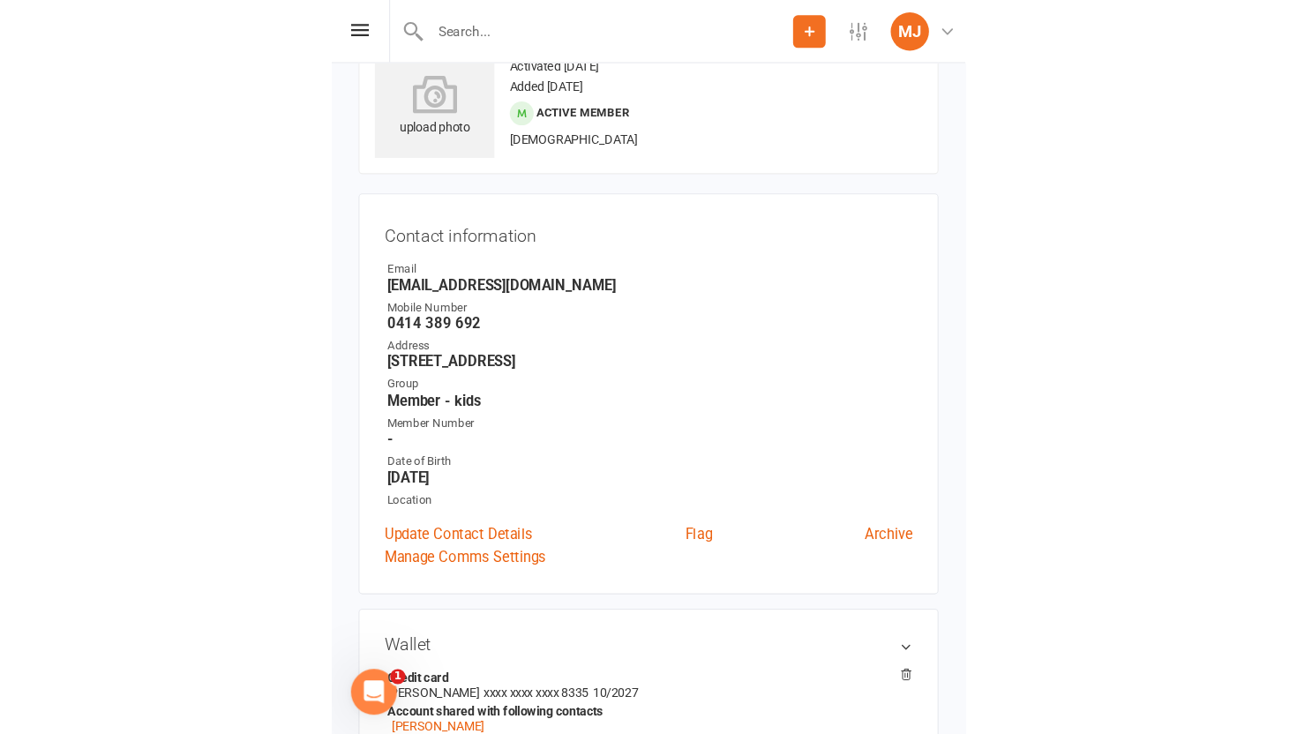
scroll to position [37, 0]
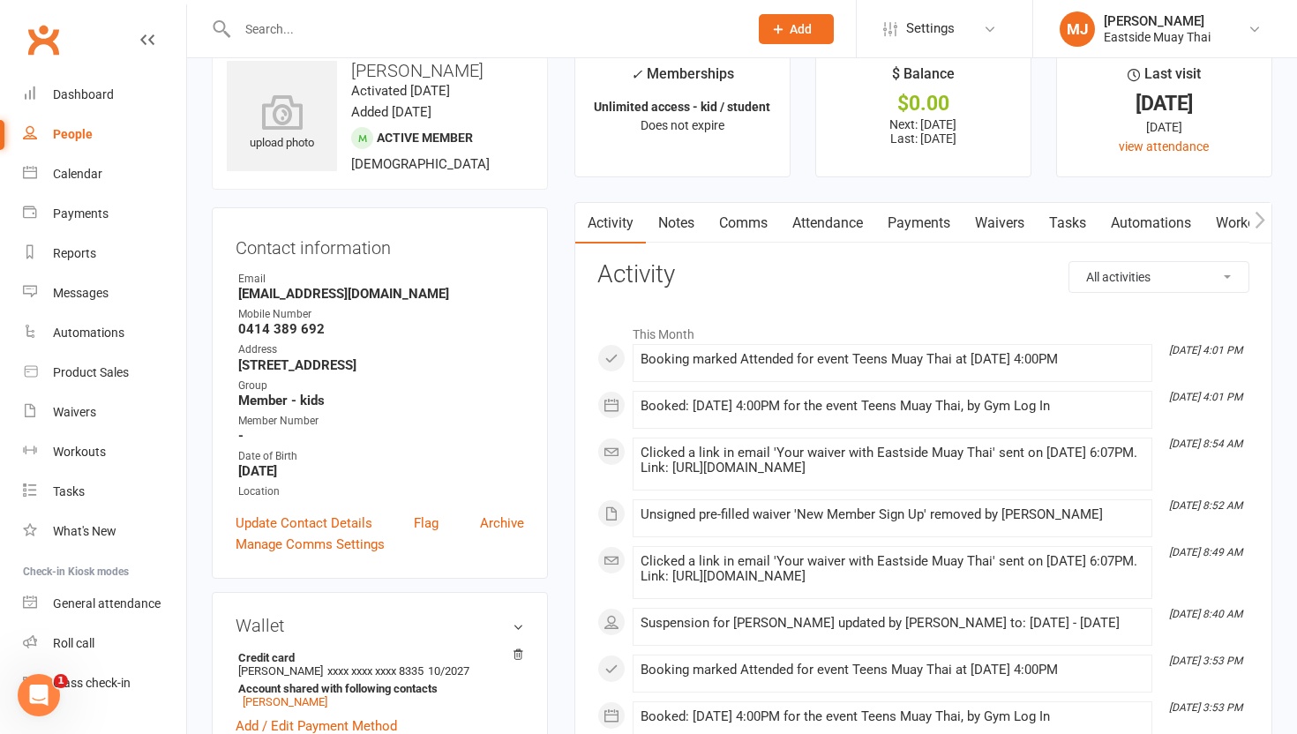
click at [583, 212] on link "Waivers" at bounding box center [1000, 223] width 74 height 41
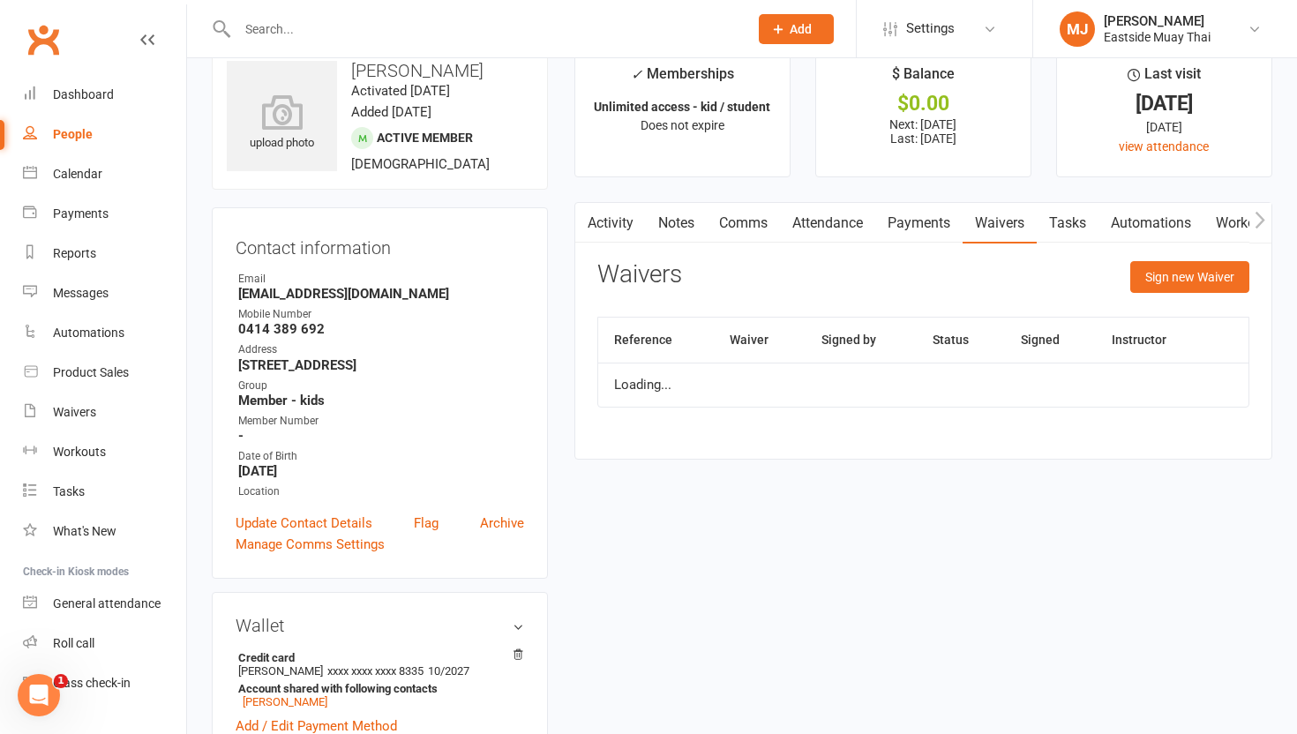
click at [583, 219] on link "Payments" at bounding box center [918, 223] width 87 height 41
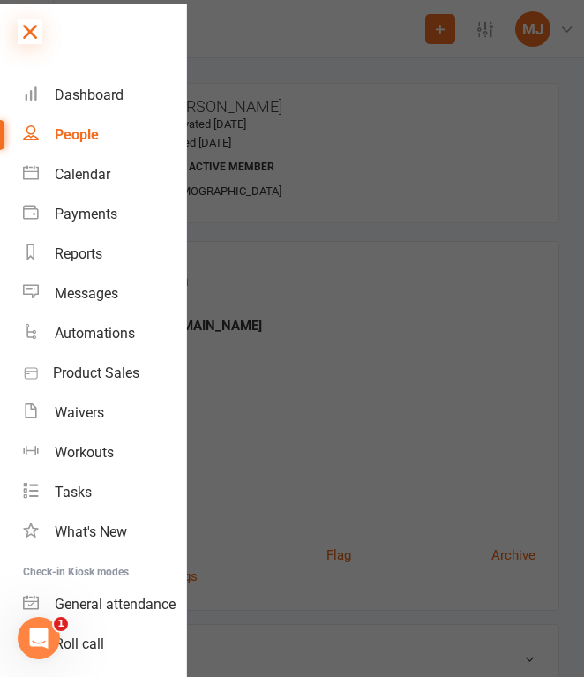
click at [26, 29] on icon at bounding box center [30, 31] width 25 height 25
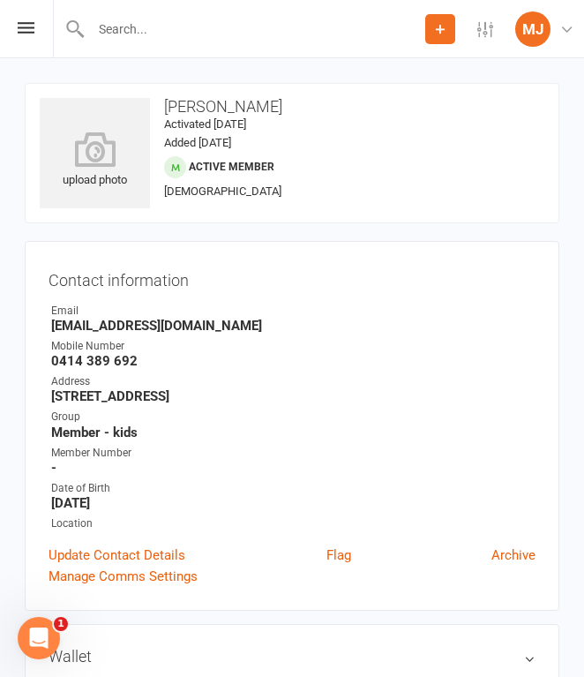
click at [137, 34] on input "text" at bounding box center [256, 29] width 340 height 25
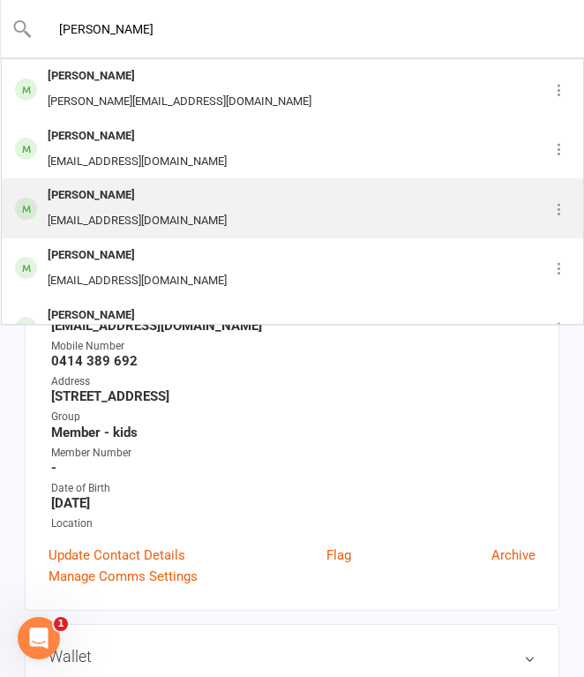
type input "[PERSON_NAME]"
click at [162, 193] on div "[PERSON_NAME]" at bounding box center [137, 196] width 190 height 26
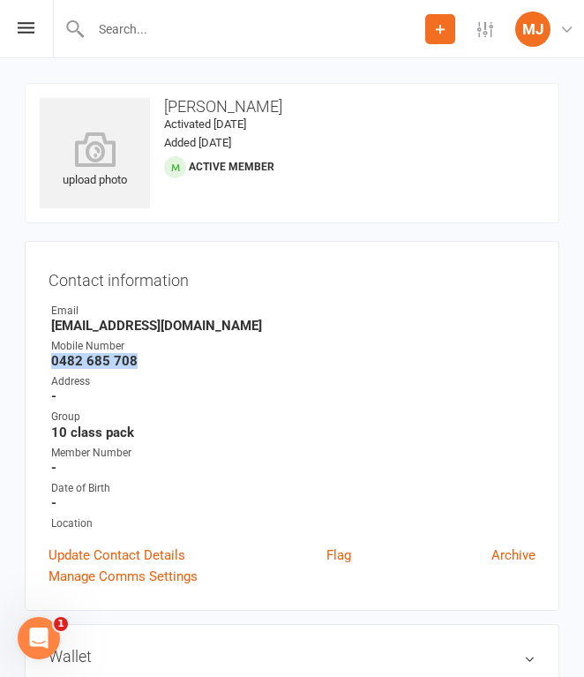
drag, startPoint x: 53, startPoint y: 355, endPoint x: 154, endPoint y: 354, distance: 101.5
click at [154, 354] on strong "0482 685 708" at bounding box center [293, 361] width 484 height 16
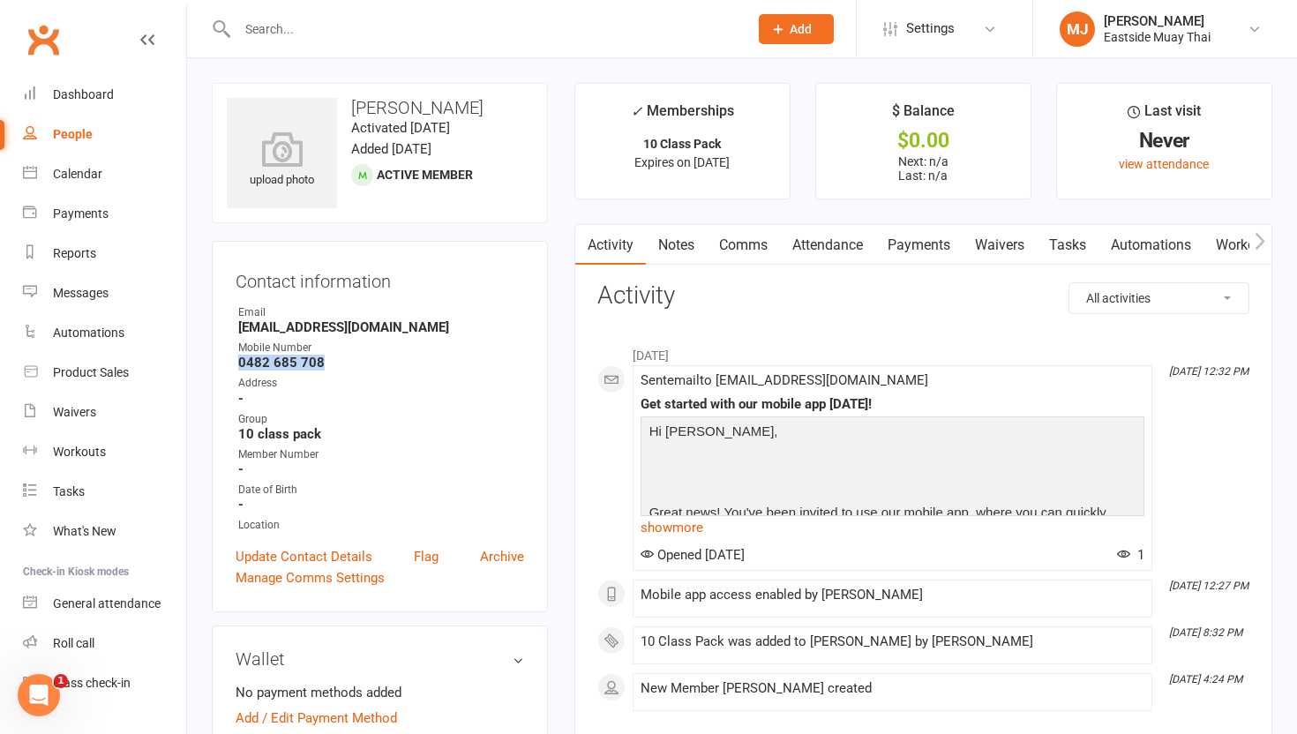
click at [583, 243] on link "Waivers" at bounding box center [1000, 245] width 74 height 41
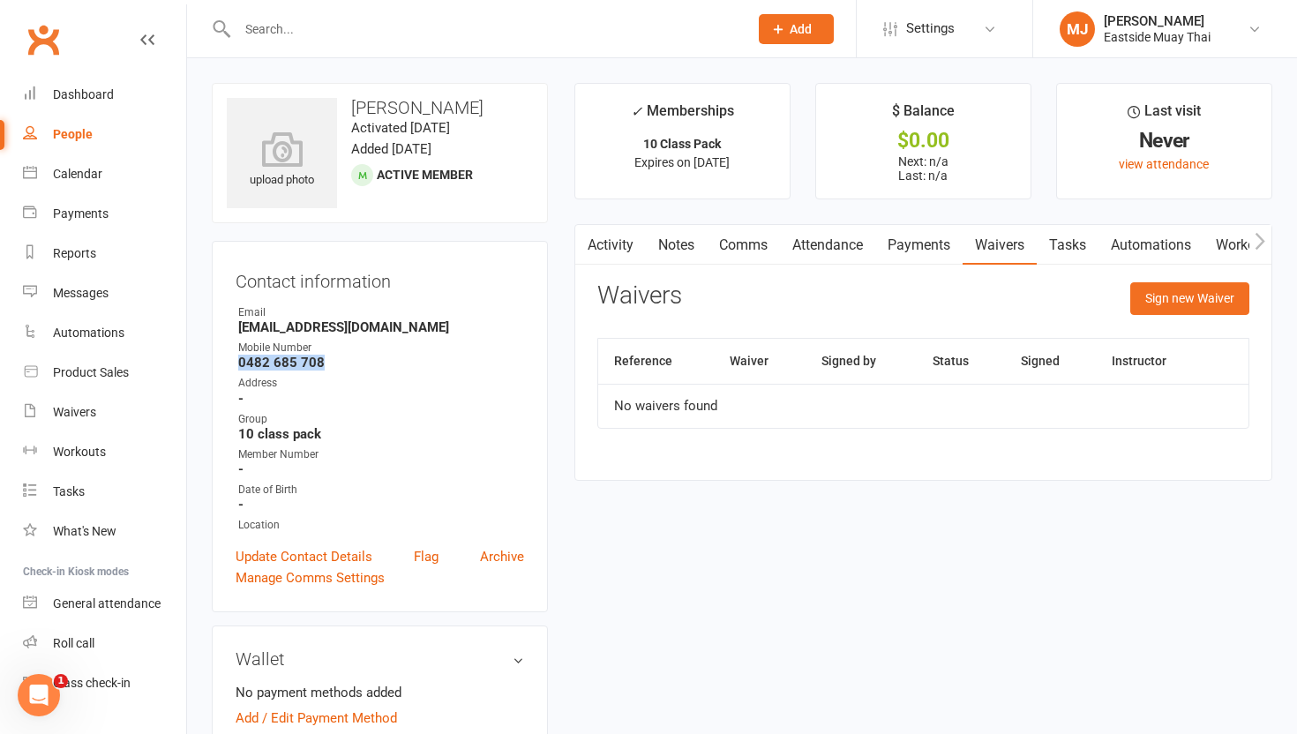
click at [583, 243] on link "Payments" at bounding box center [918, 245] width 87 height 41
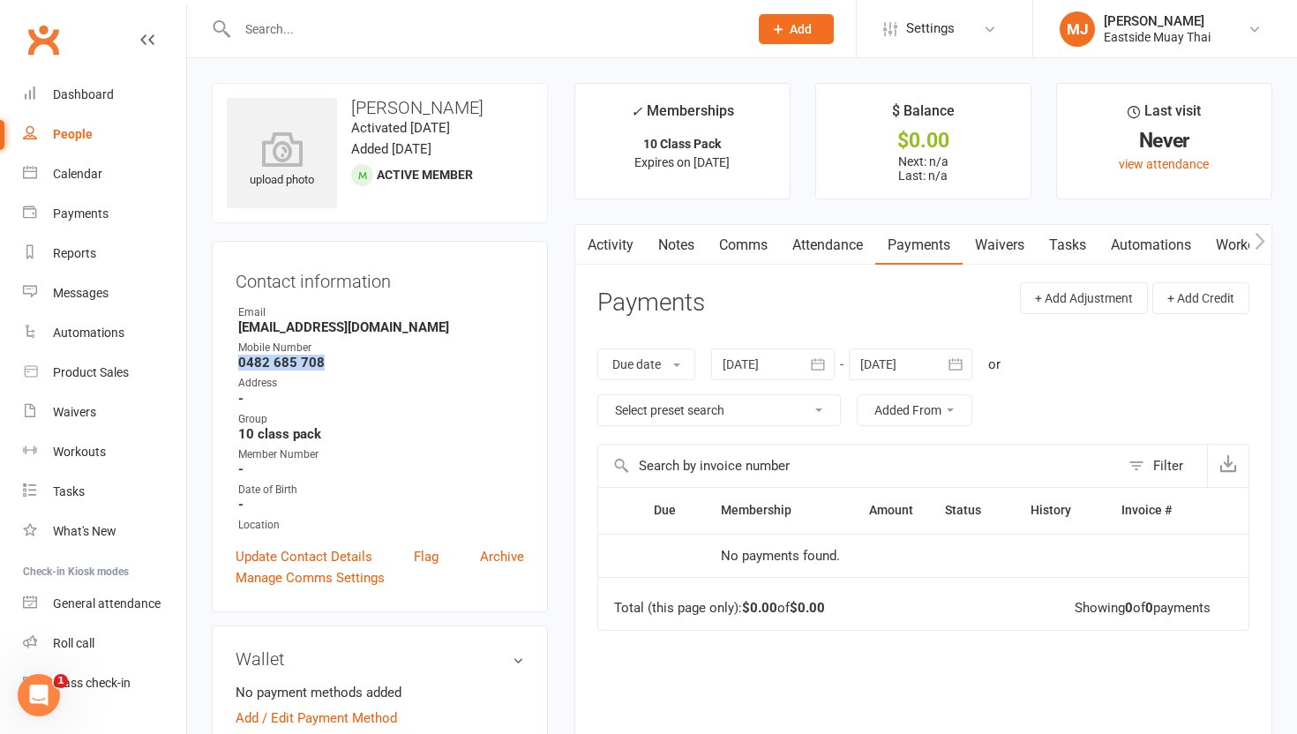
click at [583, 244] on link "Attendance" at bounding box center [827, 245] width 95 height 41
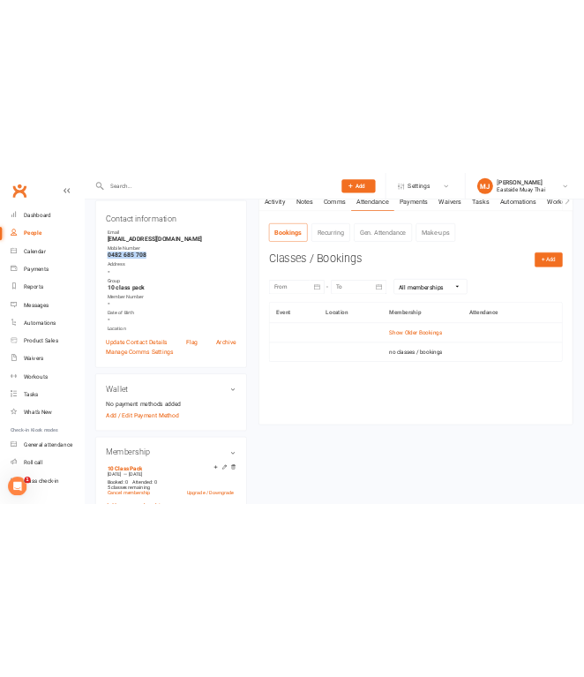
scroll to position [259, 0]
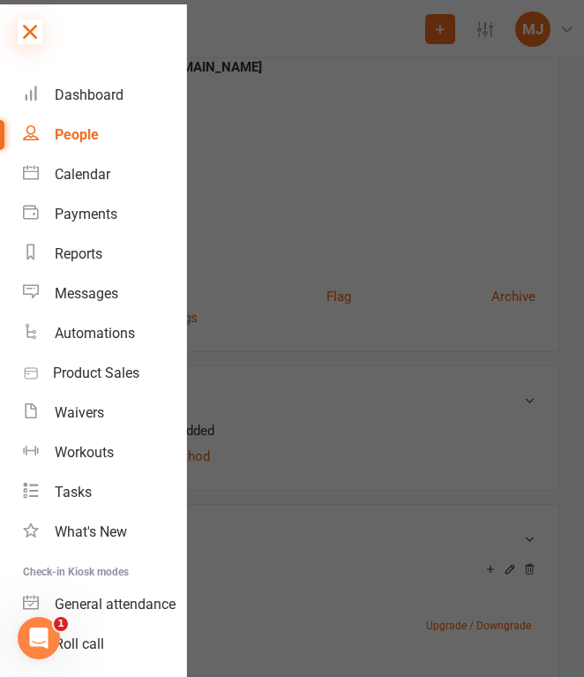
click at [34, 32] on icon at bounding box center [30, 31] width 25 height 25
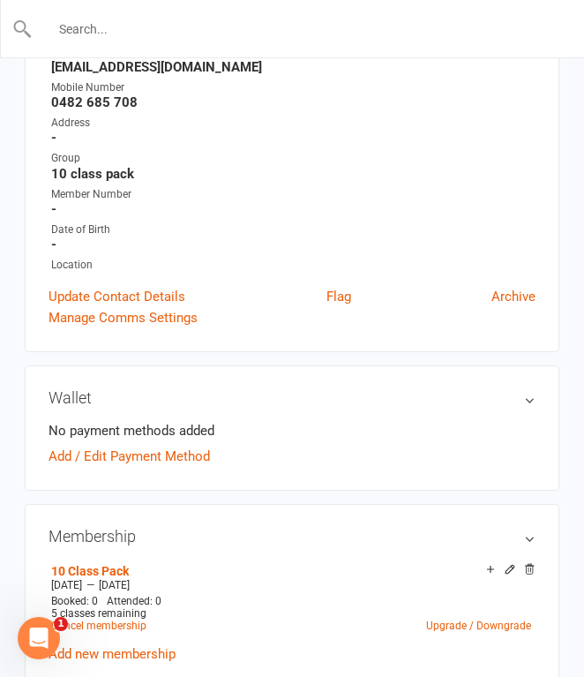
click at [175, 28] on input "text" at bounding box center [293, 29] width 521 height 25
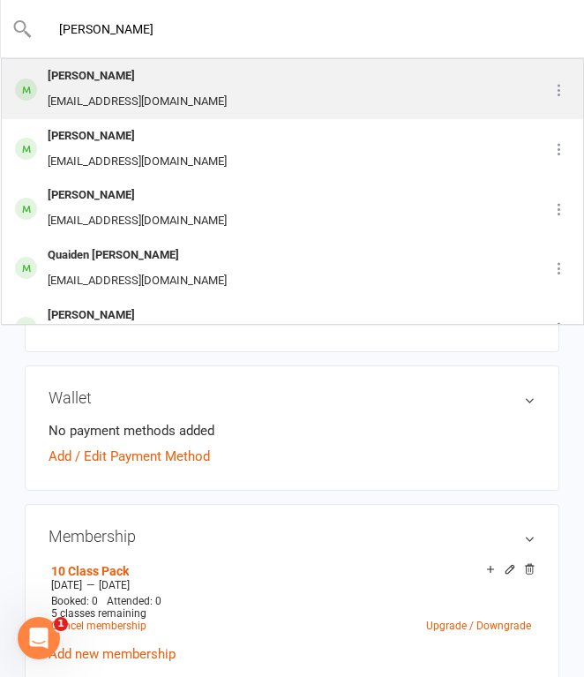
type input "[PERSON_NAME]"
click at [189, 80] on div "[PERSON_NAME] [EMAIL_ADDRESS][DOMAIN_NAME]" at bounding box center [264, 89] width 522 height 58
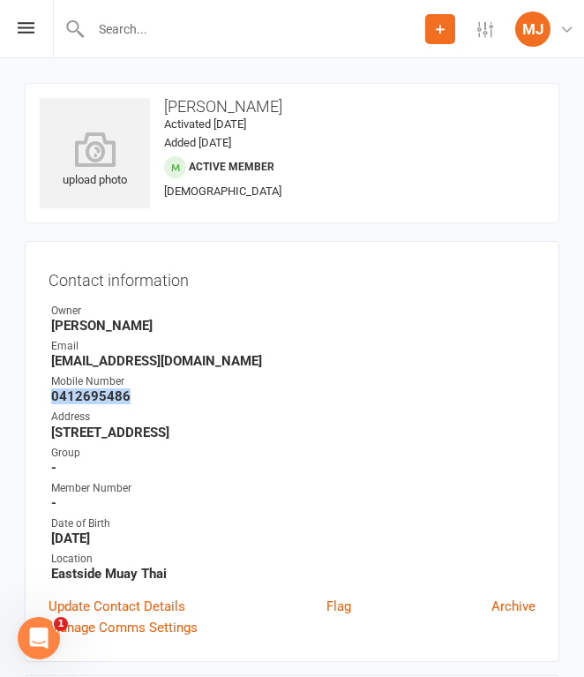
drag, startPoint x: 52, startPoint y: 393, endPoint x: 145, endPoint y: 394, distance: 92.7
click at [145, 394] on strong "0412695486" at bounding box center [293, 396] width 484 height 16
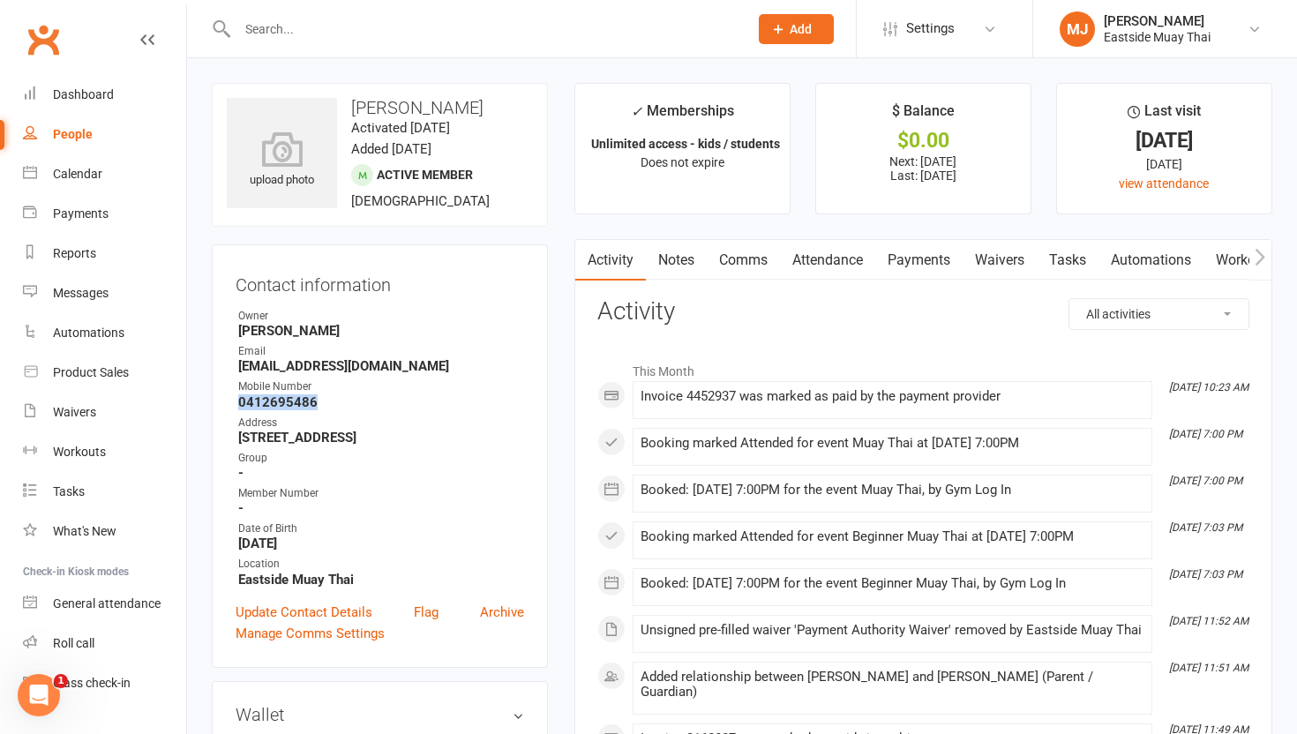
click at [583, 255] on link "Waivers" at bounding box center [1000, 260] width 74 height 41
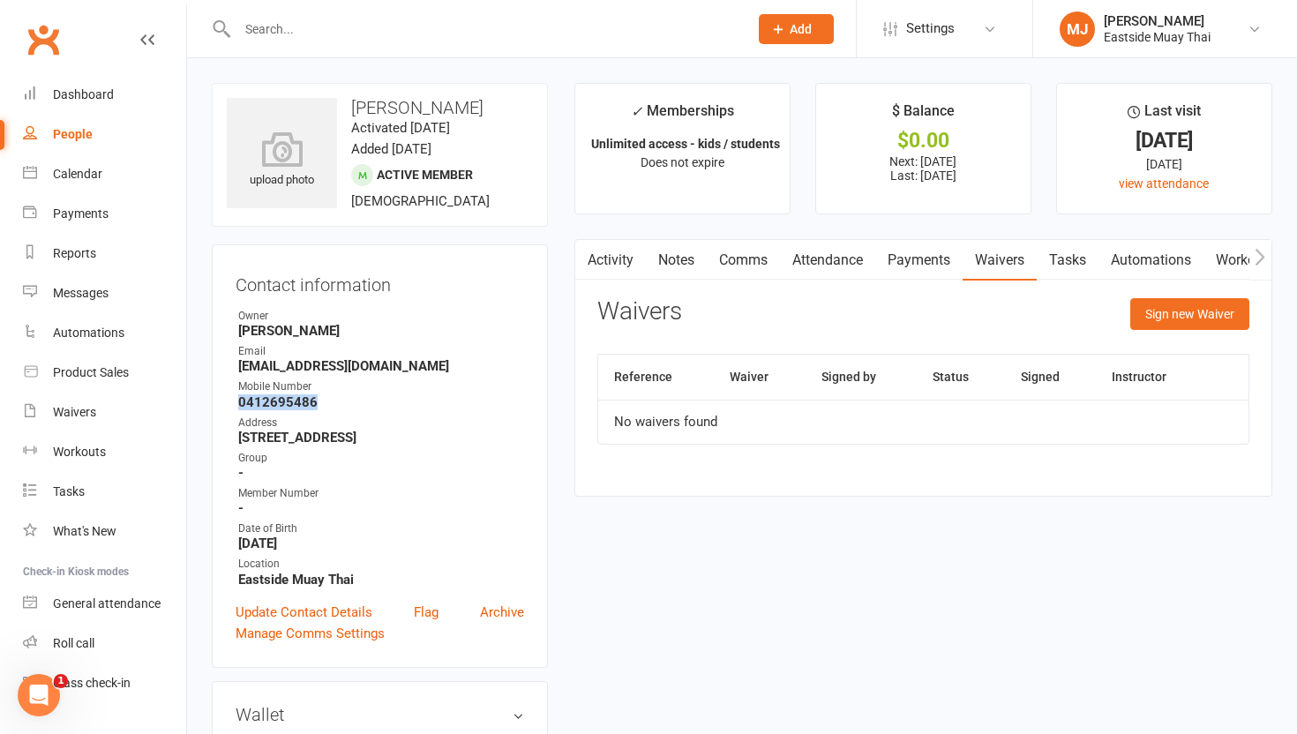
click at [583, 258] on link "Payments" at bounding box center [918, 260] width 87 height 41
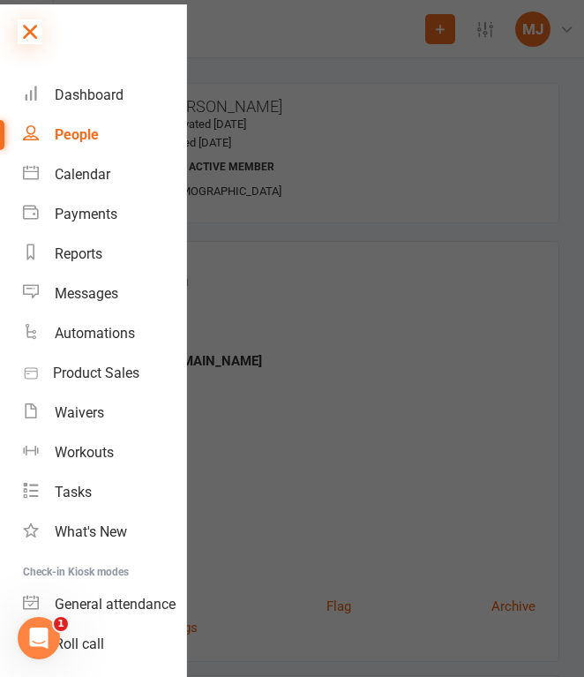
click at [26, 42] on icon at bounding box center [30, 31] width 25 height 25
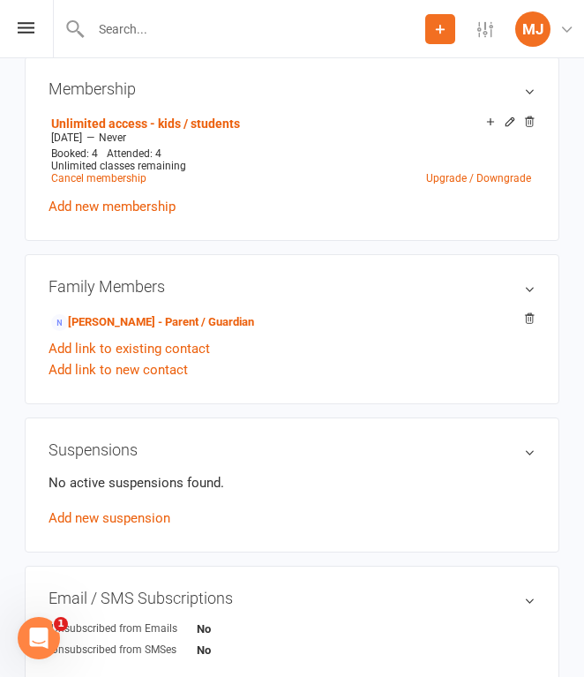
click at [198, 458] on div "Suspensions No active suspensions found. Add new suspension" at bounding box center [292, 484] width 535 height 135
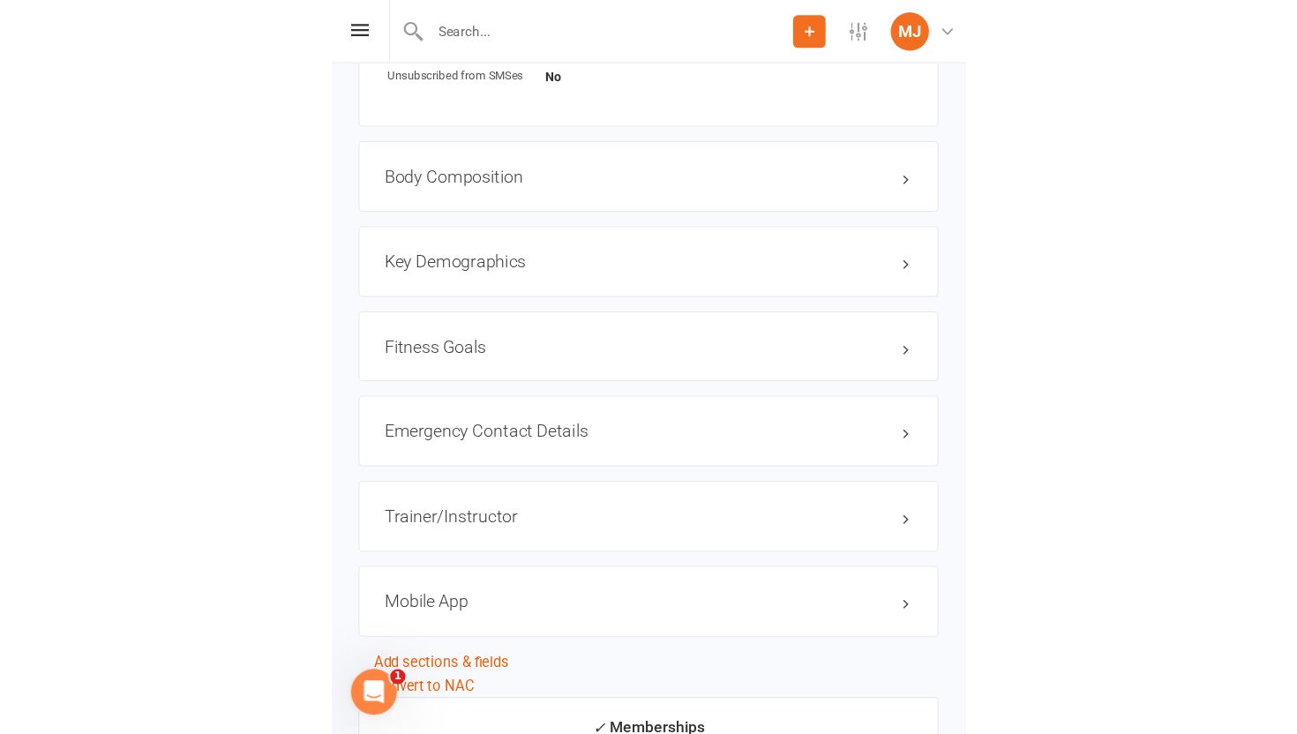
scroll to position [1366, 0]
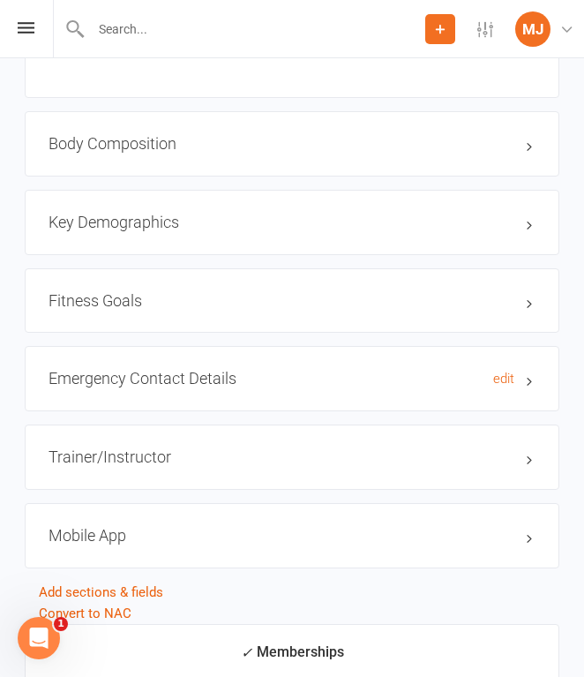
click at [430, 373] on h3 "Emergency Contact Details edit" at bounding box center [292, 379] width 487 height 18
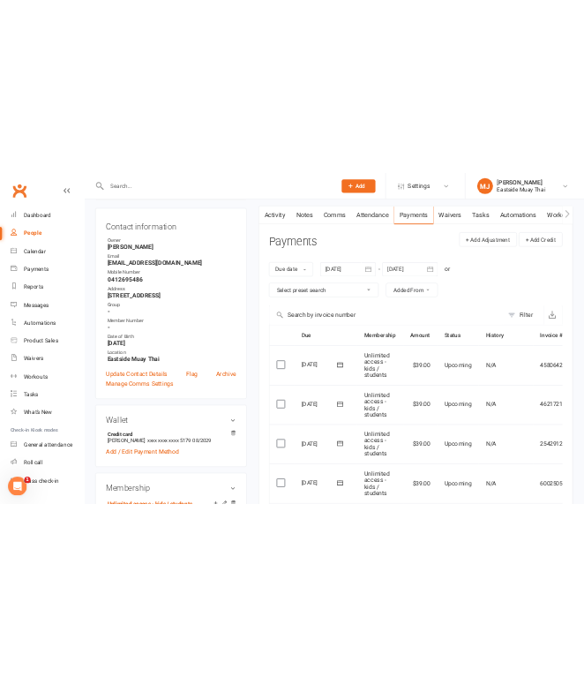
scroll to position [0, 0]
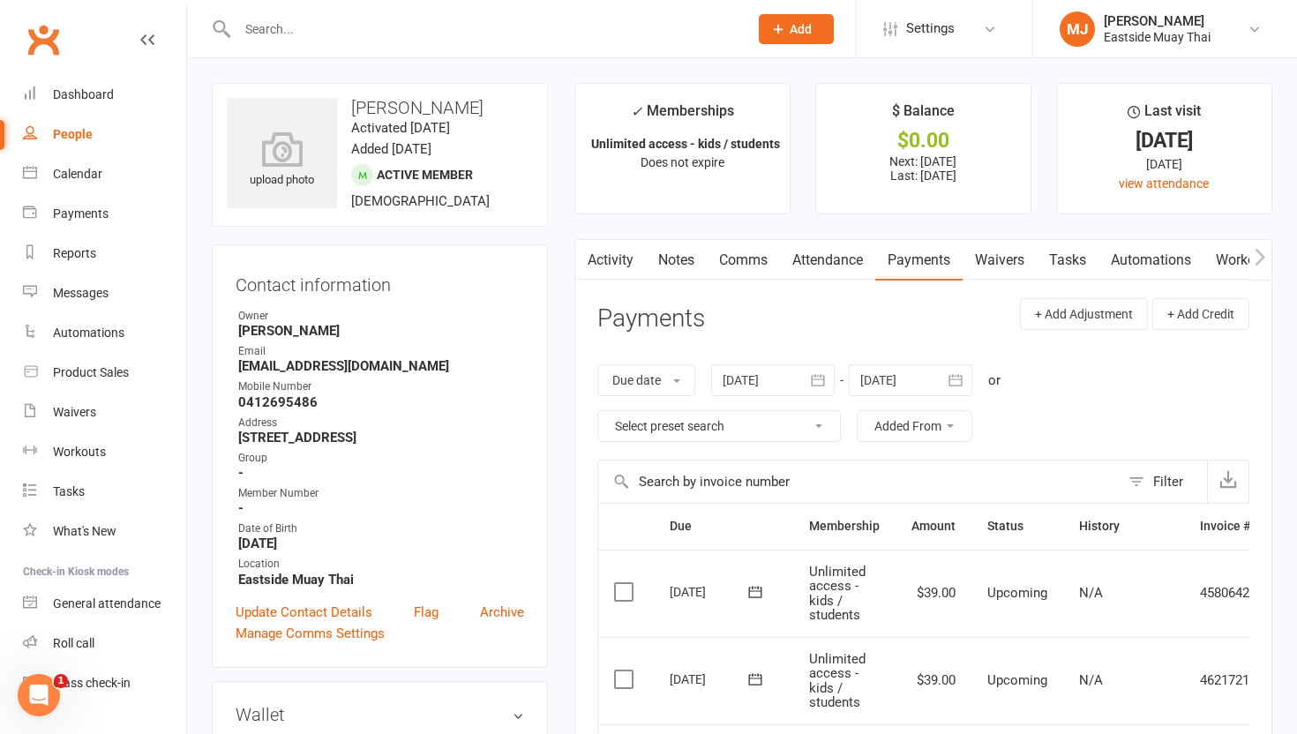
click at [583, 264] on link "Attendance" at bounding box center [827, 260] width 95 height 41
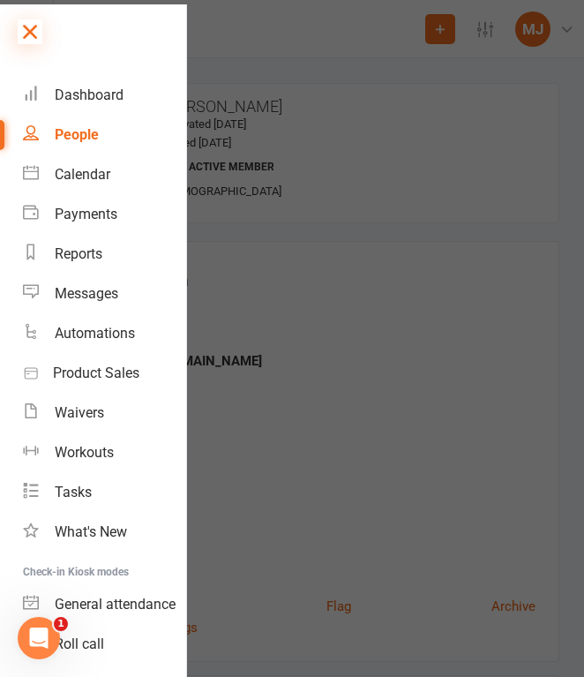
click at [30, 33] on icon at bounding box center [30, 31] width 25 height 25
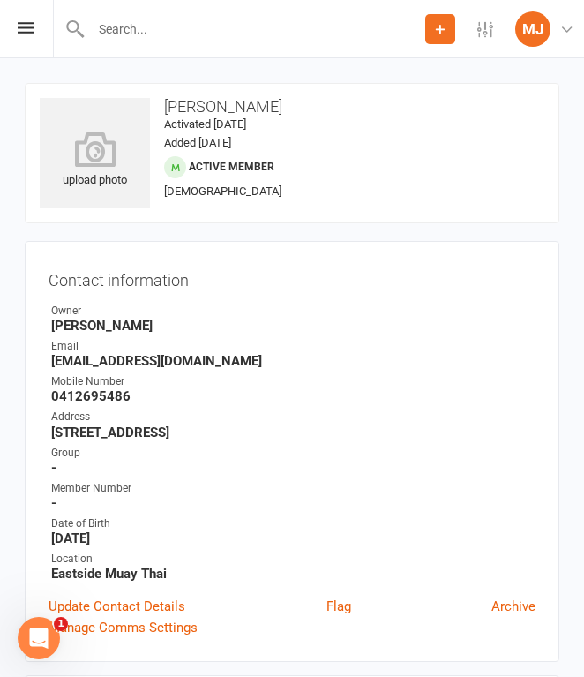
click at [136, 26] on input "text" at bounding box center [256, 29] width 340 height 25
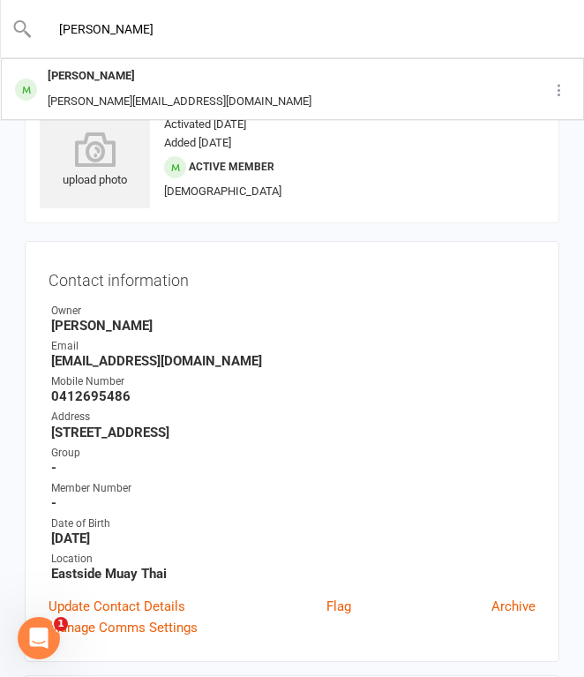
type input "[PERSON_NAME]"
click at [147, 63] on div "[PERSON_NAME] [PERSON_NAME][EMAIL_ADDRESS][DOMAIN_NAME]" at bounding box center [264, 89] width 522 height 58
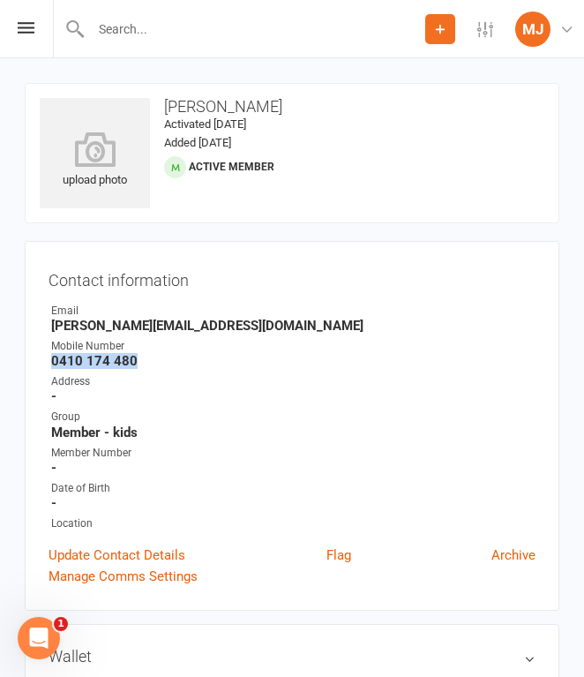
drag, startPoint x: 52, startPoint y: 357, endPoint x: 139, endPoint y: 357, distance: 87.4
click at [139, 357] on strong "0410 174 480" at bounding box center [293, 361] width 484 height 16
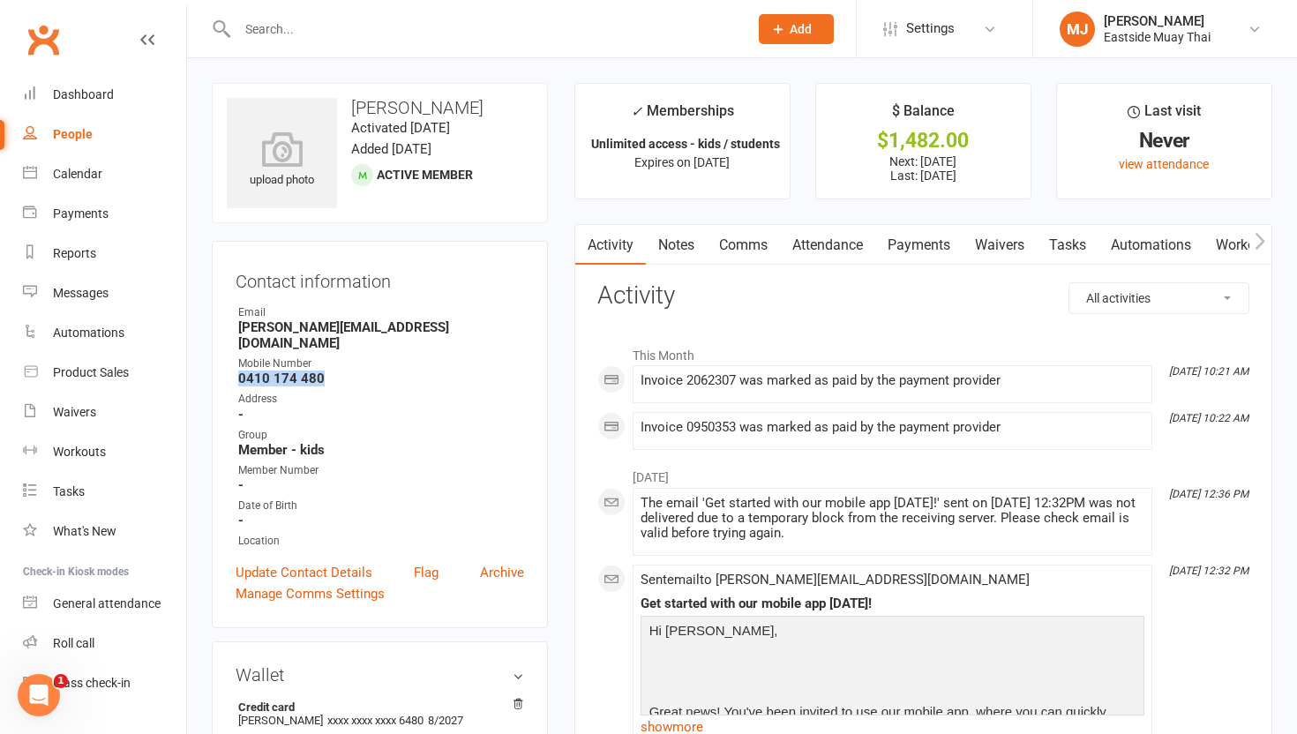
click at [583, 239] on link "Waivers" at bounding box center [1000, 245] width 74 height 41
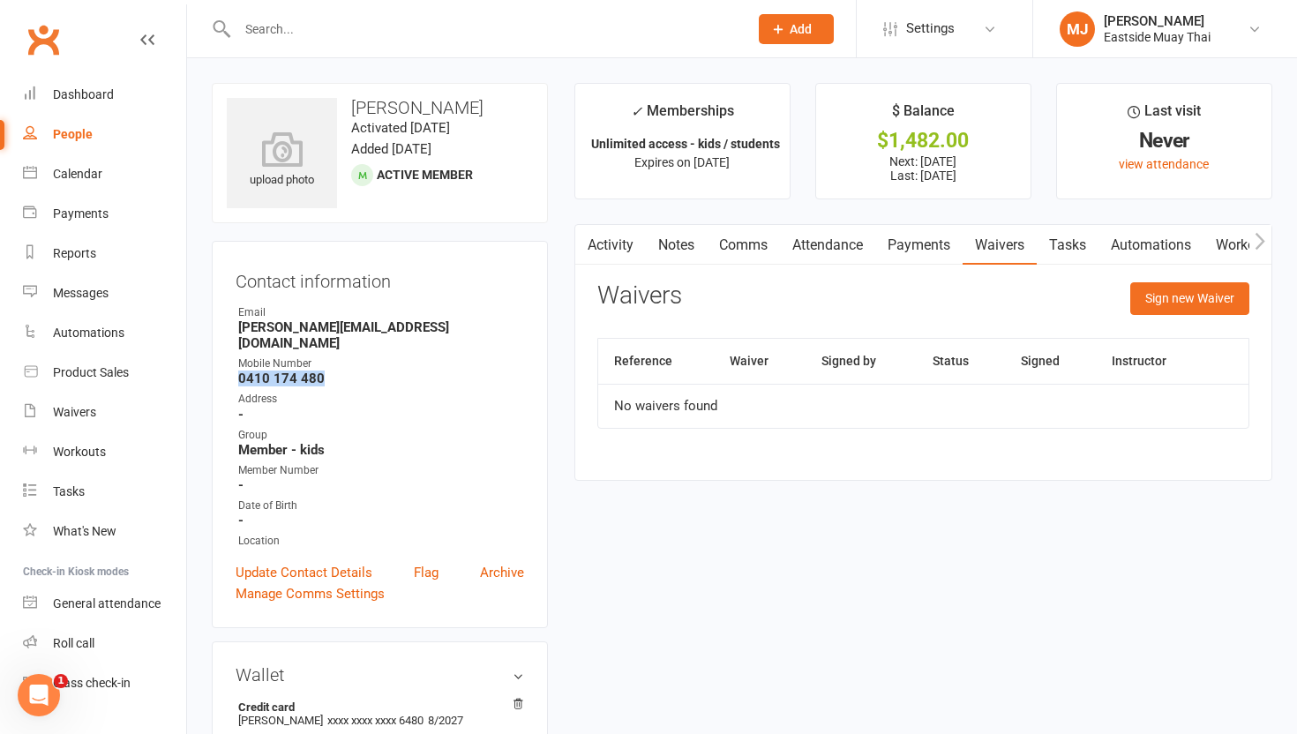
click at [583, 241] on link "Payments" at bounding box center [918, 245] width 87 height 41
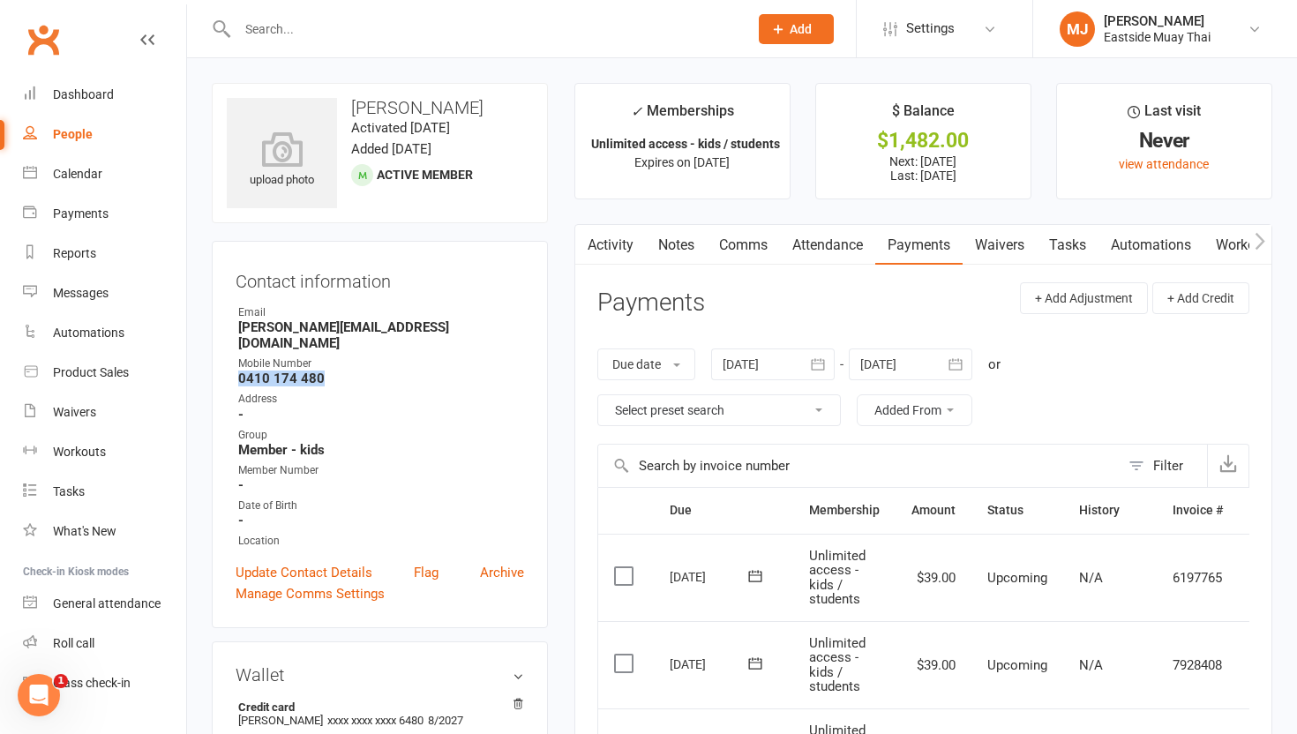
click at [583, 248] on link "Attendance" at bounding box center [827, 245] width 95 height 41
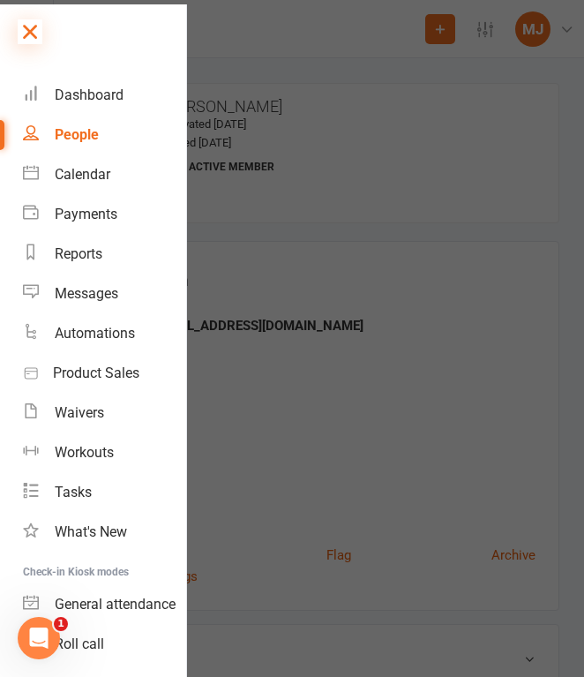
click at [33, 28] on icon at bounding box center [30, 31] width 25 height 25
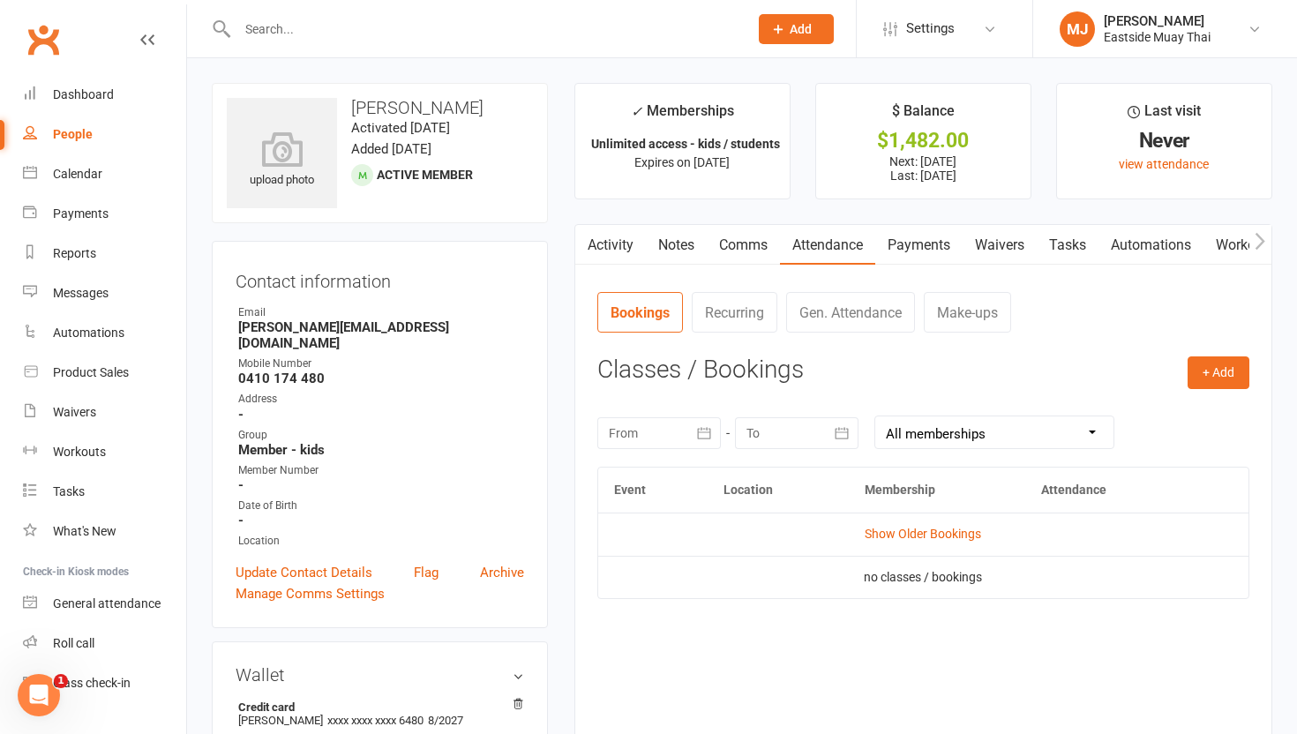
click at [583, 239] on link "Payments" at bounding box center [918, 245] width 87 height 41
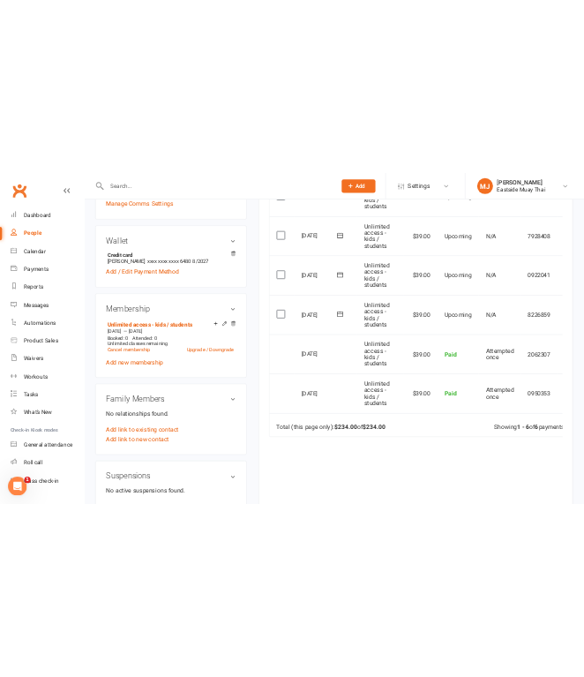
scroll to position [524, 0]
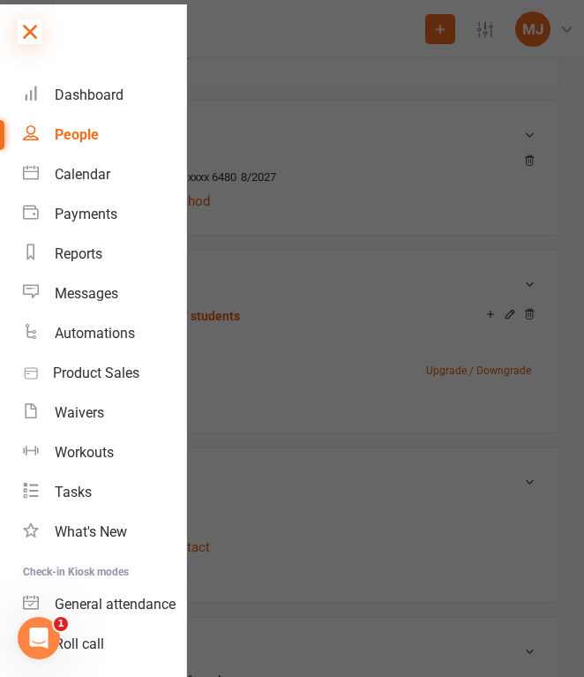
click at [24, 35] on icon at bounding box center [30, 31] width 25 height 25
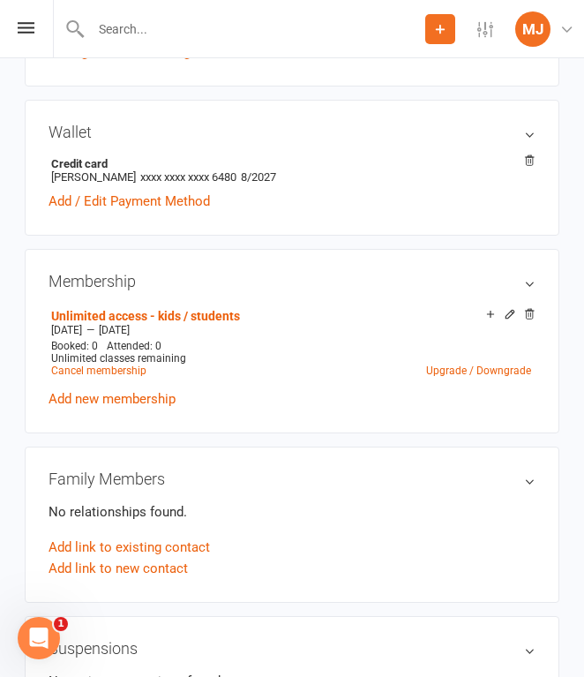
click at [139, 41] on div at bounding box center [239, 28] width 372 height 57
click at [140, 32] on input "text" at bounding box center [256, 29] width 340 height 25
type input "Guil"
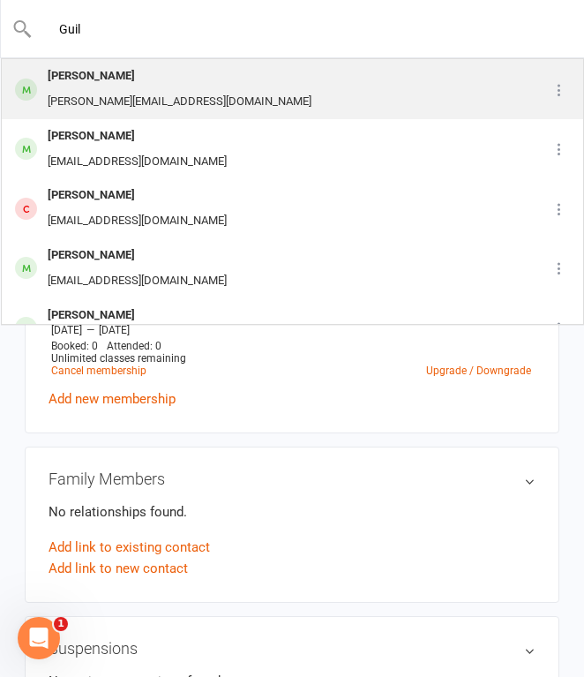
click at [131, 90] on div "[PERSON_NAME][EMAIL_ADDRESS][DOMAIN_NAME]" at bounding box center [179, 102] width 274 height 26
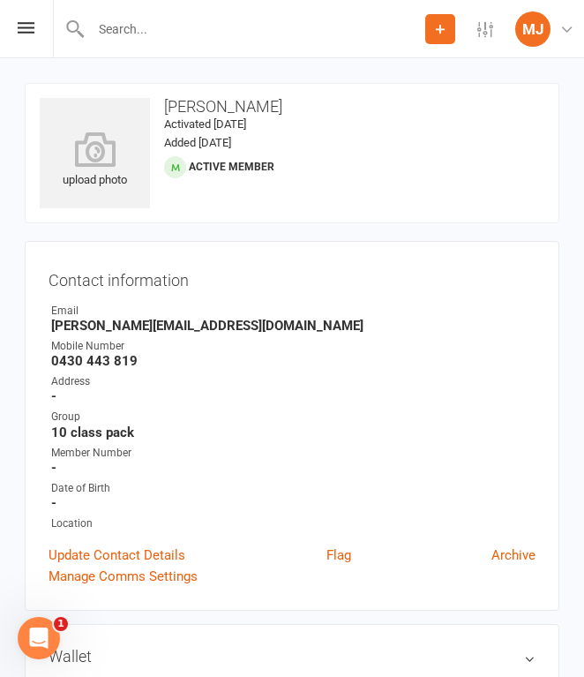
scroll to position [63, 0]
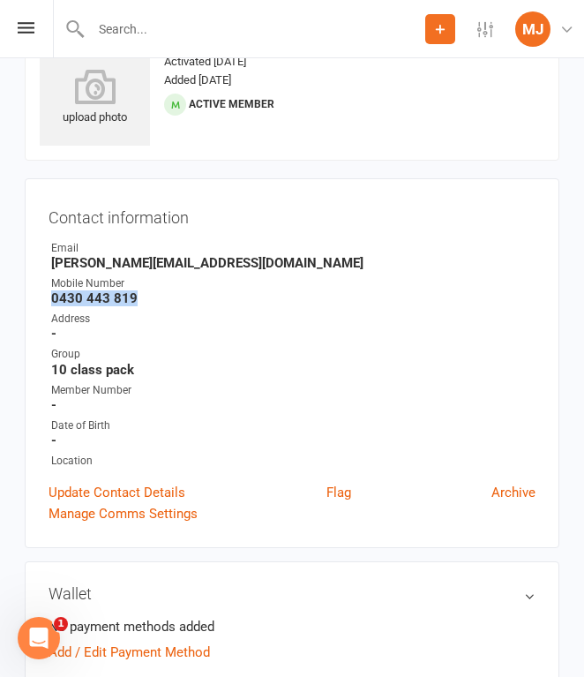
drag, startPoint x: 53, startPoint y: 297, endPoint x: 139, endPoint y: 297, distance: 85.6
click at [139, 297] on strong "0430 443 819" at bounding box center [293, 298] width 484 height 16
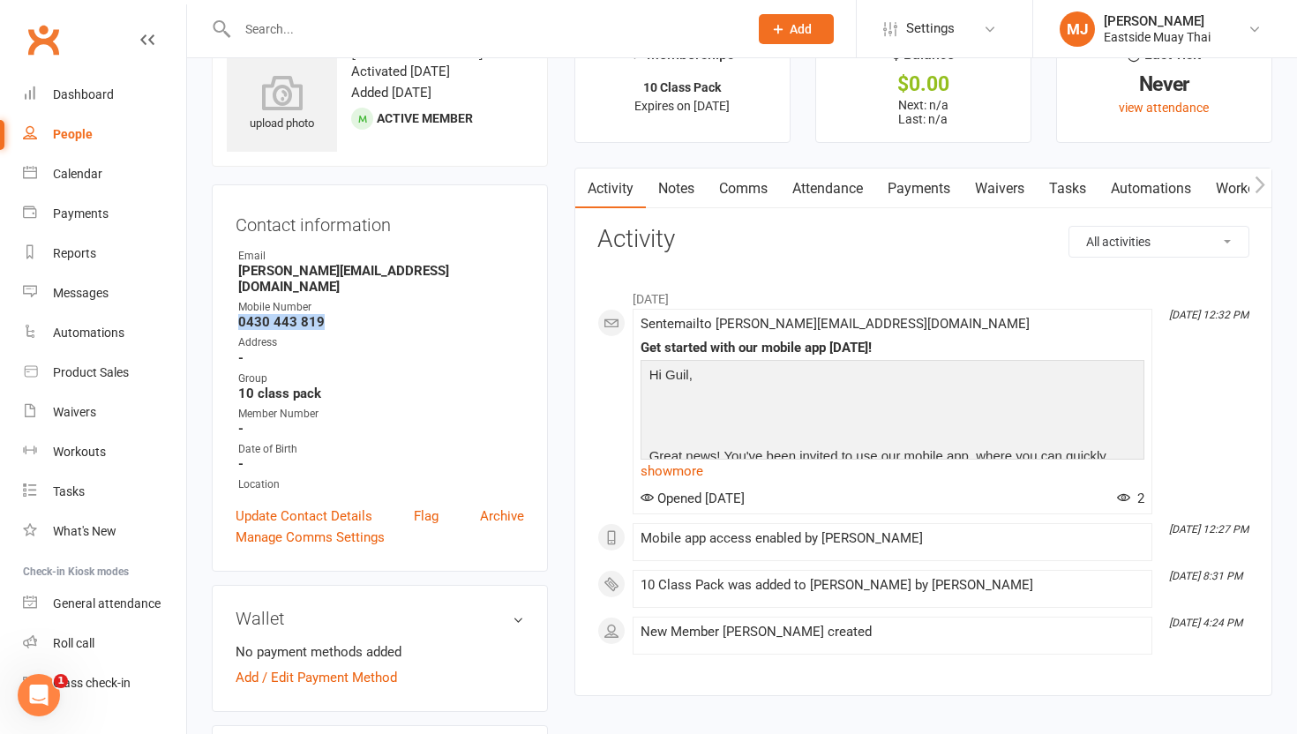
scroll to position [0, 0]
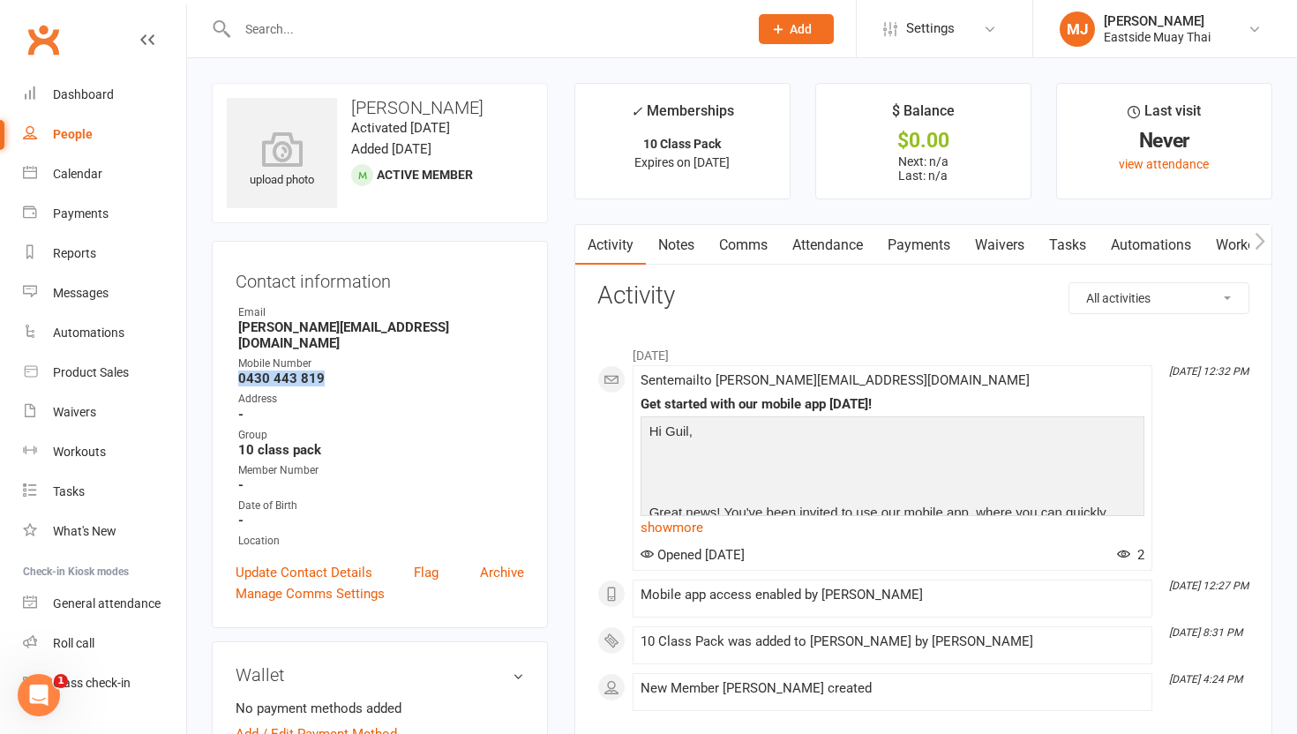
click at [583, 237] on link "Waivers" at bounding box center [1000, 245] width 74 height 41
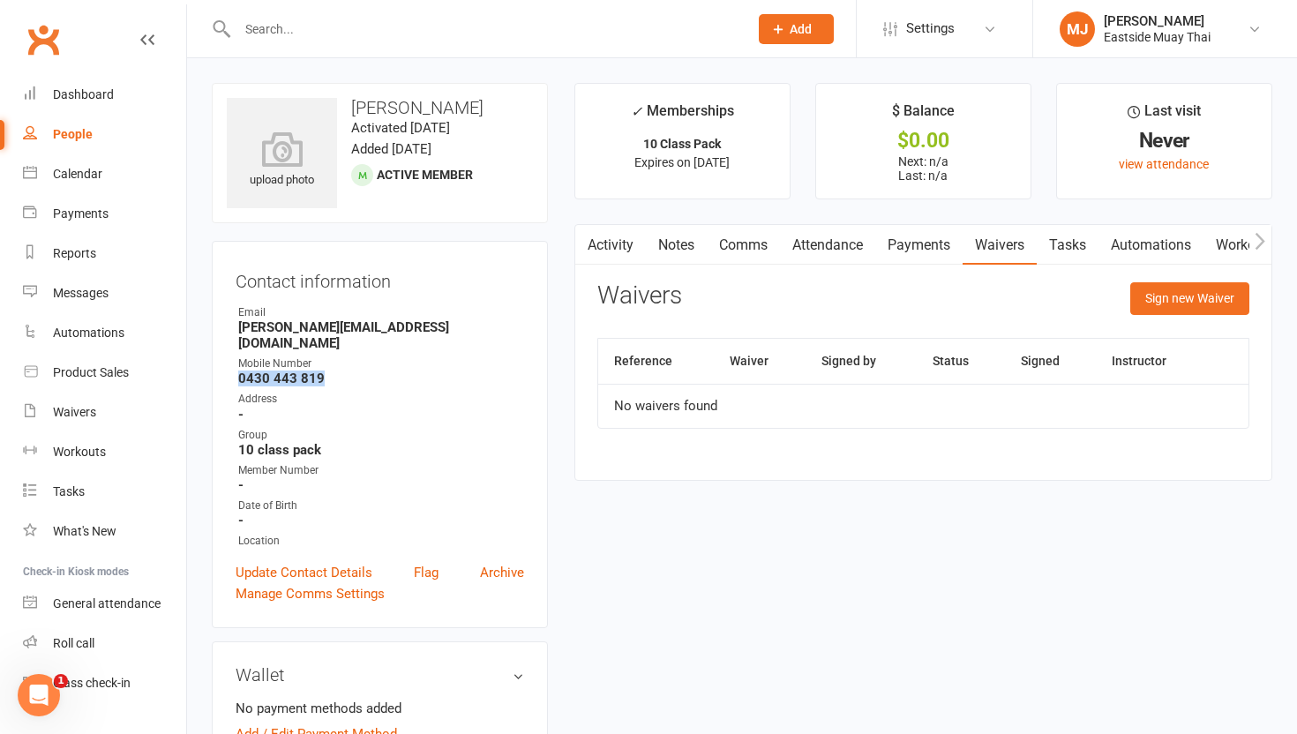
click at [583, 241] on link "Payments" at bounding box center [918, 245] width 87 height 41
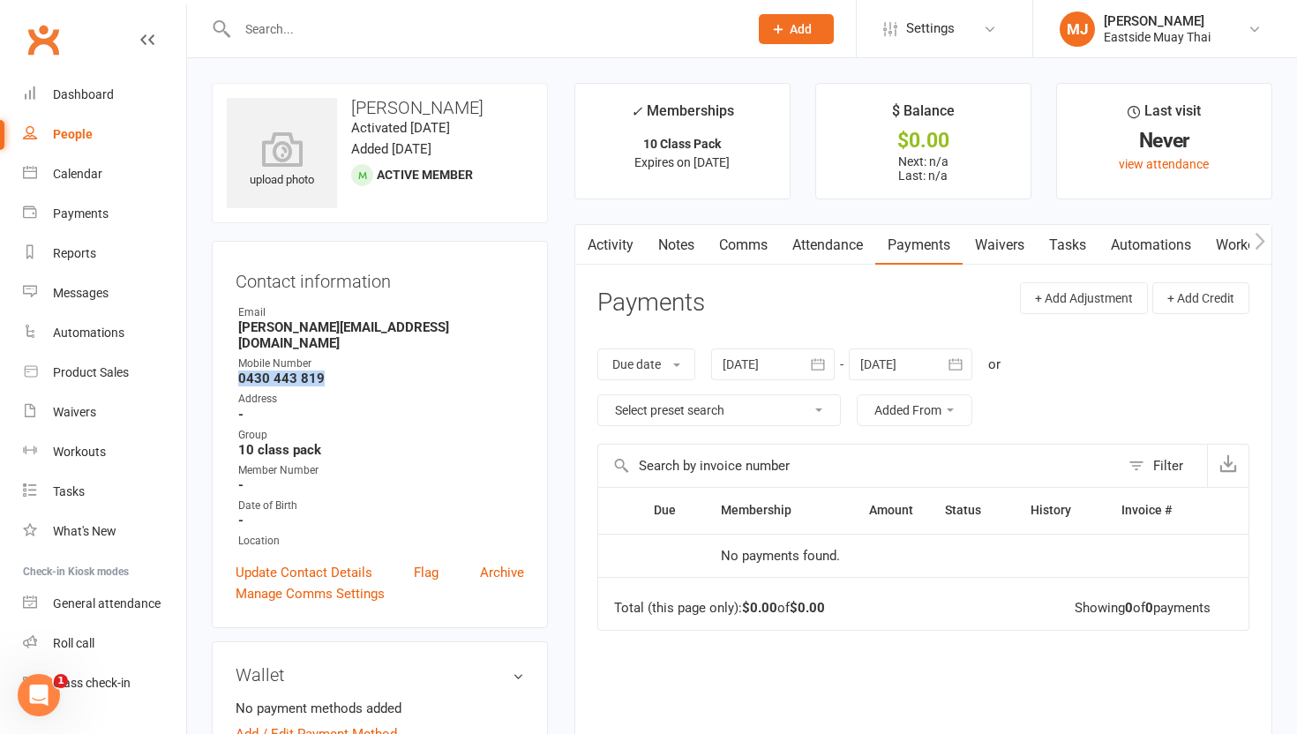
click at [583, 245] on link "Attendance" at bounding box center [827, 245] width 95 height 41
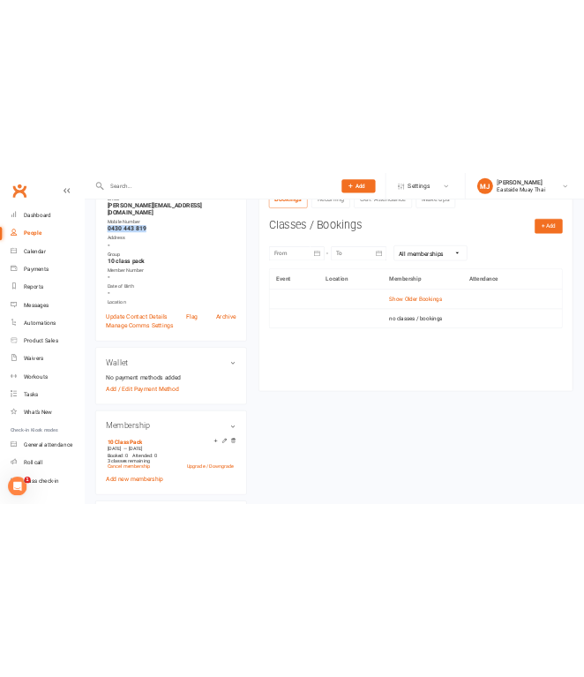
scroll to position [253, 0]
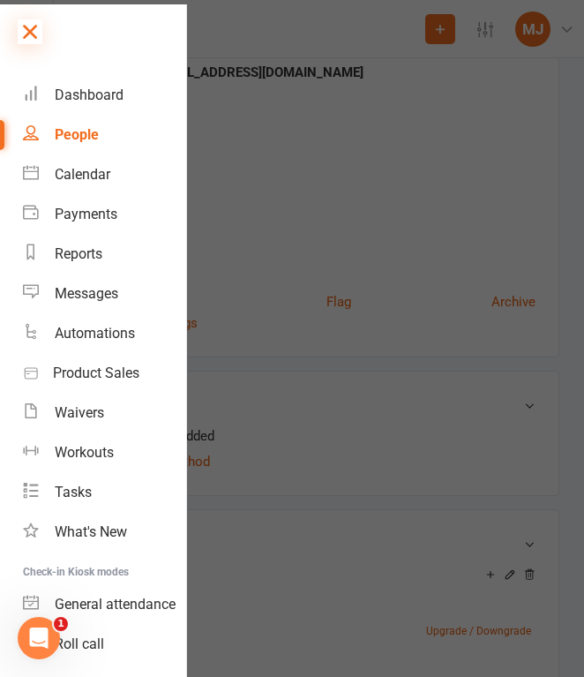
click at [20, 42] on icon at bounding box center [30, 31] width 25 height 25
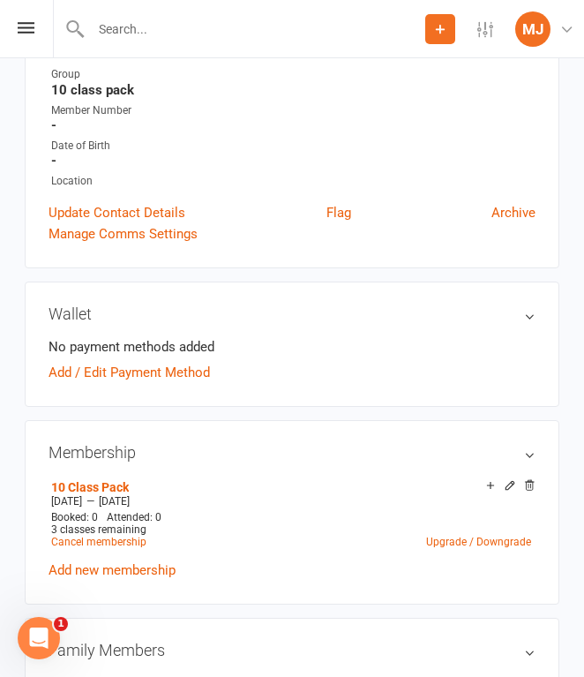
scroll to position [351, 0]
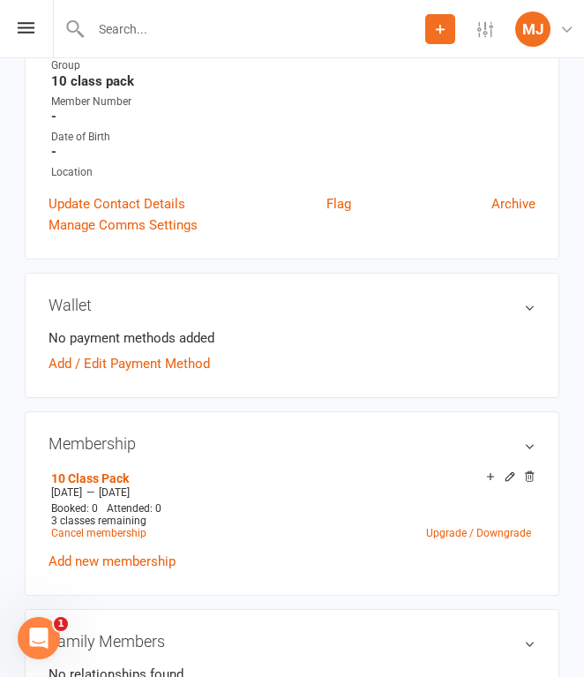
click at [428, 250] on div "Contact information Owner Email [PERSON_NAME][EMAIL_ADDRESS][DOMAIN_NAME] Mobil…" at bounding box center [292, 75] width 535 height 370
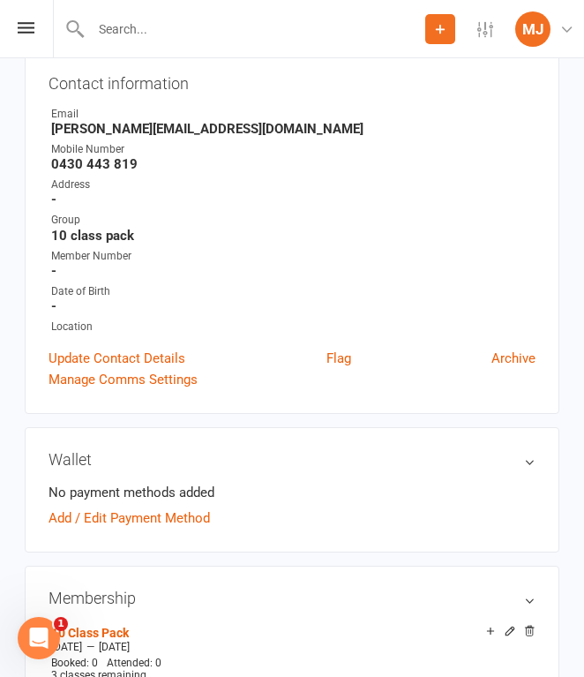
scroll to position [0, 0]
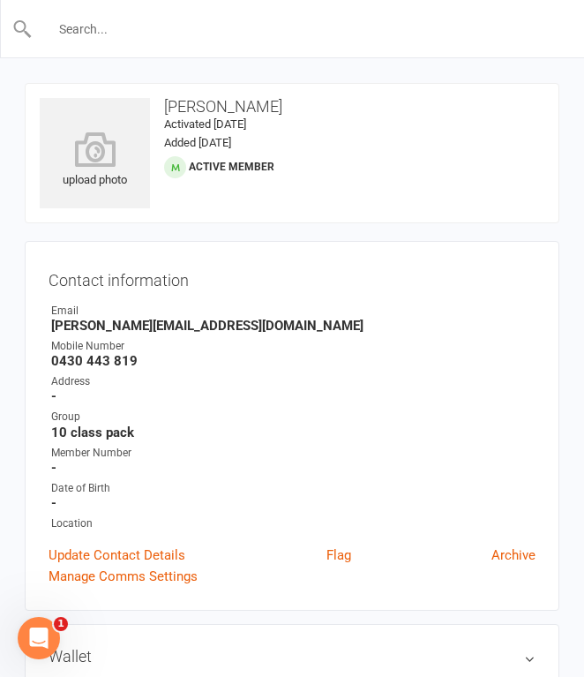
click at [180, 28] on input "text" at bounding box center [293, 29] width 521 height 25
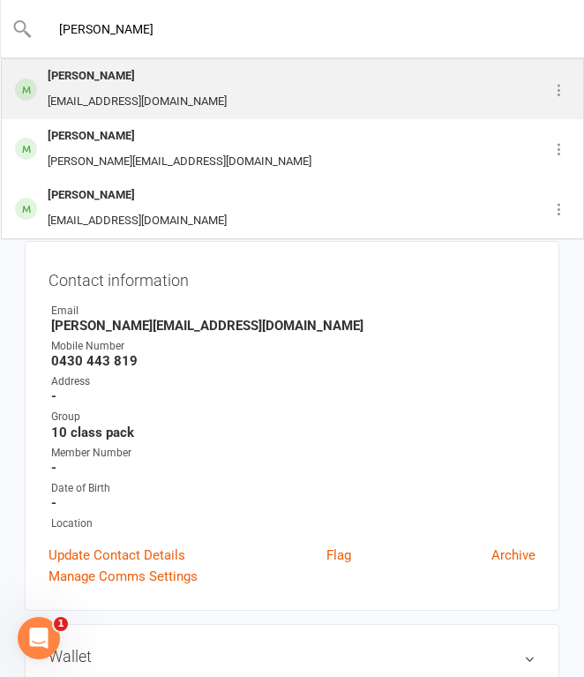
type input "[PERSON_NAME]"
click at [183, 77] on div "[PERSON_NAME] [EMAIL_ADDRESS][DOMAIN_NAME]" at bounding box center [264, 89] width 522 height 58
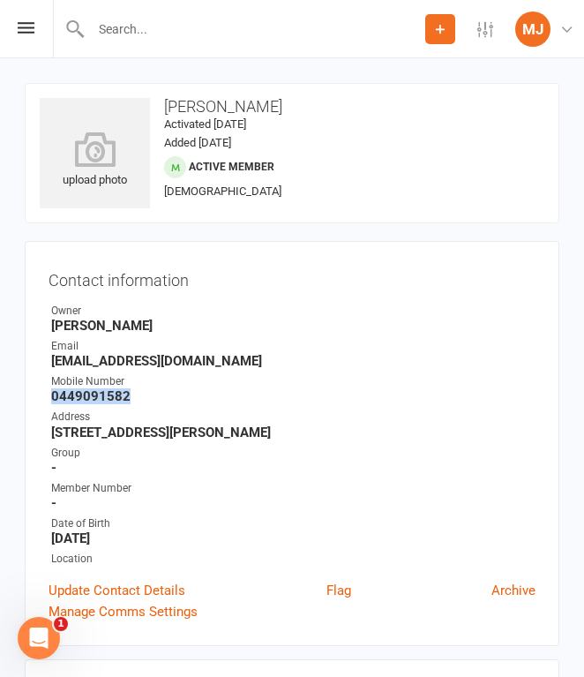
drag, startPoint x: 51, startPoint y: 393, endPoint x: 136, endPoint y: 393, distance: 84.7
click at [137, 393] on strong "0449091582" at bounding box center [293, 396] width 484 height 16
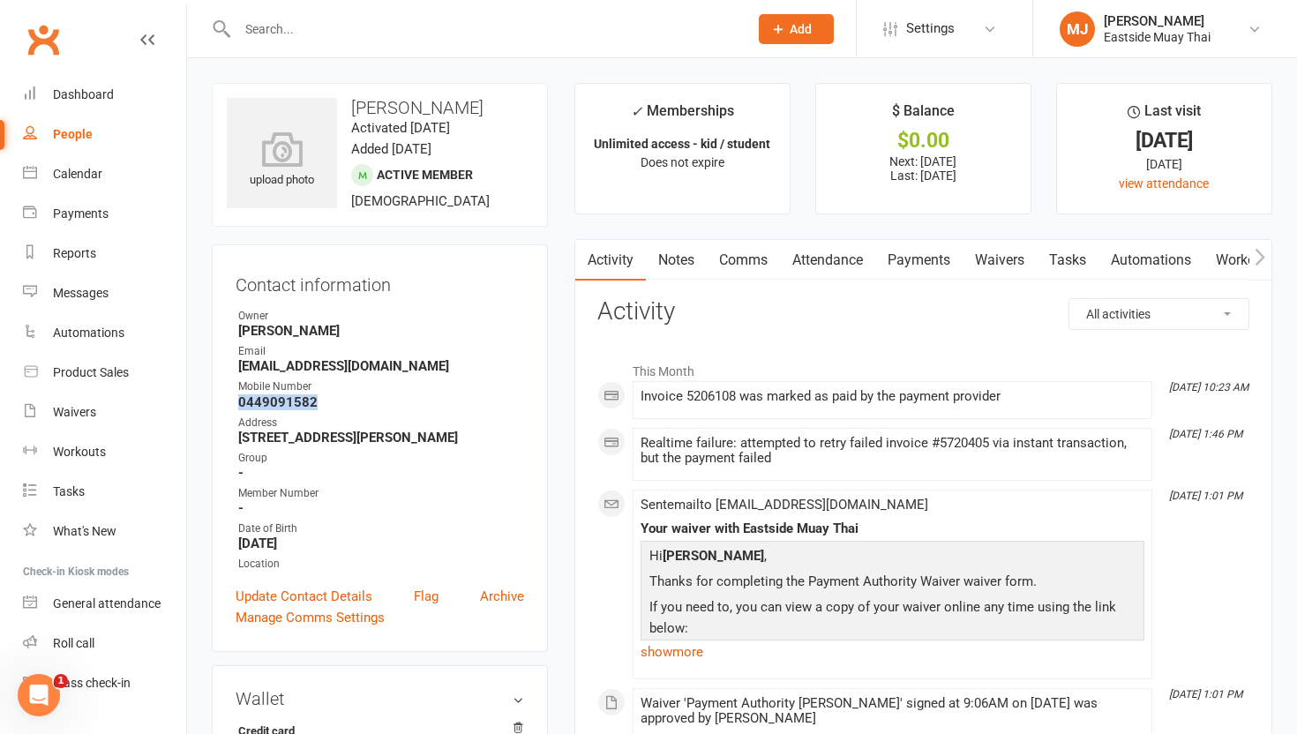
click at [583, 258] on link "Waivers" at bounding box center [1000, 260] width 74 height 41
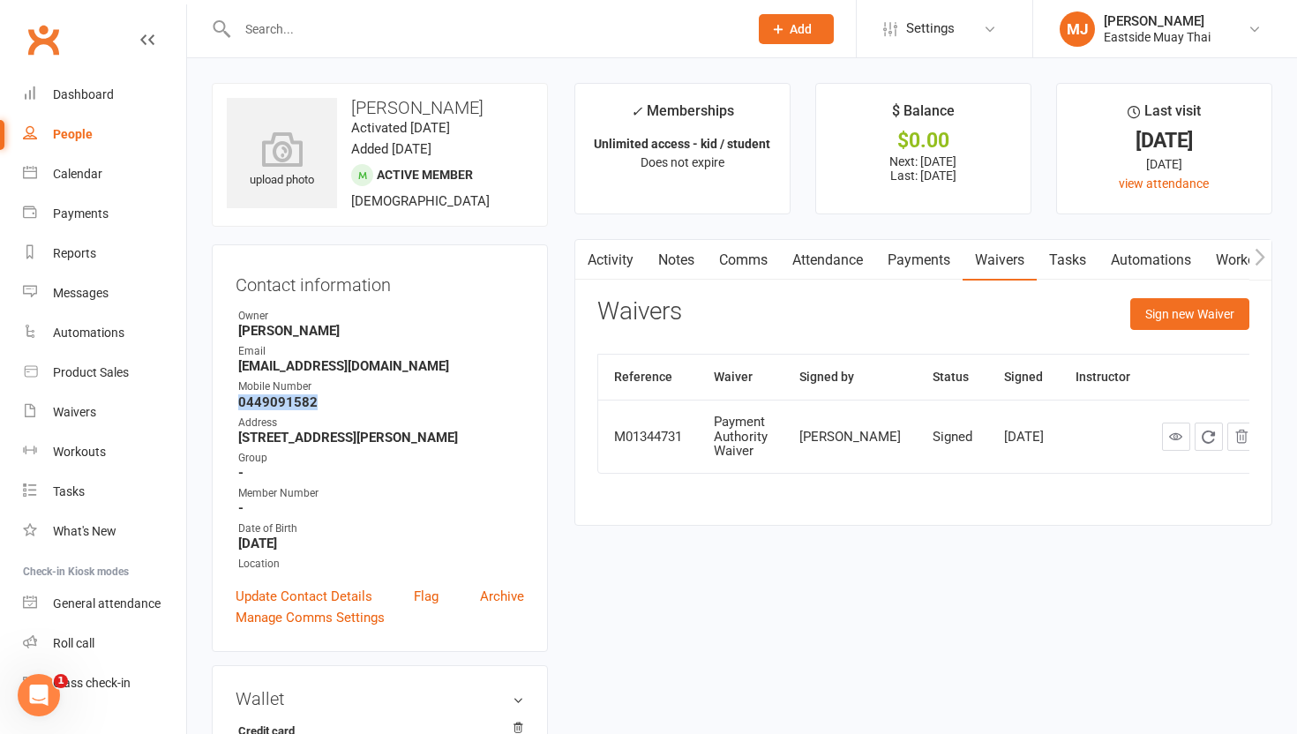
click at [583, 253] on link "Payments" at bounding box center [918, 260] width 87 height 41
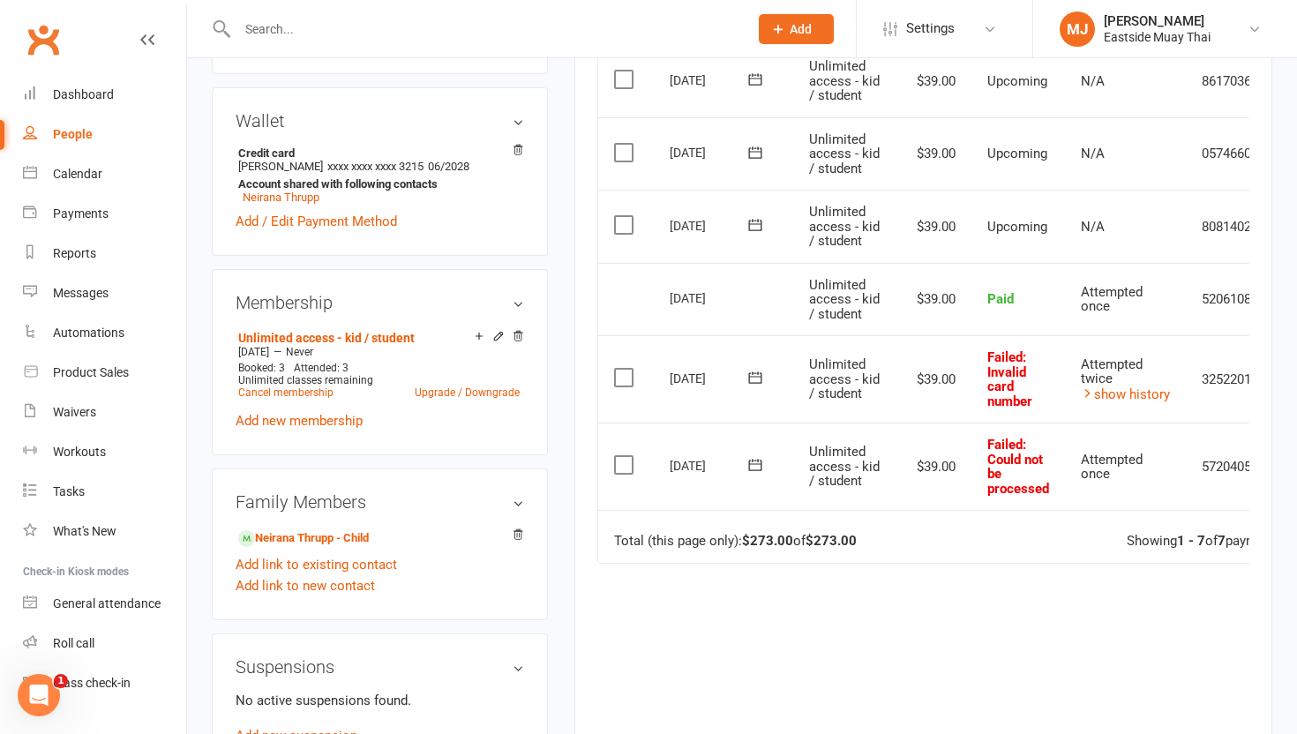
scroll to position [563, 0]
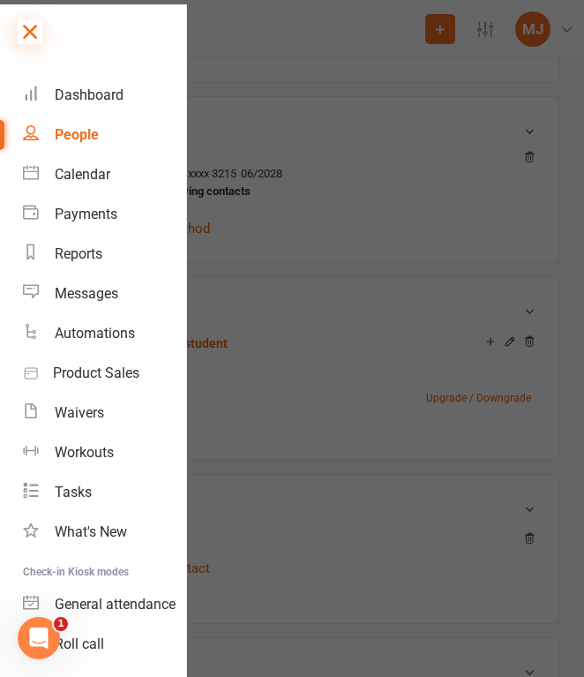
click at [30, 26] on icon at bounding box center [30, 31] width 25 height 25
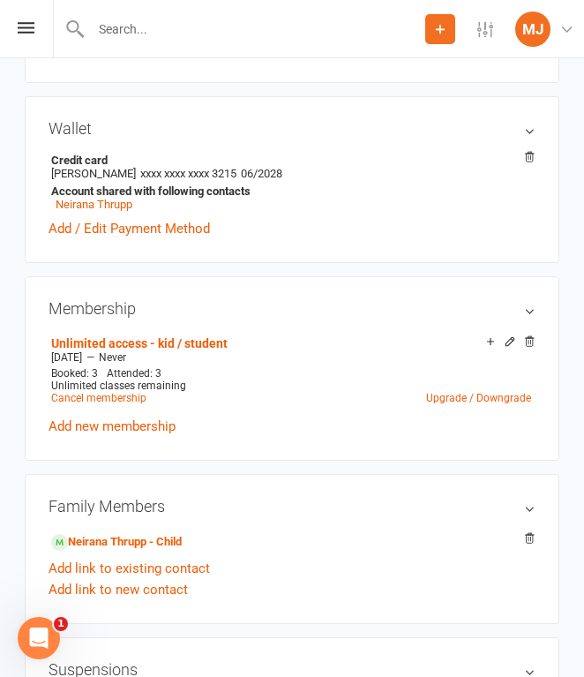
click at [32, 8] on div "Prospect Member Non-attending contact Class / event Appointment Task Membership…" at bounding box center [292, 29] width 584 height 58
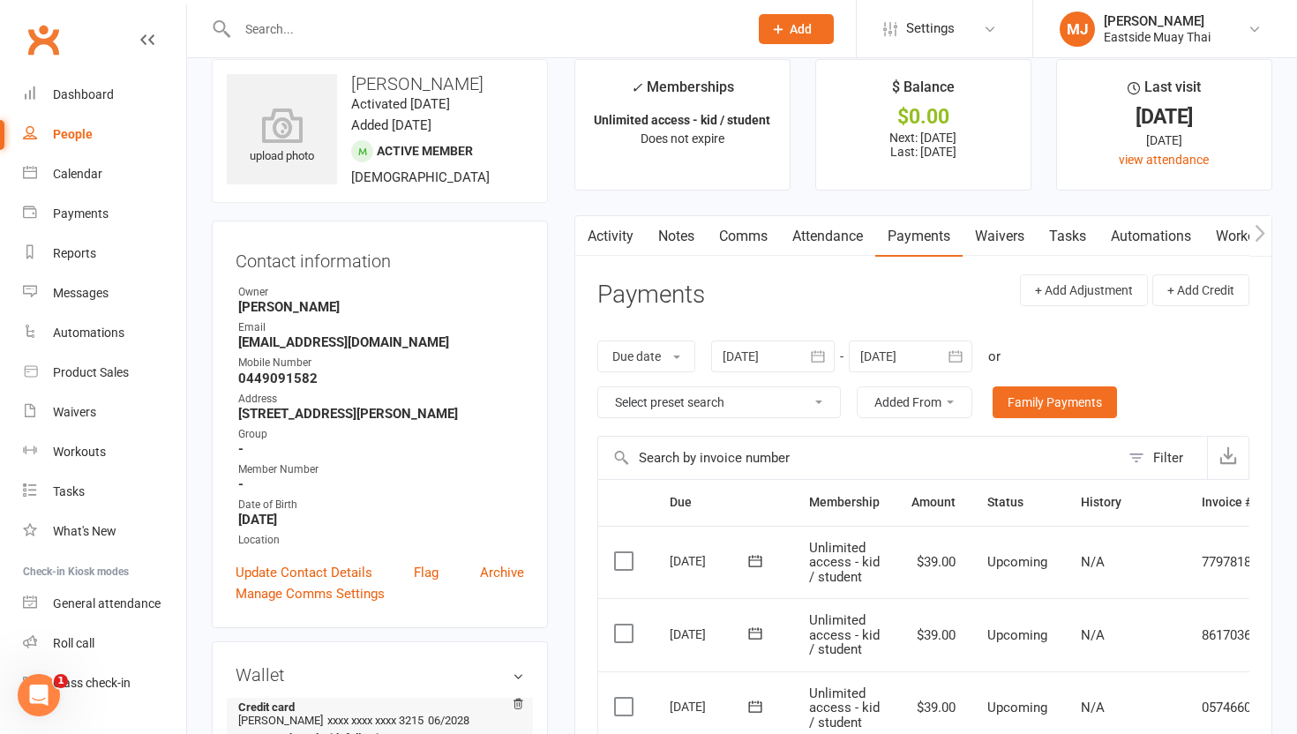
scroll to position [0, 0]
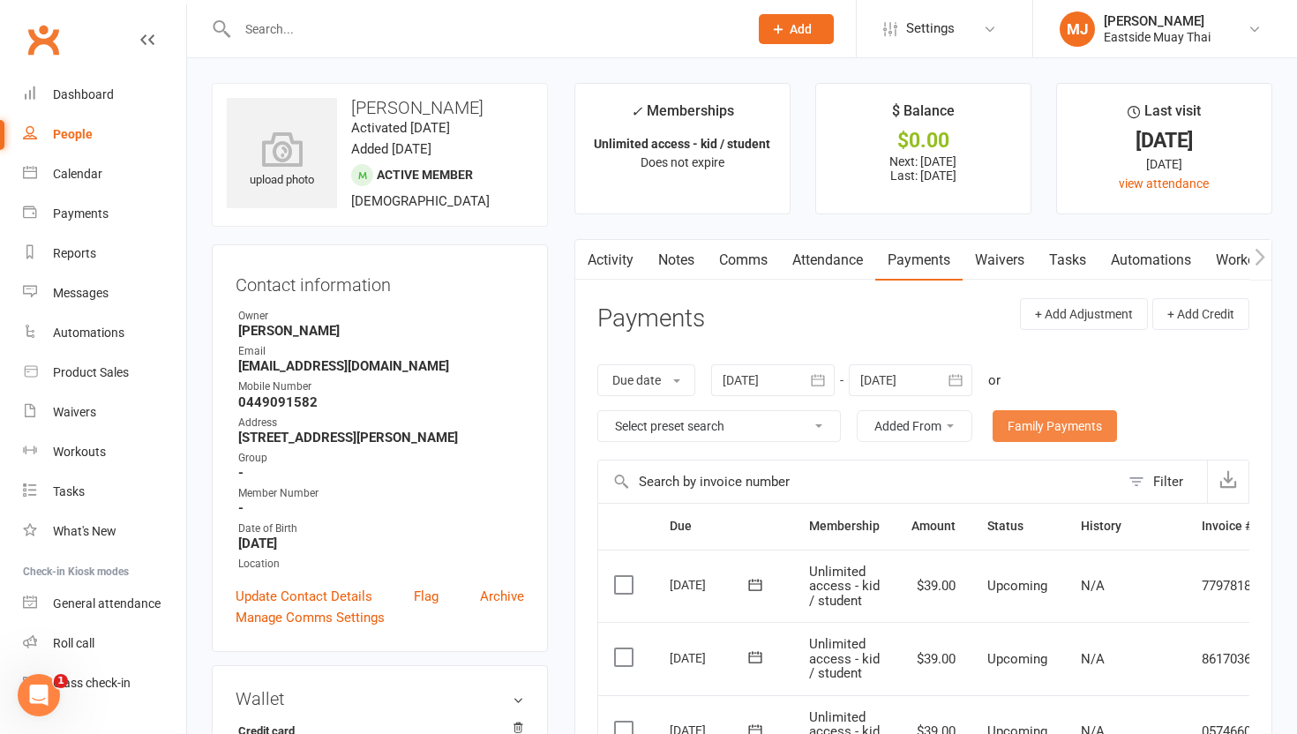
click at [583, 431] on link "Family Payments" at bounding box center [1055, 426] width 124 height 32
click at [583, 252] on link "Attendance" at bounding box center [827, 260] width 95 height 41
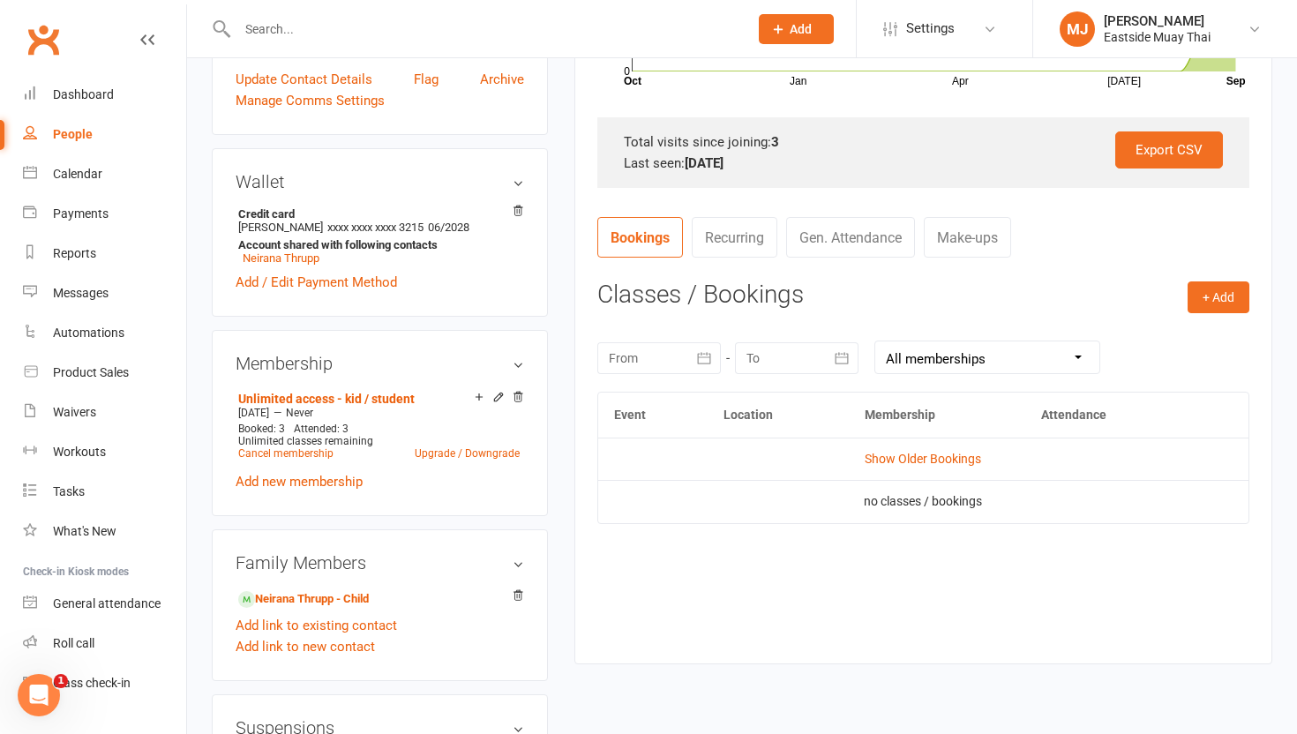
scroll to position [529, 0]
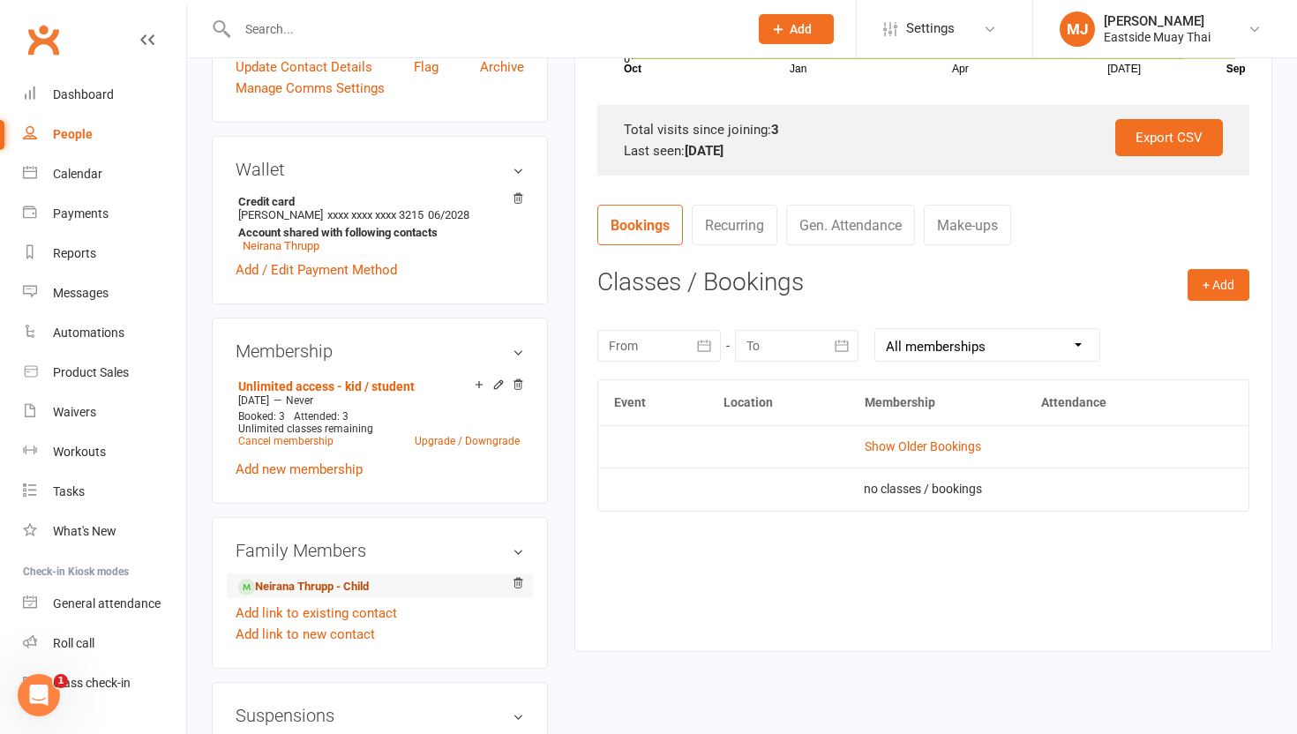
click at [334, 582] on link "Neirana Thrupp - Child" at bounding box center [303, 587] width 131 height 19
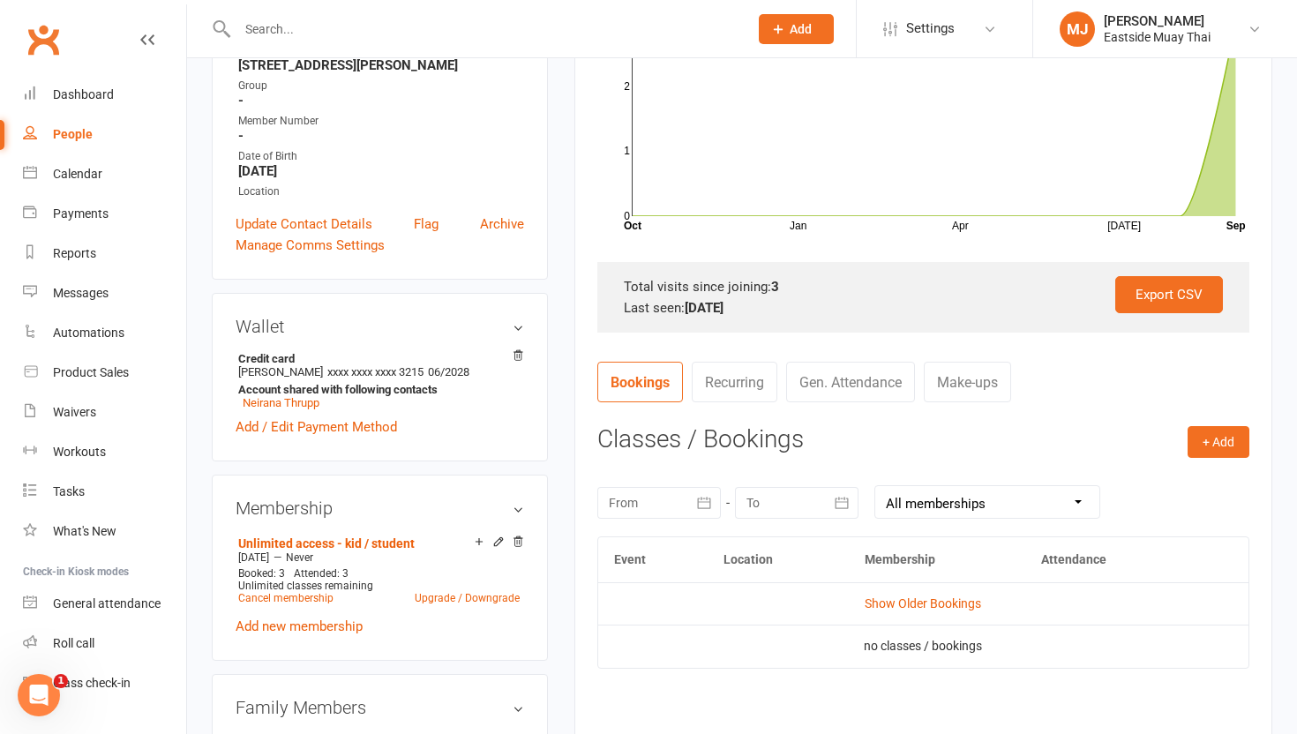
scroll to position [385, 0]
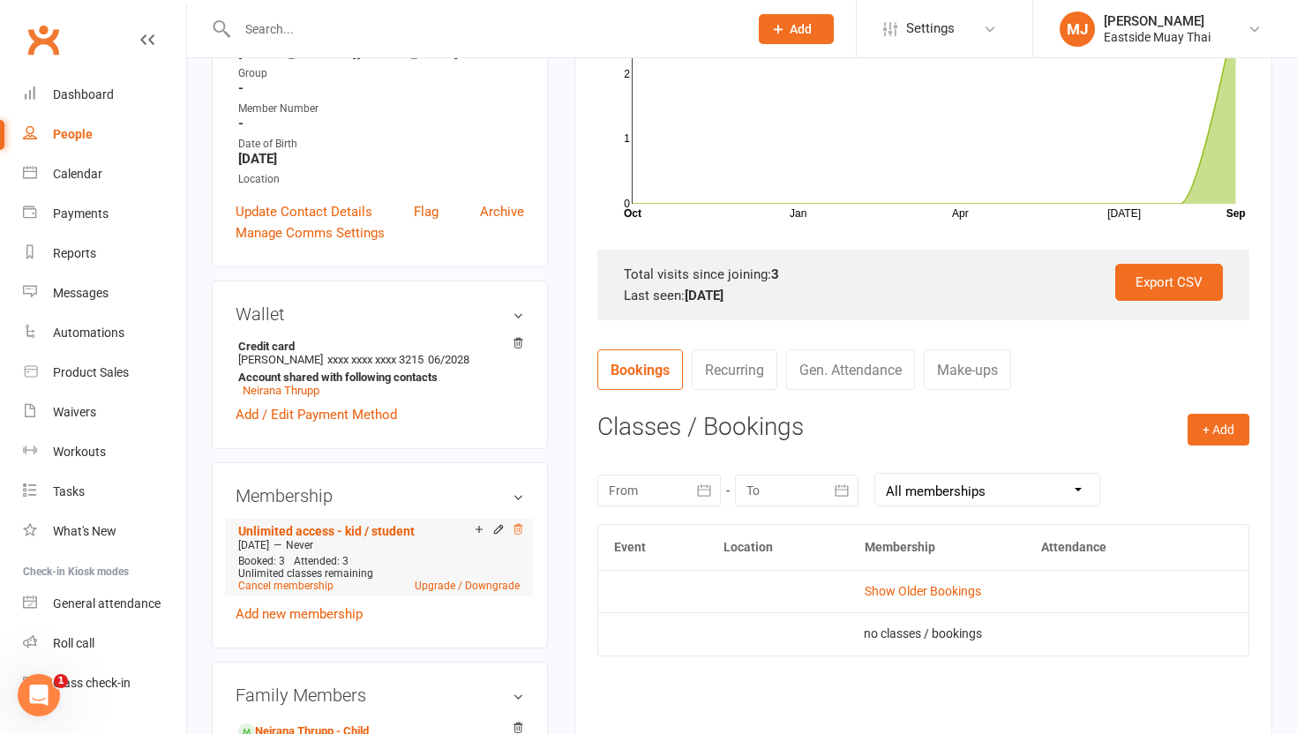
click at [515, 523] on icon at bounding box center [518, 529] width 12 height 12
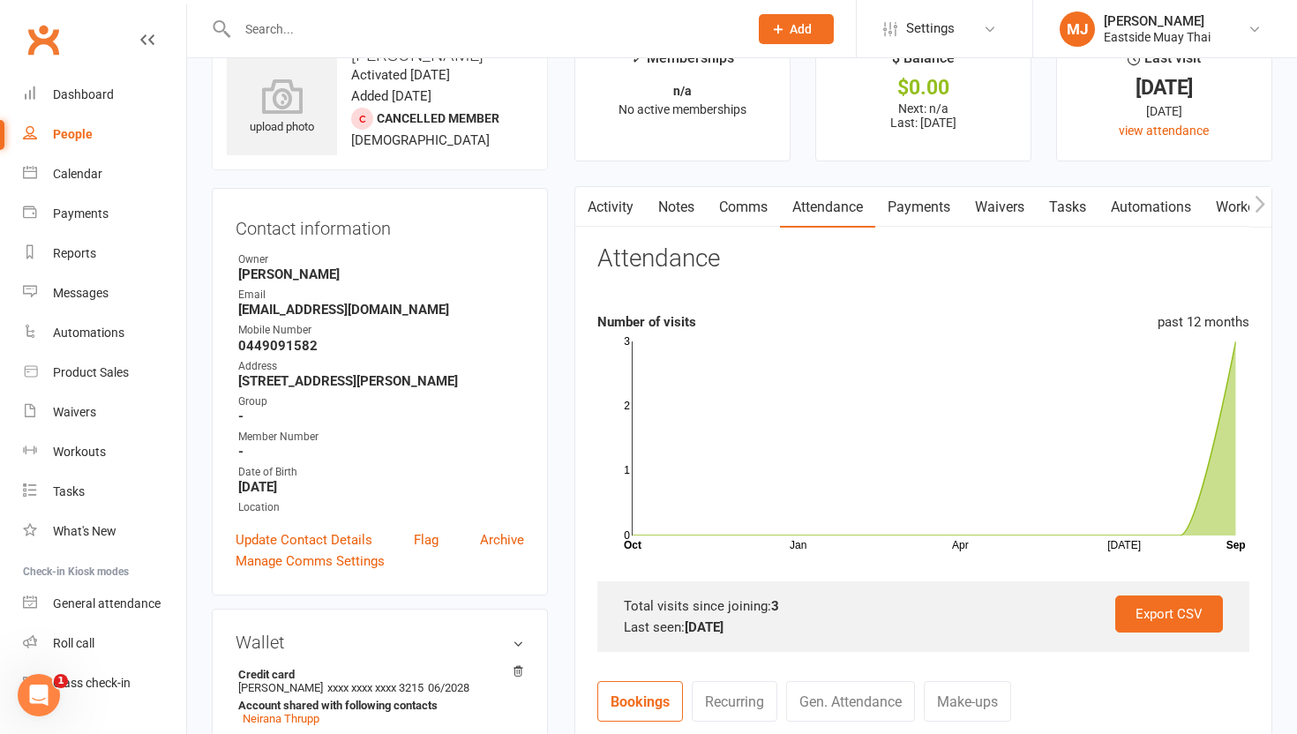
scroll to position [0, 0]
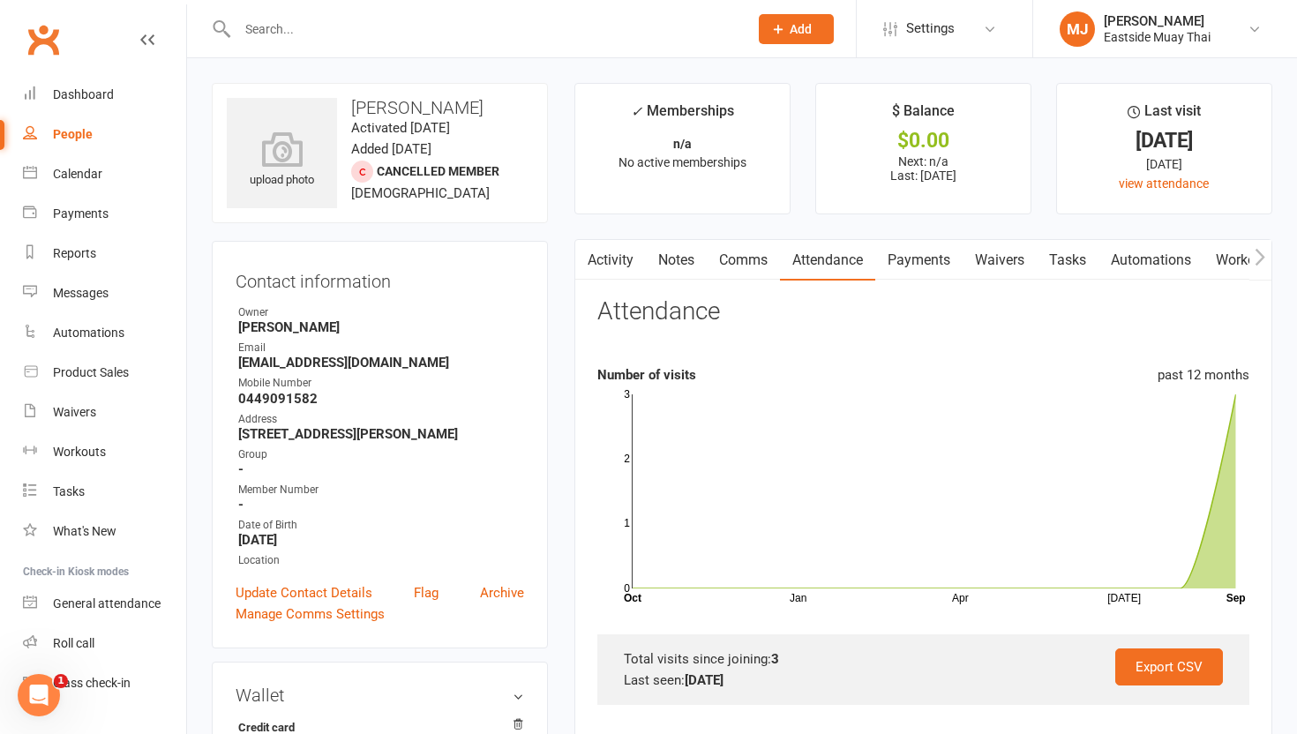
click at [583, 258] on link "Payments" at bounding box center [918, 260] width 87 height 41
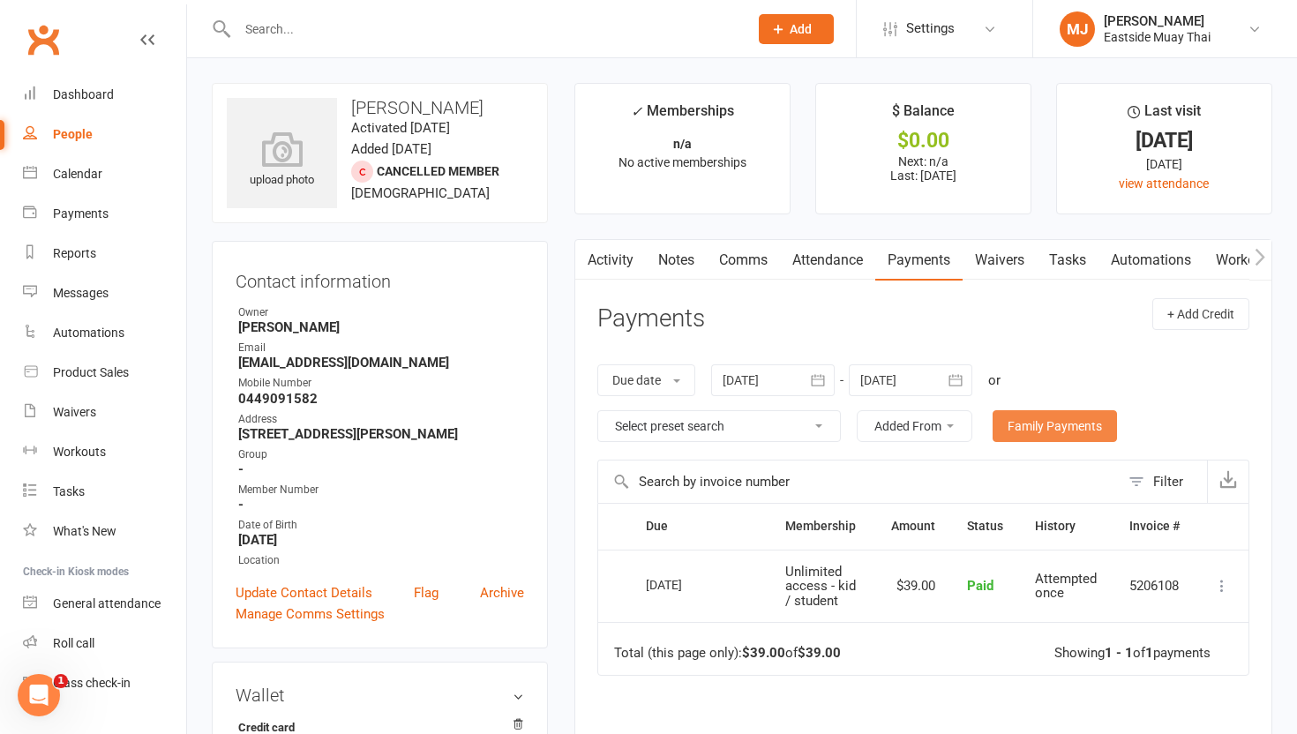
click at [583, 426] on link "Family Payments" at bounding box center [1055, 426] width 124 height 32
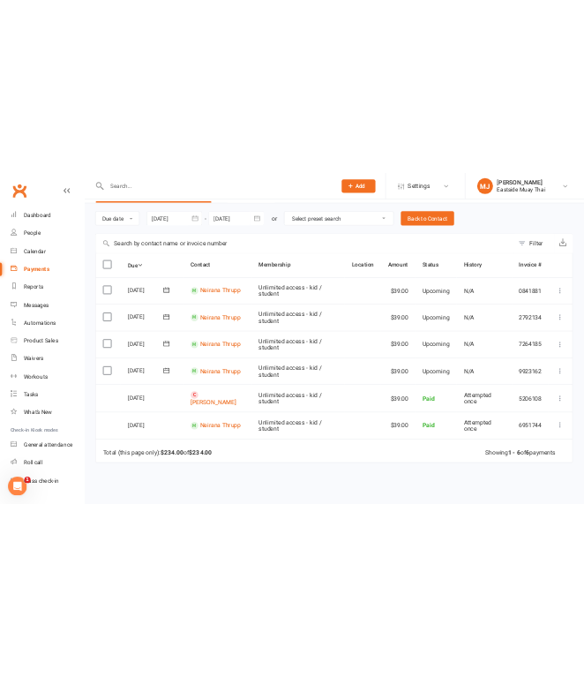
scroll to position [61, 0]
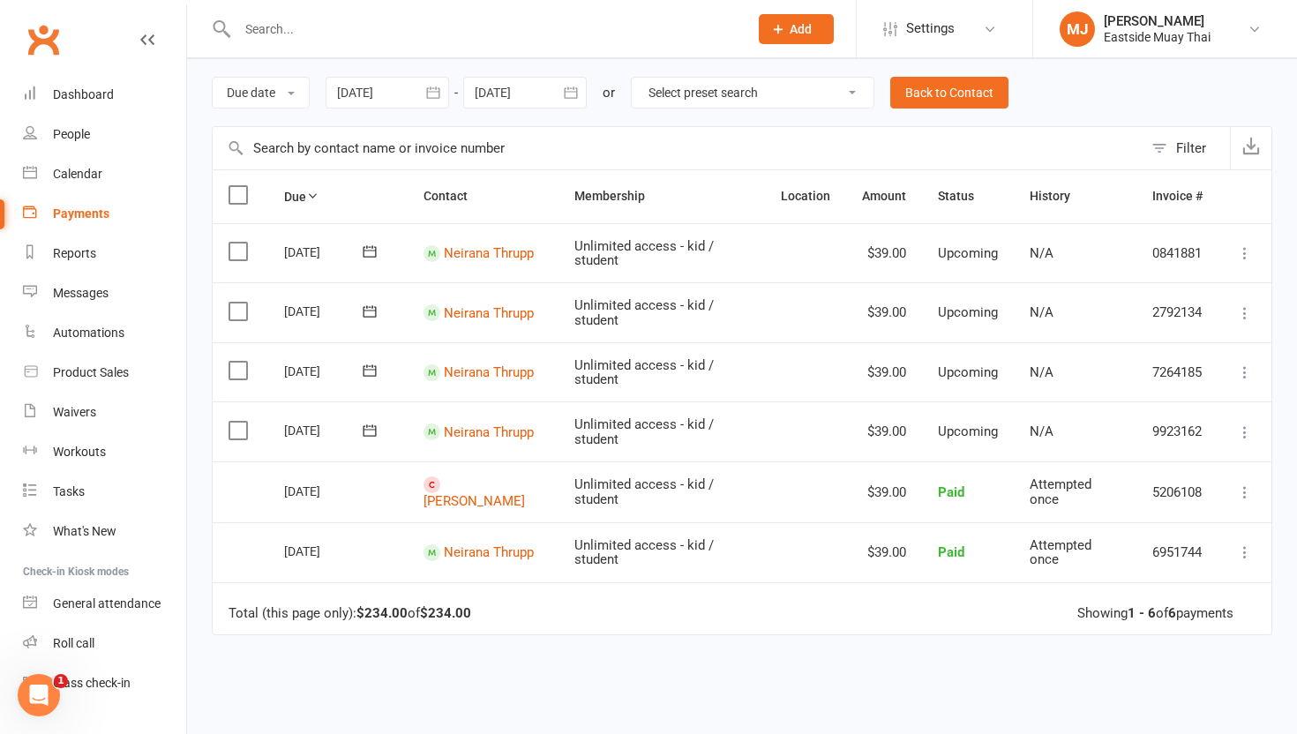
click at [583, 490] on icon at bounding box center [1245, 493] width 18 height 18
click at [583, 530] on link "Refund" at bounding box center [1167, 526] width 175 height 35
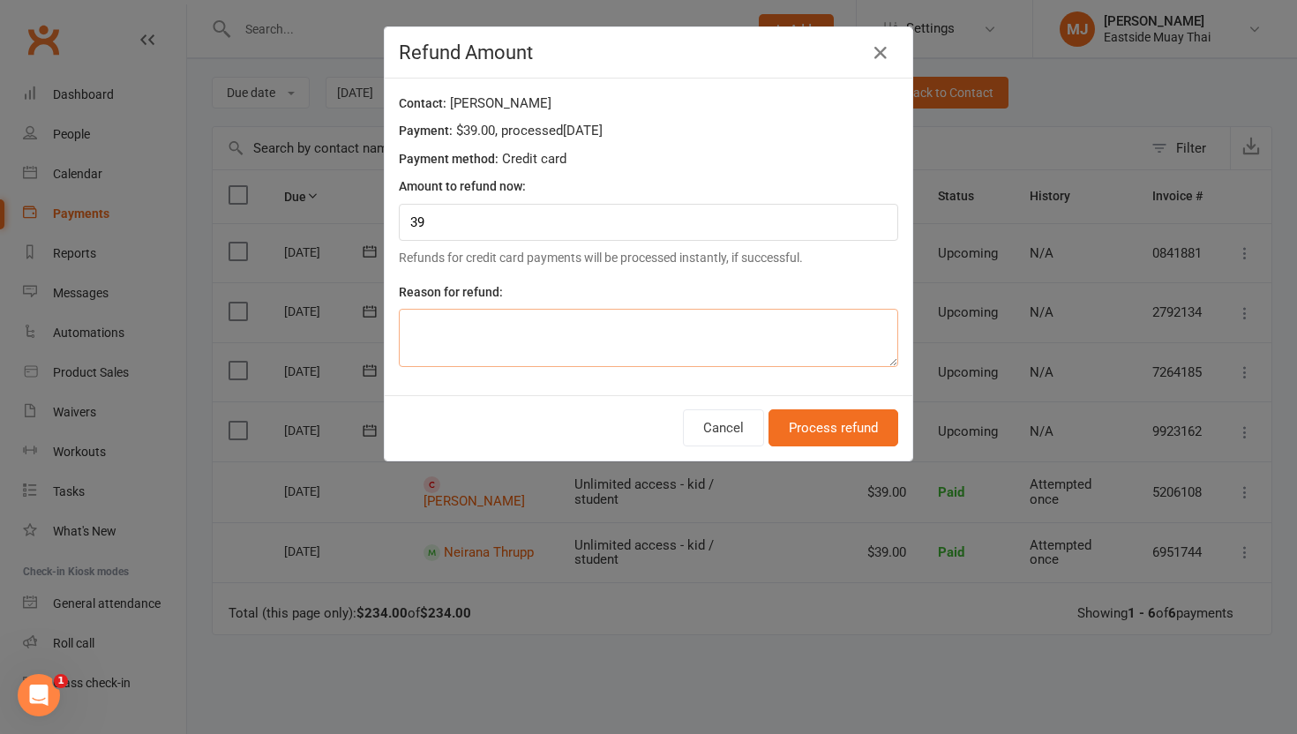
click at [583, 349] on textarea at bounding box center [648, 338] width 499 height 58
type textarea "Error"
click at [583, 441] on button "Process refund" at bounding box center [834, 427] width 130 height 37
